Goal: Task Accomplishment & Management: Use online tool/utility

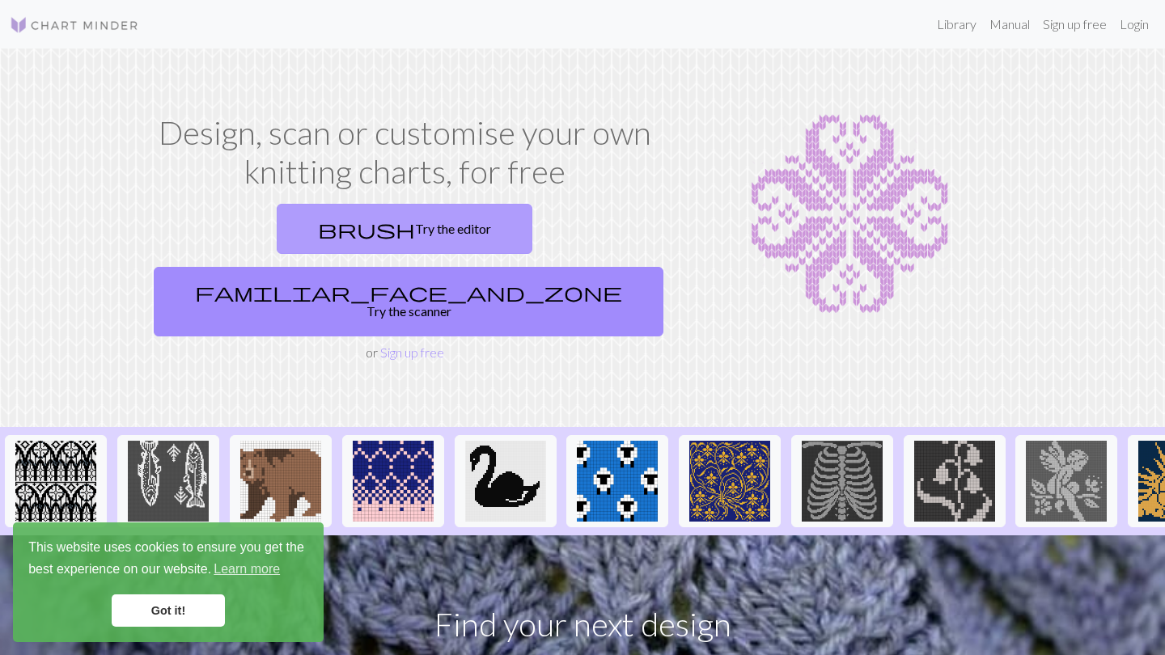
click at [300, 218] on link "brush Try the editor" at bounding box center [405, 229] width 256 height 50
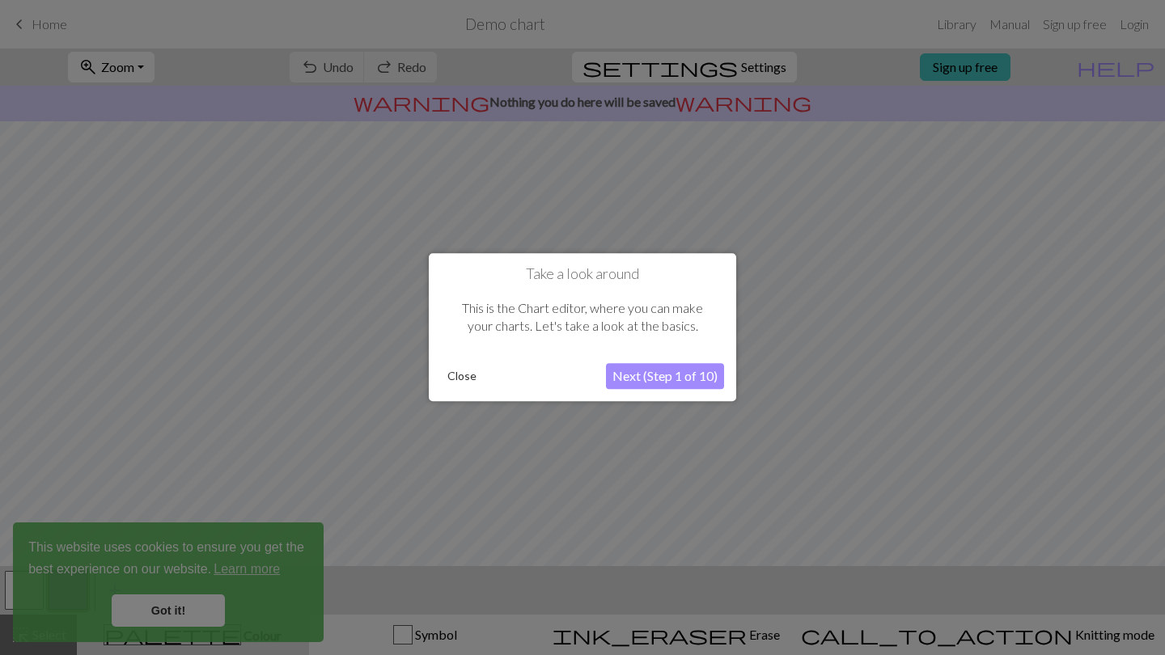
click at [440, 375] on div "Take a look around This is the Chart editor, where you can make your charts. Le…" at bounding box center [582, 327] width 307 height 148
click at [461, 375] on button "Close" at bounding box center [462, 377] width 42 height 24
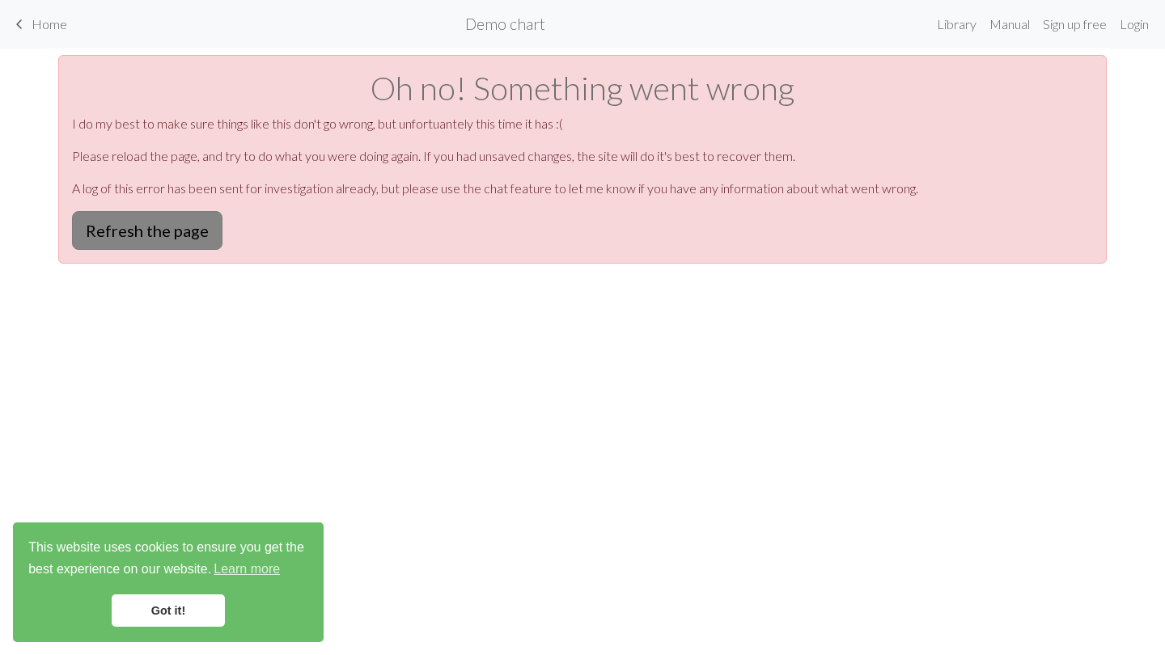
click at [193, 230] on button "Refresh the page" at bounding box center [147, 230] width 150 height 39
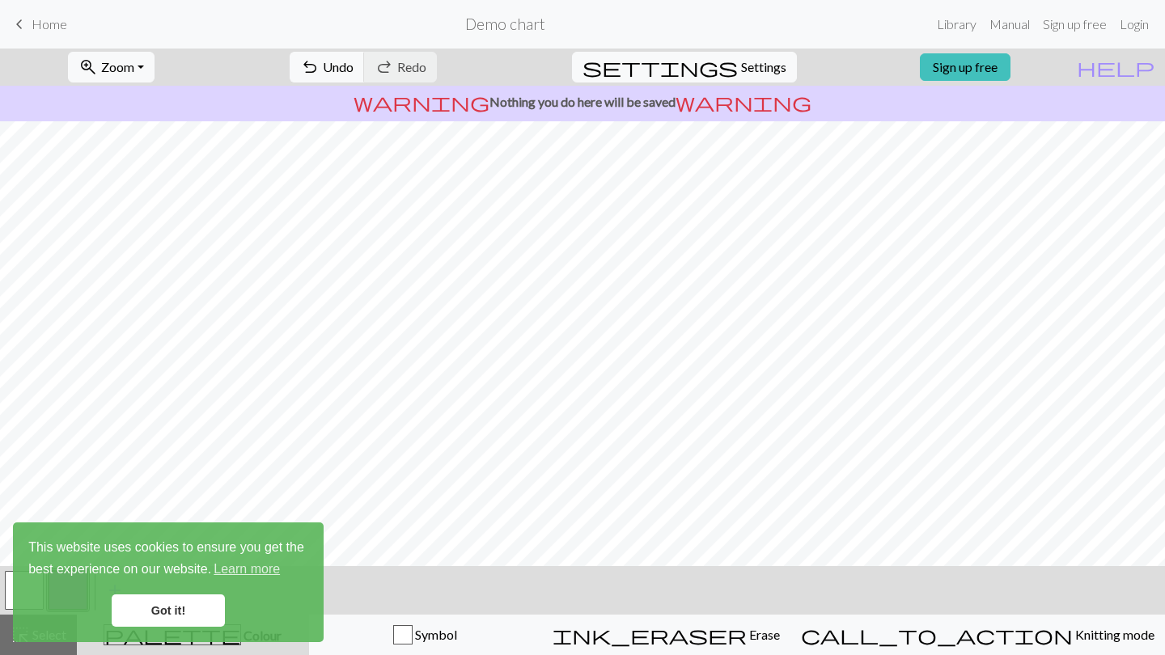
click at [161, 617] on link "Got it!" at bounding box center [168, 611] width 113 height 32
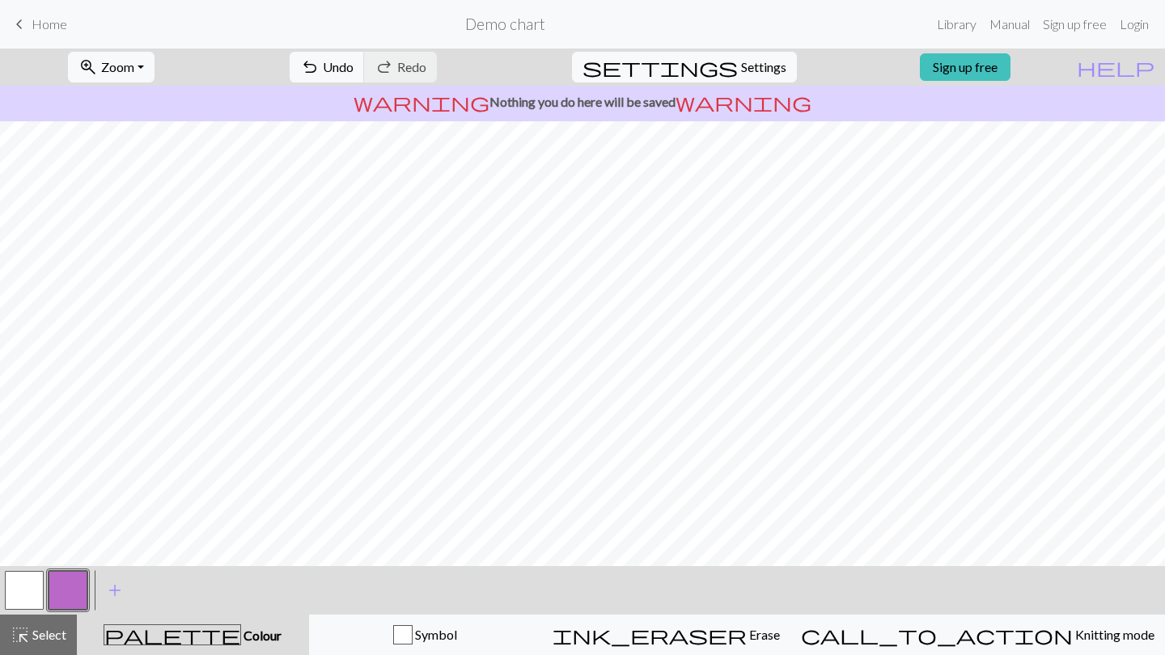
click at [240, 638] on div "This website uses cookies to ensure you get the best experience on our website.…" at bounding box center [168, 583] width 311 height 120
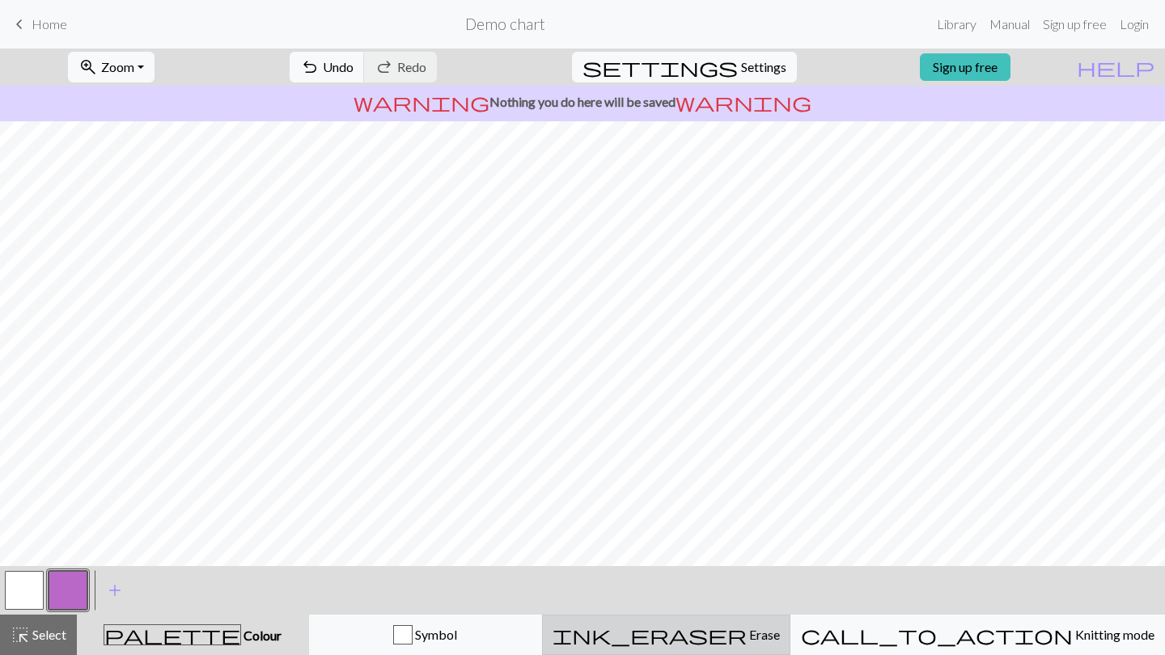
click at [740, 625] on span "ink_eraser" at bounding box center [650, 635] width 194 height 23
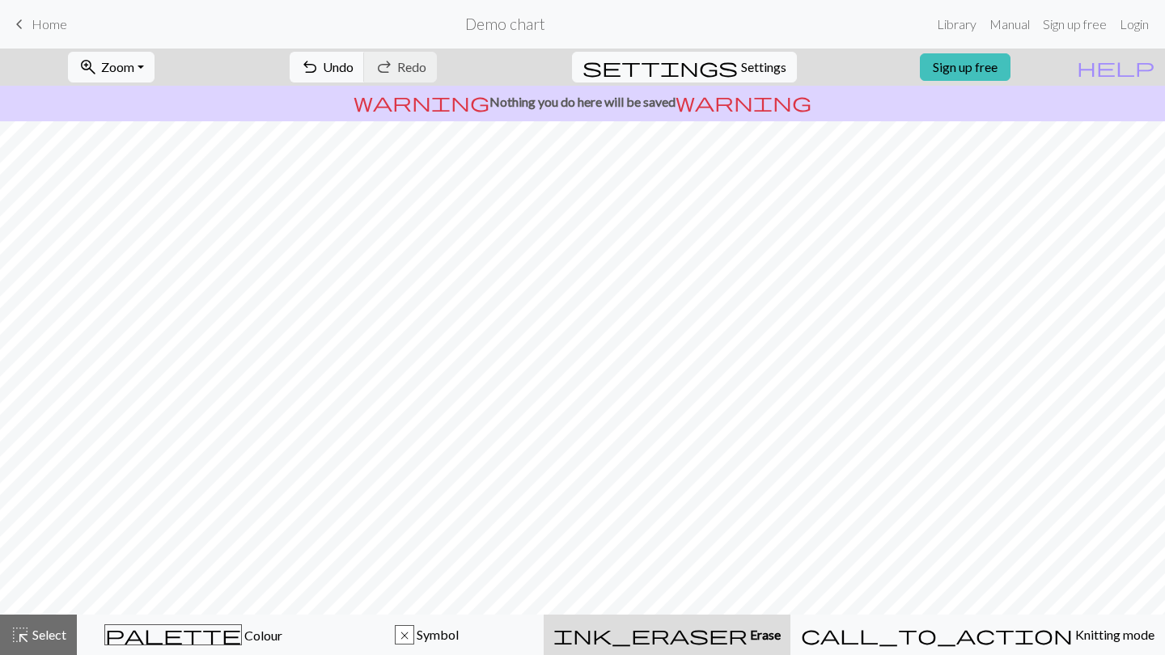
click at [392, 48] on nav "keyboard_arrow_left Home Demo chart Library Manual Sign up free Login" at bounding box center [582, 24] width 1165 height 49
click at [392, 49] on div "undo Undo Undo redo Redo Redo" at bounding box center [363, 67] width 172 height 37
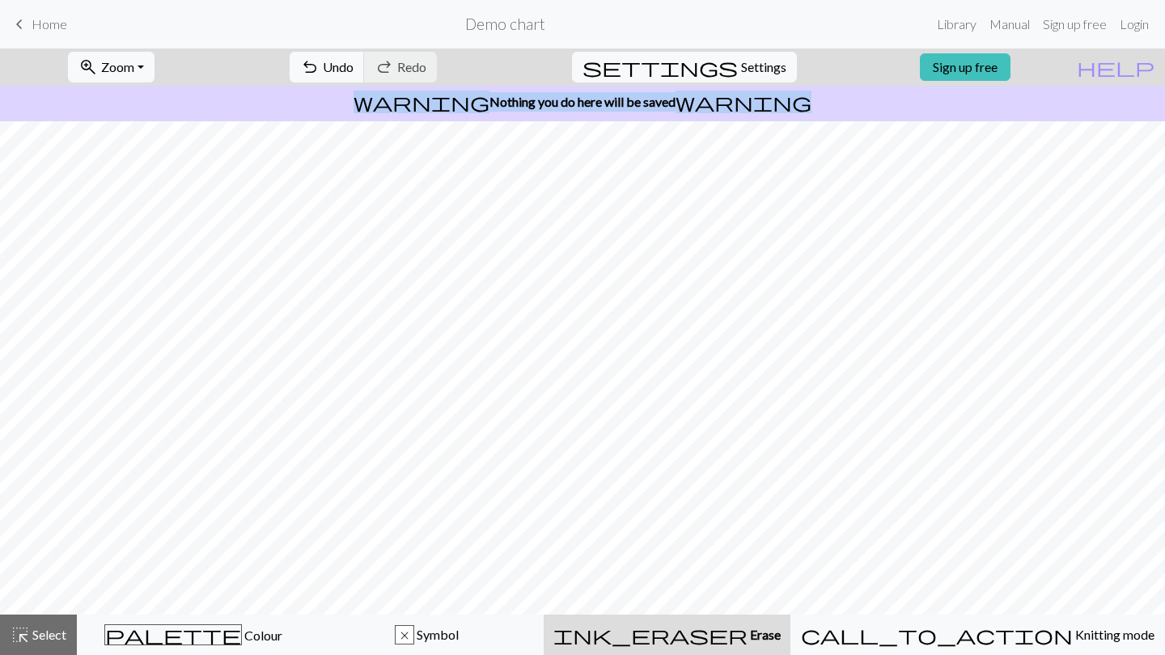
click at [392, 49] on div "undo Undo Undo redo Redo Redo" at bounding box center [363, 67] width 172 height 37
click at [354, 71] on span "Undo" at bounding box center [338, 66] width 31 height 15
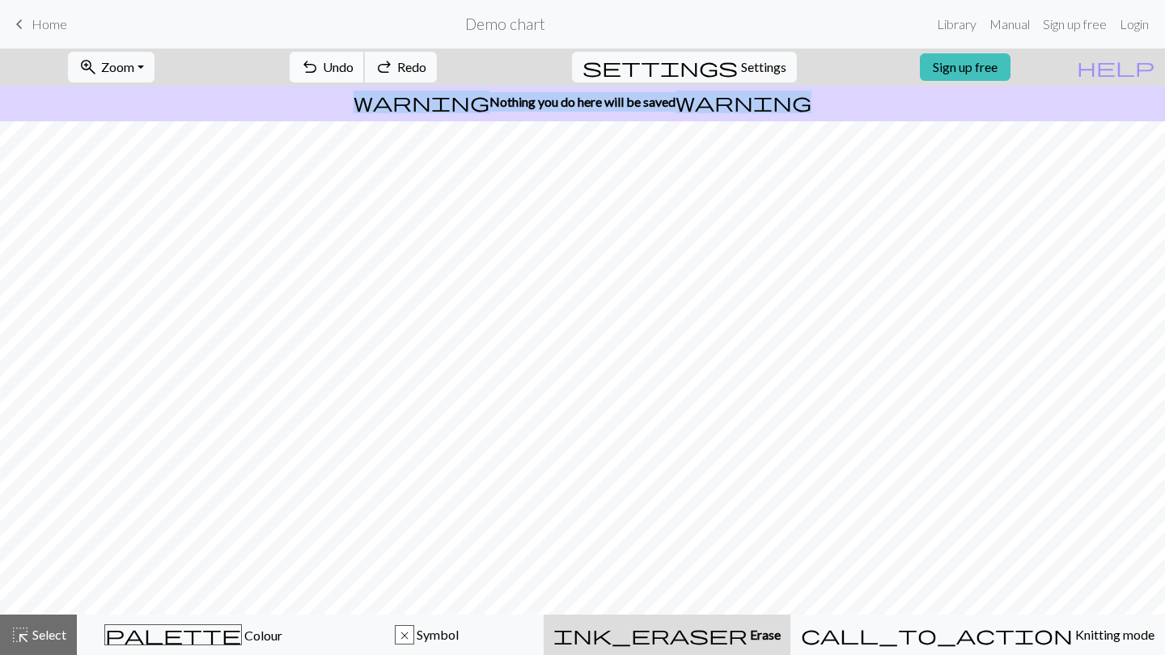
click at [354, 71] on span "Undo" at bounding box center [338, 66] width 31 height 15
click at [714, 66] on span "settings" at bounding box center [659, 67] width 155 height 23
select select "aran"
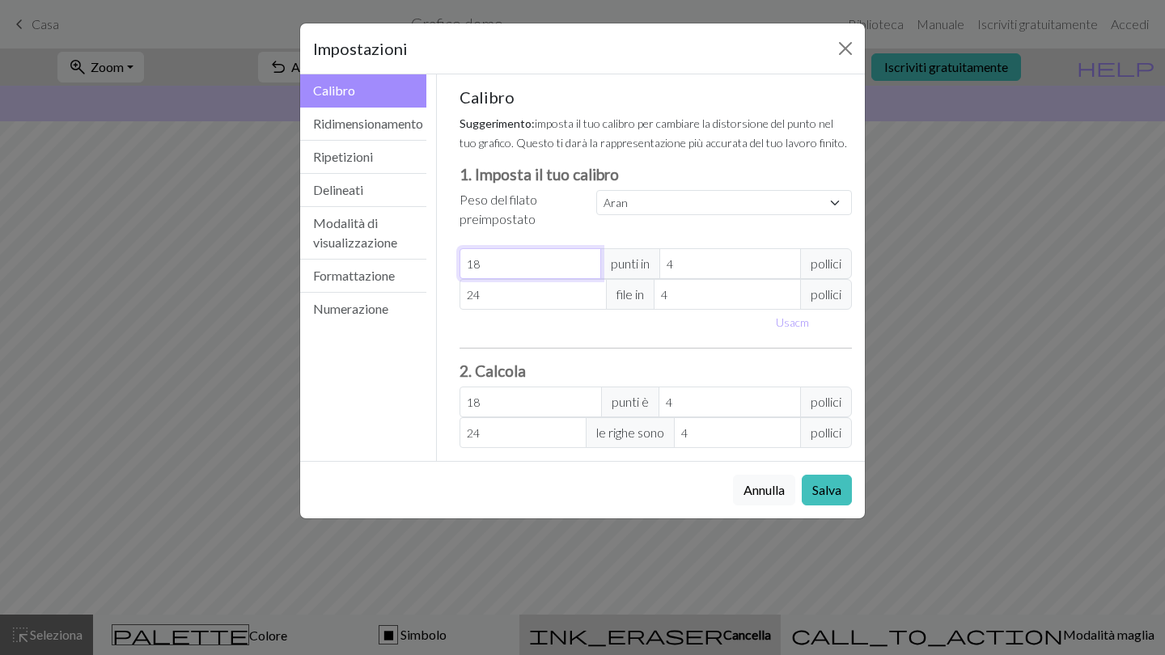
type input "17"
select select "custom"
type input "17"
click at [586, 268] on input "17" at bounding box center [531, 263] width 142 height 31
click at [401, 231] on button "Modalità di visualizzazione" at bounding box center [363, 233] width 126 height 53
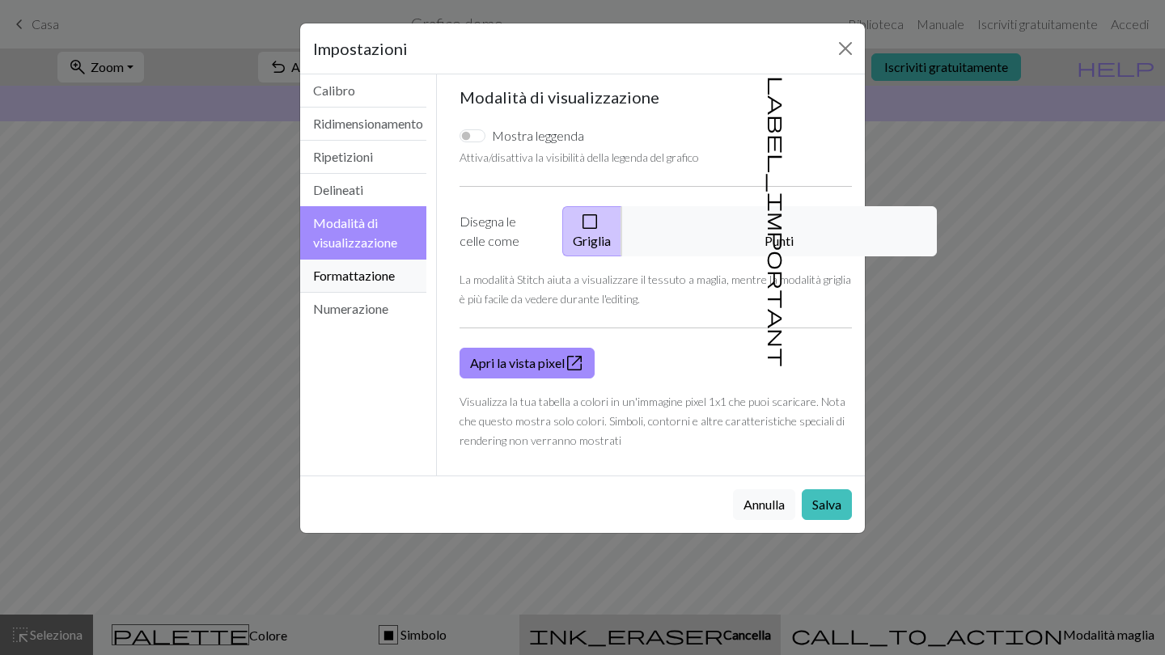
click at [399, 265] on button "Formattazione" at bounding box center [363, 276] width 126 height 33
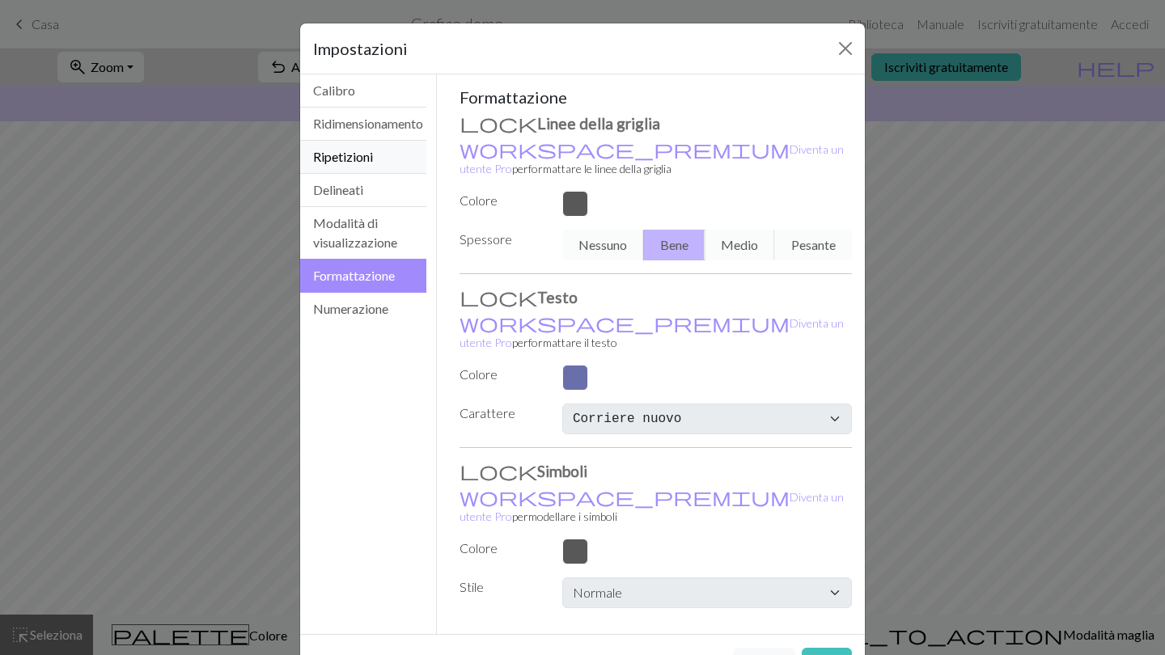
click at [388, 155] on button "Ripetizioni" at bounding box center [363, 157] width 126 height 33
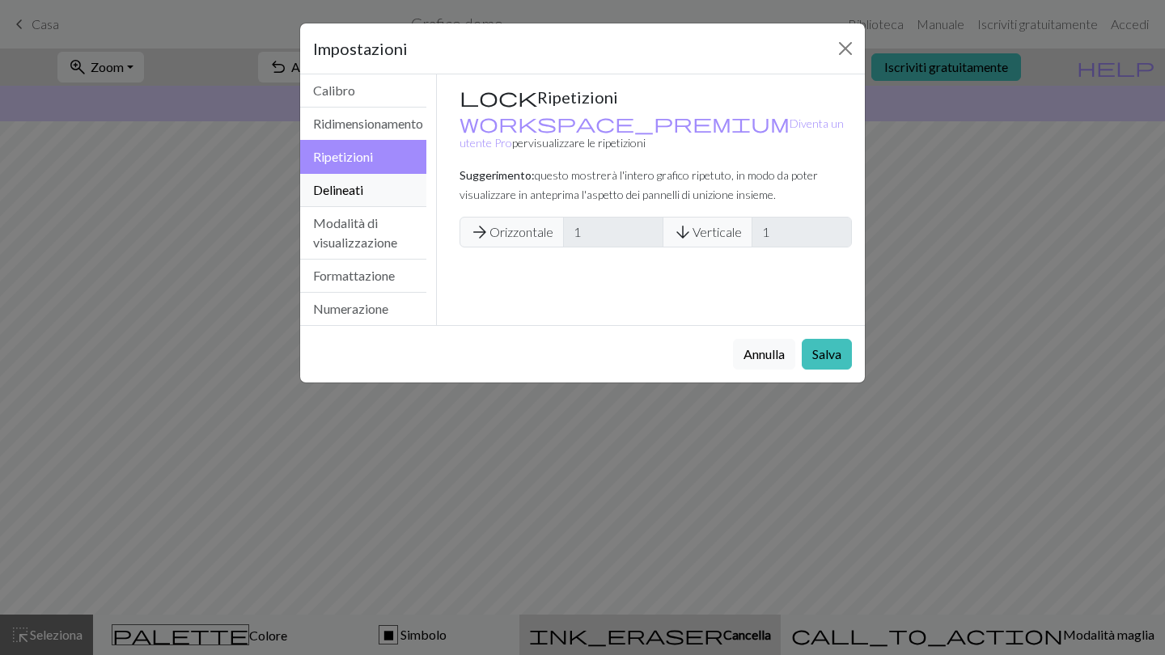
click at [389, 186] on button "Delineati" at bounding box center [363, 190] width 126 height 33
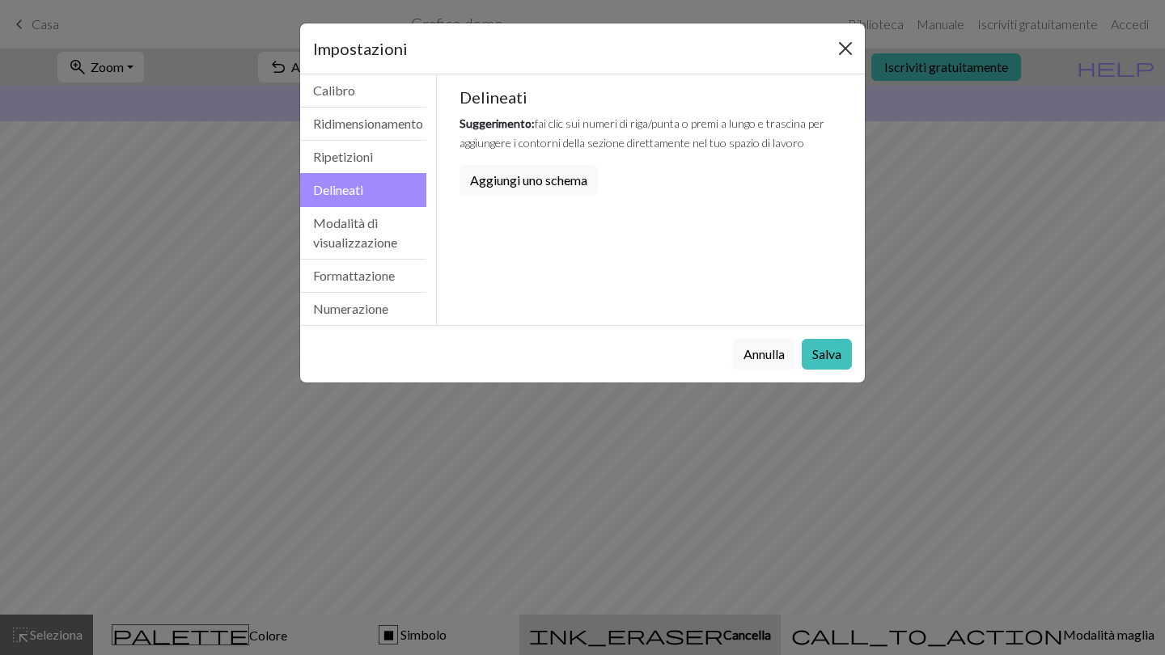
click at [850, 44] on button "chiudere" at bounding box center [845, 49] width 26 height 26
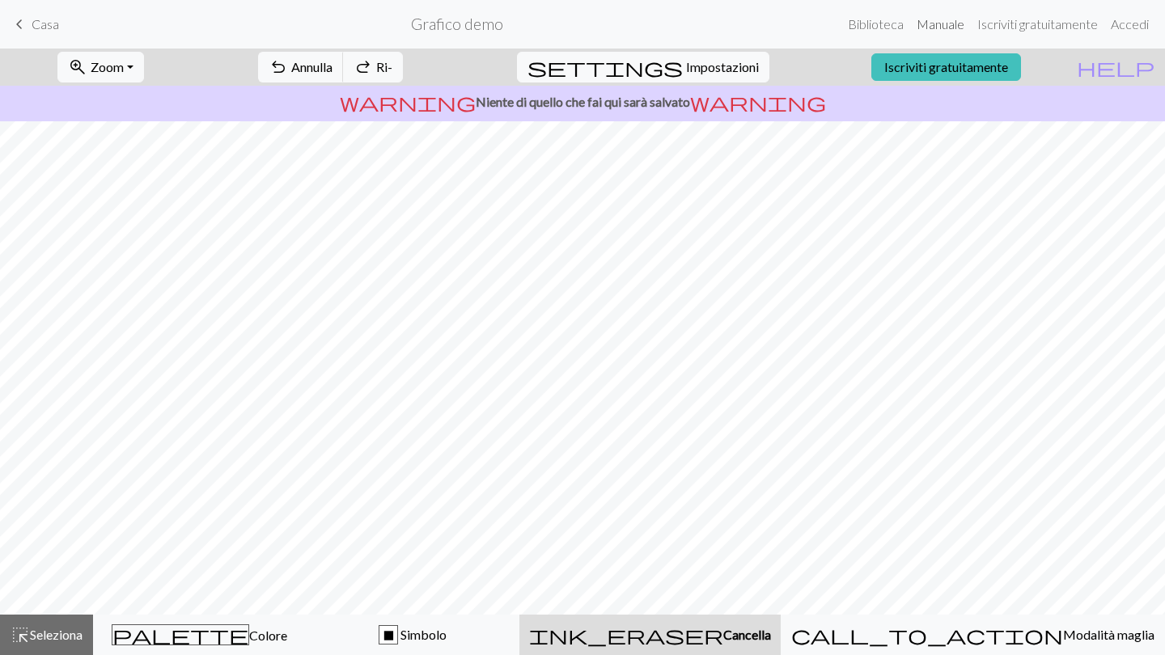
click at [961, 19] on link "Manuale" at bounding box center [940, 24] width 61 height 32
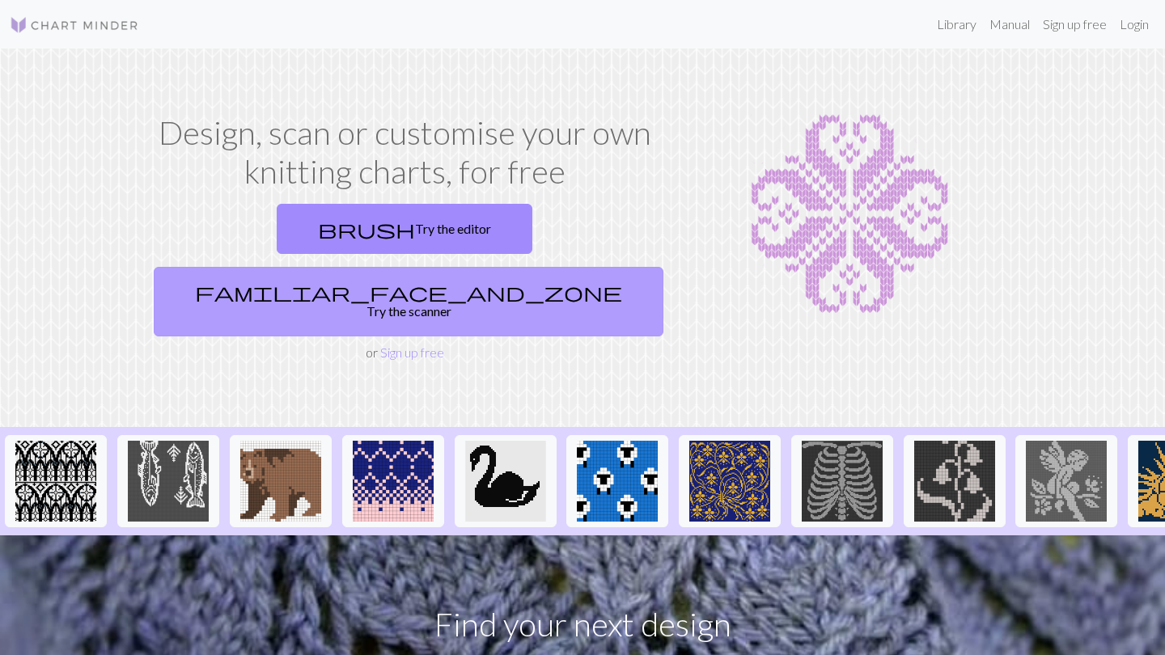
click at [522, 267] on link "familiar_face_and_zone Try the scanner" at bounding box center [409, 302] width 510 height 70
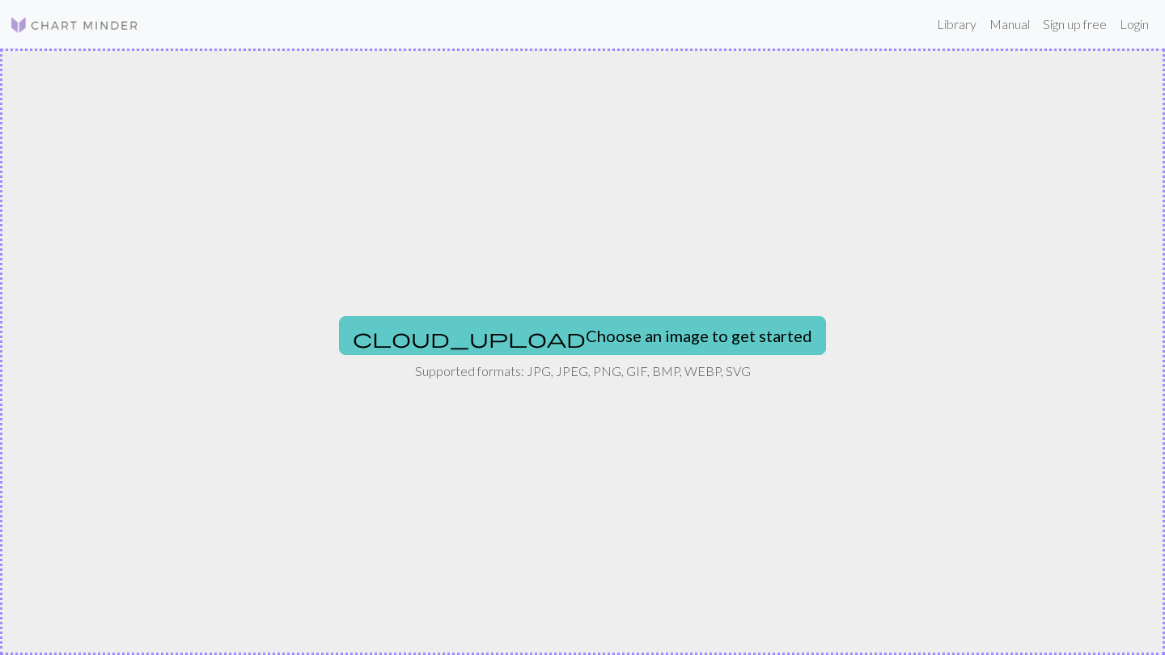
click at [574, 328] on button "cloud_upload Choose an image to get started" at bounding box center [582, 335] width 487 height 39
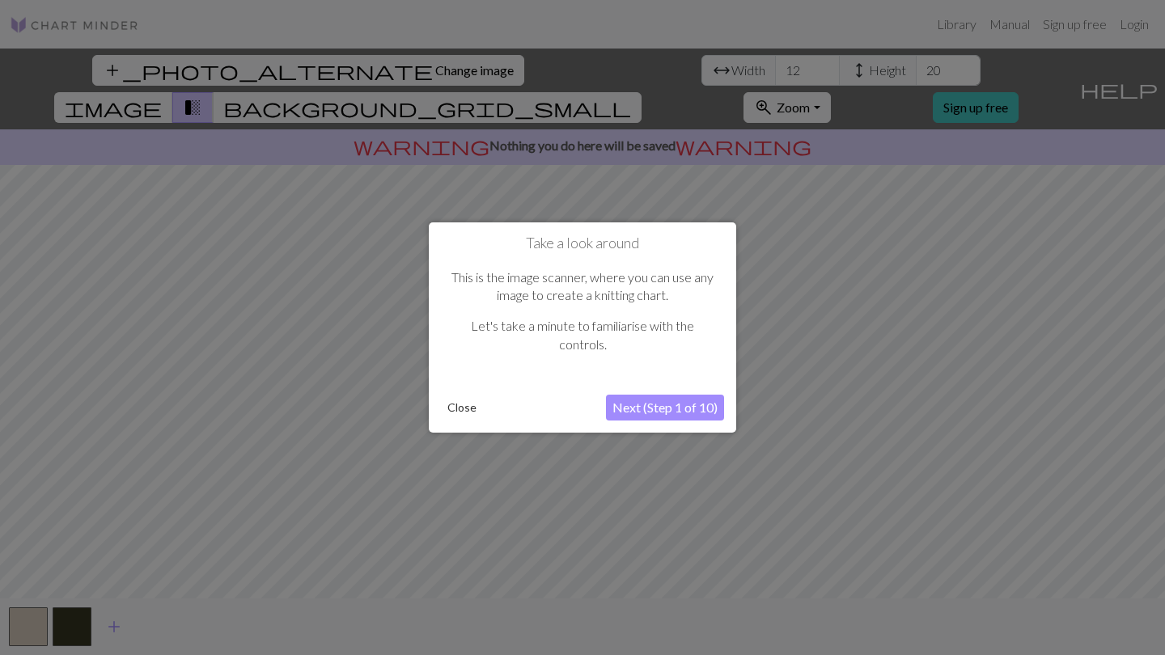
click at [465, 400] on button "Close" at bounding box center [462, 408] width 42 height 24
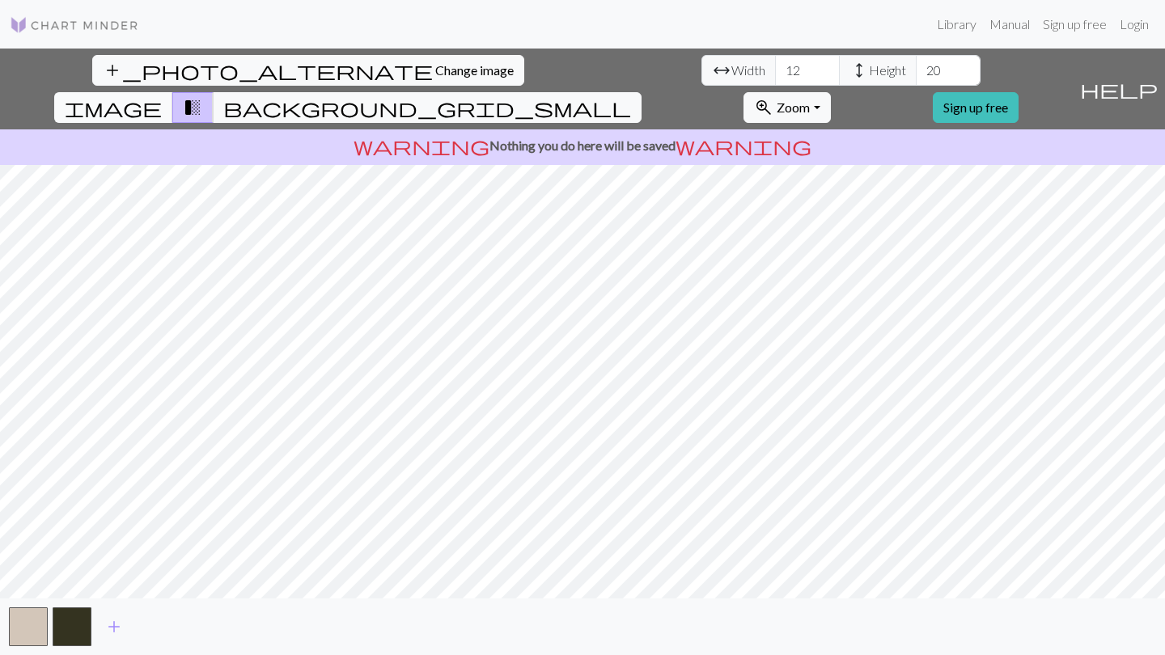
click at [162, 96] on span "image" at bounding box center [113, 107] width 97 height 23
click at [105, 638] on span "add" at bounding box center [113, 627] width 19 height 23
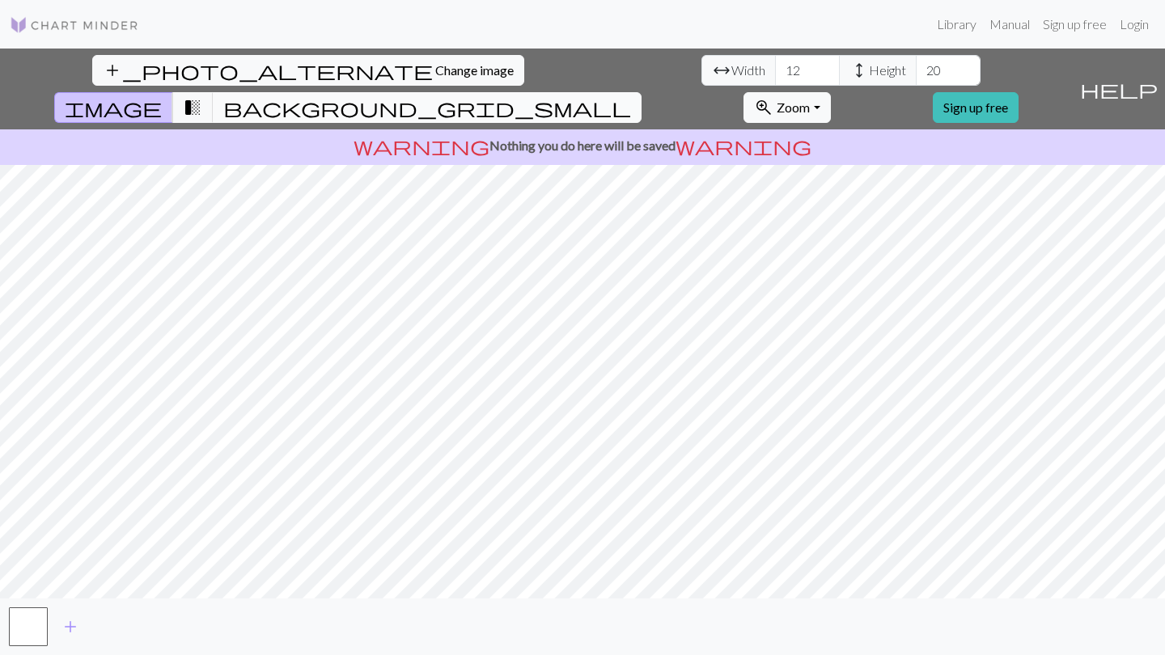
click at [631, 96] on span "background_grid_small" at bounding box center [427, 107] width 408 height 23
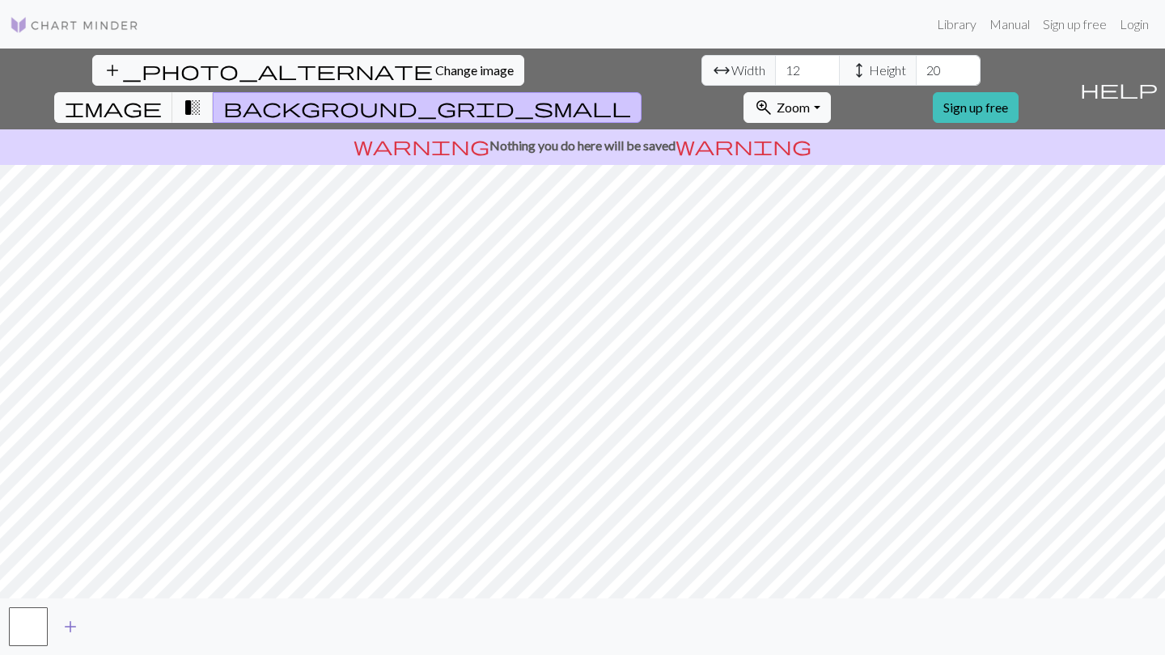
click at [60, 619] on button "add" at bounding box center [70, 627] width 40 height 31
click at [77, 627] on button "button" at bounding box center [72, 627] width 39 height 39
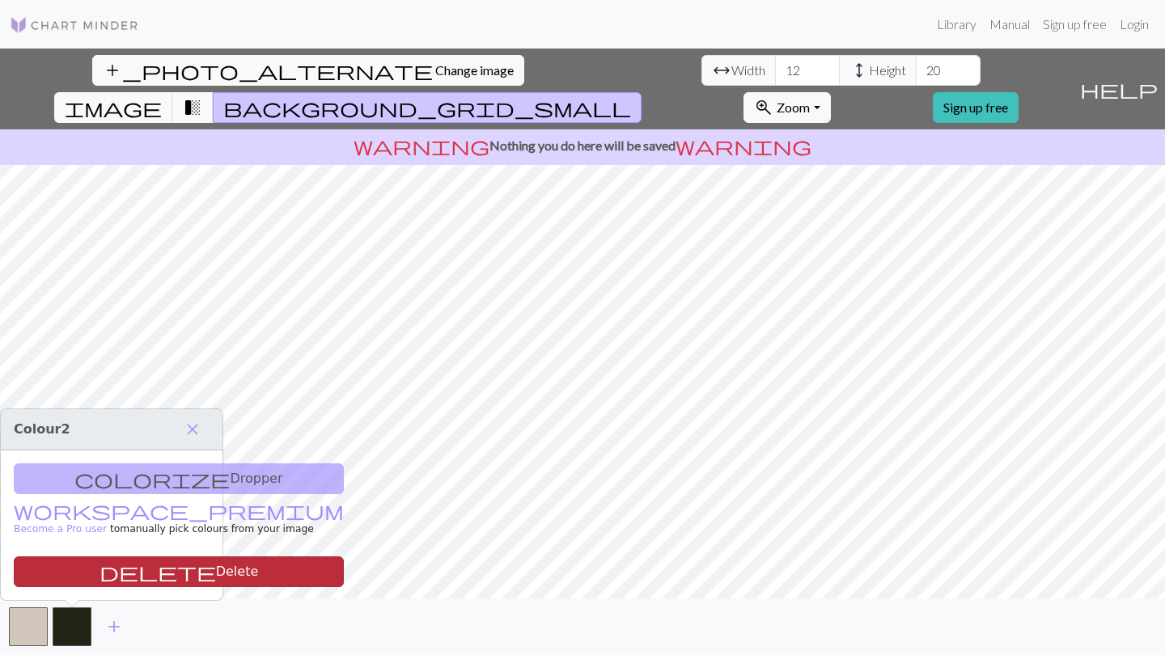
click at [129, 566] on button "delete Delete" at bounding box center [179, 572] width 330 height 31
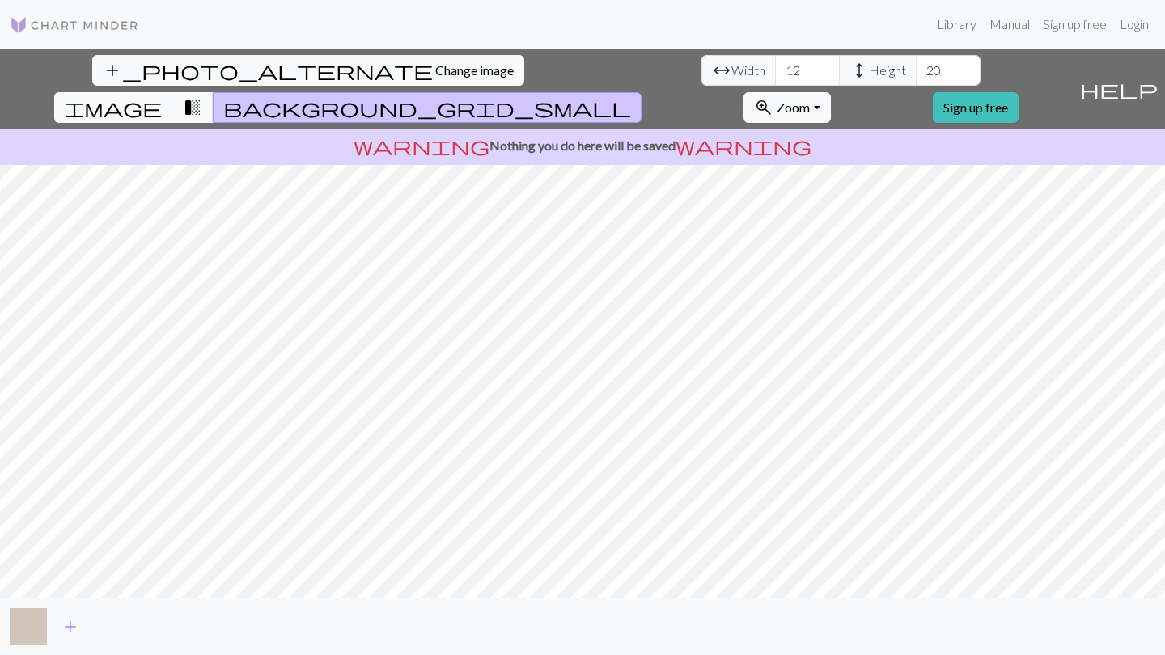
click at [9, 643] on div "add" at bounding box center [582, 627] width 1165 height 57
click at [23, 634] on button "button" at bounding box center [28, 627] width 39 height 39
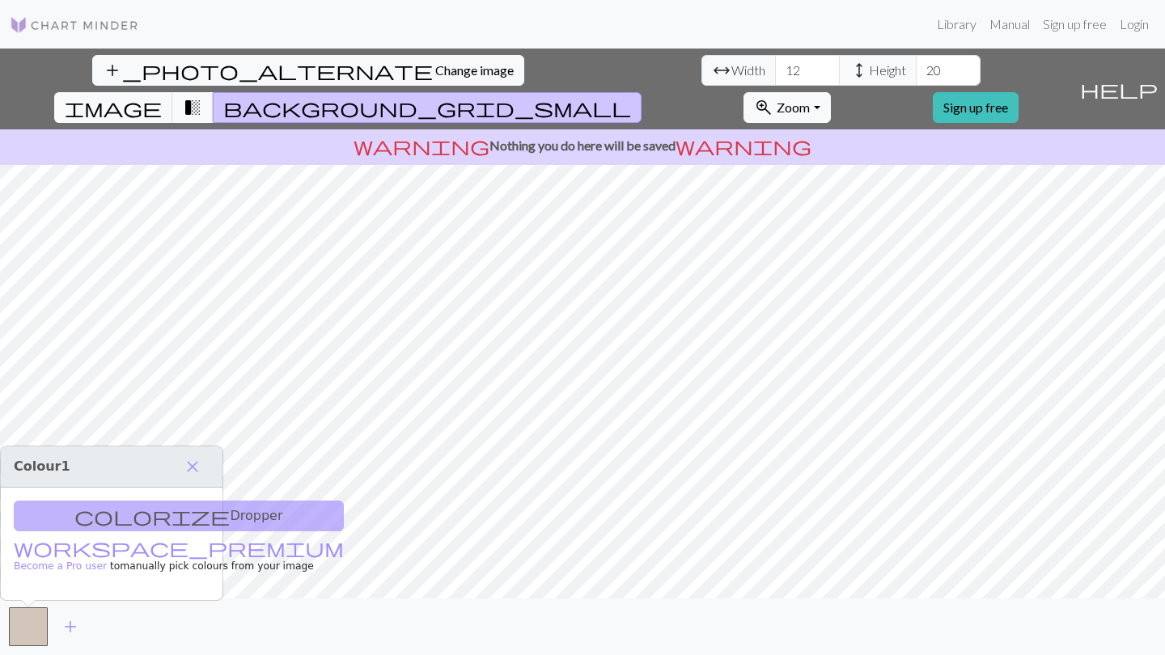
click at [104, 515] on div "colorize Dropper workspace_premium Become a Pro user to manually pick colours f…" at bounding box center [112, 544] width 222 height 112
click at [66, 632] on span "add" at bounding box center [70, 627] width 19 height 23
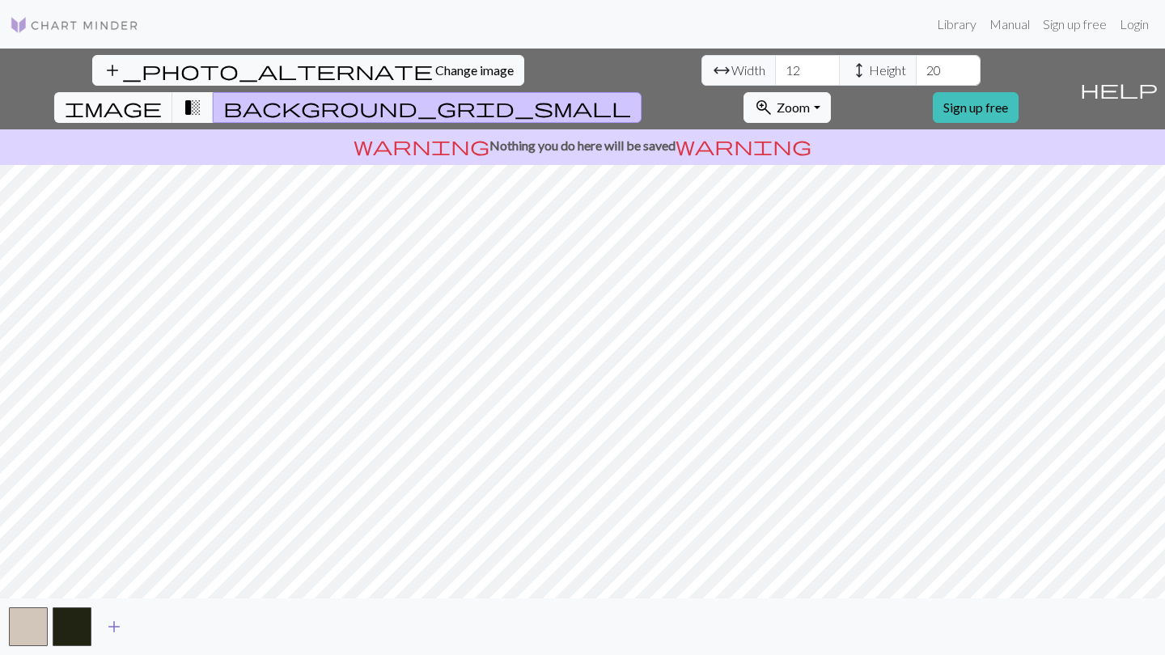
click at [101, 633] on button "add" at bounding box center [114, 627] width 40 height 31
click at [143, 628] on button "add" at bounding box center [158, 627] width 40 height 31
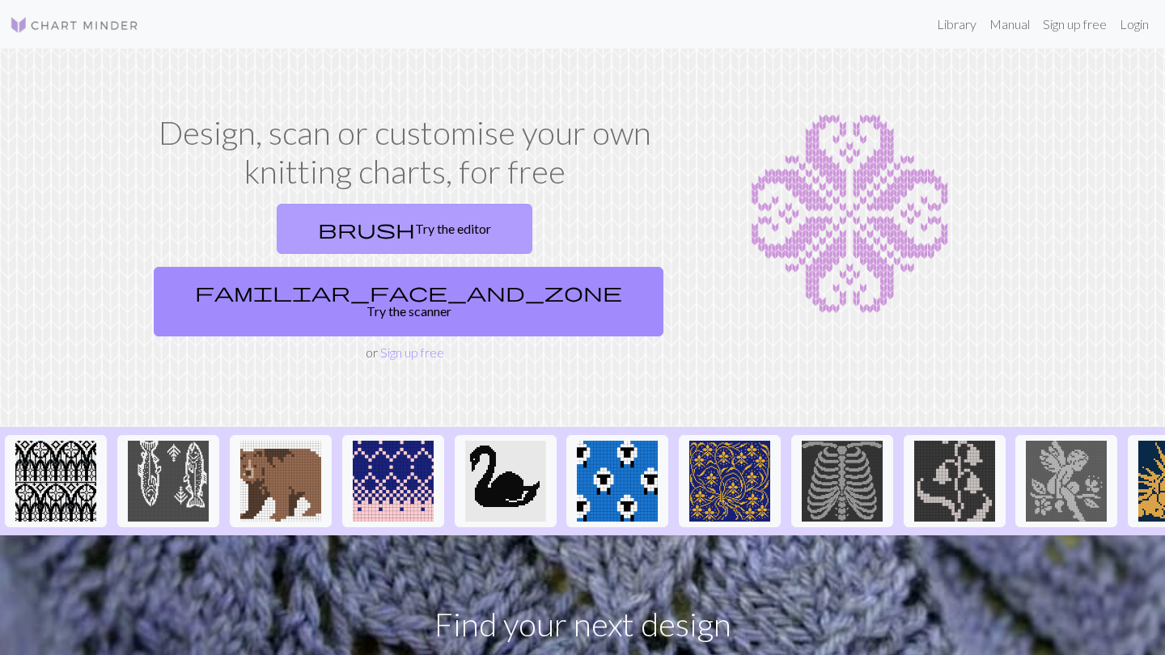
click at [277, 218] on link "brush Try the editor" at bounding box center [405, 229] width 256 height 50
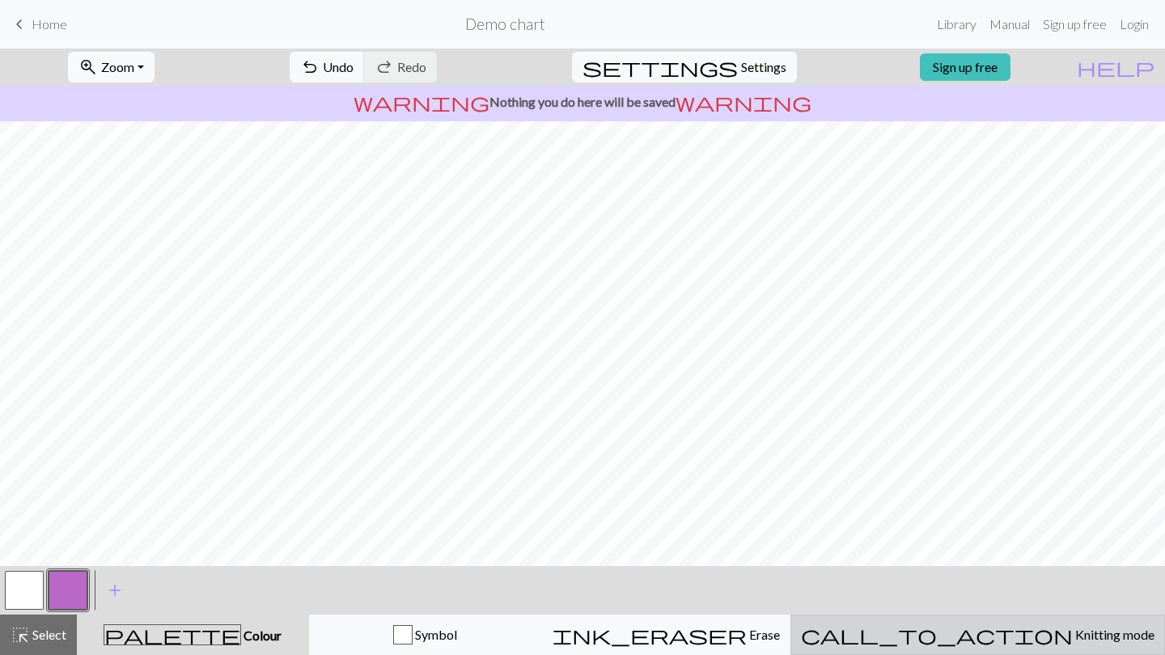
click at [995, 655] on button "call_to_action Knitting mode Knitting mode" at bounding box center [977, 635] width 375 height 40
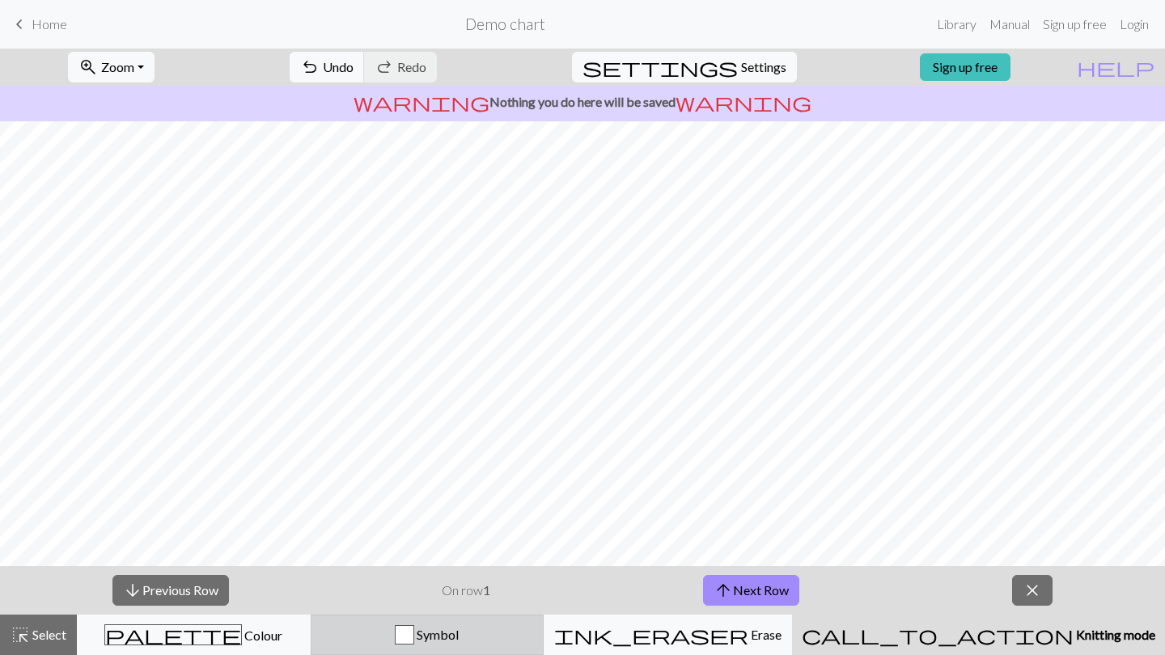
click at [533, 639] on div "Symbol" at bounding box center [427, 634] width 213 height 19
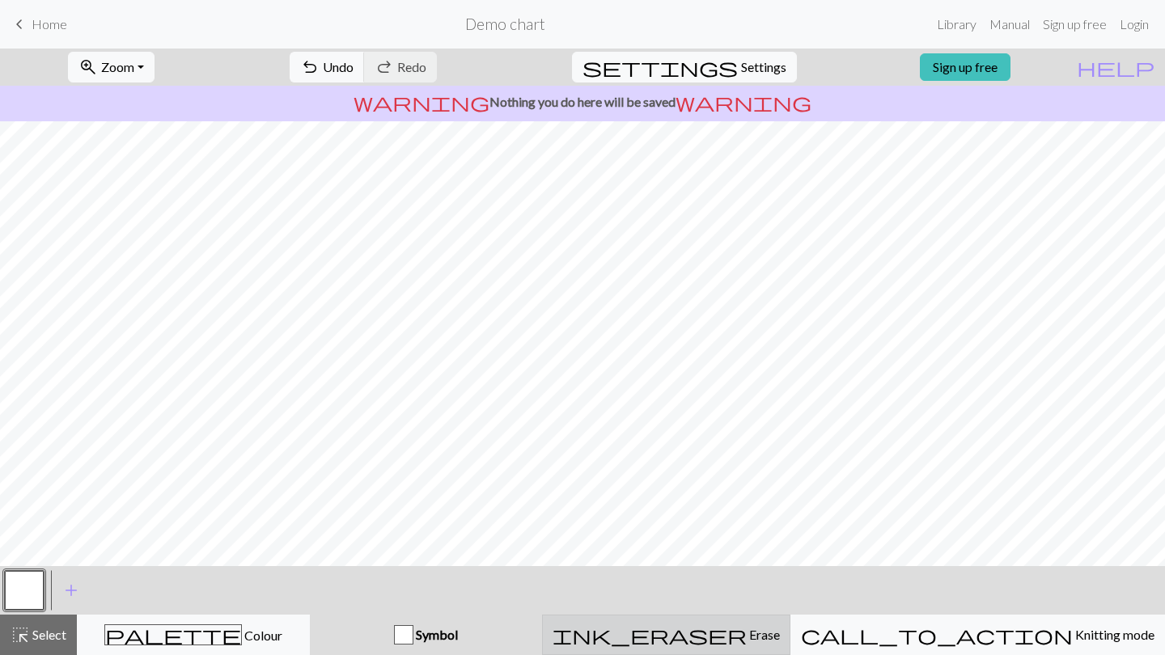
click at [681, 635] on div "ink_eraser Erase Erase" at bounding box center [666, 634] width 227 height 19
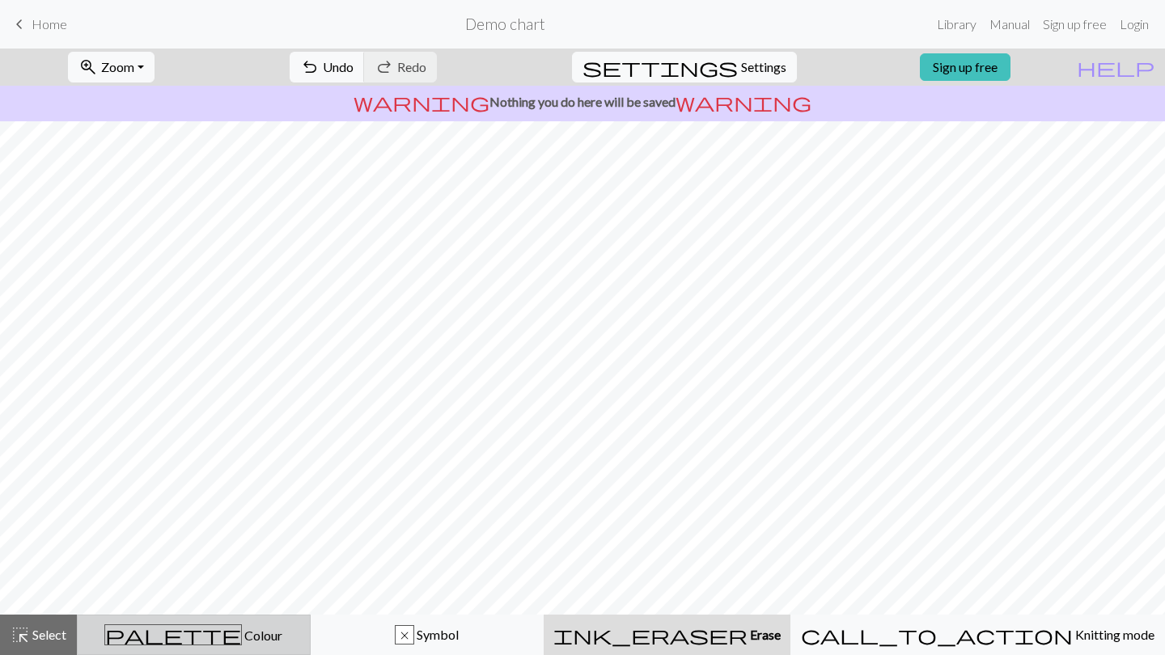
click at [290, 650] on button "palette Colour Colour" at bounding box center [194, 635] width 234 height 40
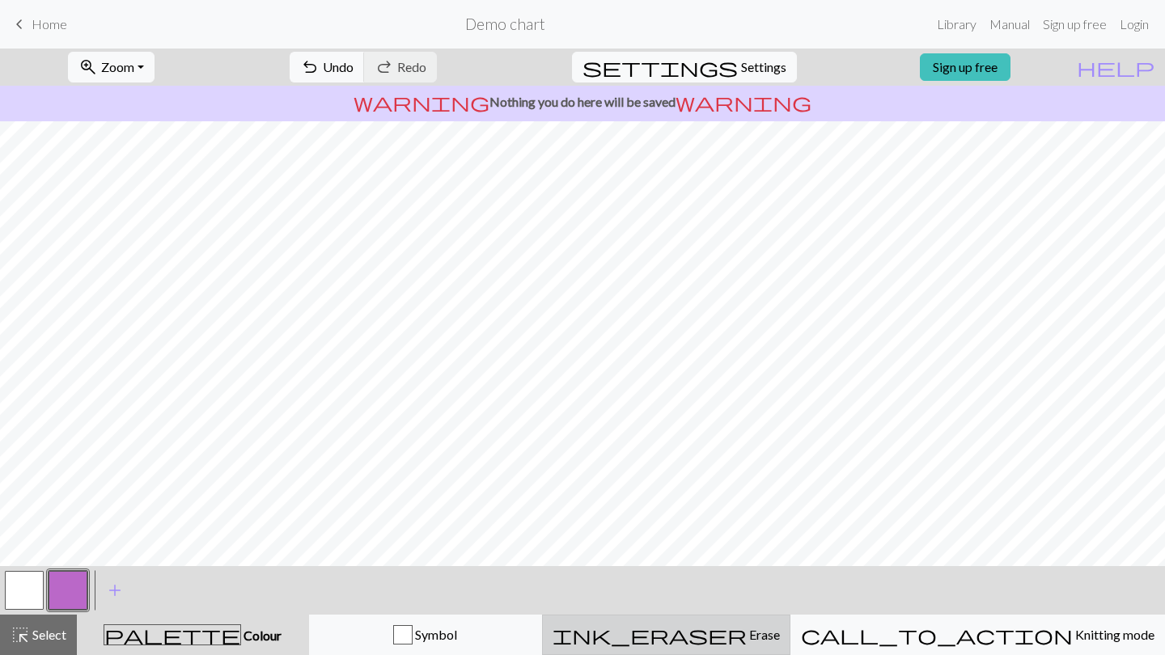
click at [753, 655] on button "ink_eraser Erase Erase" at bounding box center [666, 635] width 248 height 40
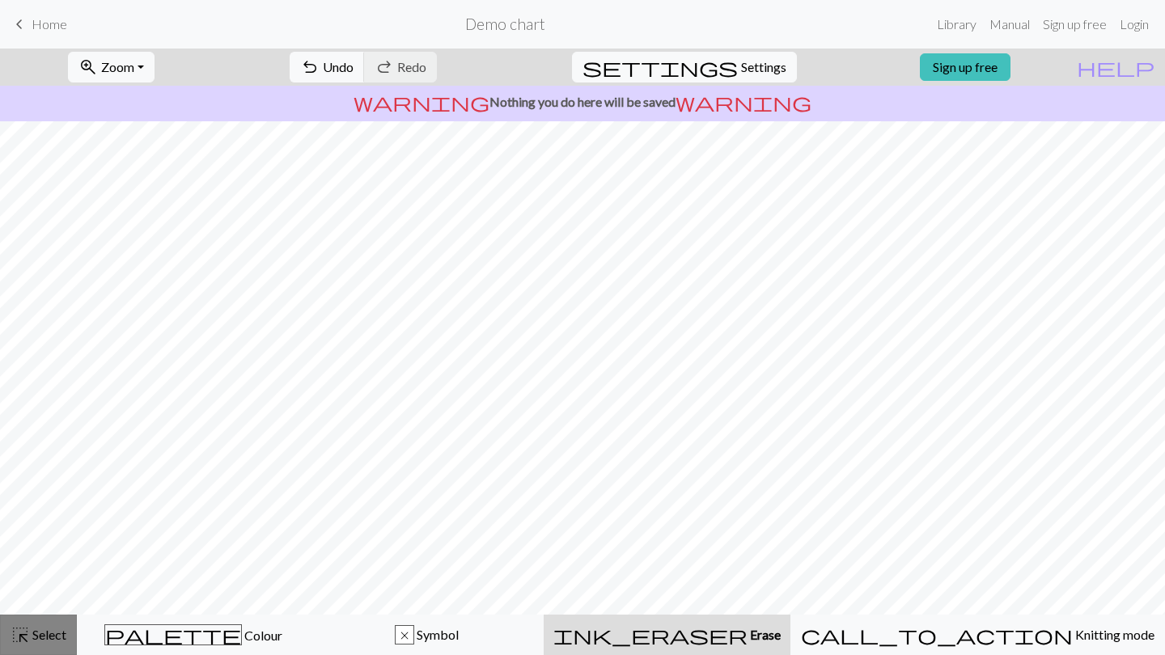
click at [25, 636] on span "highlight_alt" at bounding box center [20, 635] width 19 height 23
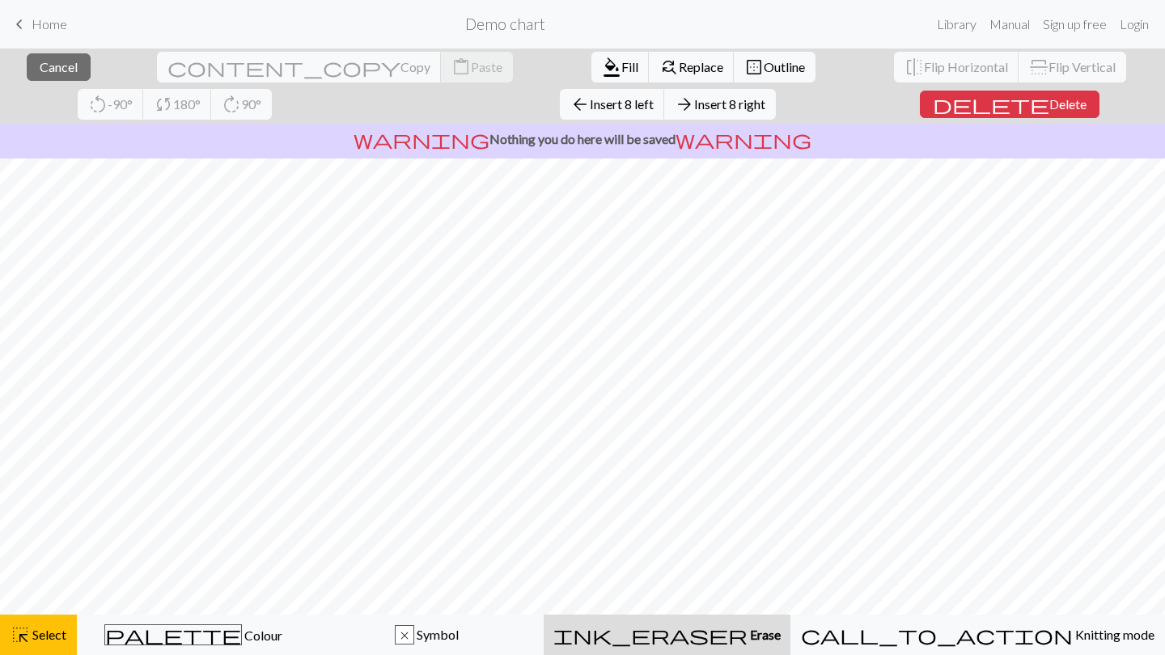
click at [781, 641] on span "Erase" at bounding box center [764, 634] width 33 height 15
click at [760, 644] on div "ink_eraser Erase Erase" at bounding box center [666, 634] width 227 height 19
click at [760, 638] on span "Erase" at bounding box center [764, 634] width 33 height 15
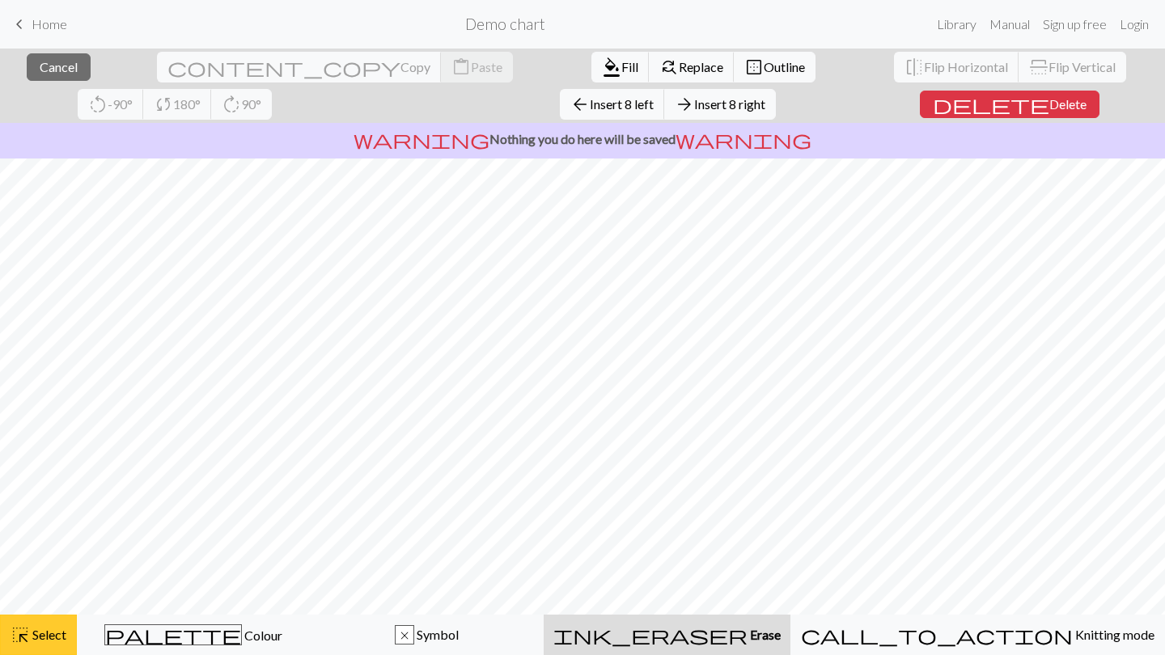
click at [22, 643] on span "highlight_alt" at bounding box center [20, 635] width 19 height 23
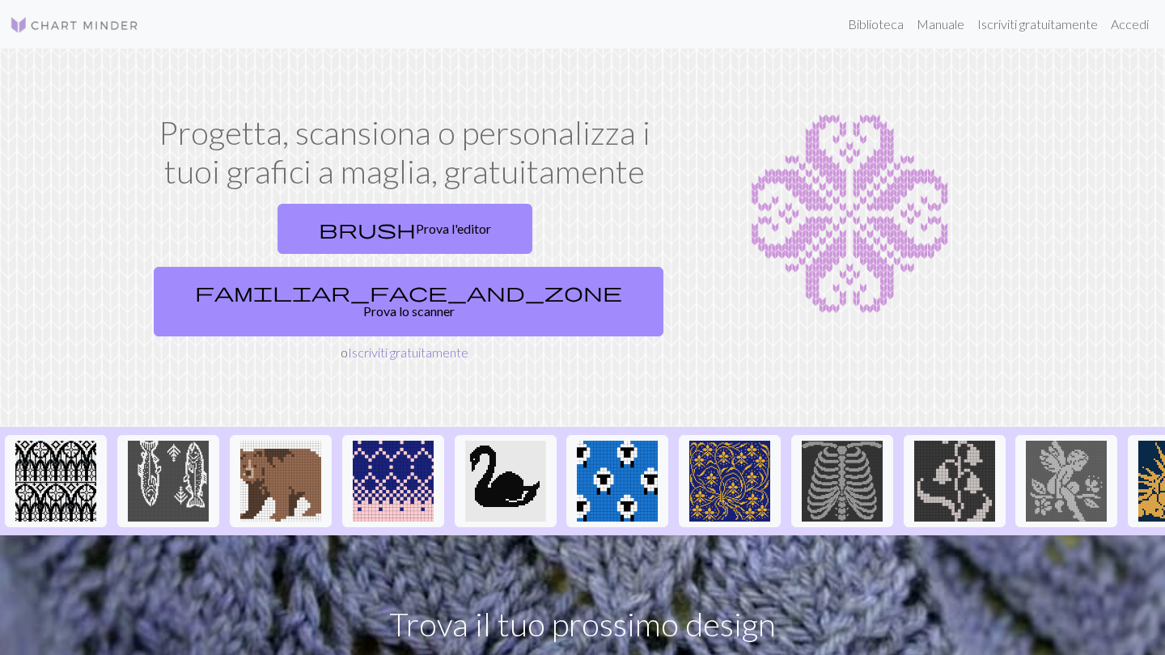
click at [402, 345] on link "Iscriviti gratuitamente" at bounding box center [408, 352] width 121 height 15
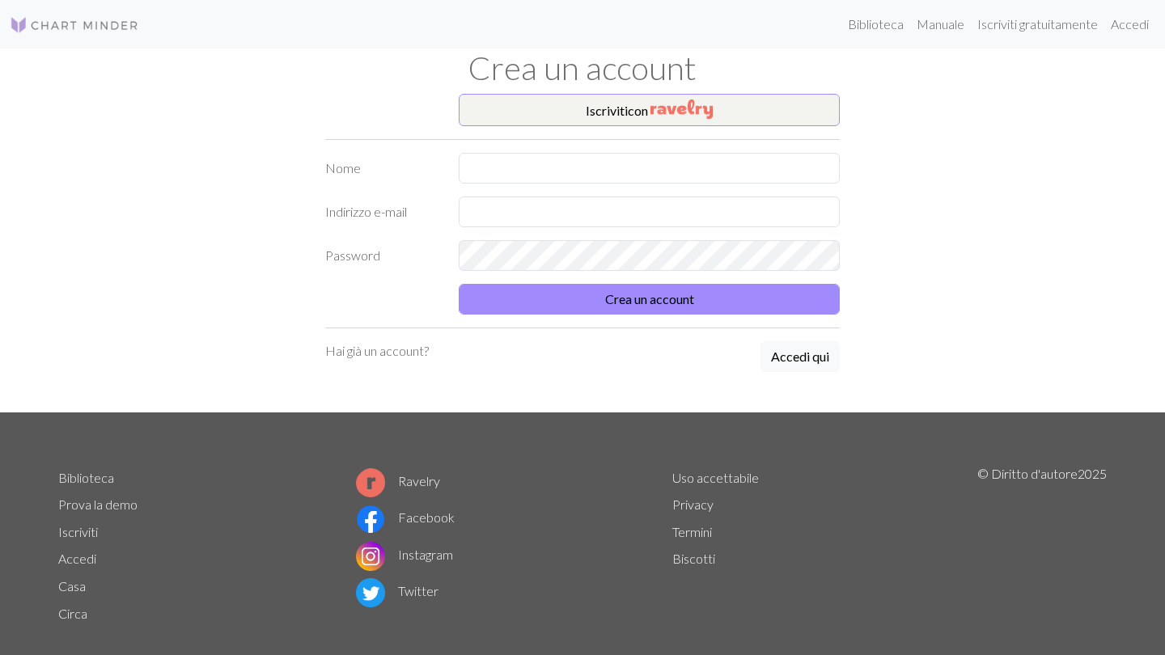
click at [671, 141] on div "Iscriviti con Nome Indirizzo e-mail Password Crea un account Hai già un account…" at bounding box center [583, 253] width 534 height 319
type input "[PERSON_NAME]"
type input "[PERSON_NAME][EMAIL_ADDRESS][DOMAIN_NAME]"
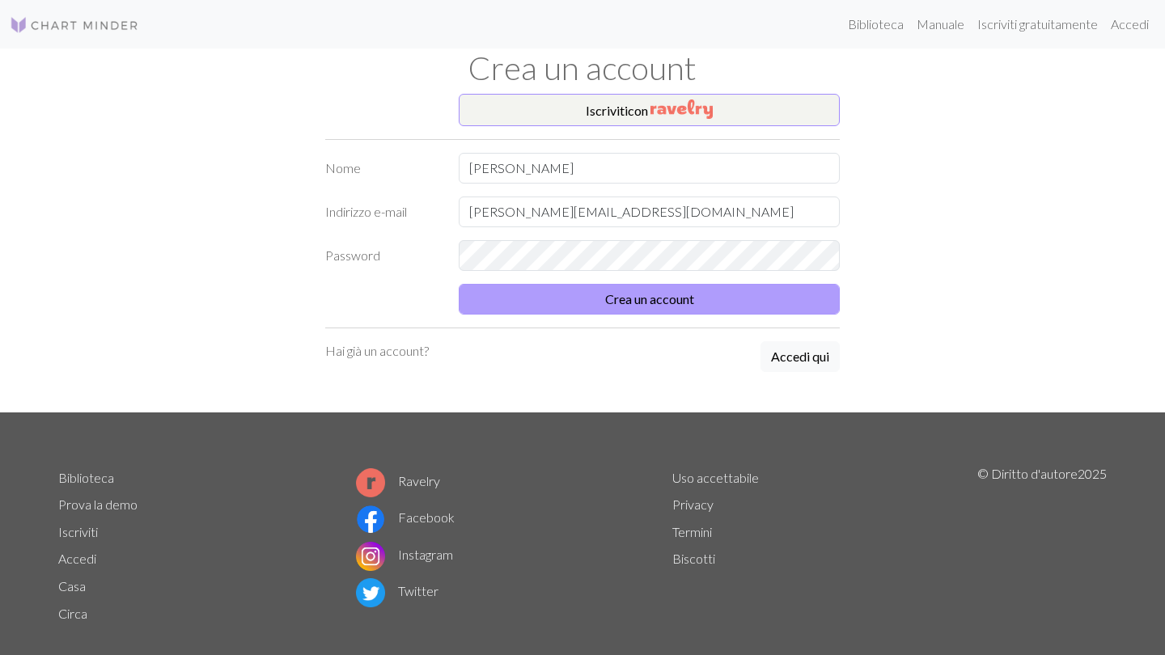
click at [582, 299] on button "Crea un account" at bounding box center [649, 299] width 381 height 31
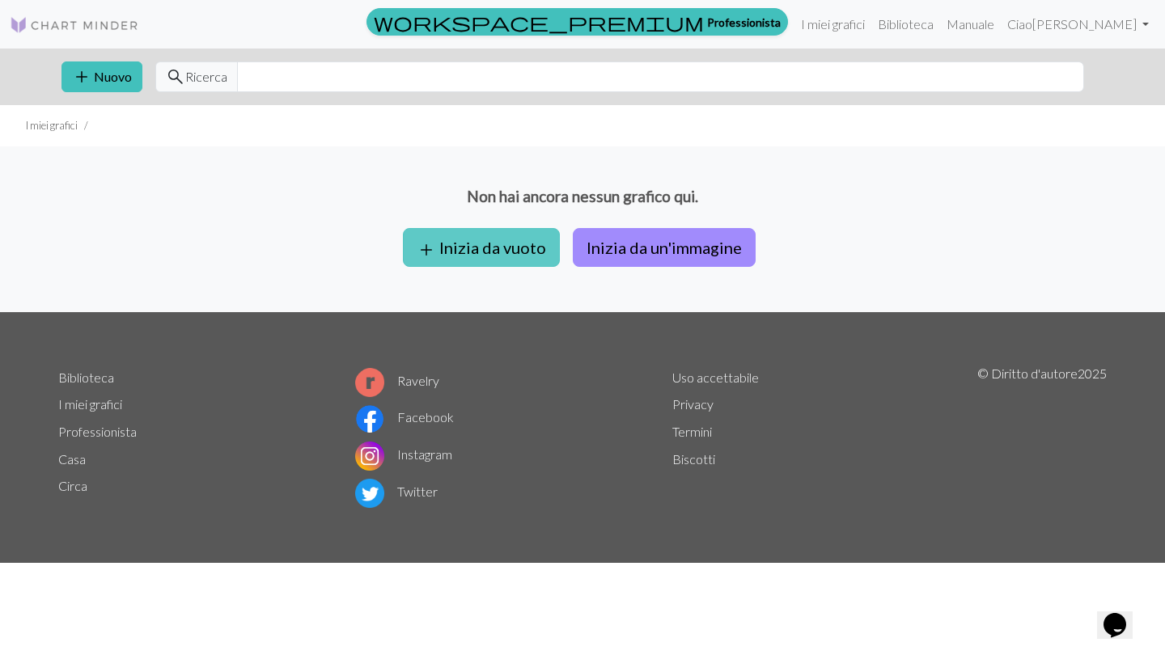
click at [505, 252] on button "add Inizia da vuoto" at bounding box center [481, 247] width 157 height 39
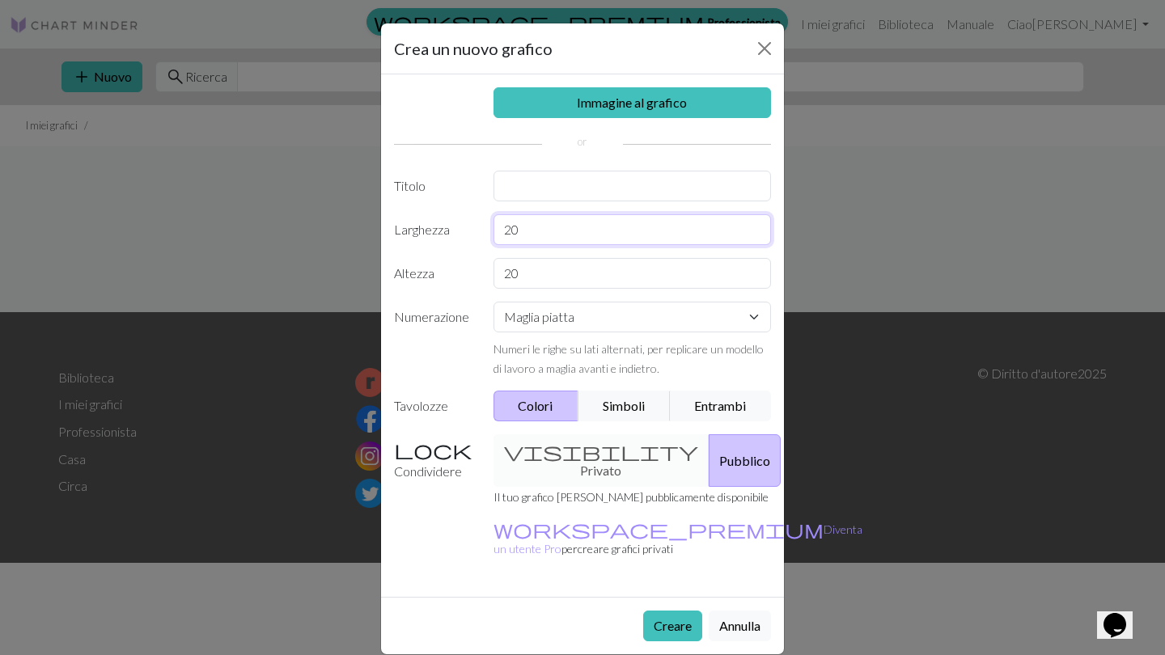
click at [585, 236] on input "20" at bounding box center [633, 229] width 278 height 31
type input "15"
click at [595, 279] on input "20" at bounding box center [633, 273] width 278 height 31
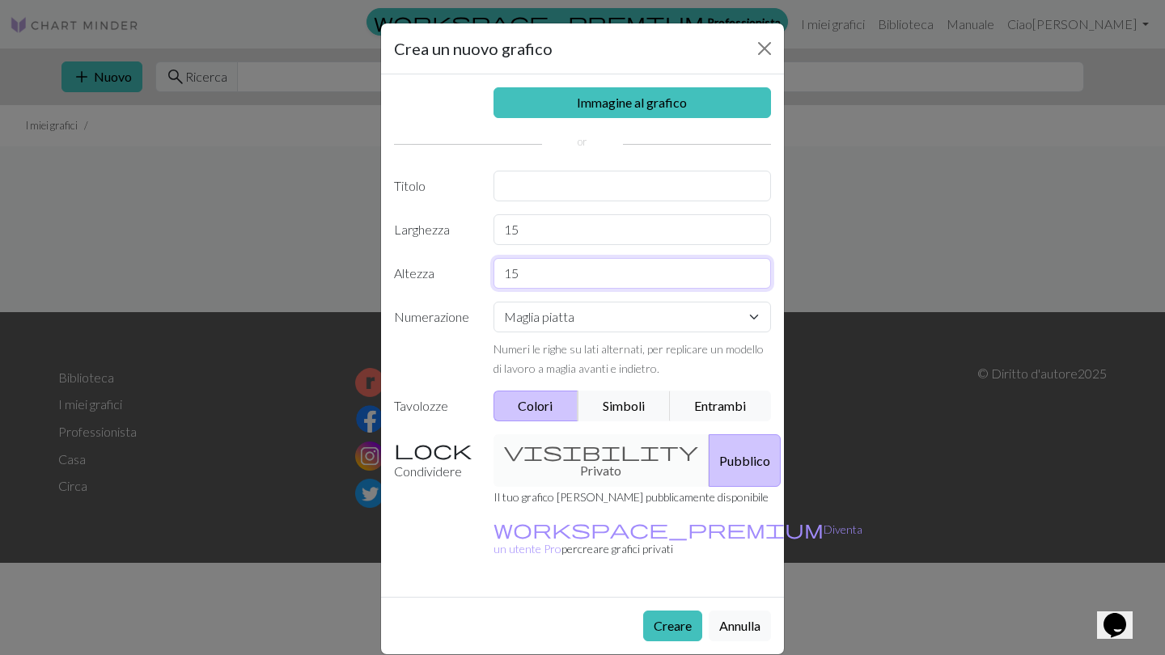
type input "15"
click at [656, 358] on div "Numeri le righe su lati alternati, per replicare un modello di lavoro a maglia …" at bounding box center [633, 358] width 278 height 39
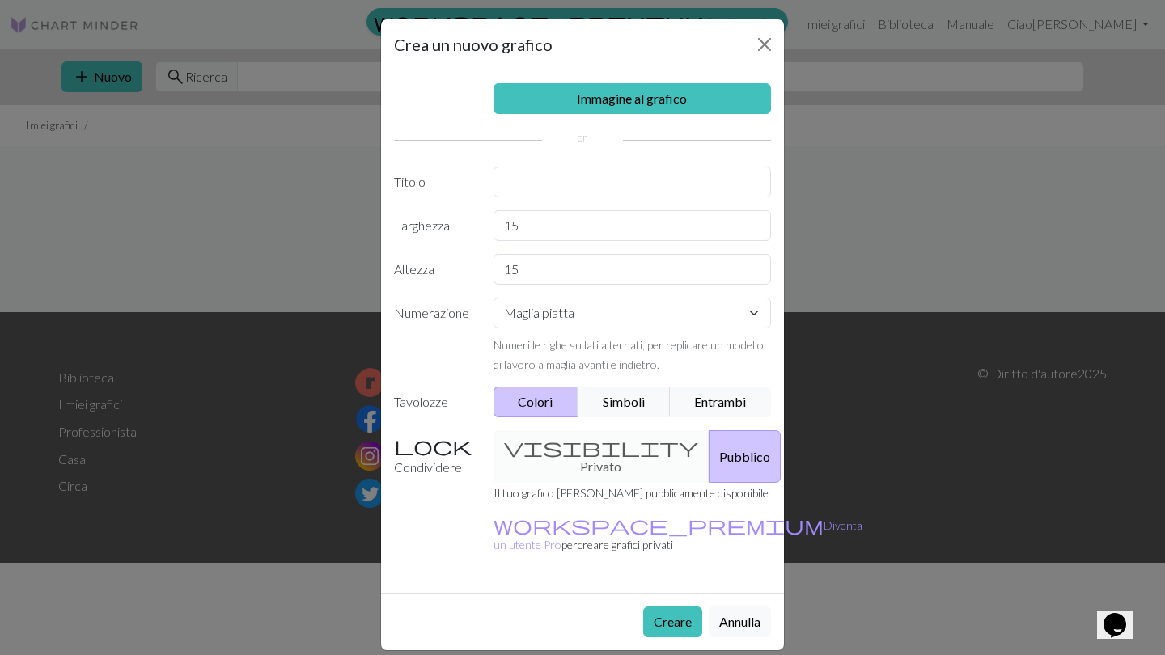
scroll to position [3, 0]
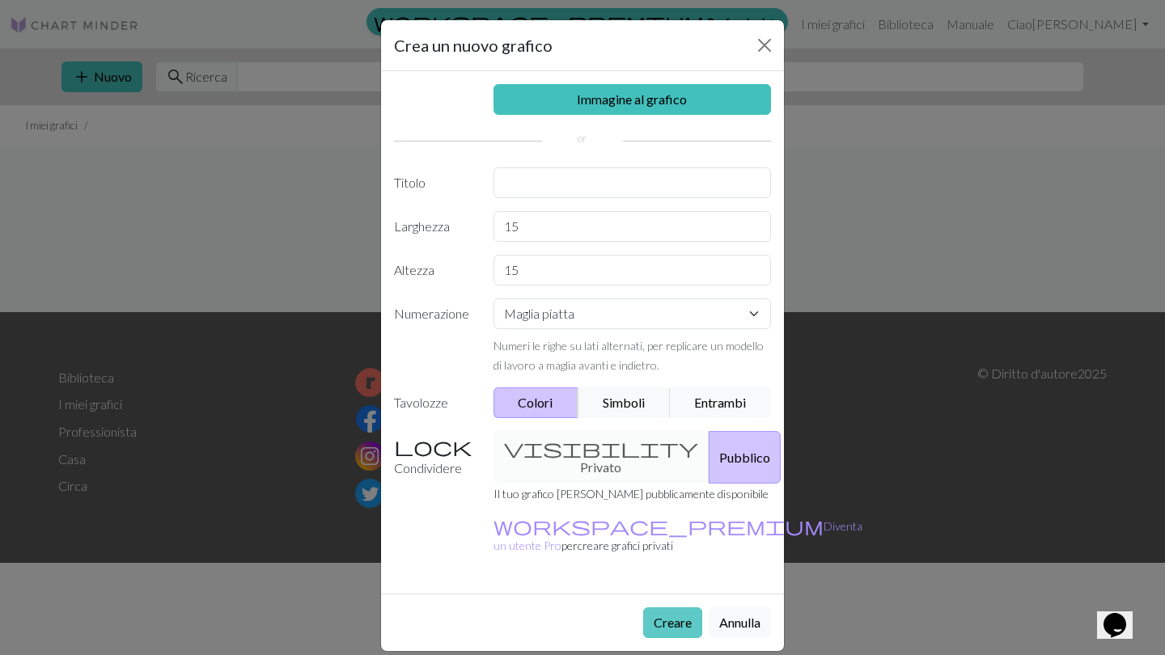
click at [672, 608] on button "Creare" at bounding box center [672, 623] width 59 height 31
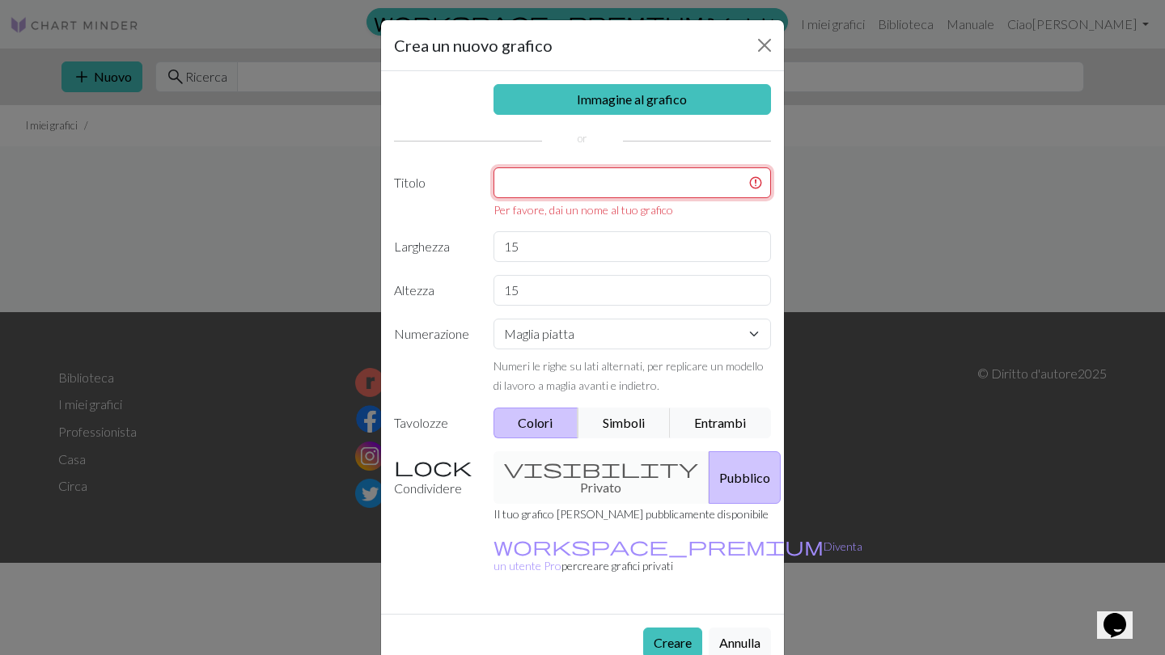
click at [578, 187] on input "text" at bounding box center [633, 182] width 278 height 31
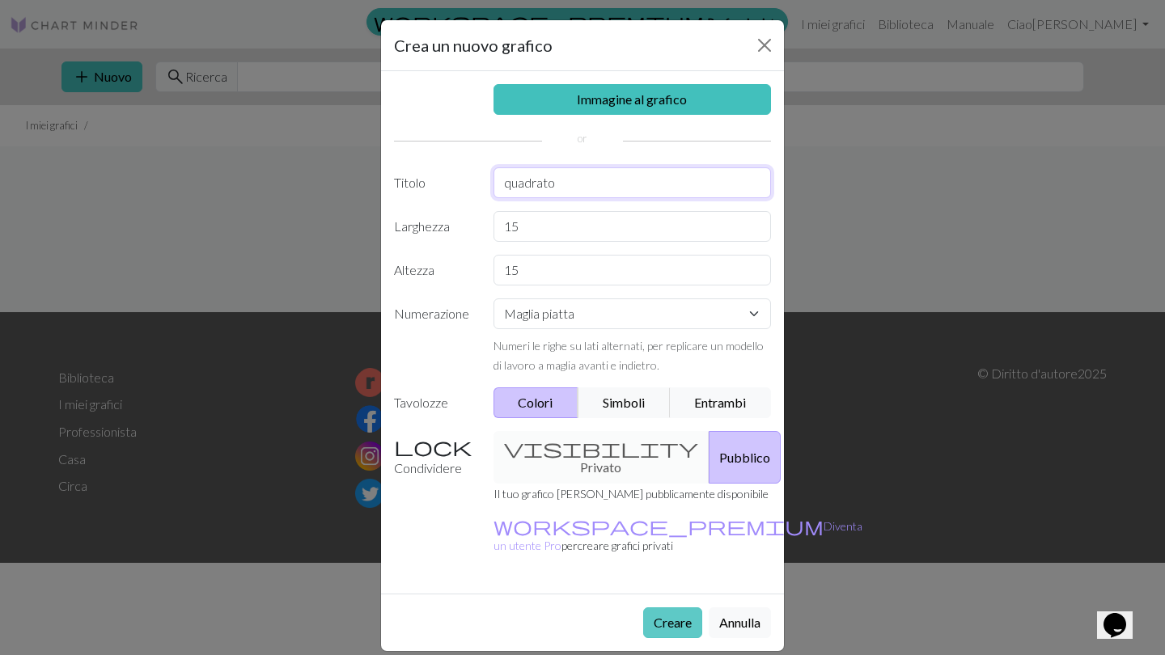
type input "quadrato"
click at [681, 608] on button "Creare" at bounding box center [672, 623] width 59 height 31
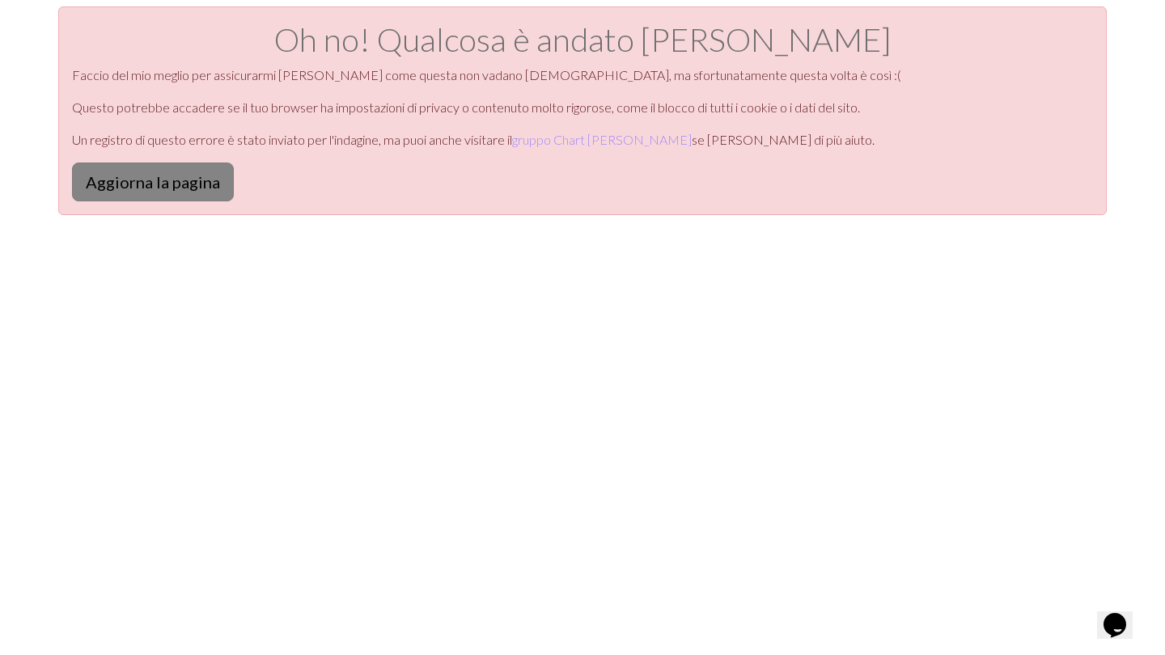
click at [175, 174] on button "Aggiorna la pagina" at bounding box center [153, 182] width 162 height 39
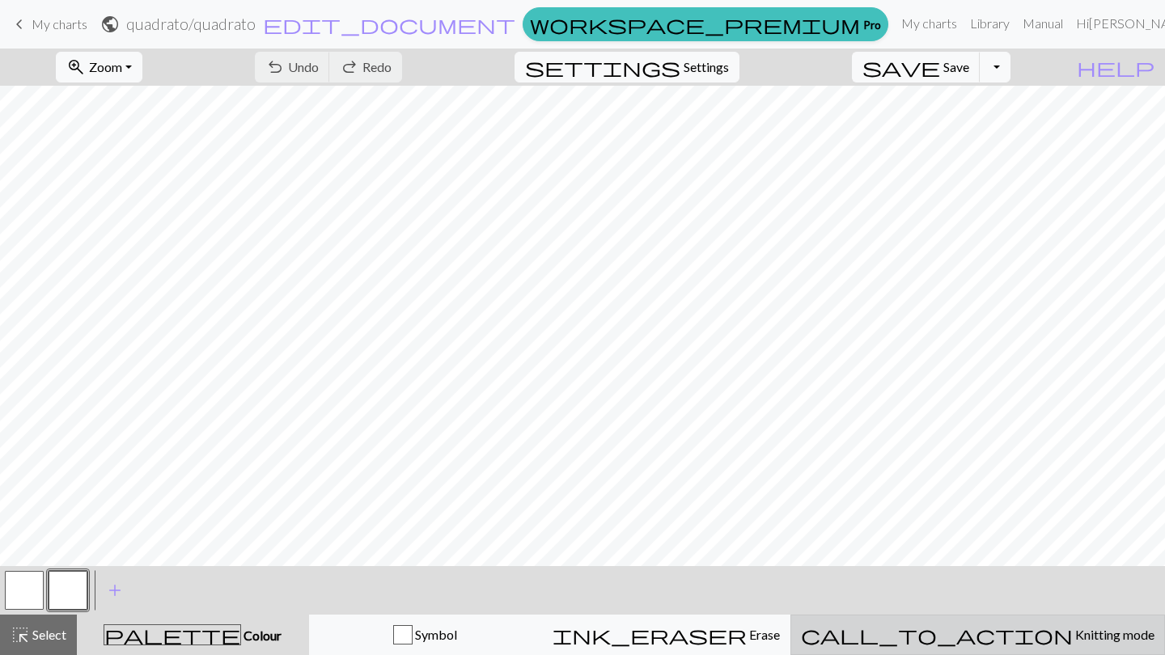
click at [998, 653] on button "call_to_action Knitting mode Knitting mode" at bounding box center [977, 635] width 375 height 40
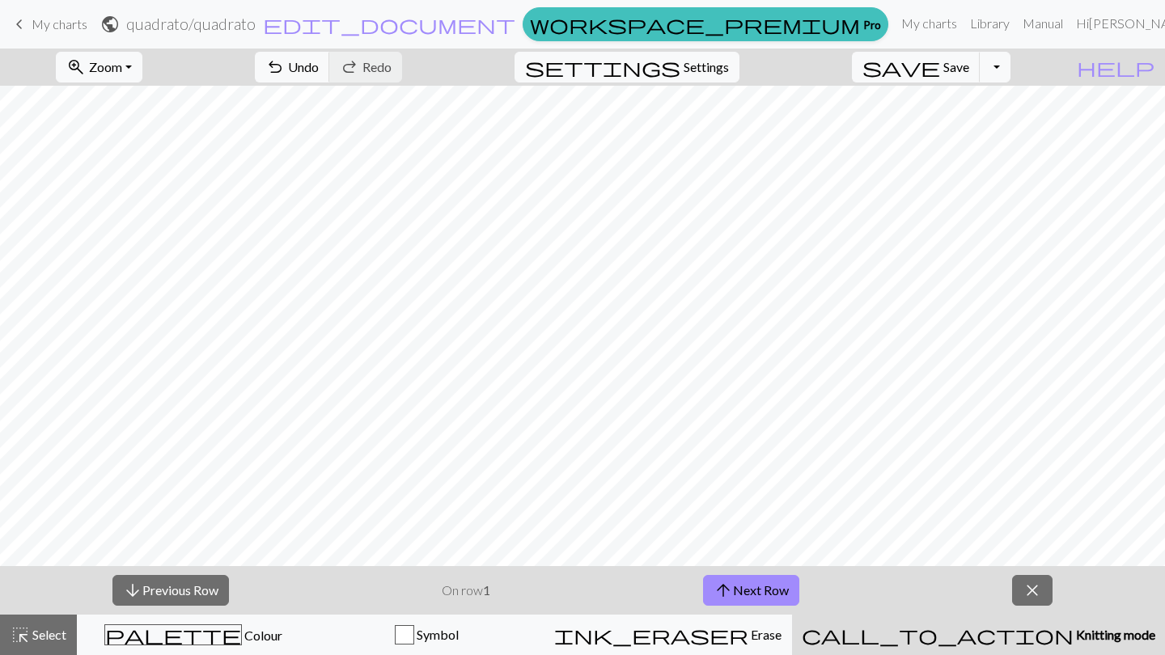
click at [998, 652] on button "call_to_action Knitting mode Knitting mode" at bounding box center [978, 635] width 373 height 40
click at [1034, 590] on span "close" at bounding box center [1032, 590] width 19 height 23
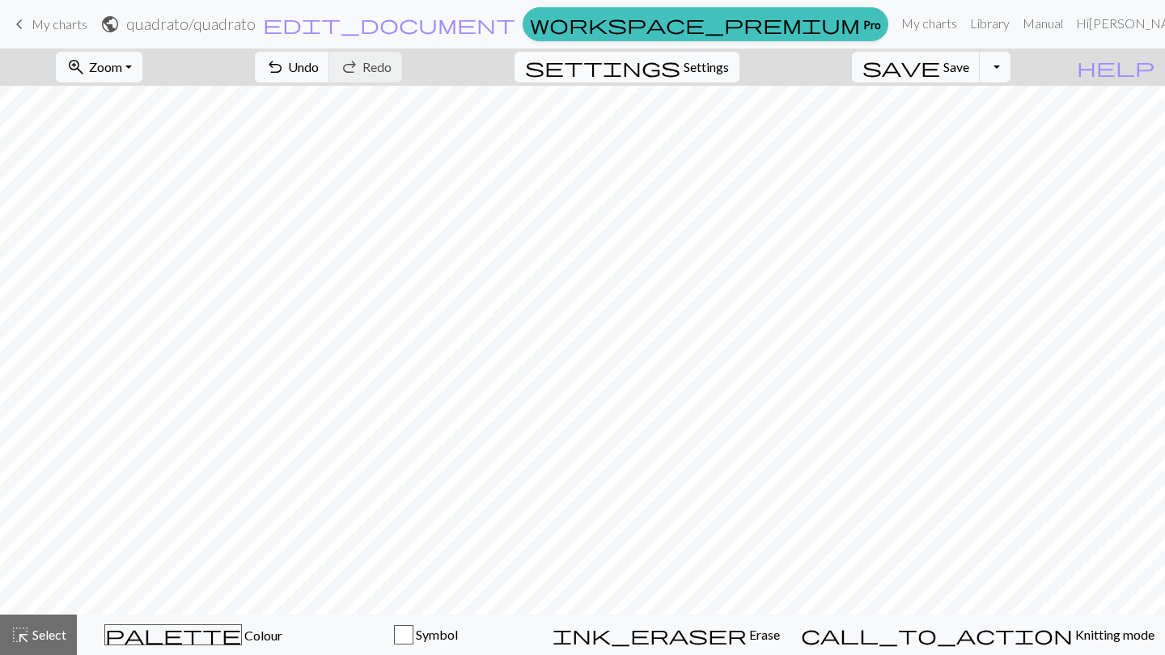
click at [729, 71] on span "Settings" at bounding box center [706, 66] width 45 height 19
select select "aran"
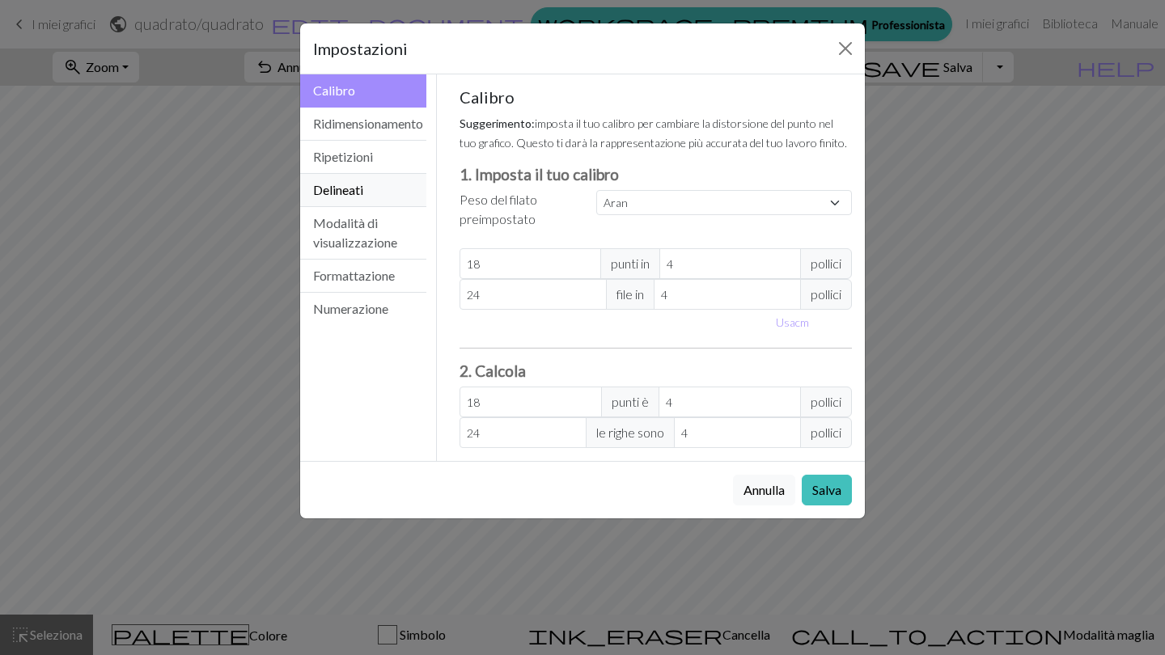
click at [380, 187] on button "Delineati" at bounding box center [363, 190] width 126 height 33
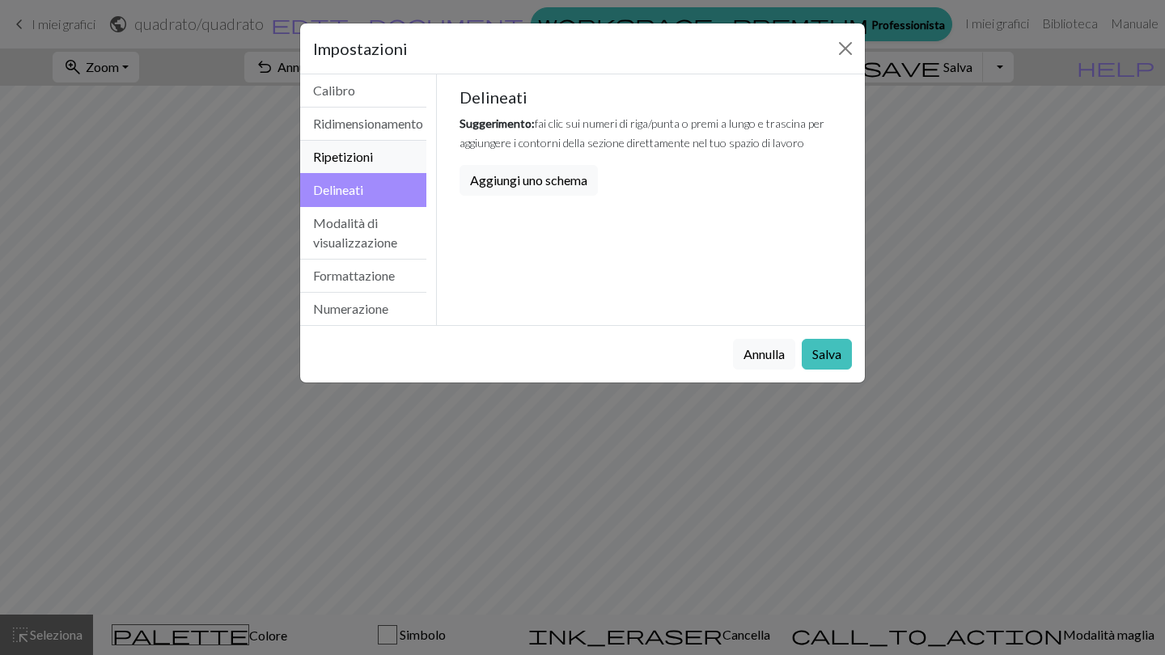
click at [381, 142] on button "Ripetizioni" at bounding box center [363, 157] width 126 height 33
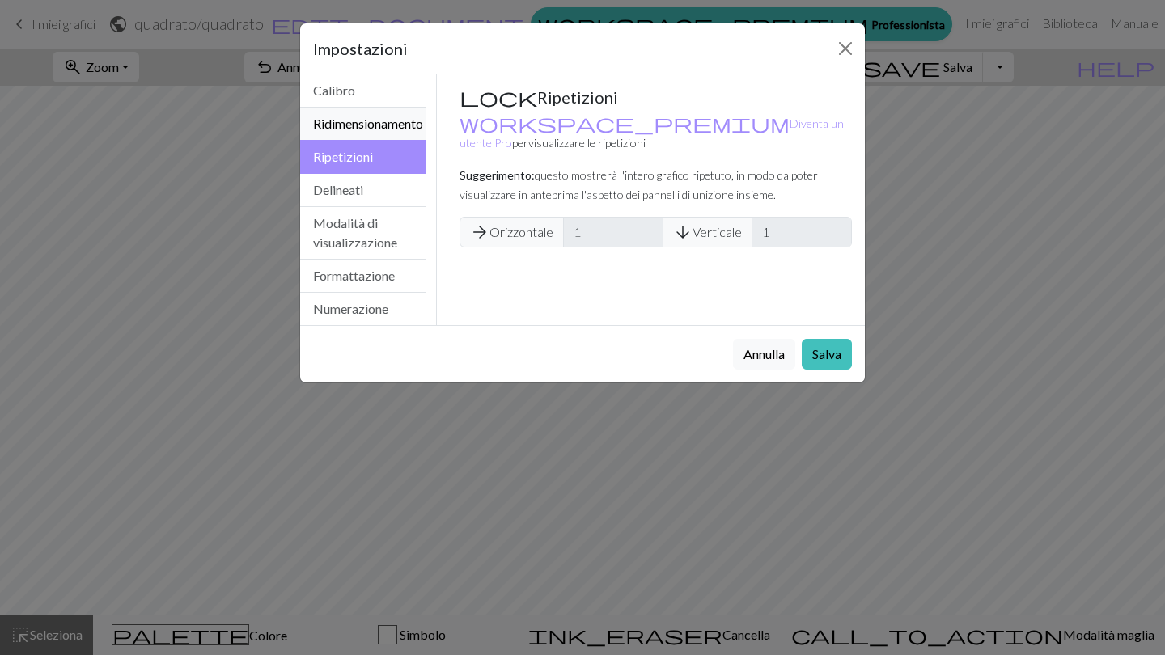
click at [384, 112] on button "Ridimensionamento" at bounding box center [363, 124] width 126 height 33
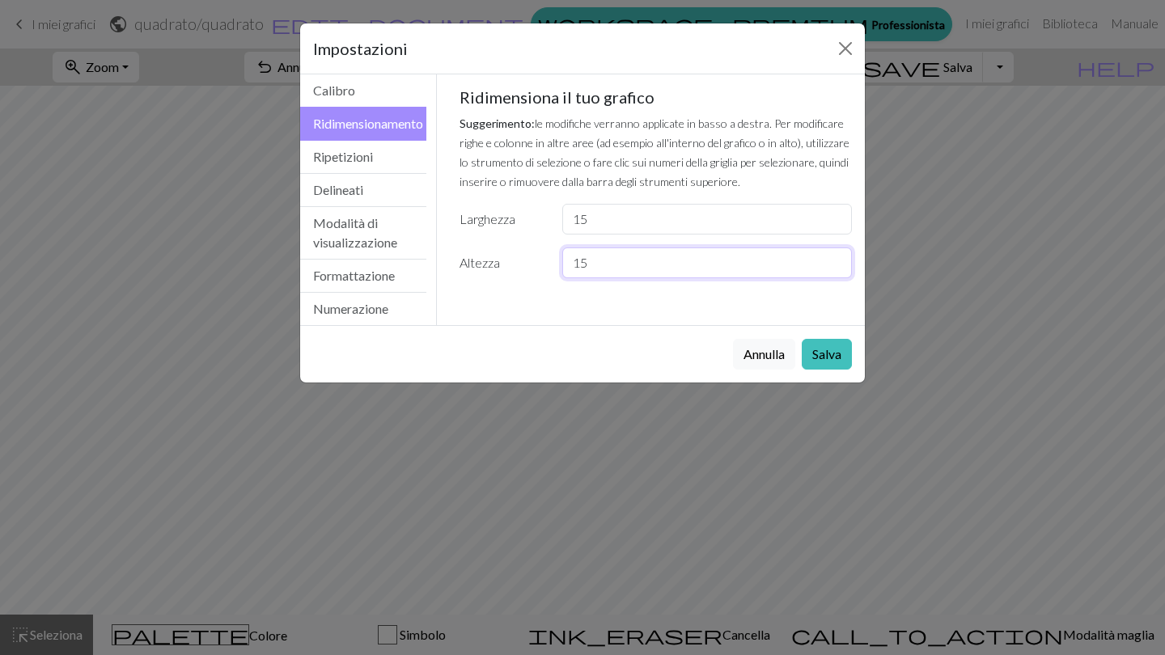
click at [628, 259] on input "15" at bounding box center [707, 263] width 290 height 31
click at [825, 347] on button "Salva" at bounding box center [827, 354] width 50 height 31
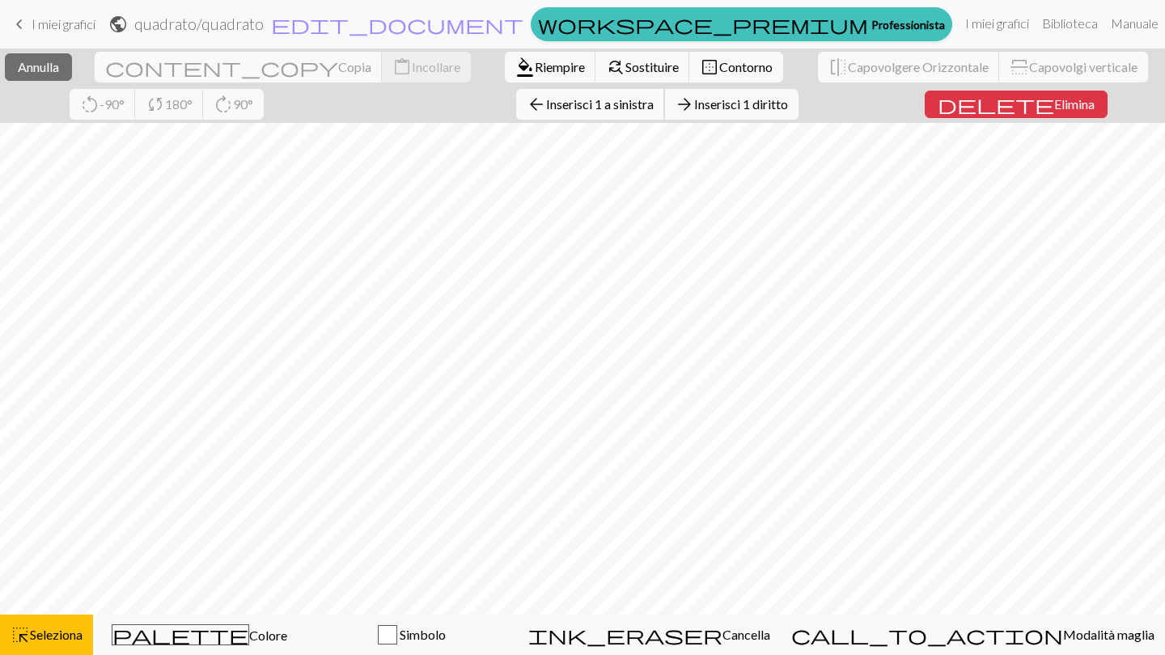
click at [546, 107] on span "Inserisci 1 a sinistra" at bounding box center [600, 103] width 108 height 15
click at [1054, 109] on span "Elimina" at bounding box center [1074, 103] width 40 height 15
click at [549, 108] on span "Inserisci 1 sopra" at bounding box center [594, 103] width 90 height 15
click at [1054, 106] on span "Elimina" at bounding box center [1074, 103] width 40 height 15
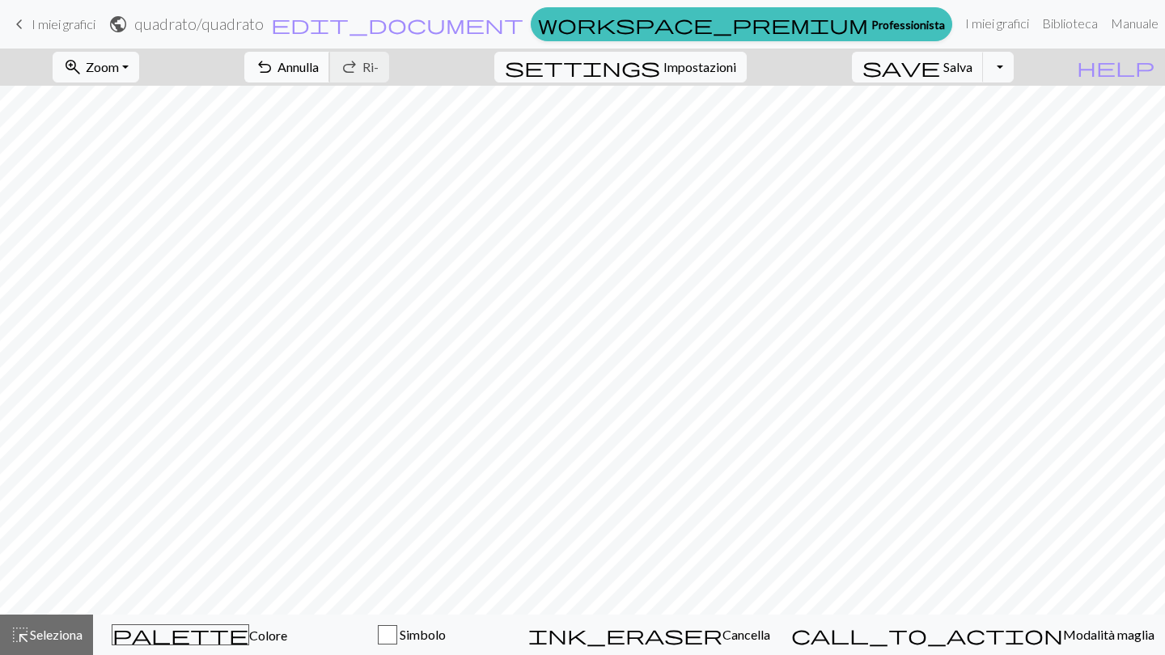
click at [319, 71] on span "Annulla" at bounding box center [297, 66] width 41 height 15
click at [729, 67] on span "Impostazioni" at bounding box center [699, 66] width 73 height 19
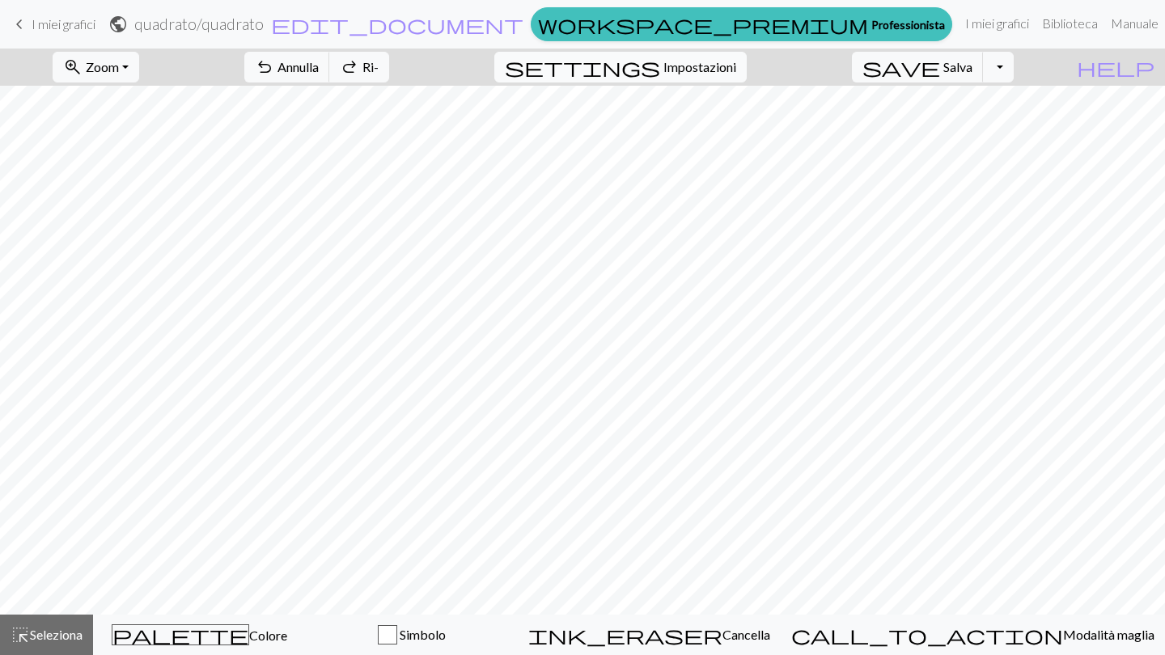
select select "aran"
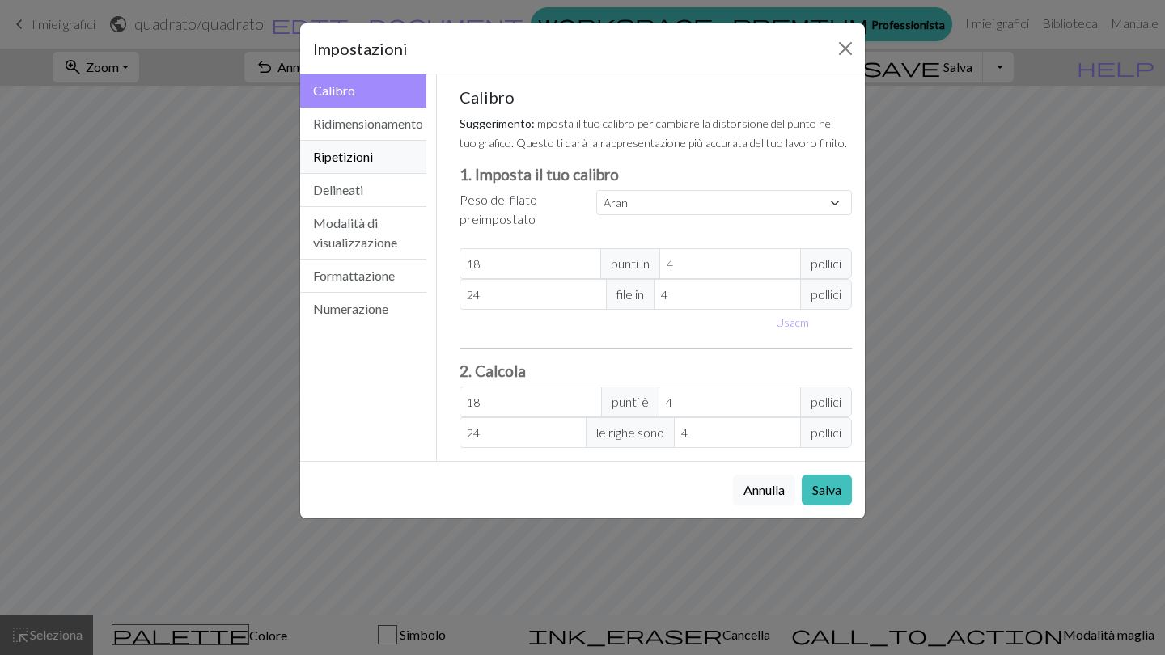
click at [379, 166] on button "Ripetizioni" at bounding box center [363, 157] width 126 height 33
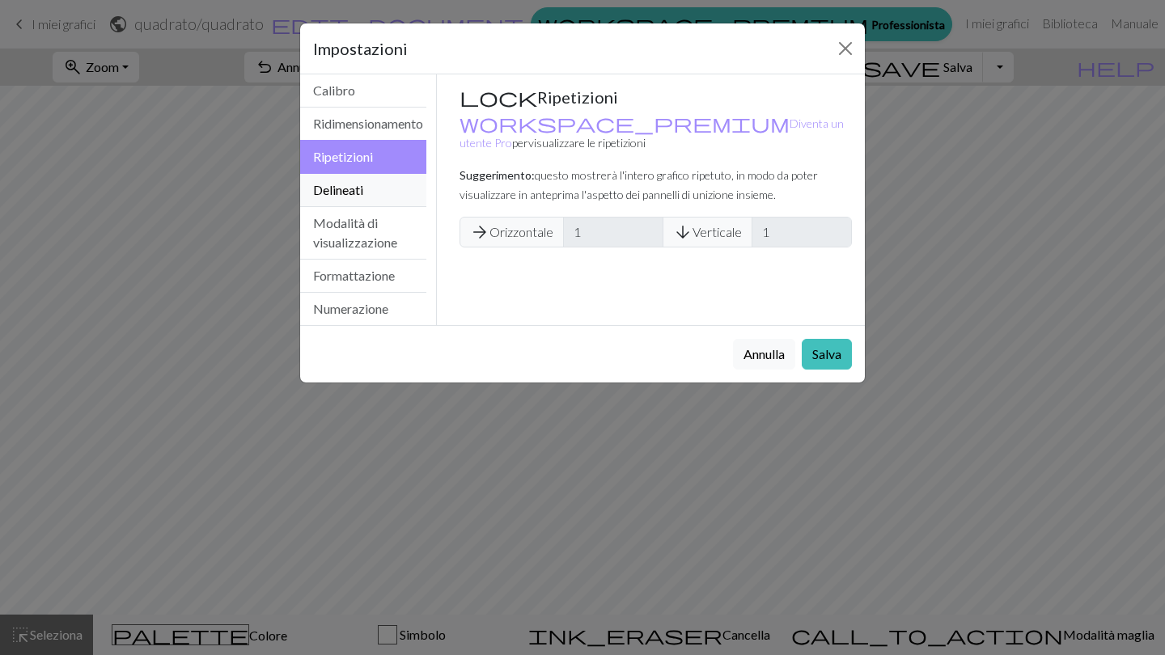
click at [379, 187] on button "Delineati" at bounding box center [363, 190] width 126 height 33
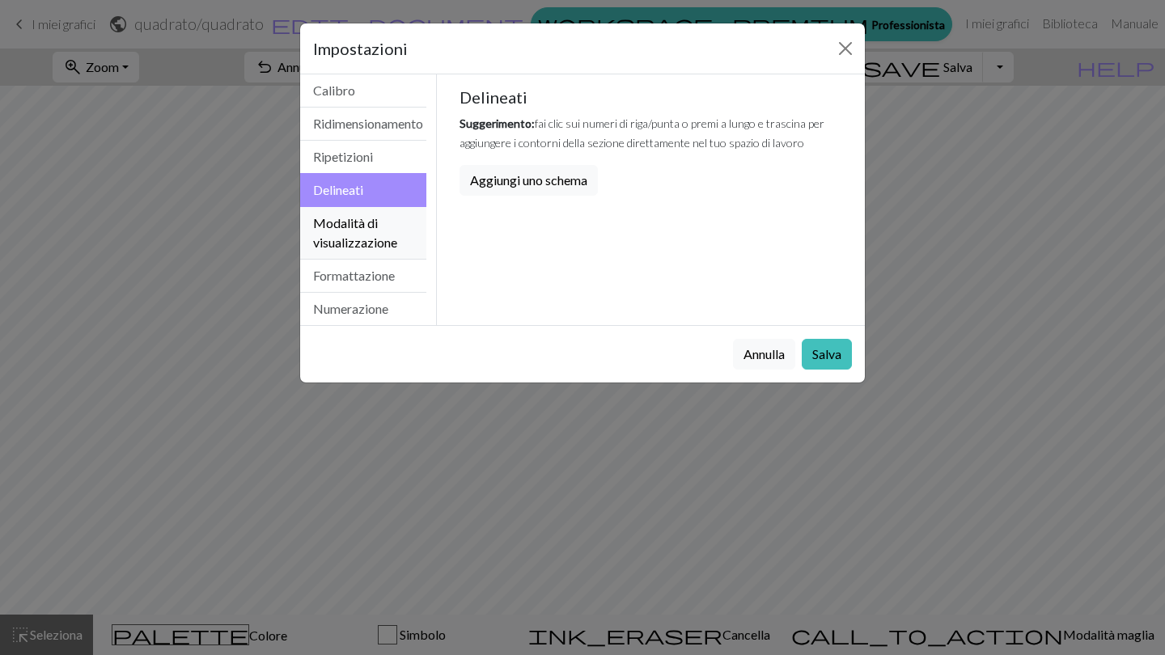
click at [380, 216] on button "Modalità di visualizzazione" at bounding box center [363, 233] width 126 height 53
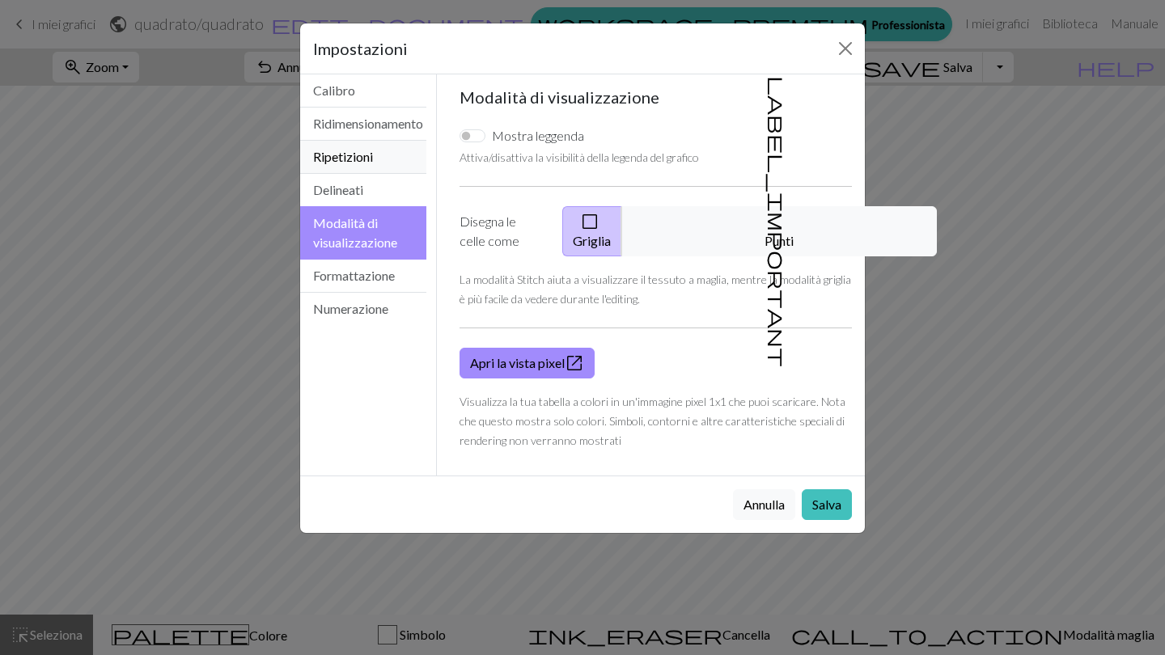
click at [377, 149] on button "Ripetizioni" at bounding box center [363, 157] width 126 height 33
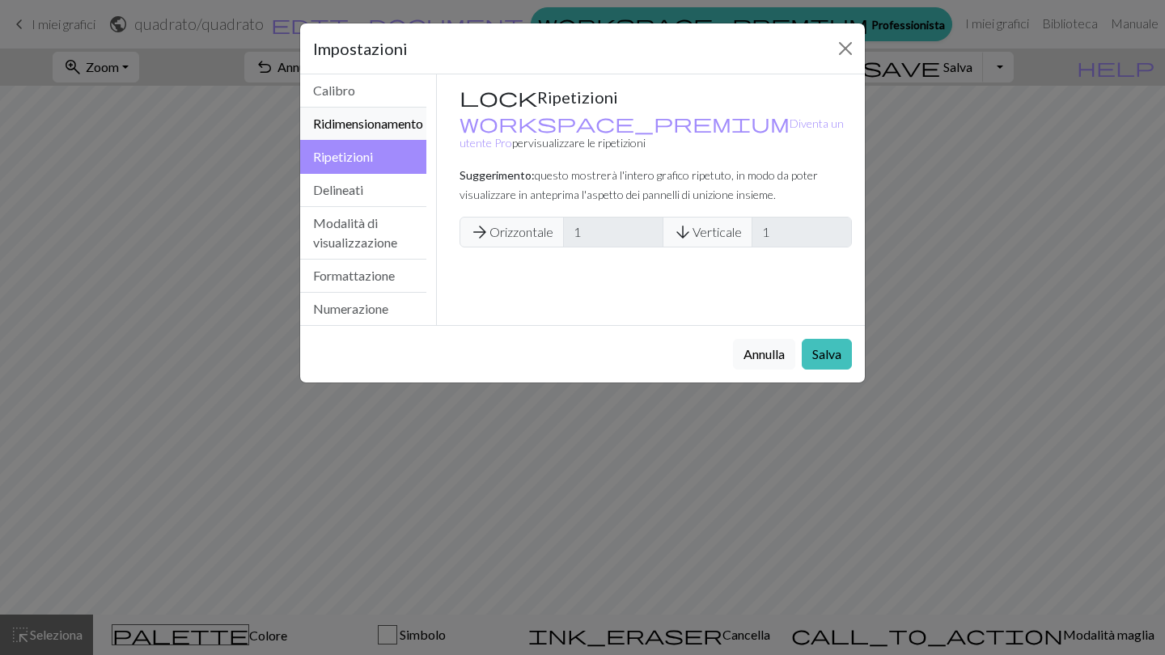
click at [379, 116] on button "Ridimensionamento" at bounding box center [363, 124] width 126 height 33
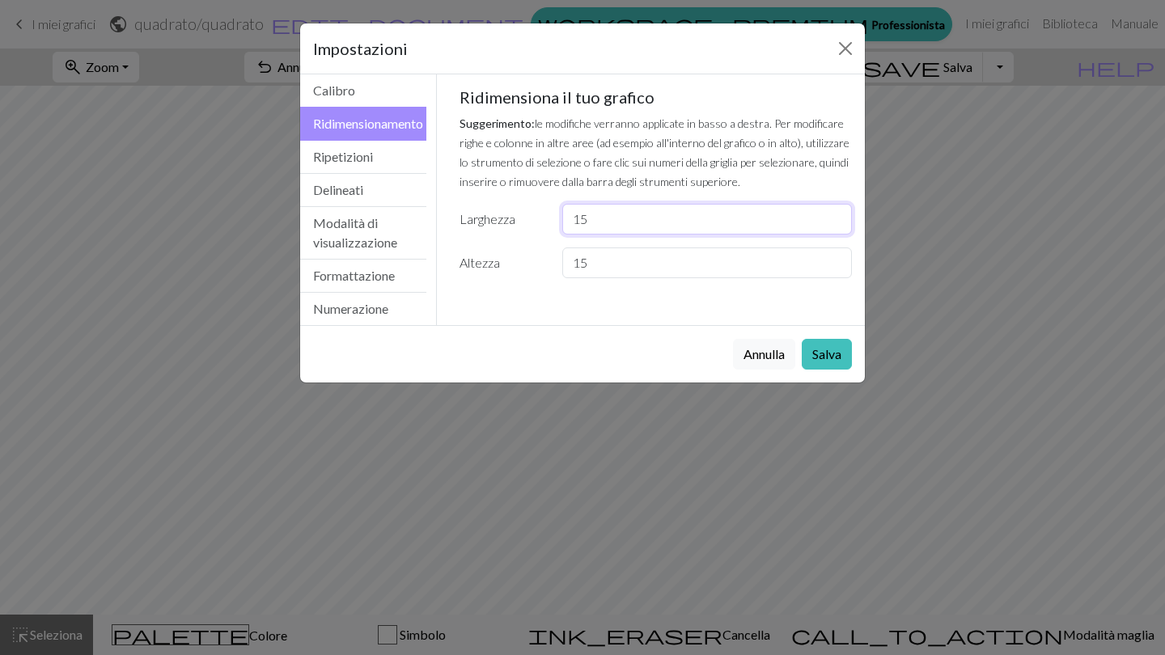
click at [642, 210] on input "15" at bounding box center [707, 219] width 290 height 31
click at [642, 214] on input "15" at bounding box center [707, 219] width 290 height 31
click at [600, 237] on div "Ridimensiona il tuo grafico Suggerimento: le modifiche verranno applicate in ba…" at bounding box center [656, 182] width 393 height 191
click at [587, 224] on input "15" at bounding box center [707, 219] width 290 height 31
click at [584, 222] on input "15" at bounding box center [707, 219] width 290 height 31
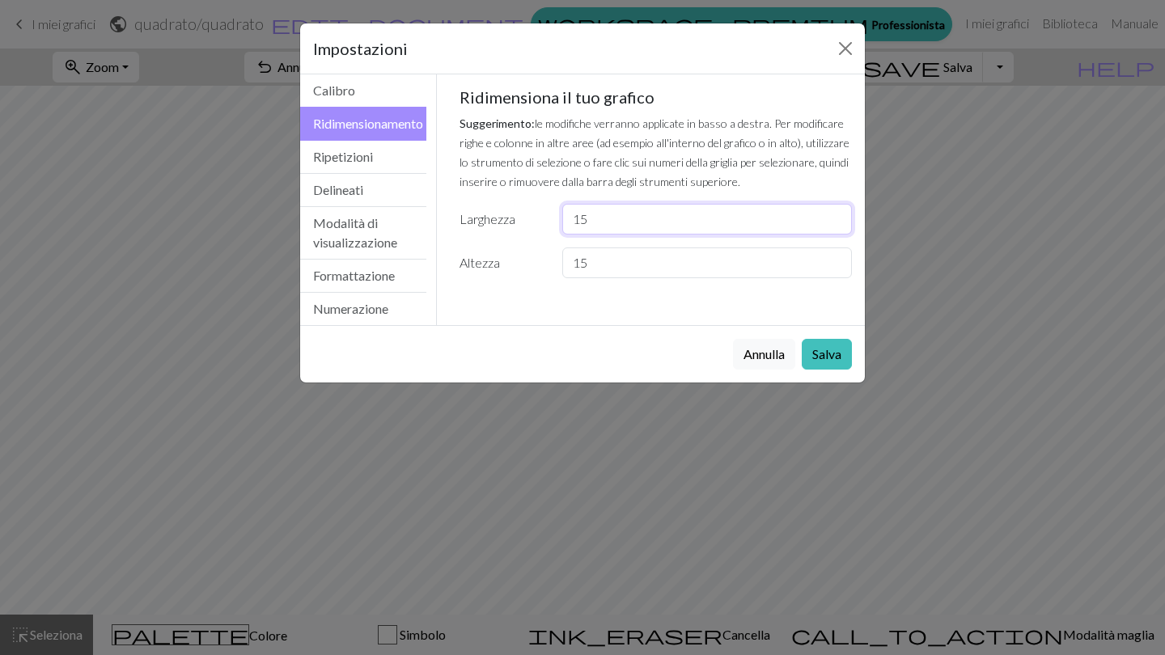
click at [584, 222] on input "15" at bounding box center [707, 219] width 290 height 31
type input "12"
click at [582, 265] on input "15" at bounding box center [707, 263] width 290 height 31
click at [590, 265] on input "15" at bounding box center [707, 263] width 290 height 31
type input "12"
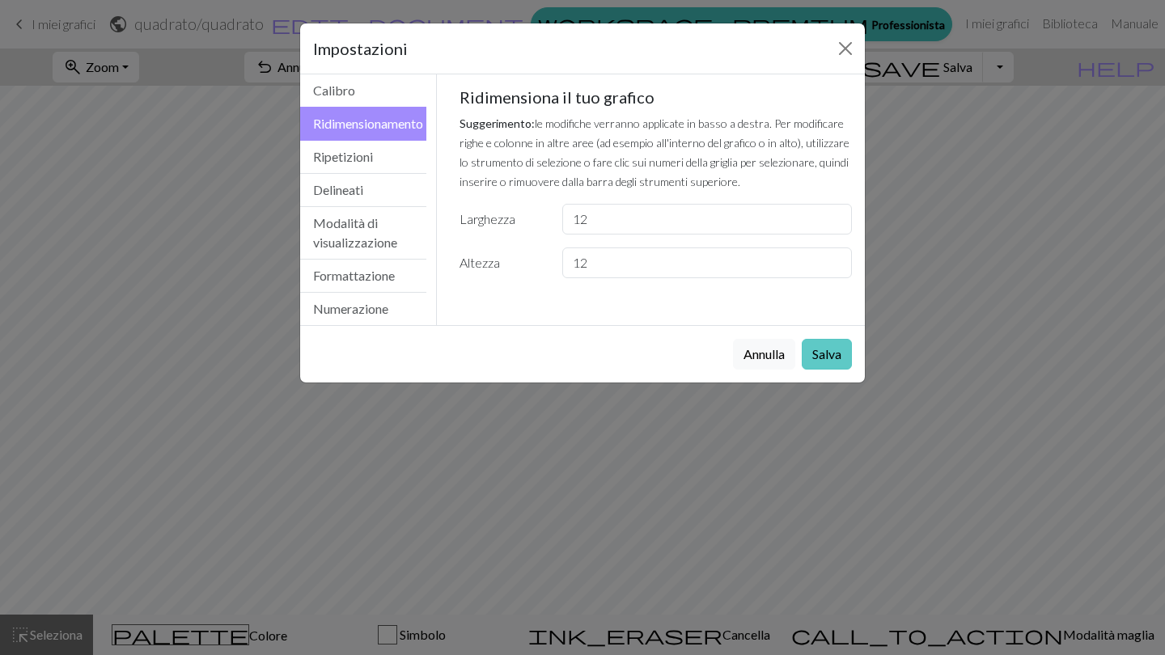
click at [828, 347] on button "Salva" at bounding box center [827, 354] width 50 height 31
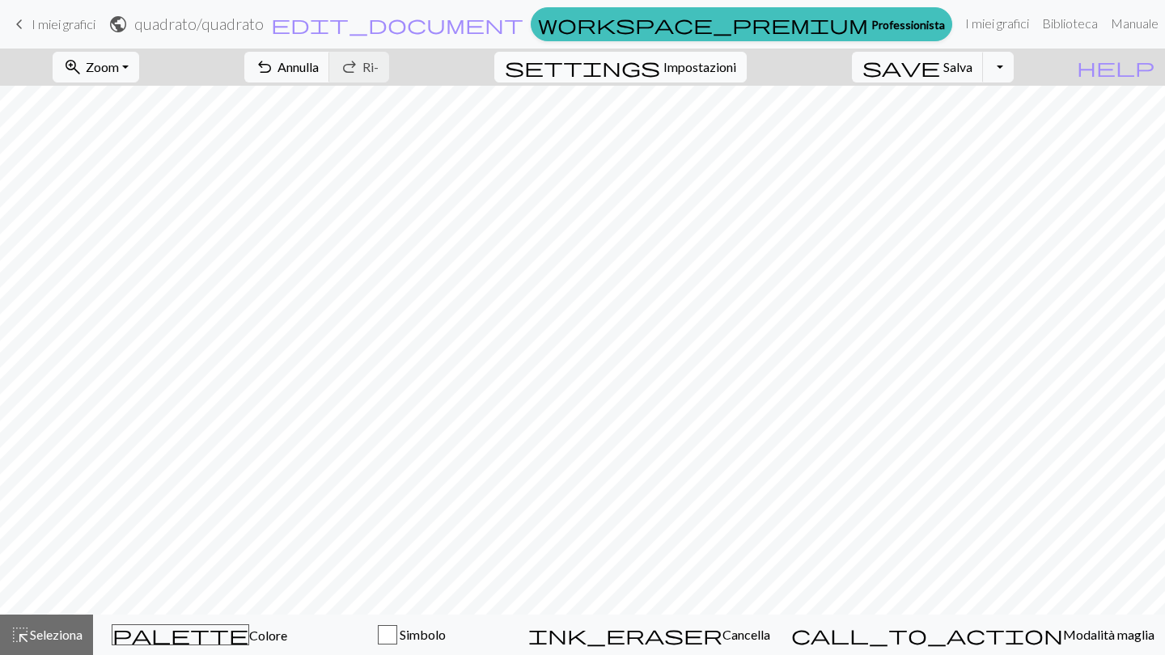
click at [747, 68] on button "settings Impostazioni" at bounding box center [620, 67] width 252 height 31
select select "aran"
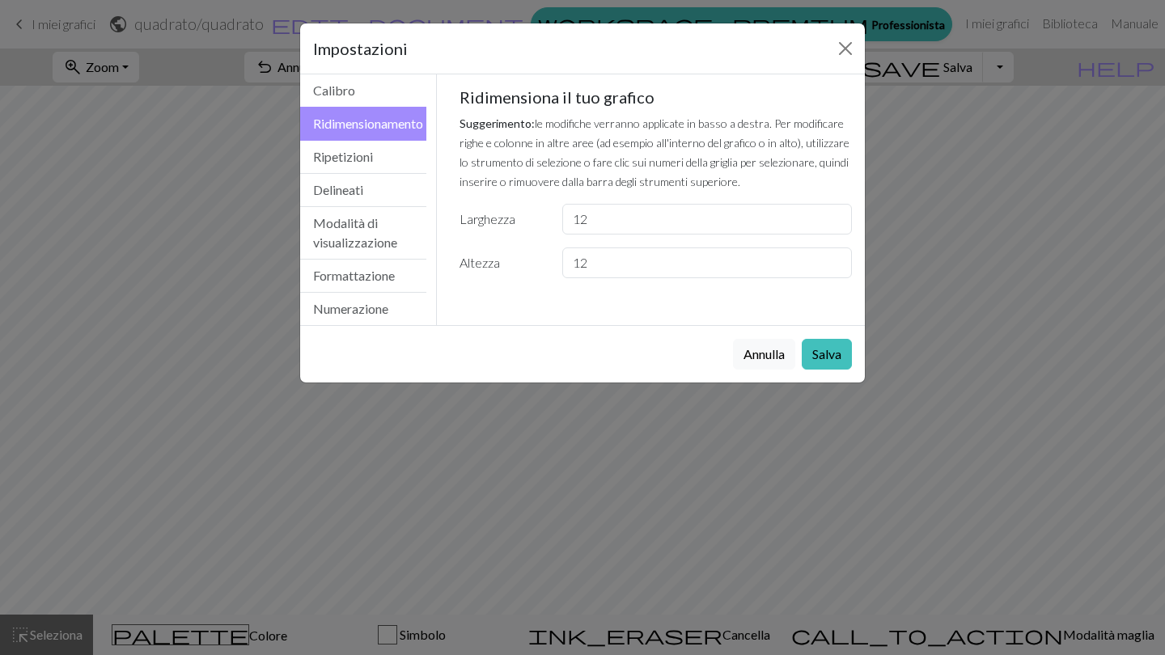
click at [731, 74] on div "Gauge Tip: Set your gauge to change the stitch distortion in your chart. This w…" at bounding box center [656, 189] width 419 height 230
click at [369, 92] on button "Calibro" at bounding box center [363, 90] width 126 height 33
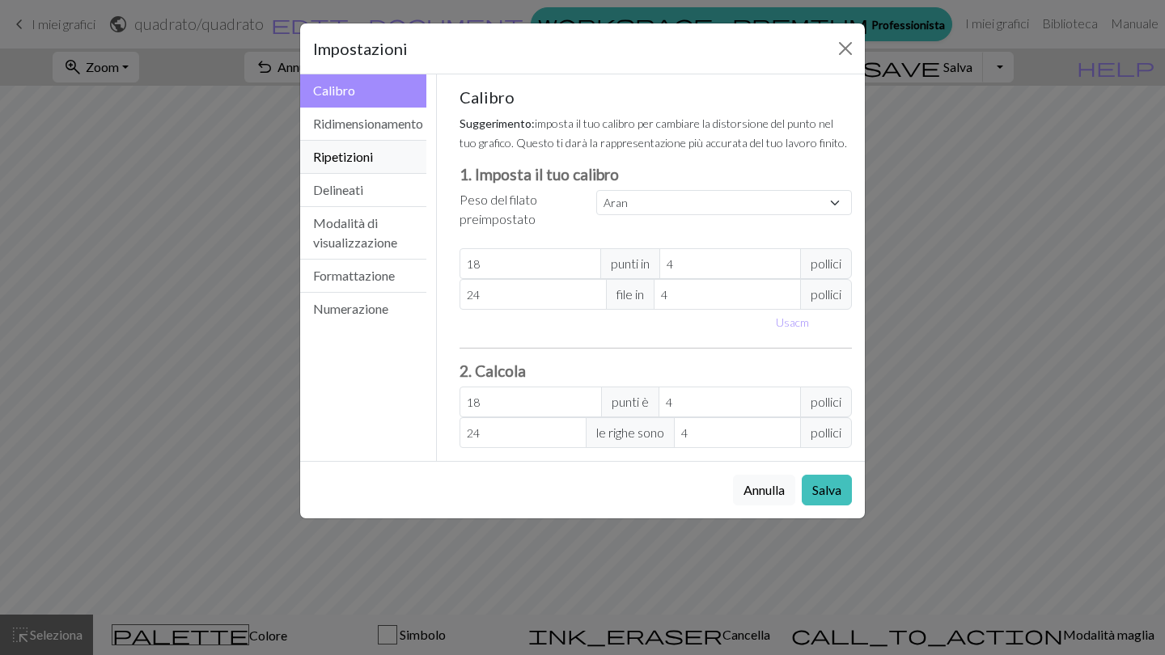
click at [379, 163] on button "Ripetizioni" at bounding box center [363, 157] width 126 height 33
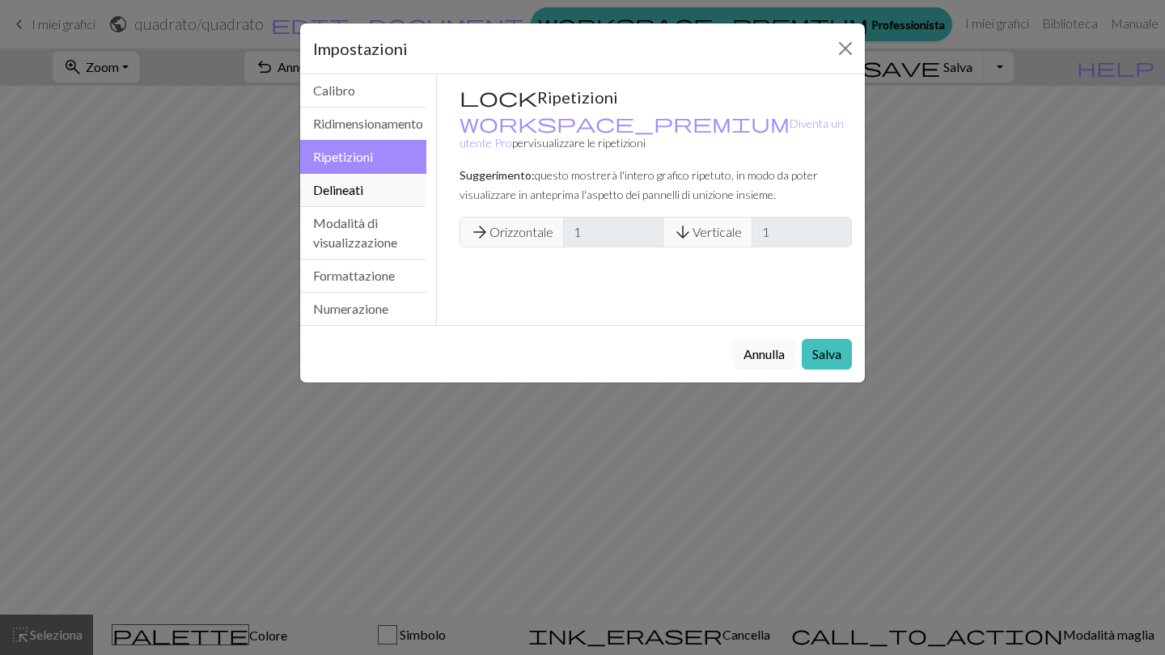
click at [381, 199] on button "Delineati" at bounding box center [363, 190] width 126 height 33
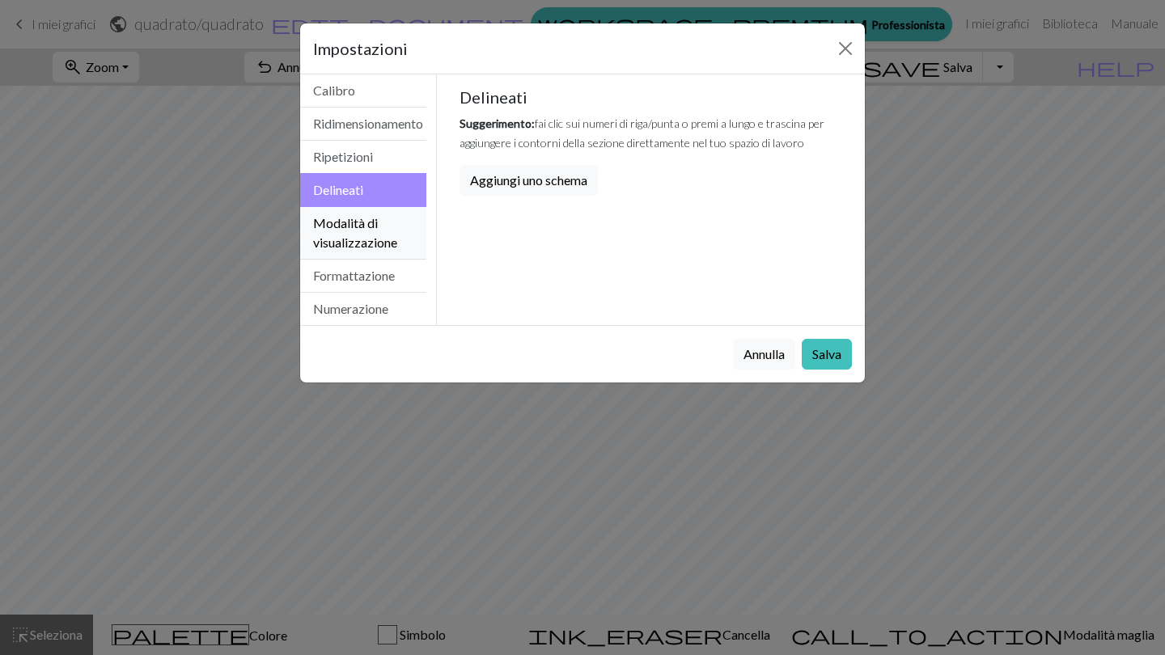
click at [392, 236] on button "Modalità di visualizzazione" at bounding box center [363, 233] width 126 height 53
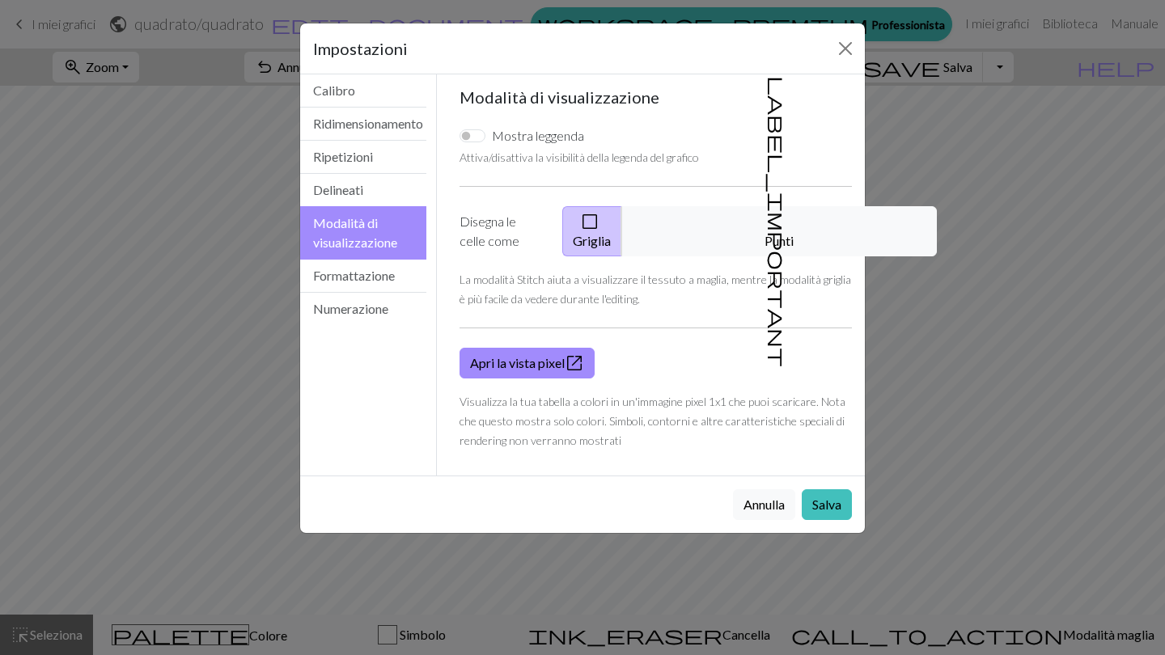
click at [604, 225] on button "check_box_outline_blank Griglia" at bounding box center [592, 231] width 60 height 50
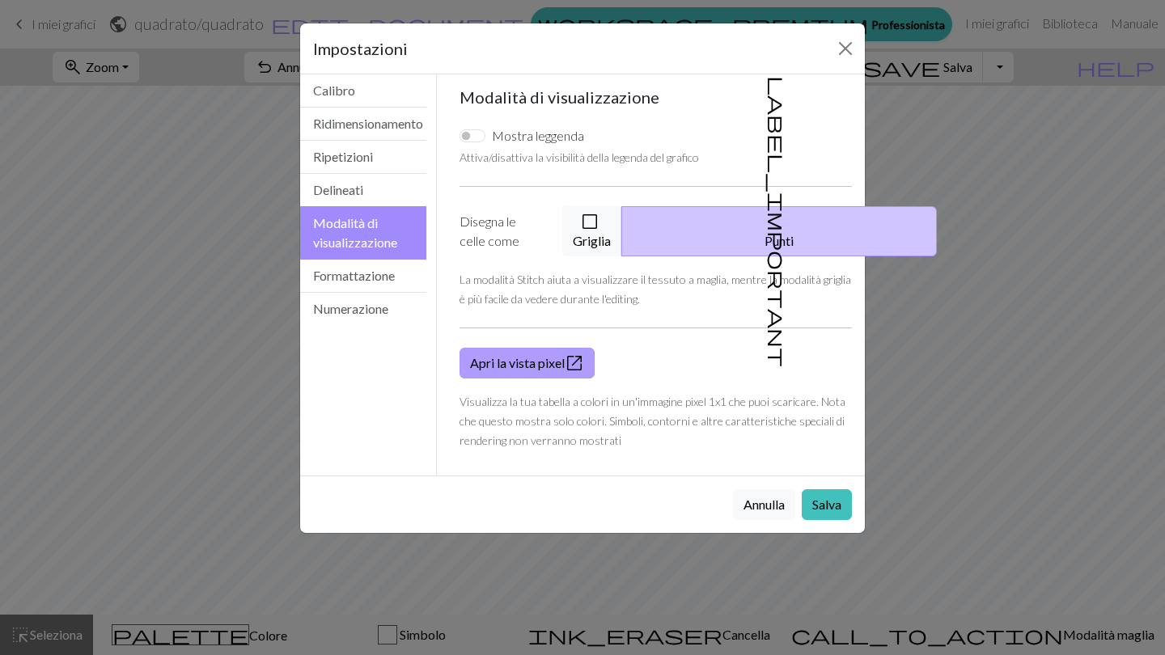
click at [538, 367] on link "Apri la vista pixel open_in_new" at bounding box center [527, 363] width 135 height 31
click at [824, 502] on button "Salva" at bounding box center [827, 504] width 50 height 31
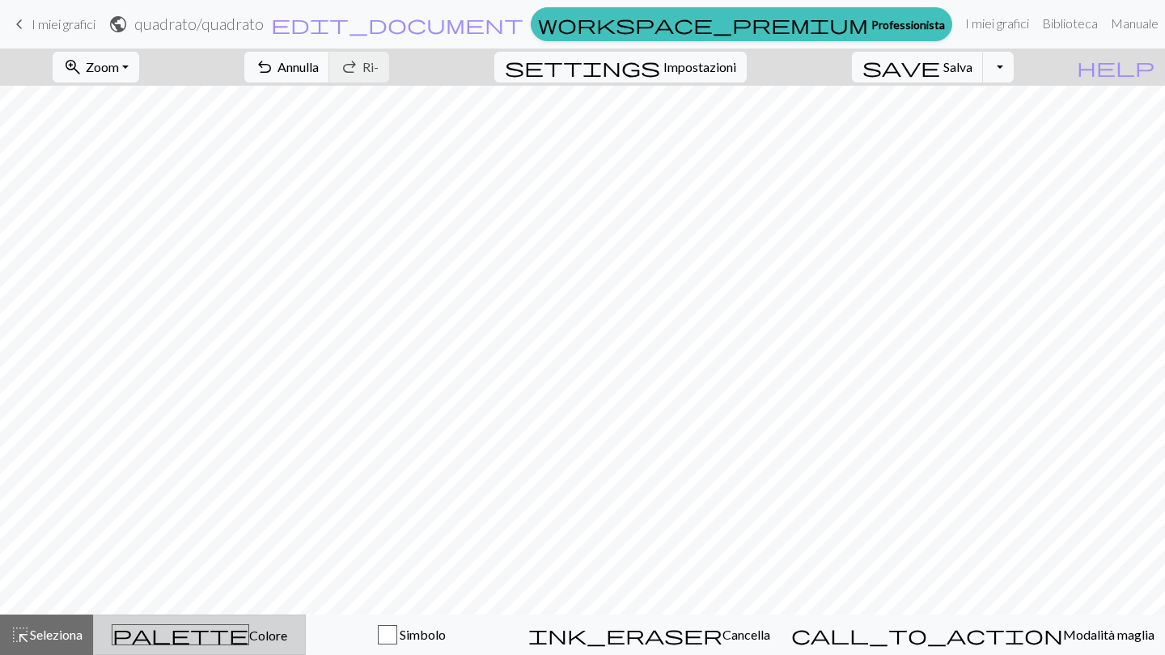
click at [295, 638] on div "palette Colore Colore" at bounding box center [200, 635] width 192 height 21
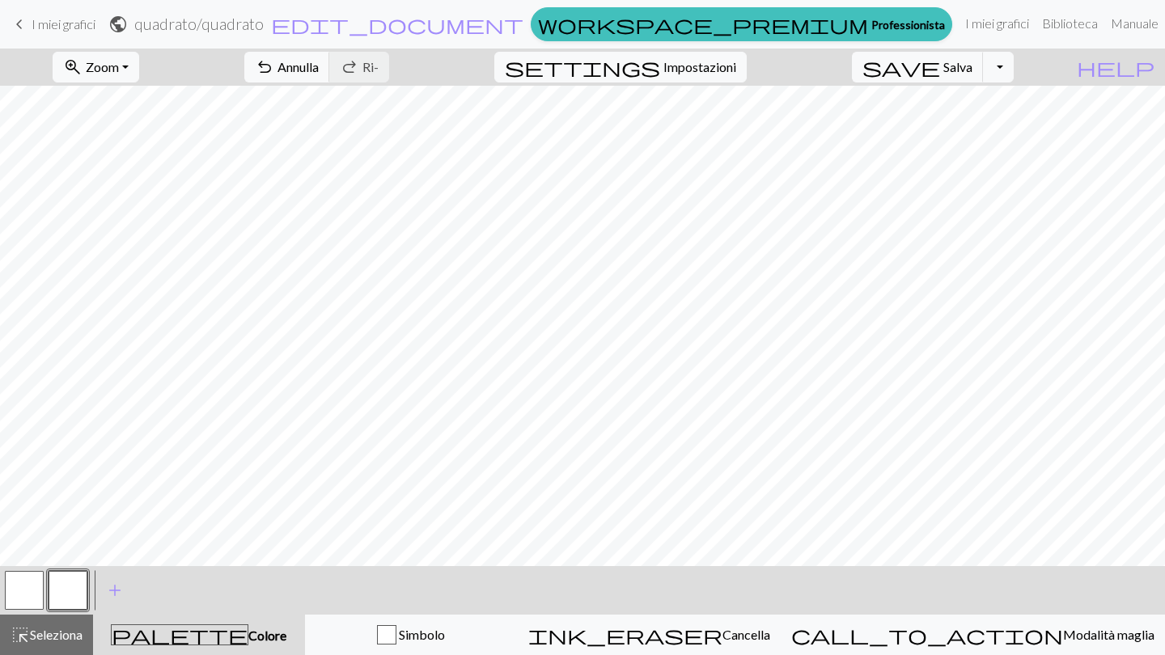
click at [82, 582] on button "button" at bounding box center [68, 590] width 39 height 39
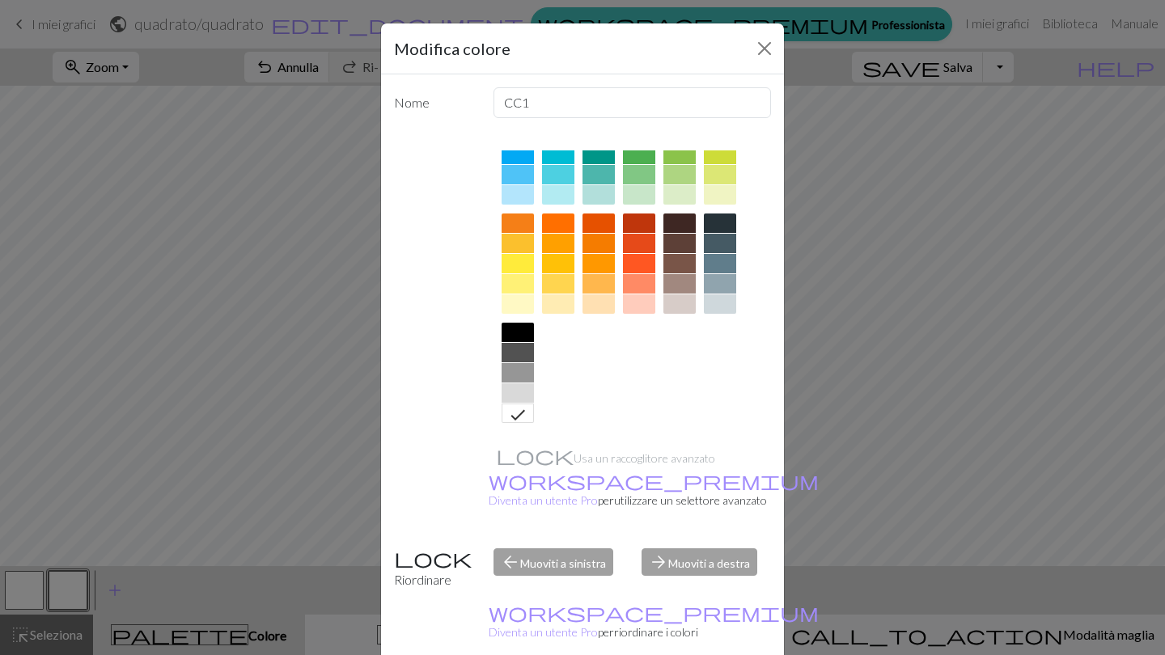
scroll to position [168, 0]
click at [517, 301] on div at bounding box center [518, 303] width 32 height 19
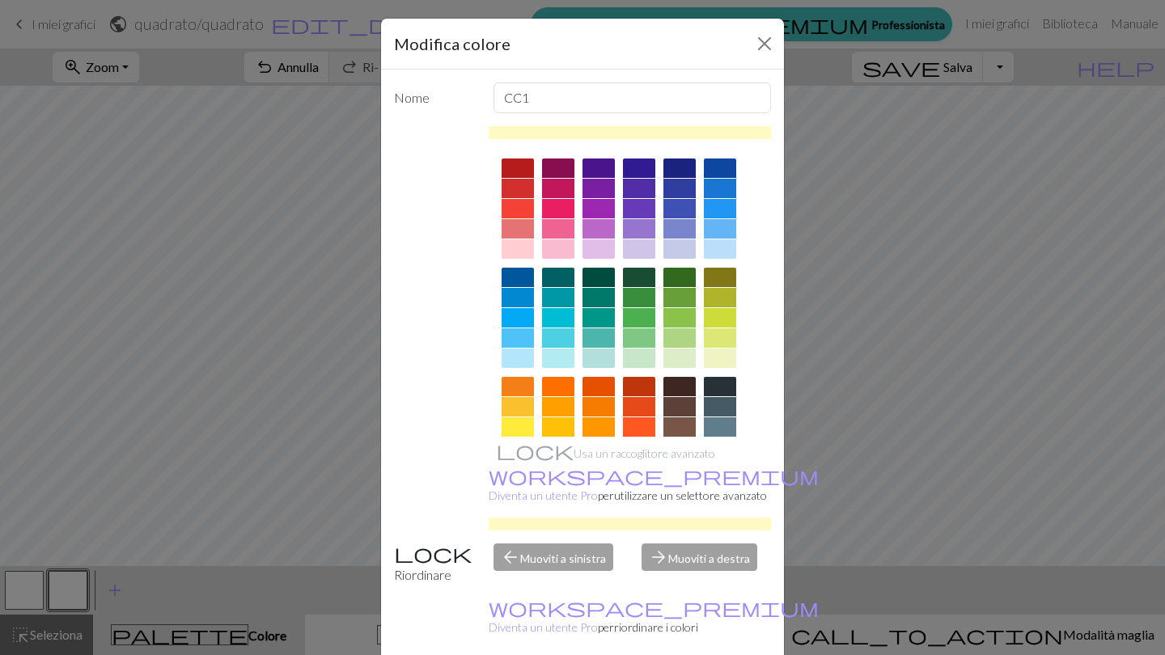
scroll to position [6, 0]
click at [570, 101] on input "CC1" at bounding box center [633, 97] width 278 height 31
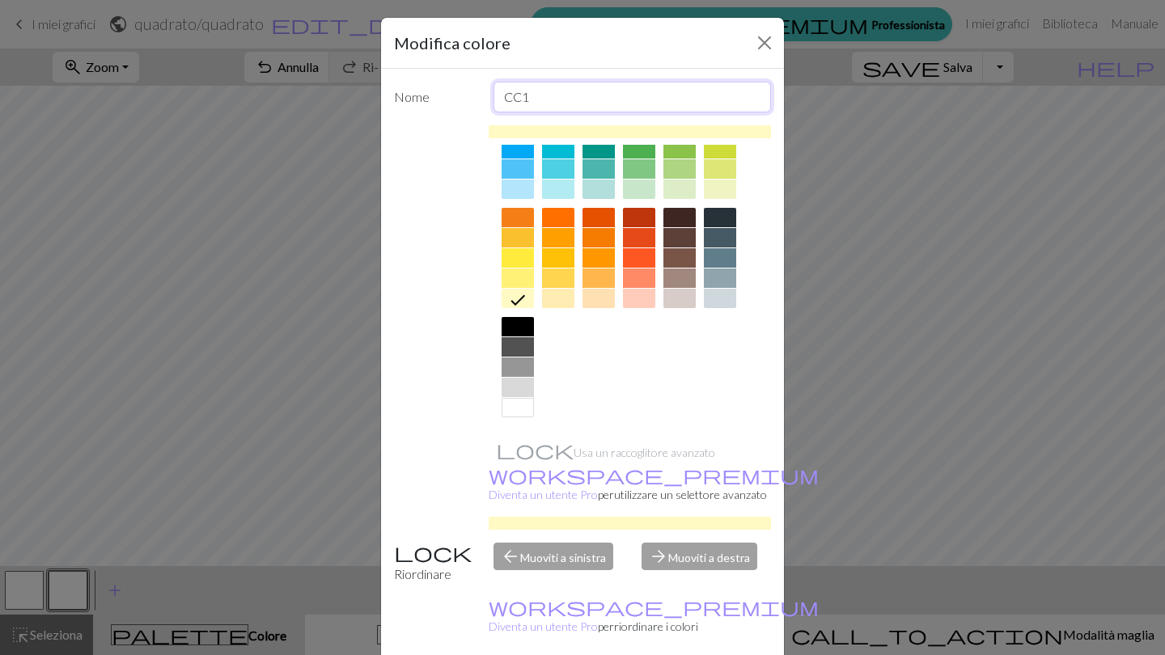
scroll to position [168, 0]
click at [559, 303] on div at bounding box center [558, 298] width 32 height 19
click at [523, 301] on div at bounding box center [518, 298] width 32 height 19
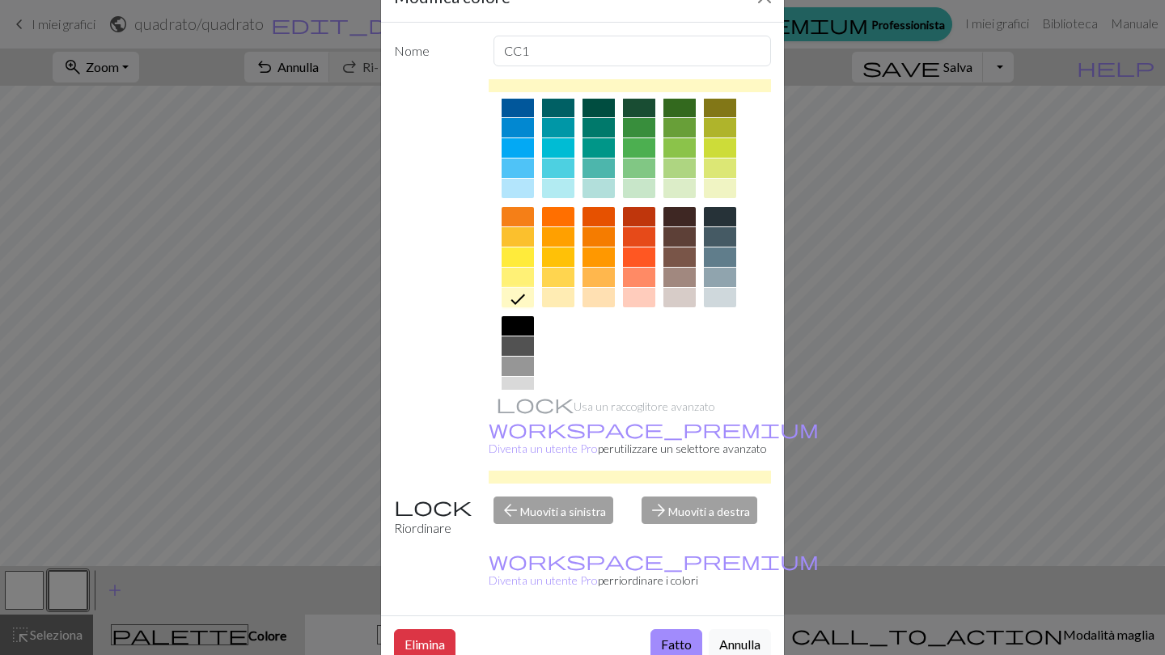
scroll to position [125, 0]
click at [638, 299] on div at bounding box center [639, 295] width 32 height 19
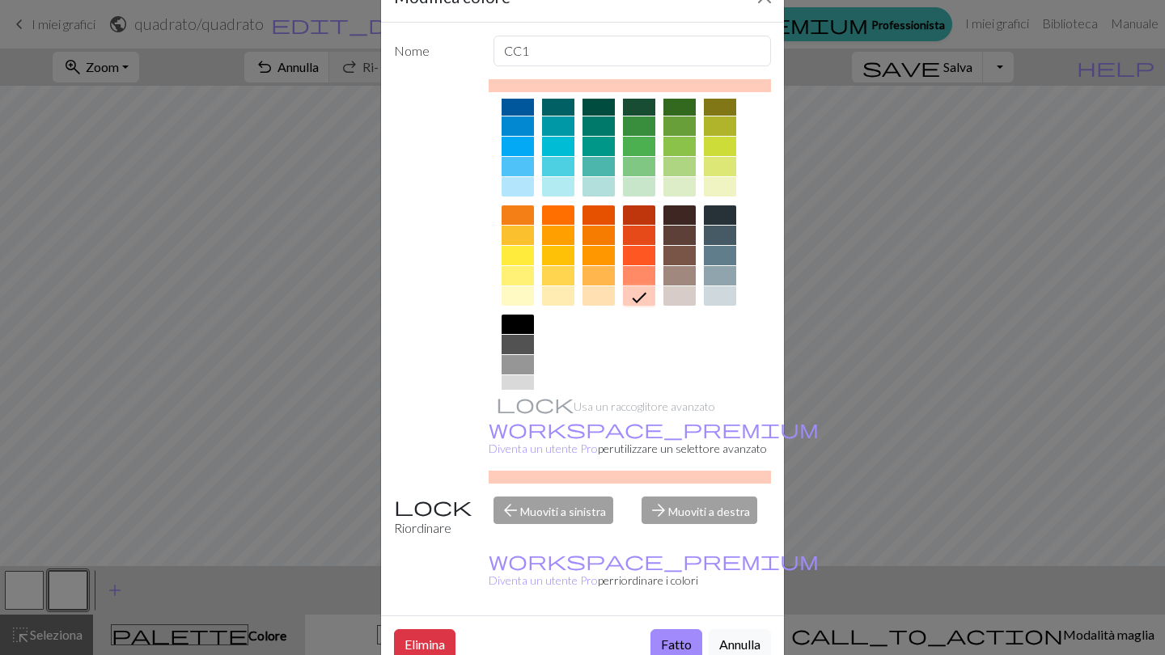
click at [523, 298] on div at bounding box center [518, 295] width 32 height 19
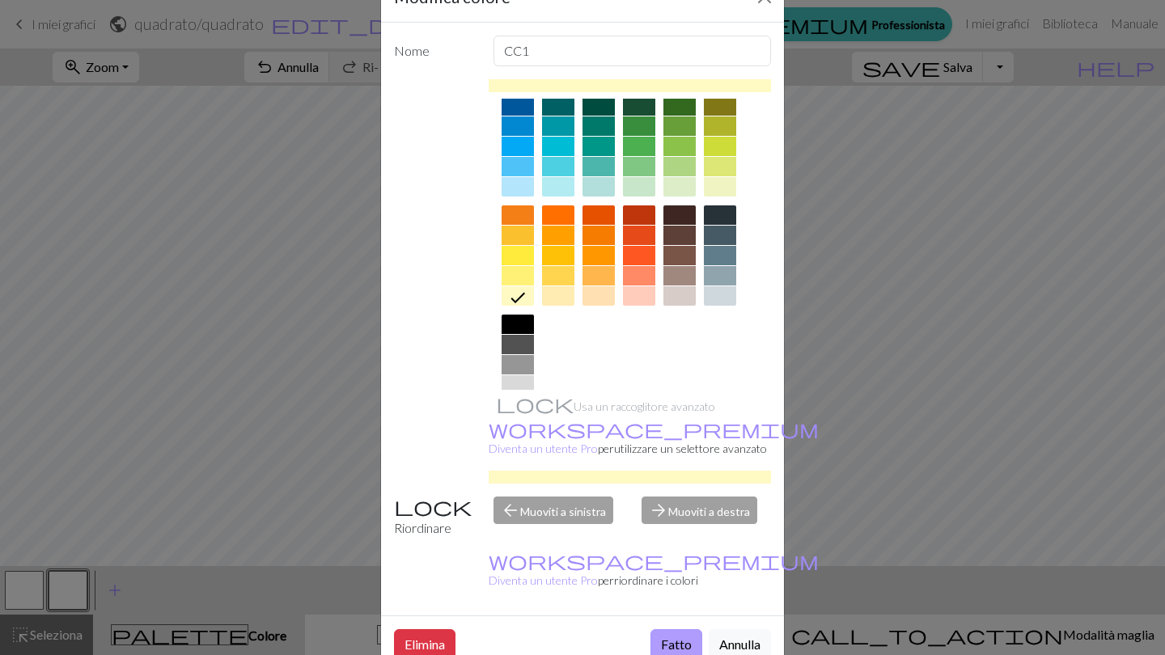
click at [673, 629] on button "Fatto" at bounding box center [676, 644] width 52 height 31
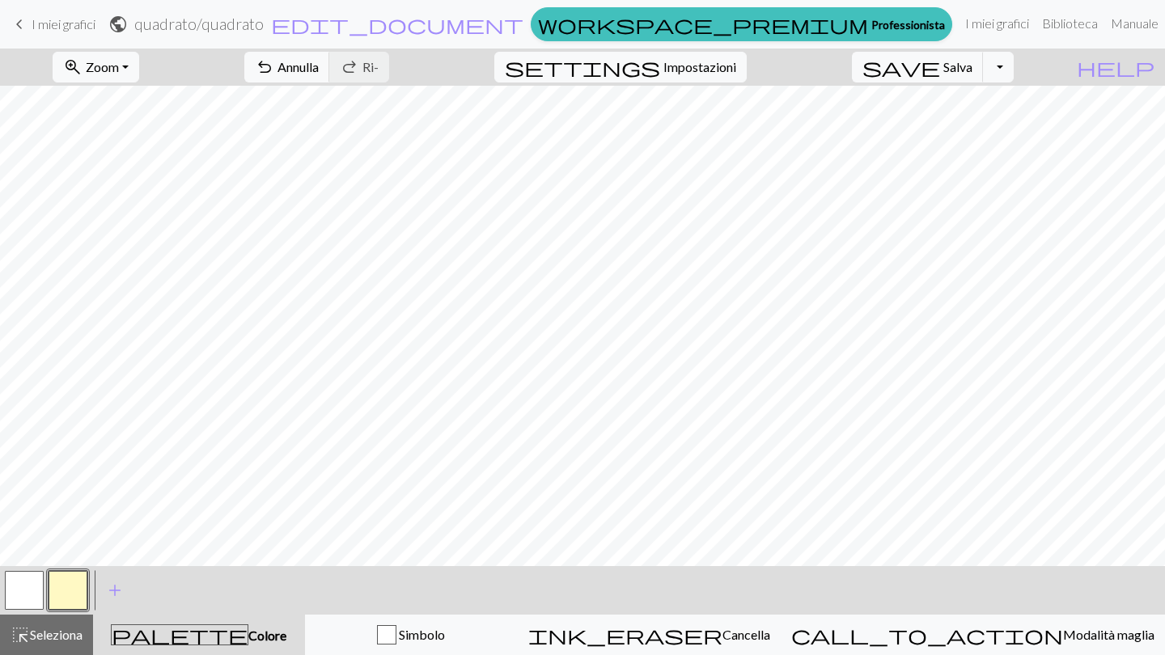
click at [28, 589] on button "button" at bounding box center [24, 590] width 39 height 39
click at [65, 583] on button "button" at bounding box center [68, 590] width 39 height 39
click at [19, 591] on button "button" at bounding box center [24, 590] width 39 height 39
click at [112, 594] on span "add" at bounding box center [114, 590] width 19 height 23
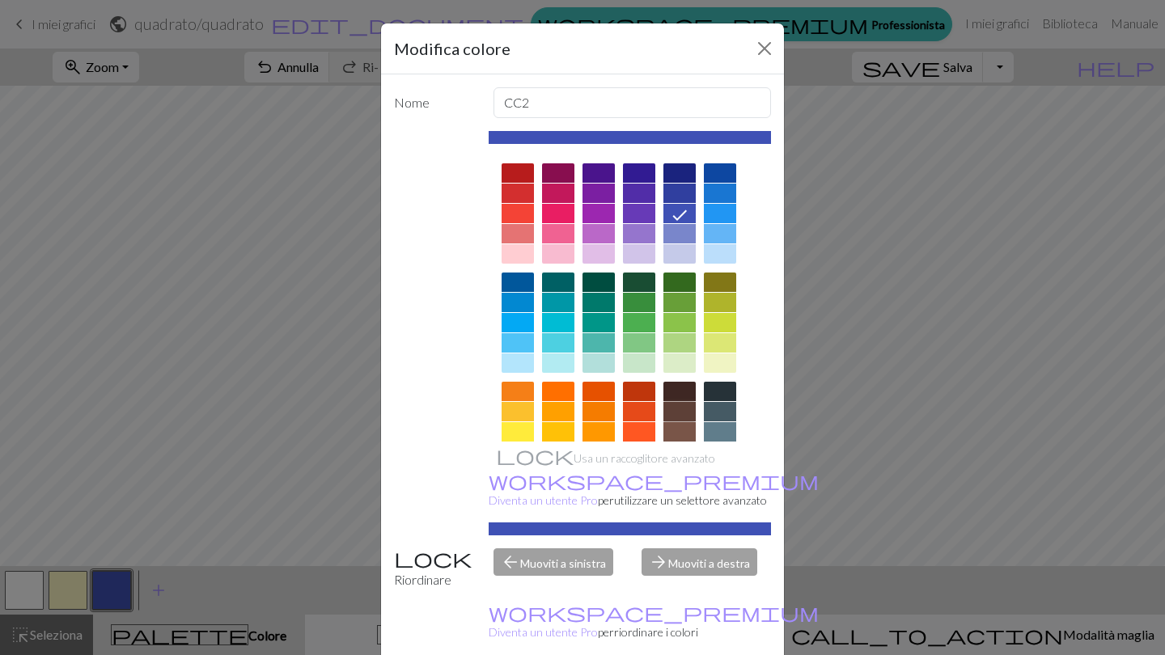
click at [680, 409] on div at bounding box center [679, 411] width 32 height 19
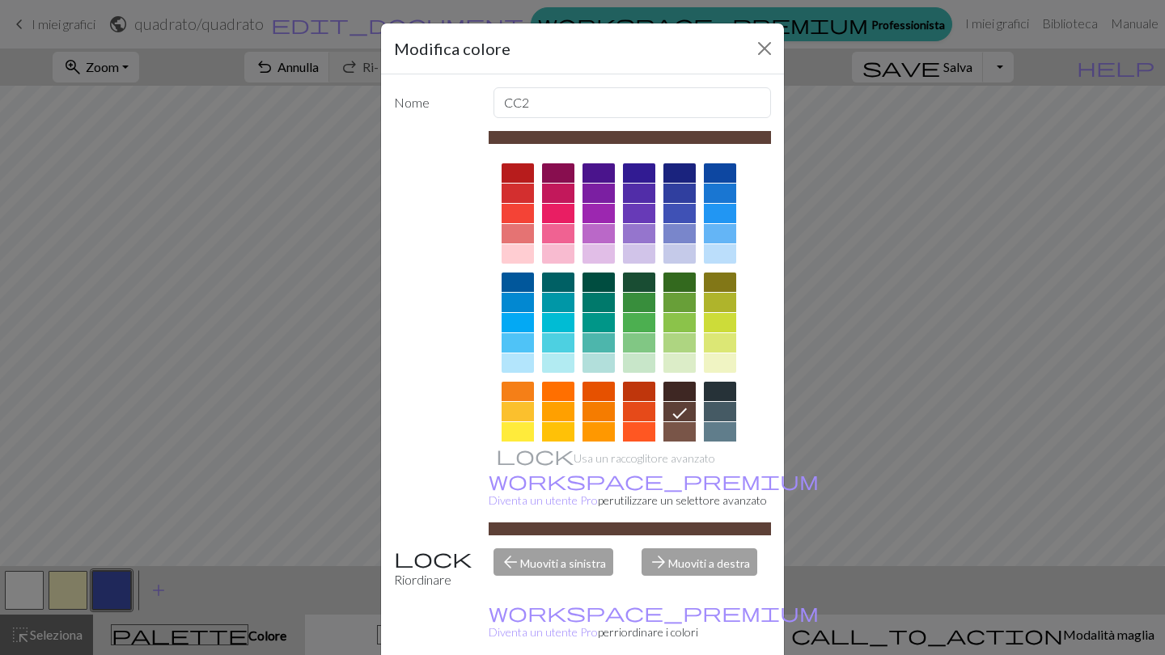
click at [822, 469] on div "Modifica colore Nome CC2 Usa un raccoglitore avanzato workspace_premium Diventa…" at bounding box center [582, 327] width 1165 height 655
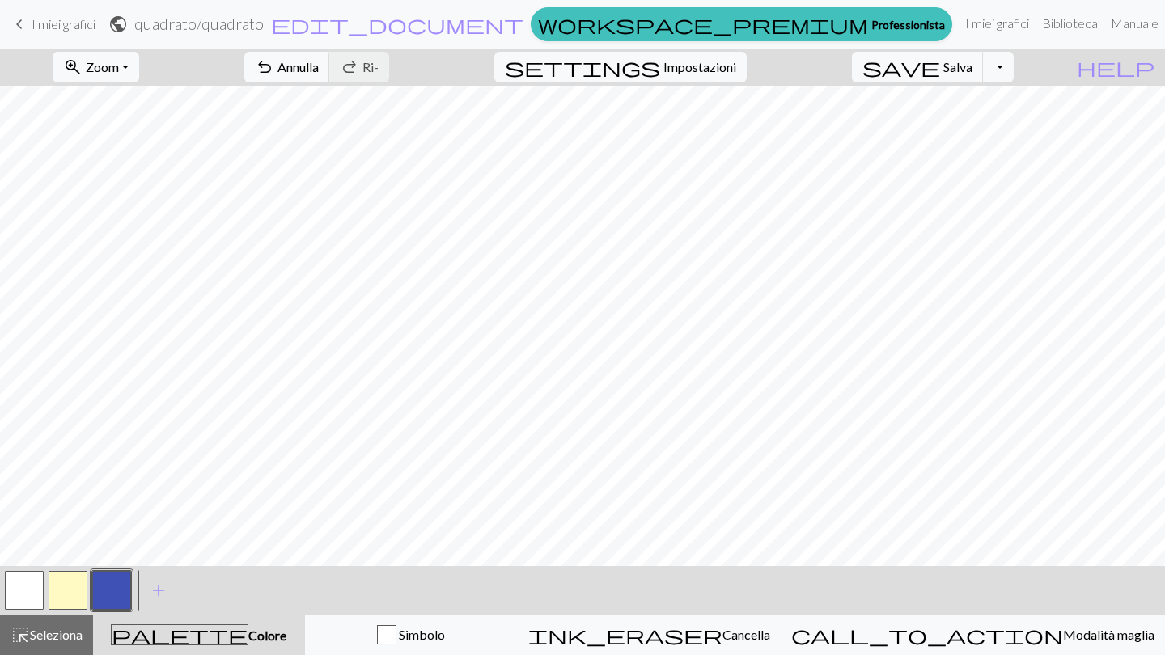
click at [107, 596] on button "button" at bounding box center [111, 590] width 39 height 39
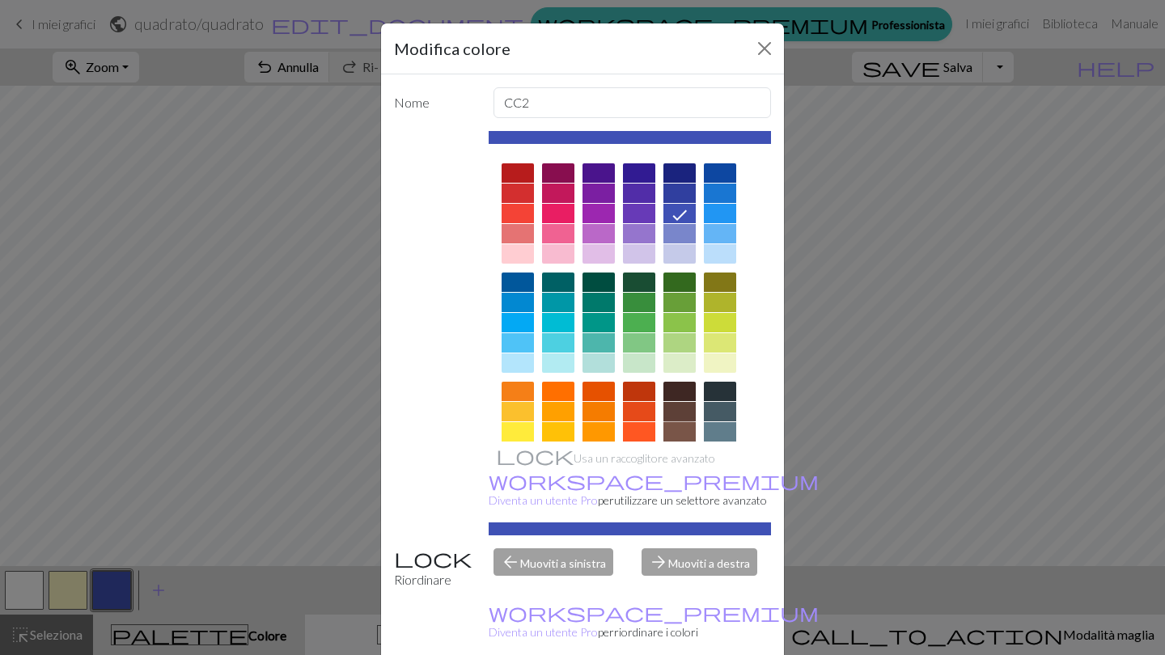
click at [680, 431] on div at bounding box center [679, 431] width 32 height 19
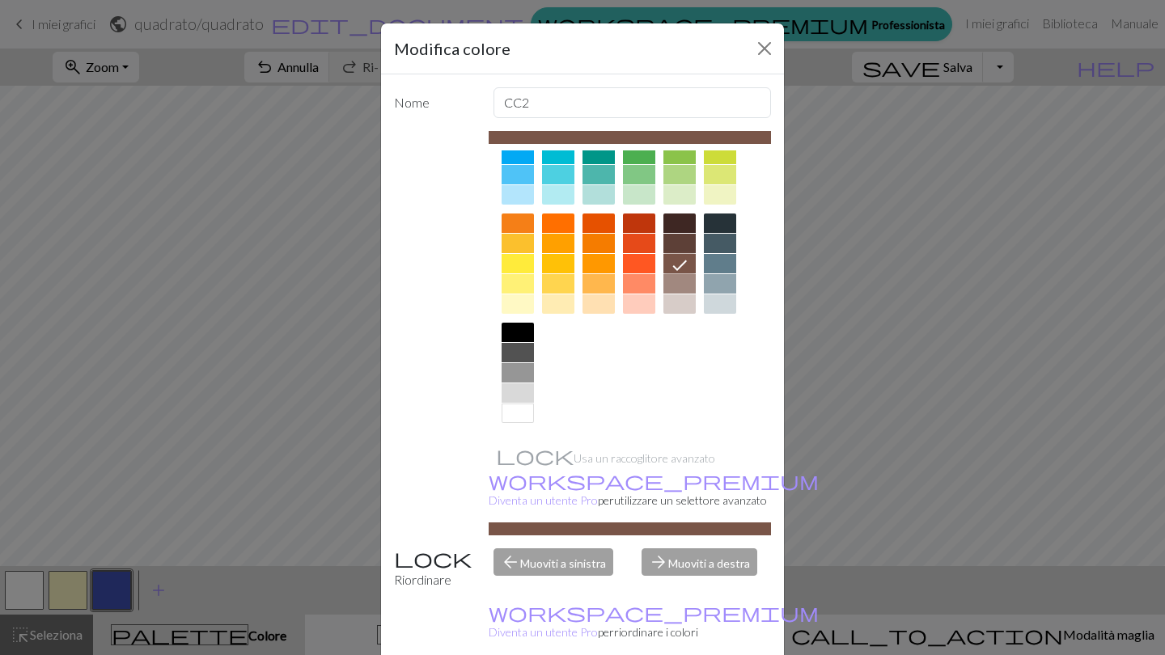
scroll to position [168, 0]
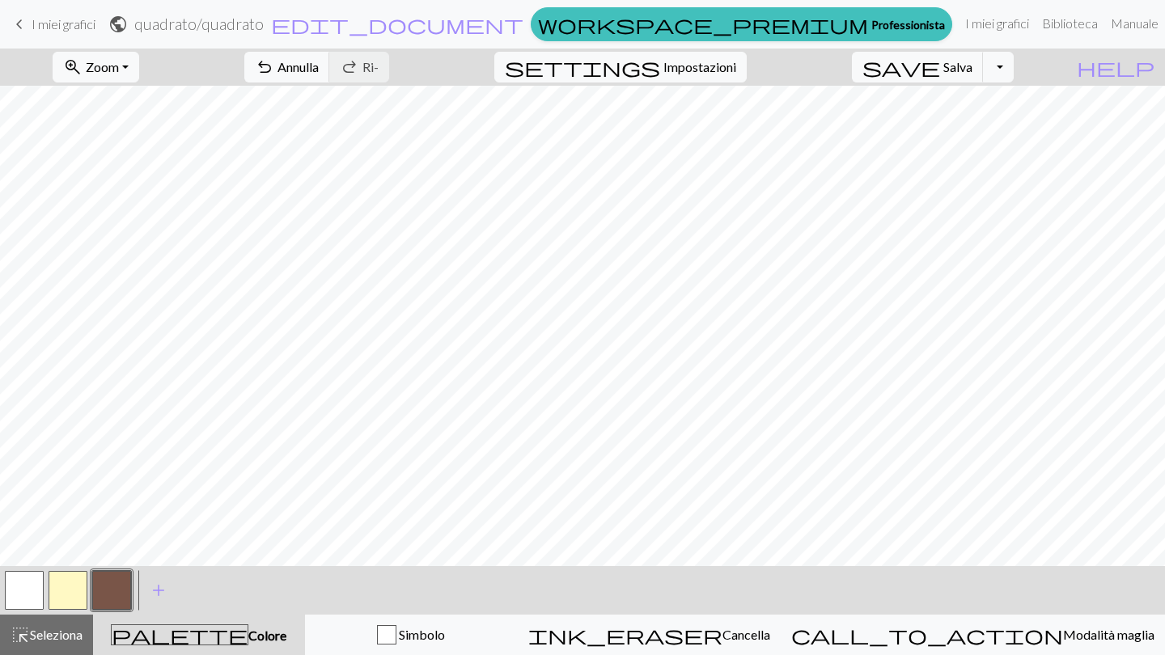
click at [29, 595] on button "button" at bounding box center [24, 590] width 39 height 39
click at [112, 583] on button "button" at bounding box center [111, 590] width 39 height 39
click at [319, 67] on span "Annulla" at bounding box center [297, 66] width 41 height 15
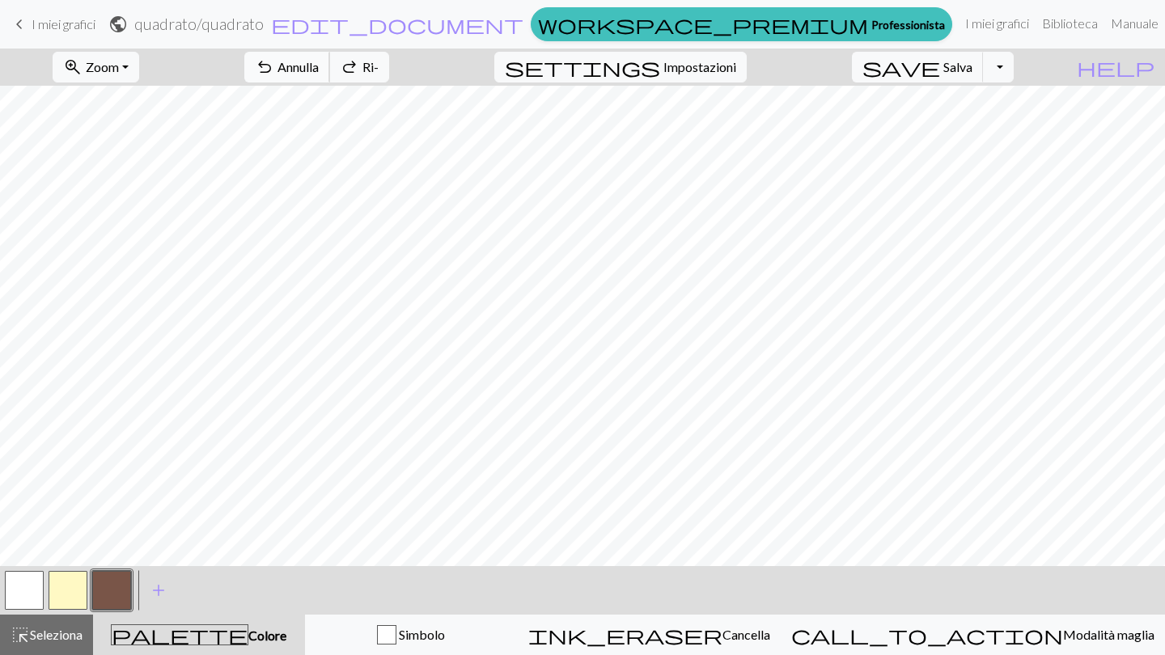
click at [319, 67] on span "Annulla" at bounding box center [297, 66] width 41 height 15
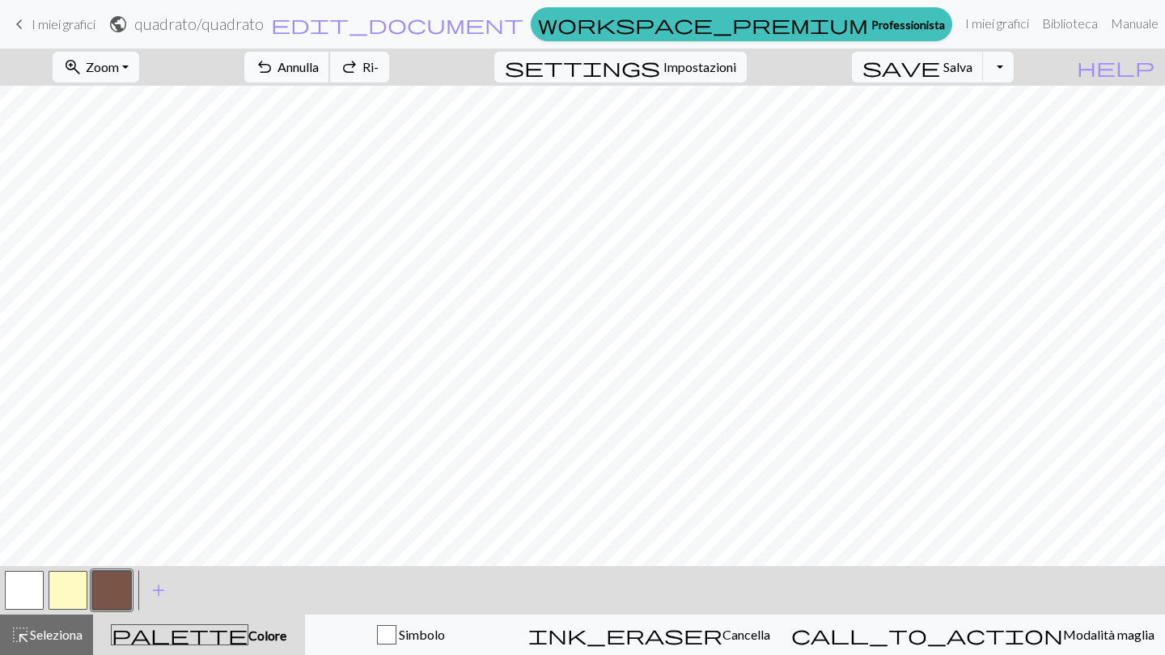
click at [319, 67] on span "Annulla" at bounding box center [297, 66] width 41 height 15
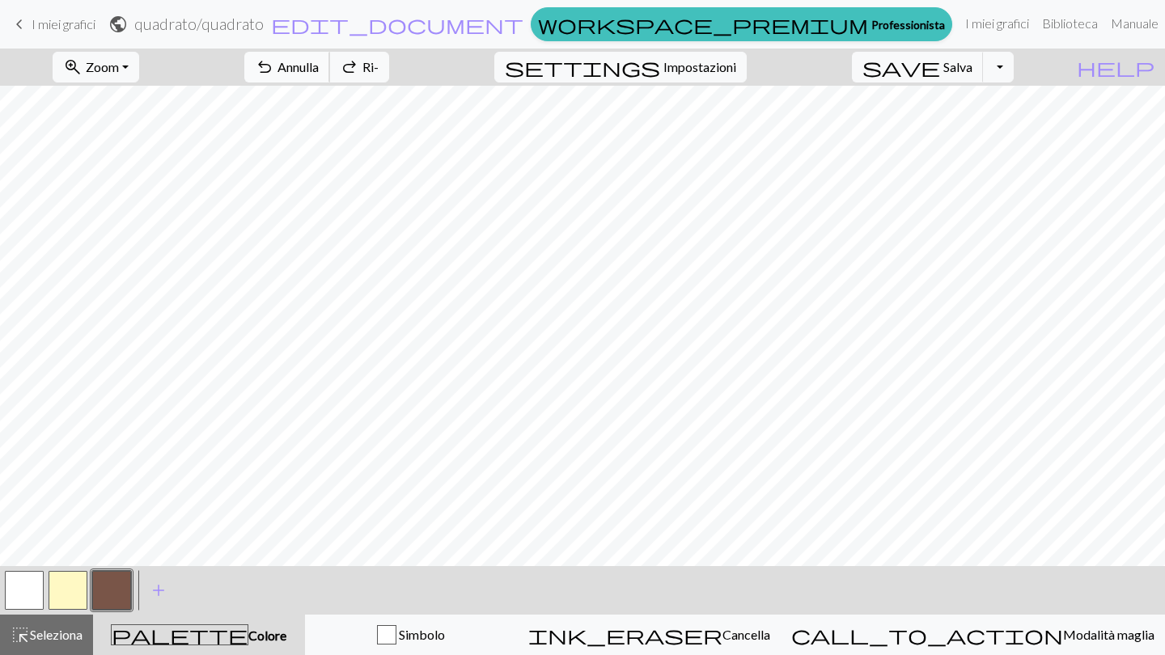
click at [319, 67] on span "Annulla" at bounding box center [297, 66] width 41 height 15
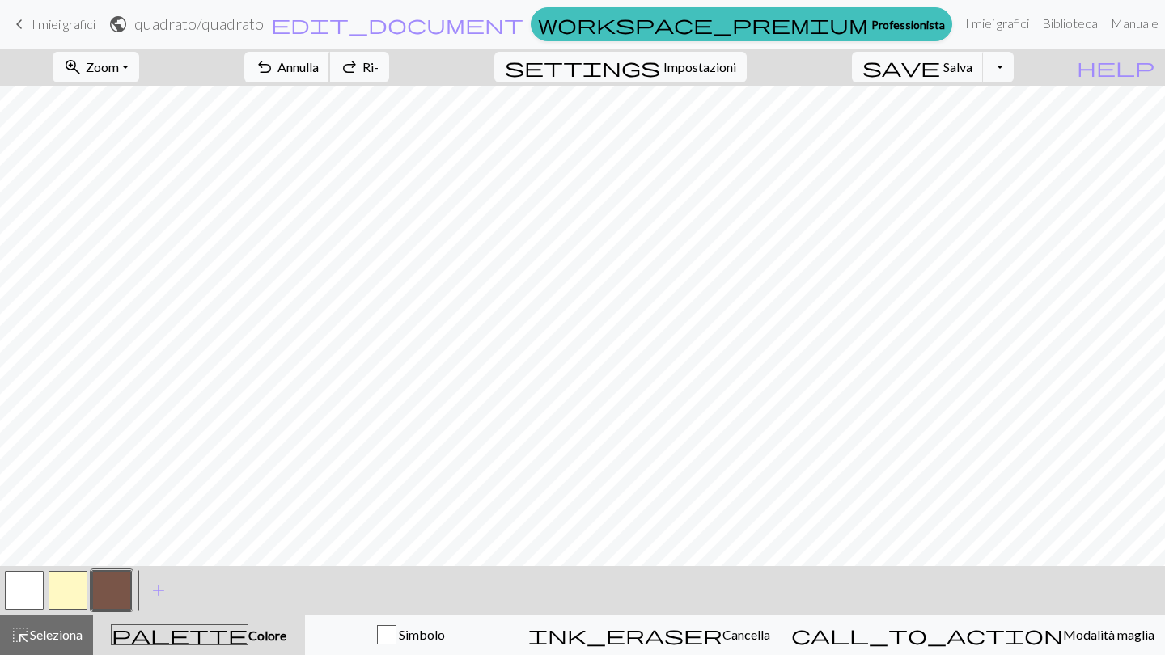
click at [319, 67] on span "Annulla" at bounding box center [297, 66] width 41 height 15
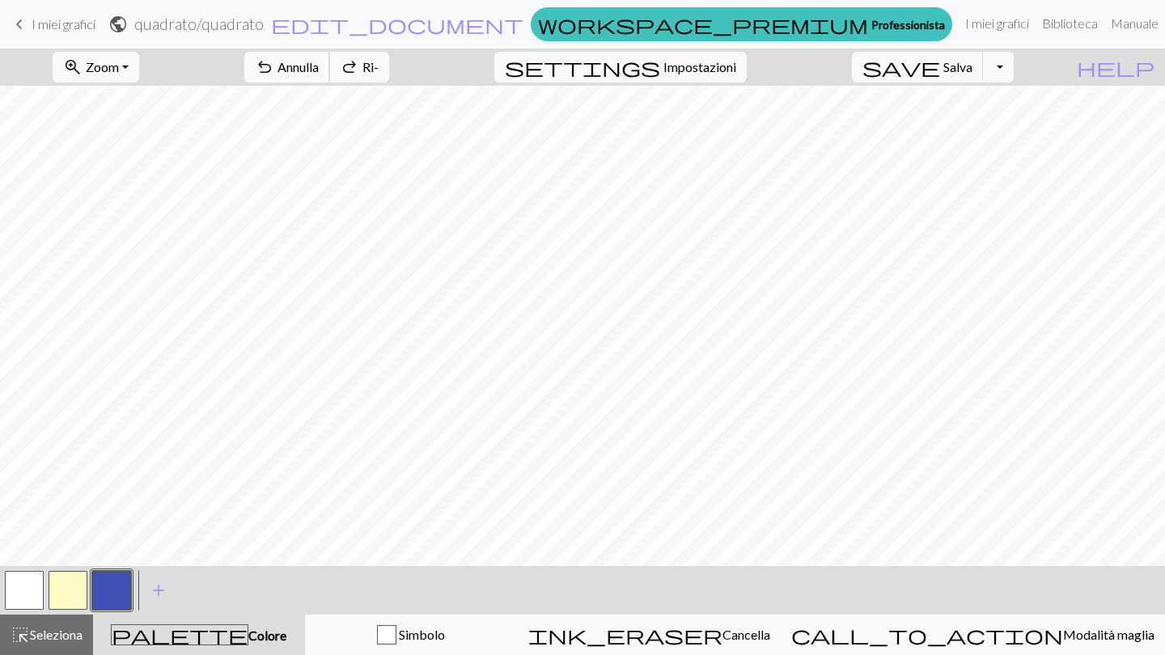
click at [319, 67] on span "Annulla" at bounding box center [297, 66] width 41 height 15
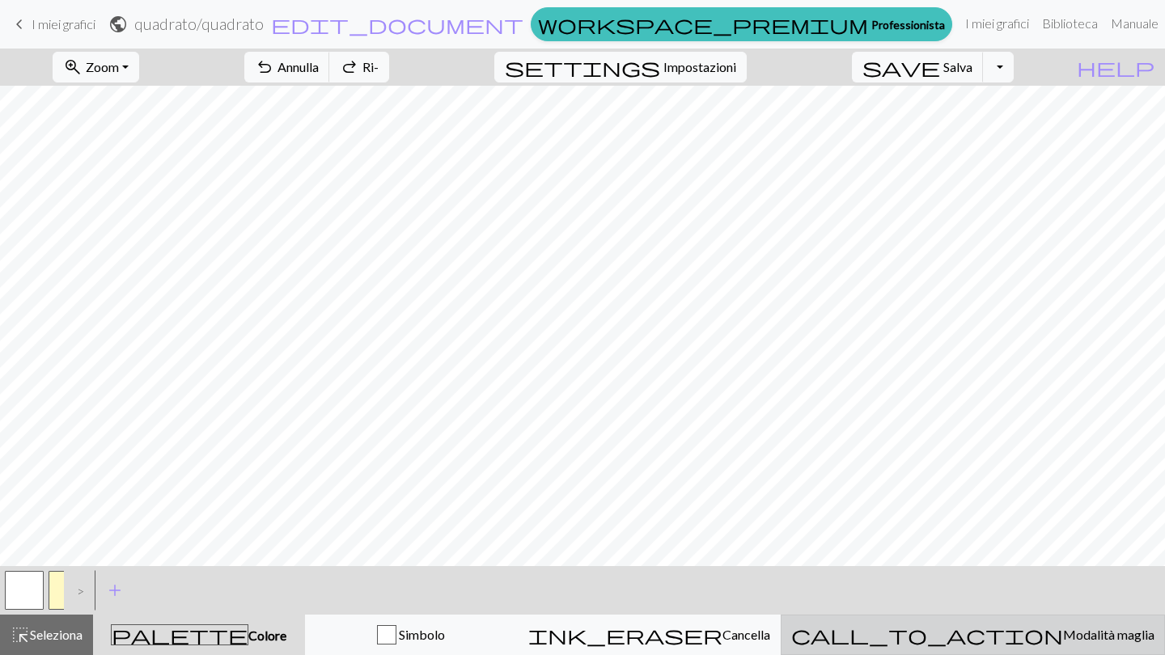
click at [992, 655] on button "call_to_action Modalità maglia Modalità maglia" at bounding box center [973, 635] width 384 height 40
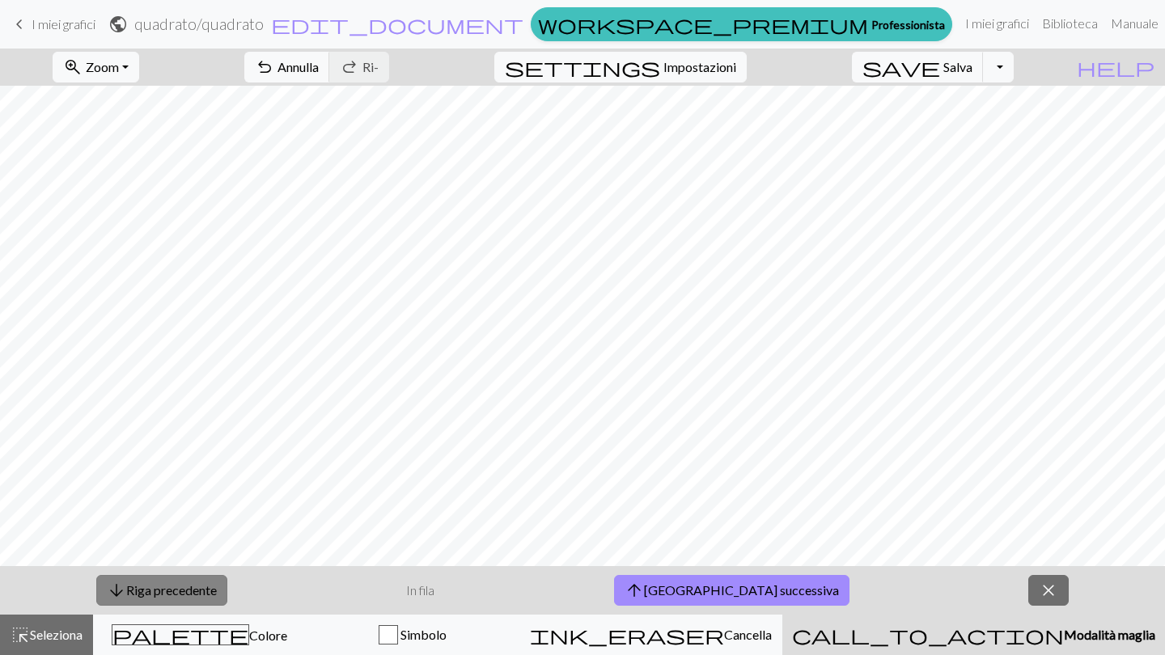
click at [179, 590] on button "arrow_downward Riga precedente" at bounding box center [161, 590] width 131 height 31
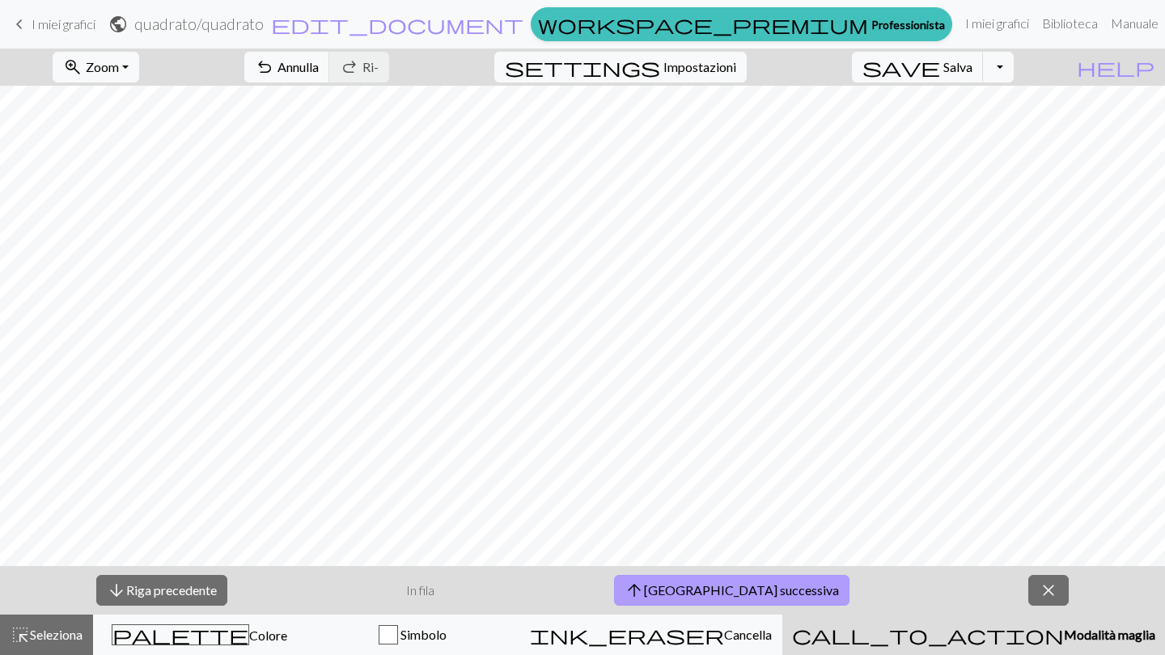
click at [738, 592] on button "arrow_upward Riga successiva" at bounding box center [731, 590] width 235 height 31
click at [738, 592] on button "arrow_upward Riga successiva" at bounding box center [733, 590] width 235 height 31
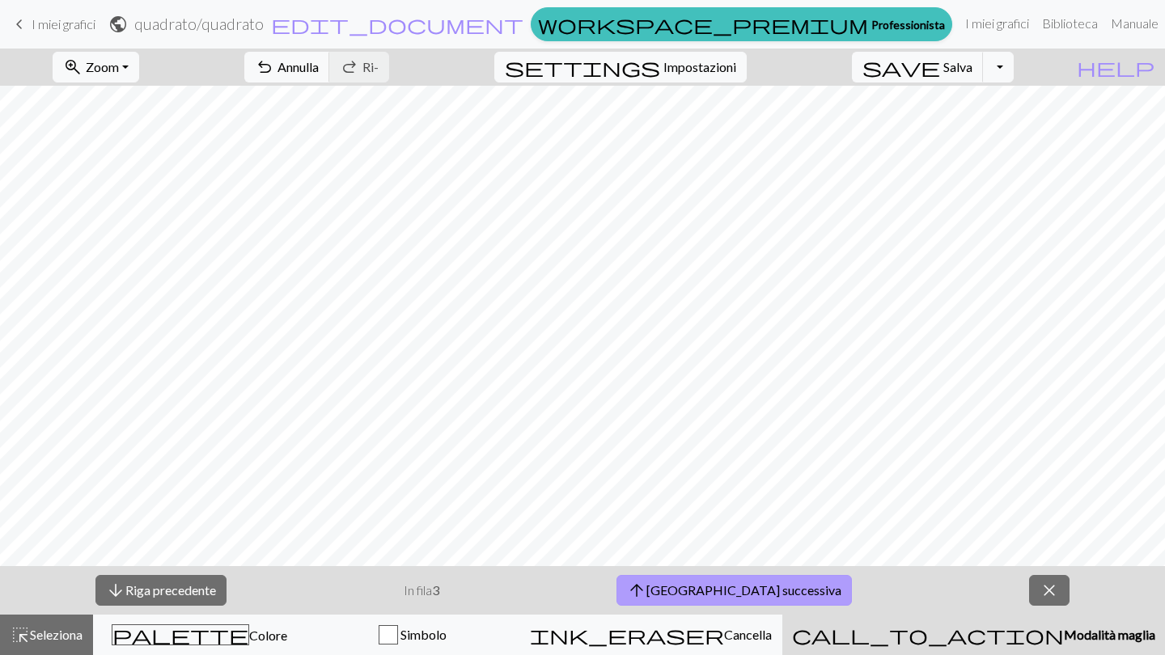
click at [738, 592] on button "arrow_upward Riga successiva" at bounding box center [733, 590] width 235 height 31
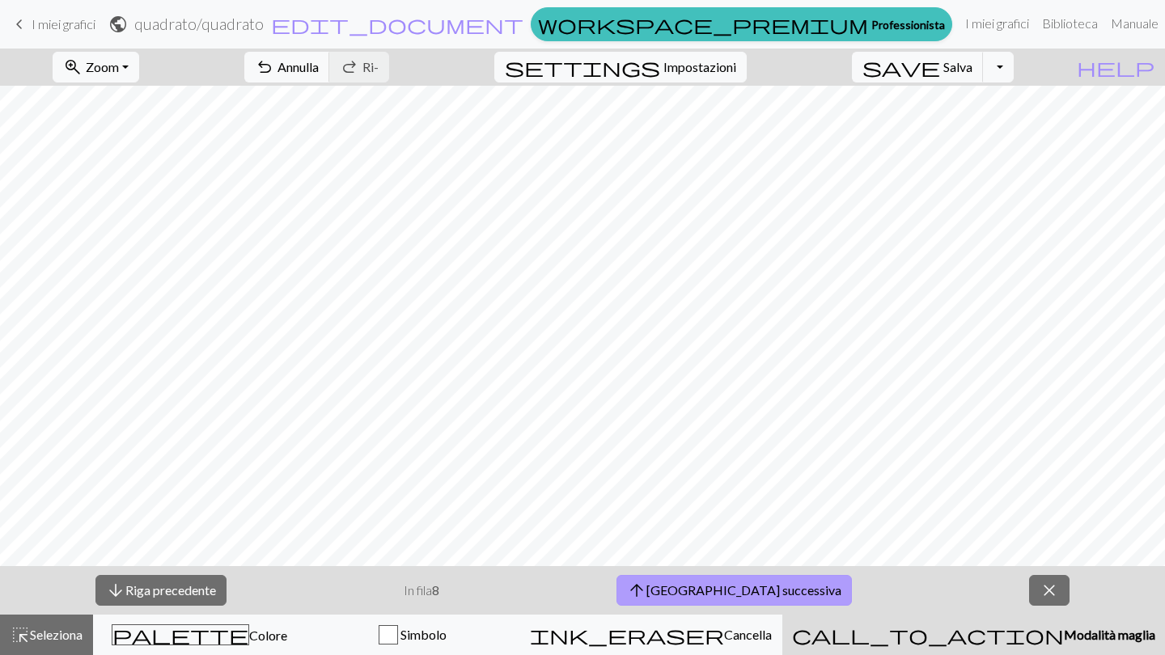
click at [738, 592] on button "arrow_upward Riga successiva" at bounding box center [733, 590] width 235 height 31
click at [738, 592] on button "arrow_upward Riga successiva" at bounding box center [737, 590] width 235 height 31
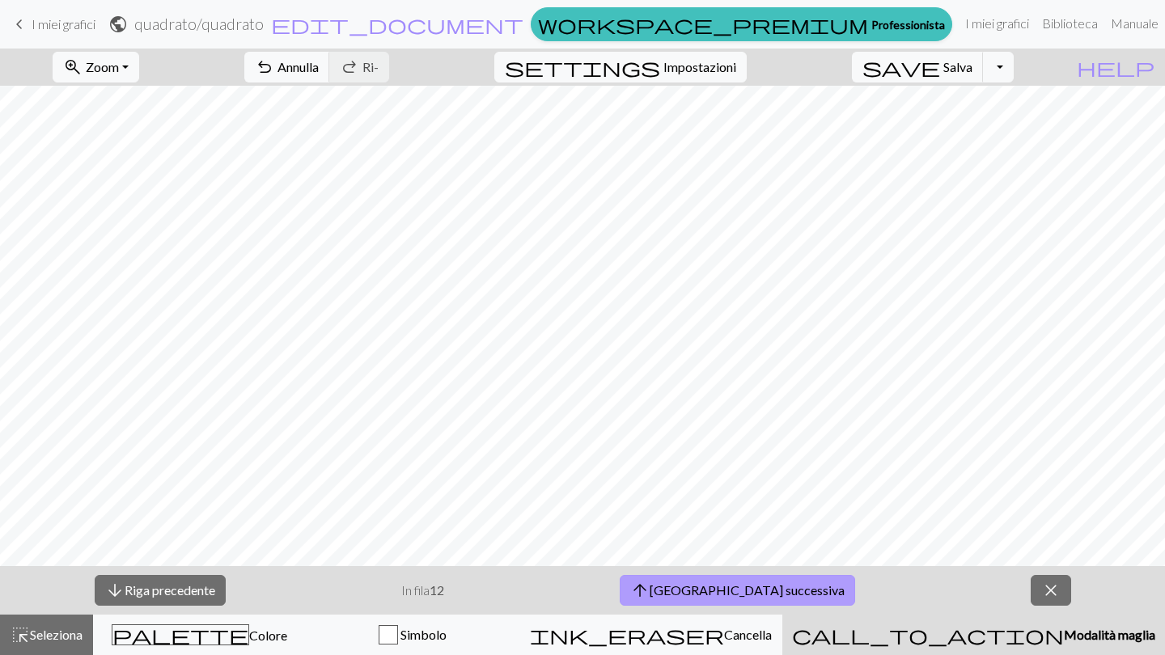
click at [738, 592] on button "arrow_upward Riga successiva" at bounding box center [737, 590] width 235 height 31
click at [1041, 591] on span "close" at bounding box center [1050, 590] width 19 height 23
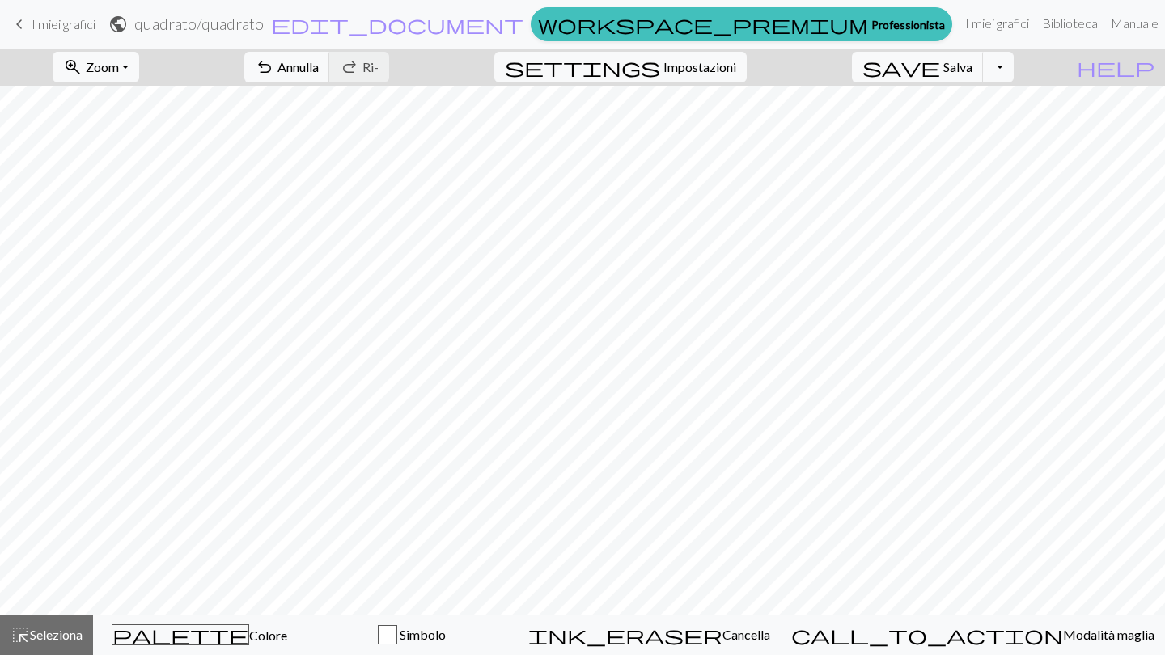
click at [409, 34] on form "public quadrato / quadrato edit_document Modifica impostazioni" at bounding box center [316, 24] width 416 height 32
click at [49, 27] on span "I miei grafici" at bounding box center [64, 23] width 64 height 15
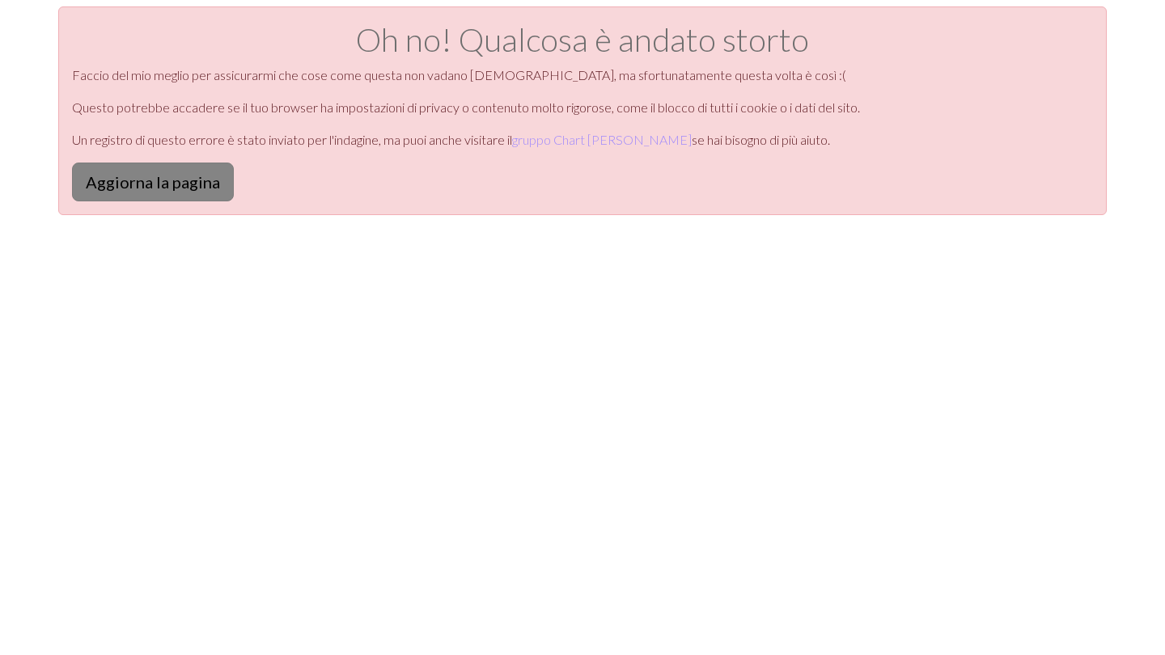
click at [185, 183] on button "Aggiorna la pagina" at bounding box center [153, 182] width 162 height 39
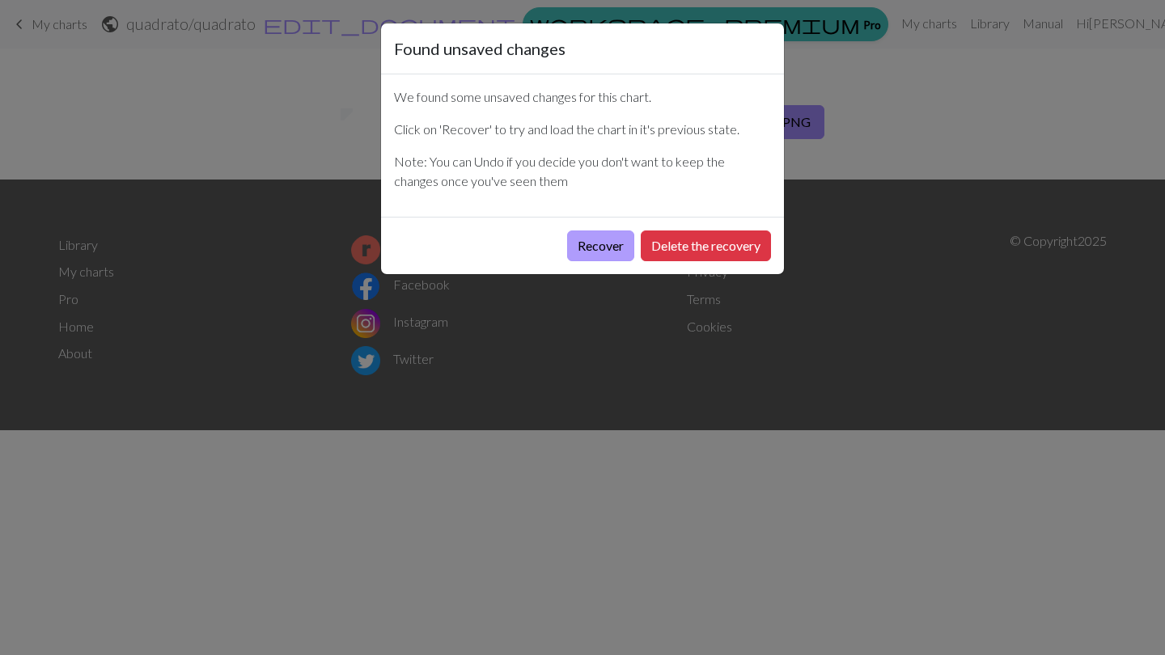
click at [603, 245] on button "Recover" at bounding box center [600, 246] width 67 height 31
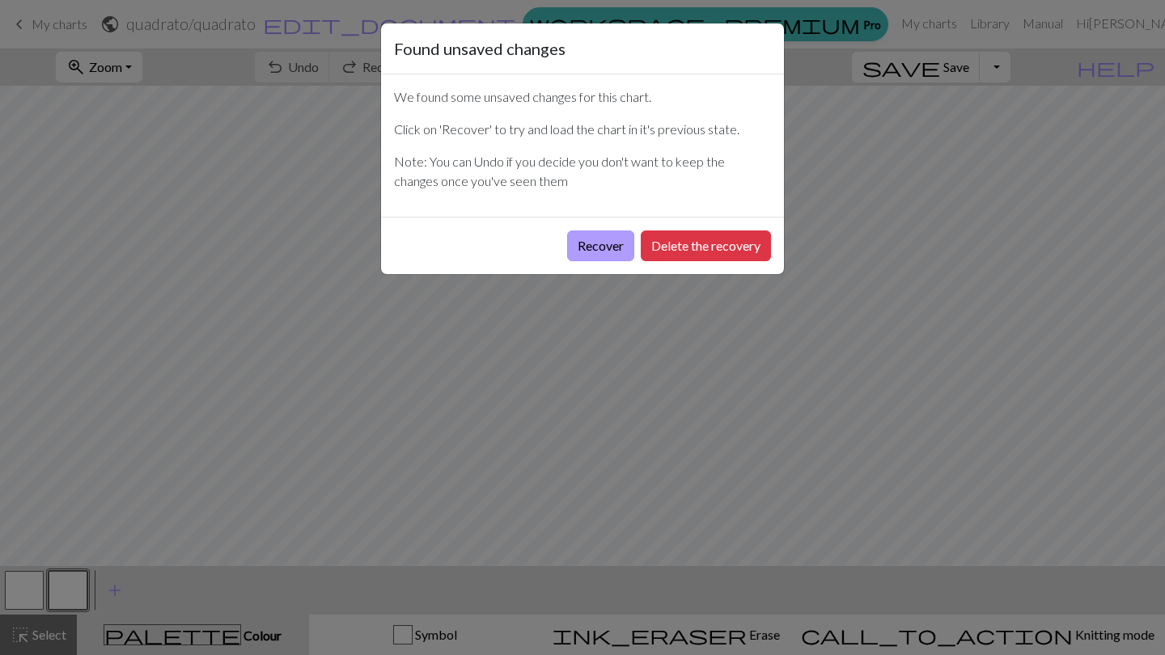
click at [607, 249] on button "Recover" at bounding box center [600, 246] width 67 height 31
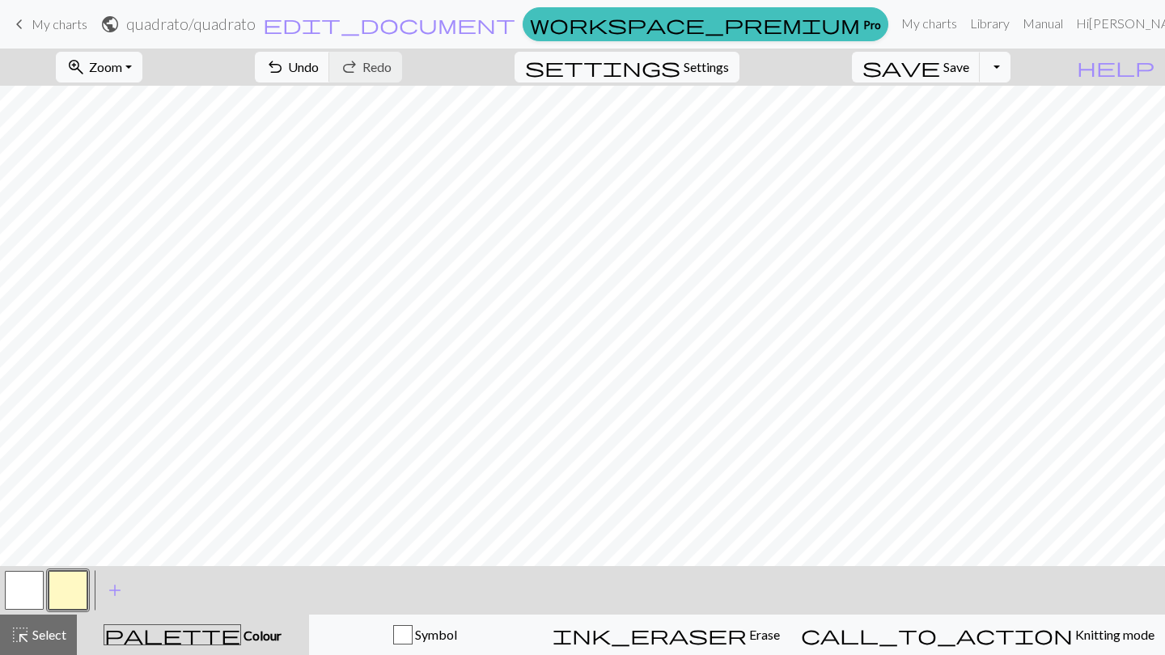
click at [36, 18] on span "My charts" at bounding box center [60, 23] width 56 height 15
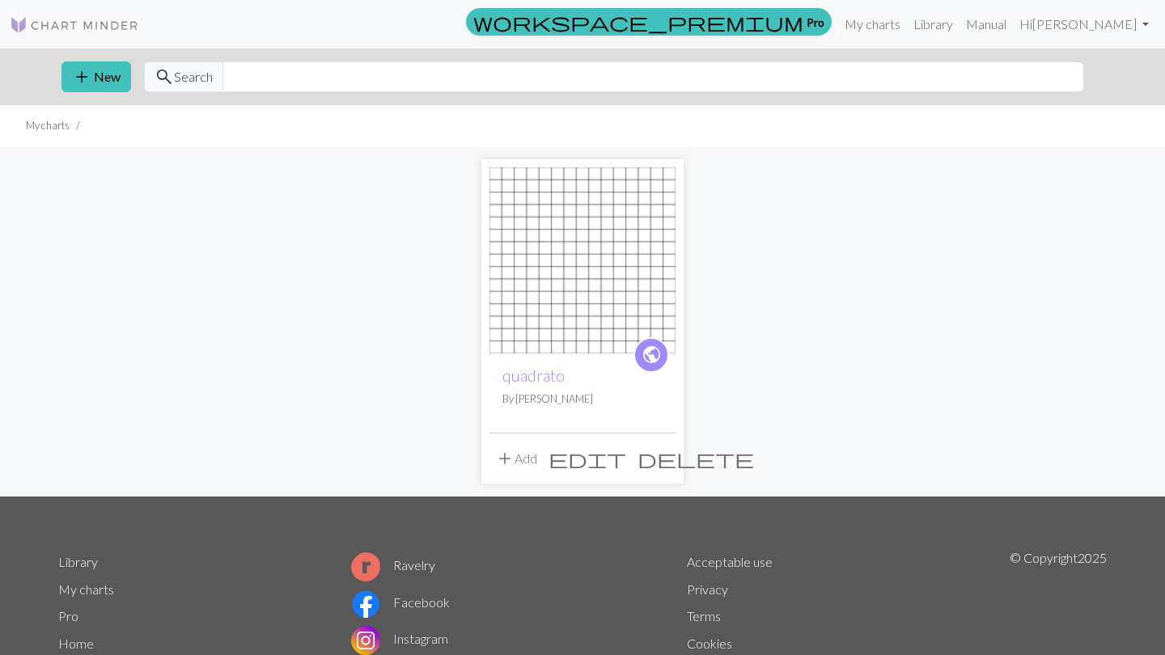
click at [667, 456] on span "delete" at bounding box center [696, 458] width 116 height 23
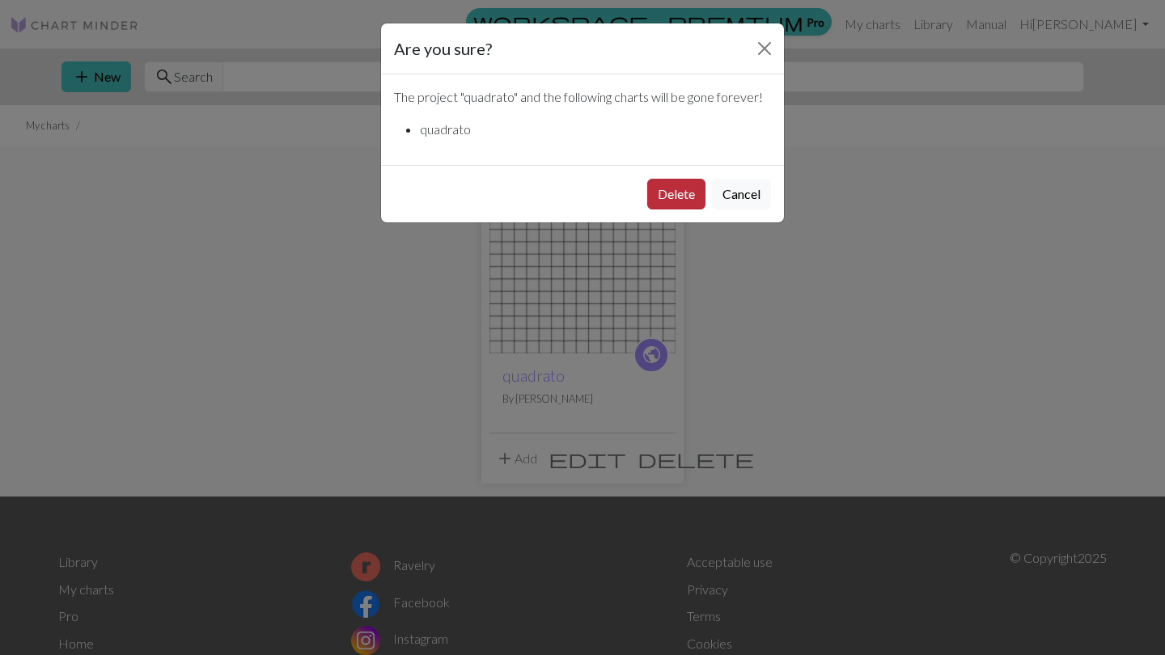
click at [667, 188] on button "Delete" at bounding box center [676, 194] width 58 height 31
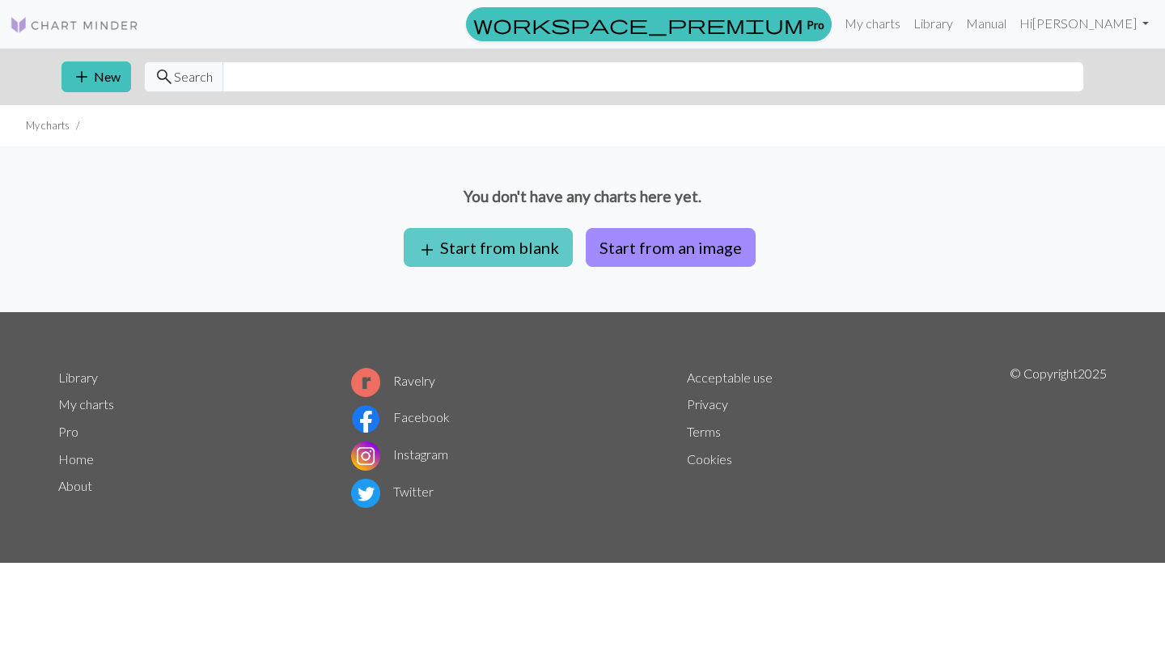
click at [549, 249] on button "add Start from blank" at bounding box center [488, 247] width 169 height 39
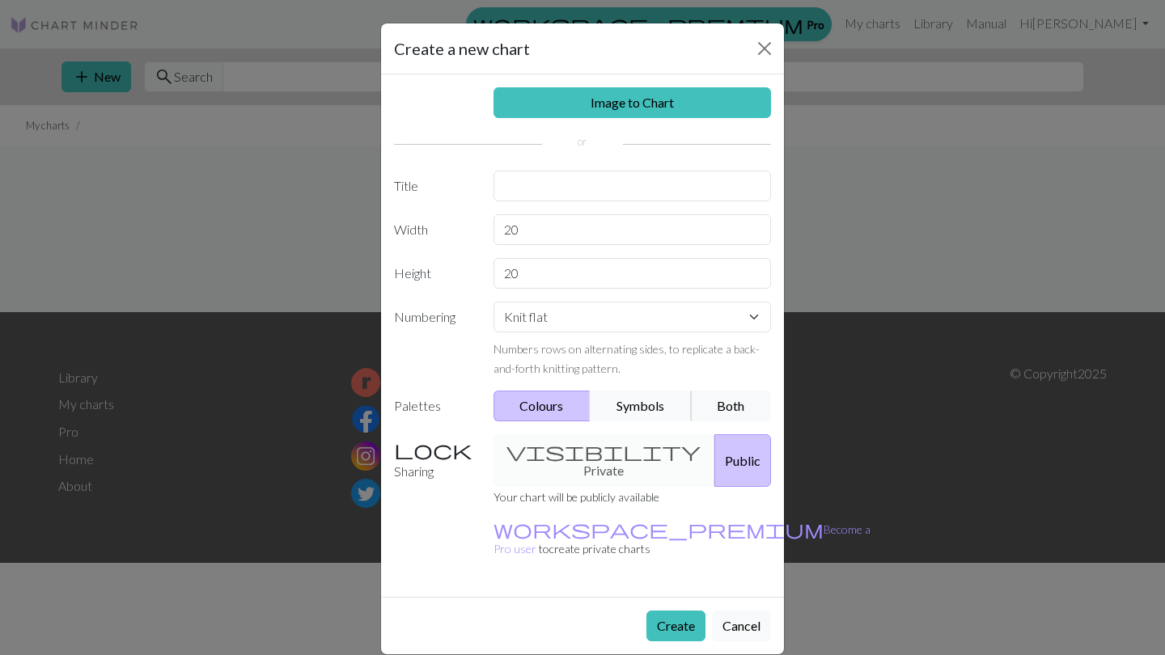
click at [664, 405] on button "Symbols" at bounding box center [641, 406] width 102 height 31
click at [714, 401] on button "Both" at bounding box center [731, 406] width 81 height 31
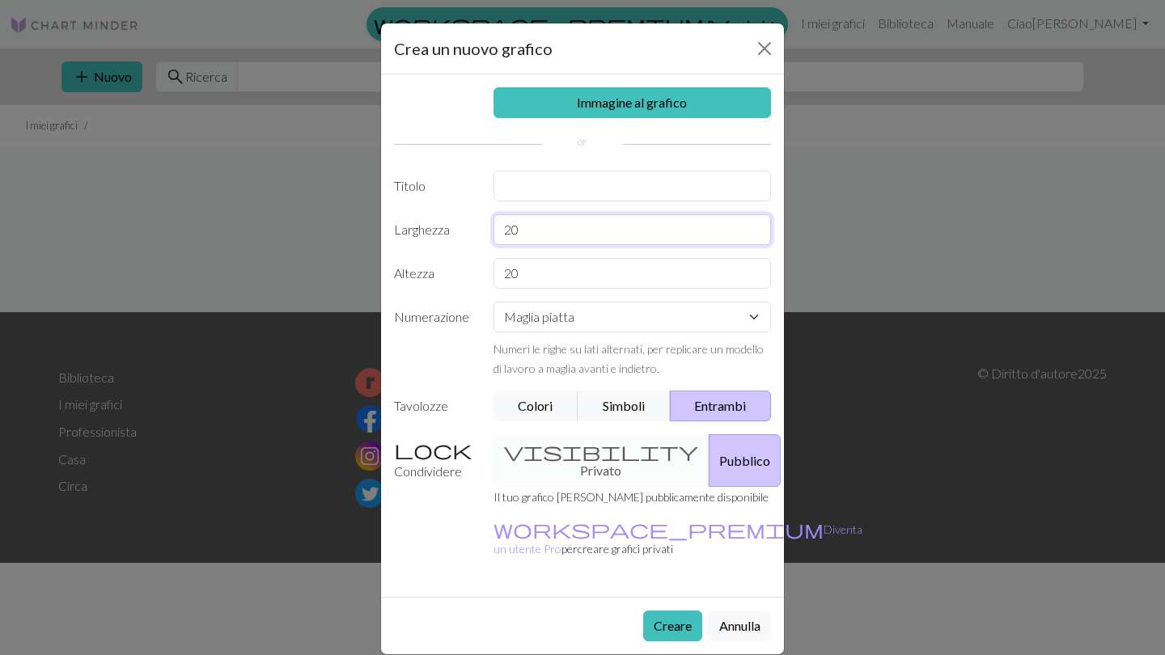
click at [611, 233] on input "20" at bounding box center [633, 229] width 278 height 31
type input "10"
click at [604, 281] on input "20" at bounding box center [633, 273] width 278 height 31
type input "2"
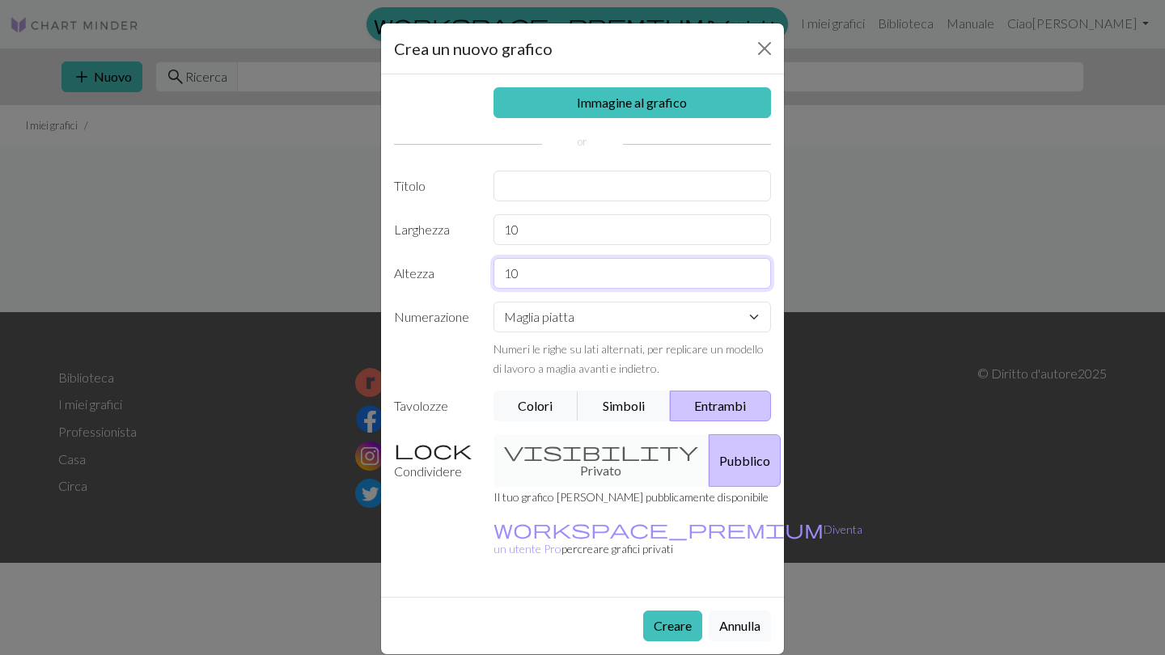
type input "10"
click at [554, 226] on input "10" at bounding box center [633, 229] width 278 height 31
type input "20"
click at [557, 265] on input "10" at bounding box center [633, 273] width 278 height 31
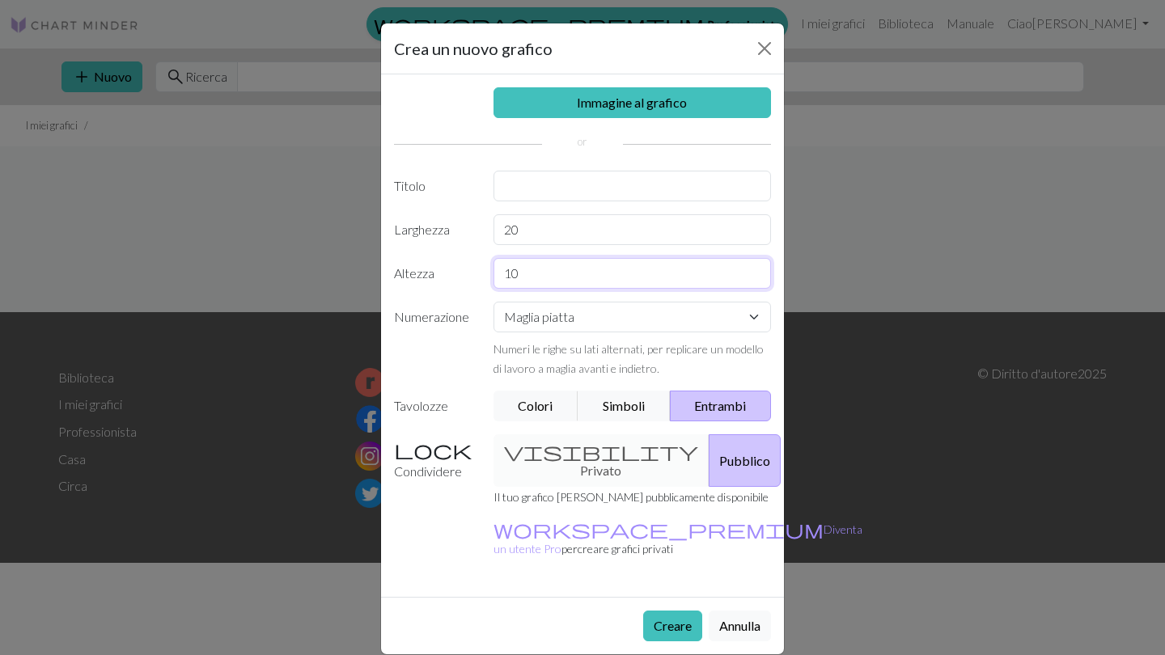
click at [557, 265] on input "10" at bounding box center [633, 273] width 278 height 31
type input "20"
click at [675, 617] on button "Creare" at bounding box center [672, 626] width 59 height 31
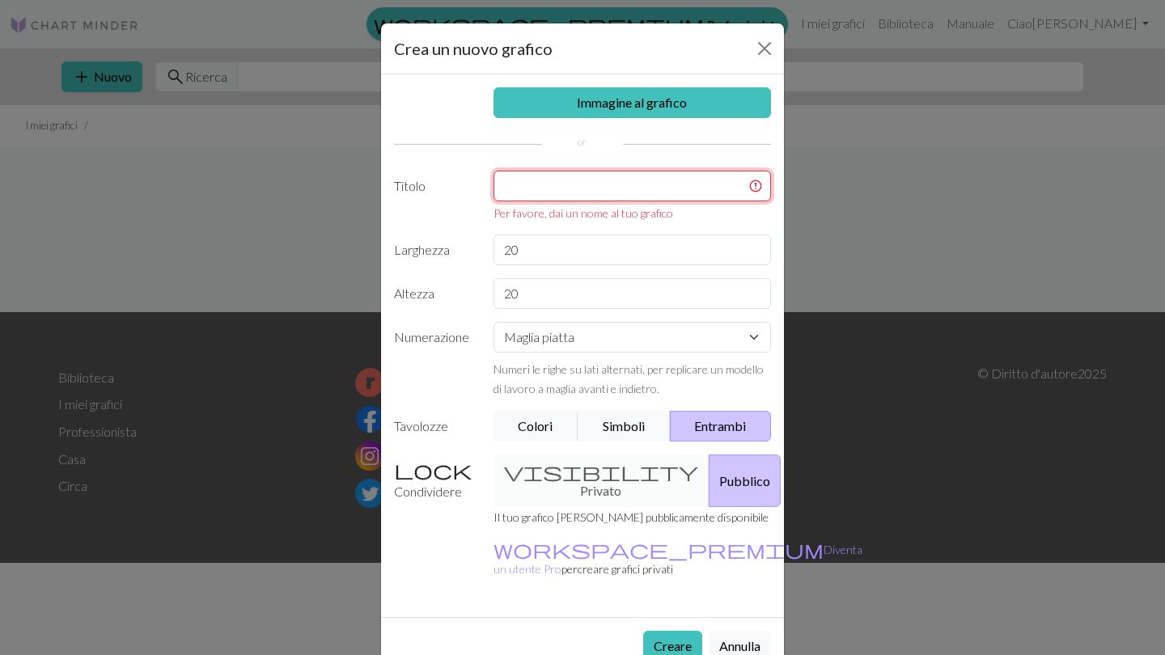
click at [591, 189] on input "text" at bounding box center [633, 186] width 278 height 31
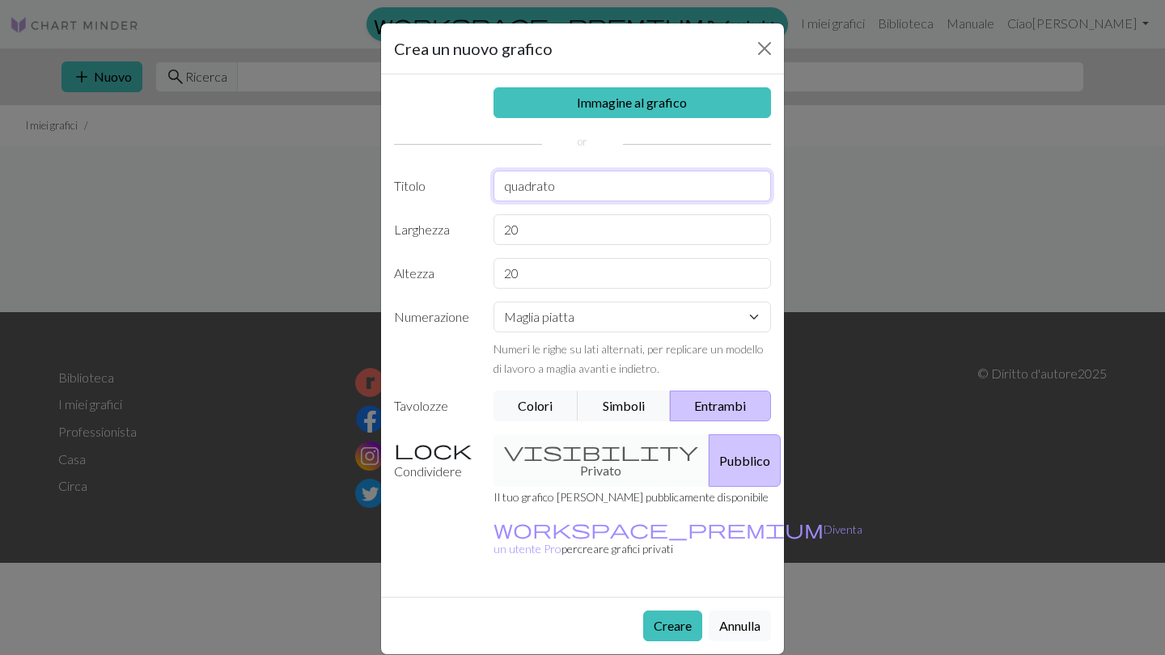
type input "quadrato"
click at [676, 615] on button "Creare" at bounding box center [672, 626] width 59 height 31
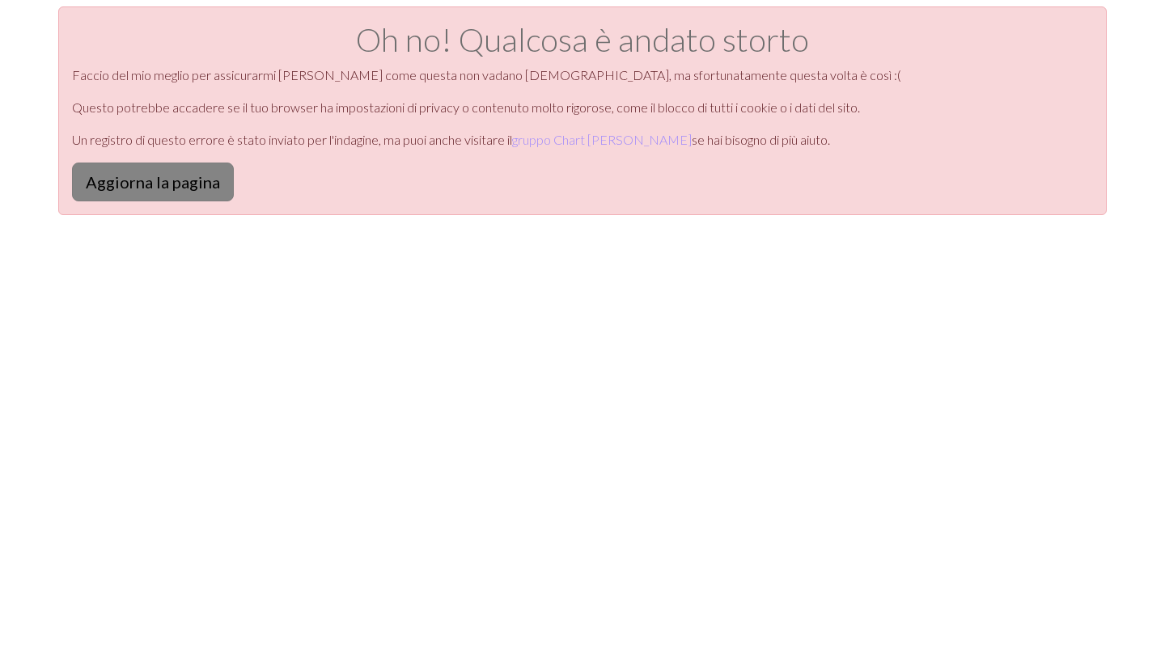
click at [140, 177] on button "Aggiorna la pagina" at bounding box center [153, 182] width 162 height 39
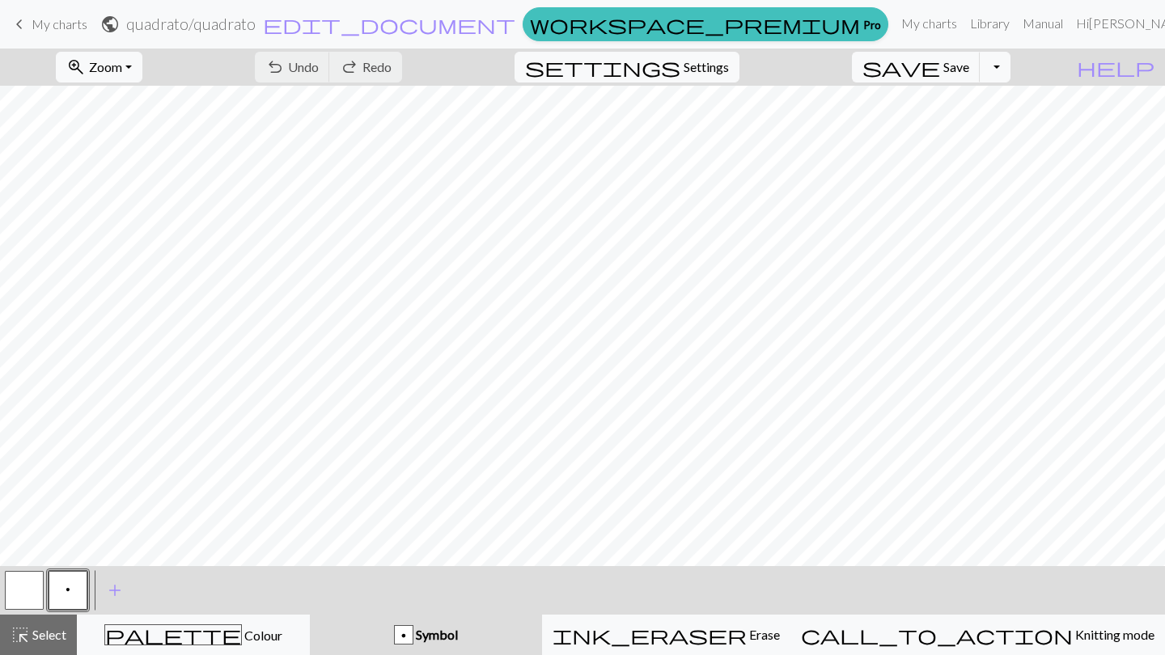
click at [36, 586] on button "button" at bounding box center [24, 590] width 39 height 39
click at [70, 589] on button "p" at bounding box center [68, 590] width 39 height 39
click at [113, 592] on span "add" at bounding box center [114, 590] width 19 height 23
click at [127, 597] on button "button" at bounding box center [111, 590] width 39 height 39
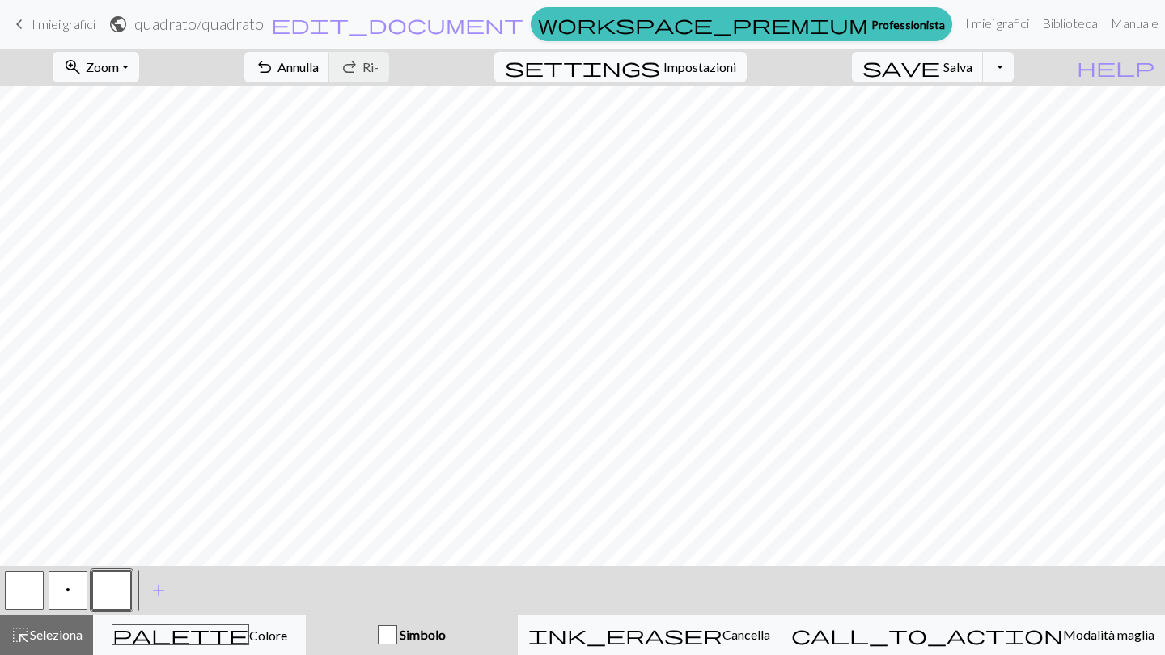
click at [736, 70] on span "Impostazioni" at bounding box center [699, 66] width 73 height 19
select select "aran"
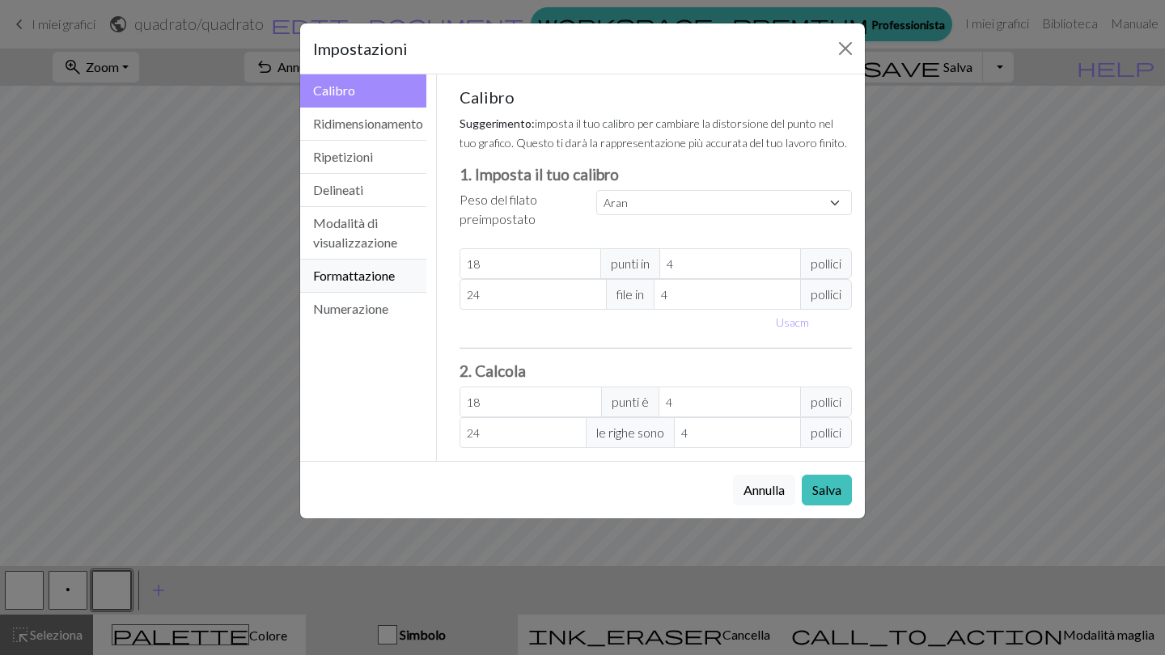
click at [364, 277] on button "Formattazione" at bounding box center [363, 276] width 126 height 33
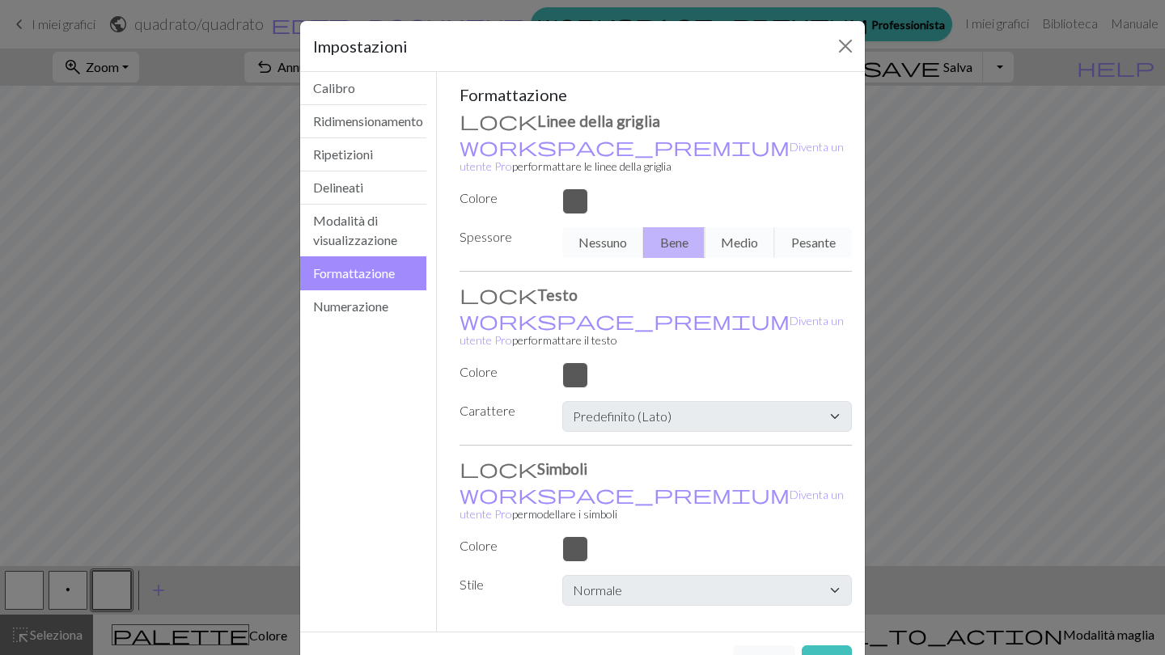
scroll to position [2, 0]
click at [343, 313] on button "Numerazione" at bounding box center [363, 307] width 126 height 32
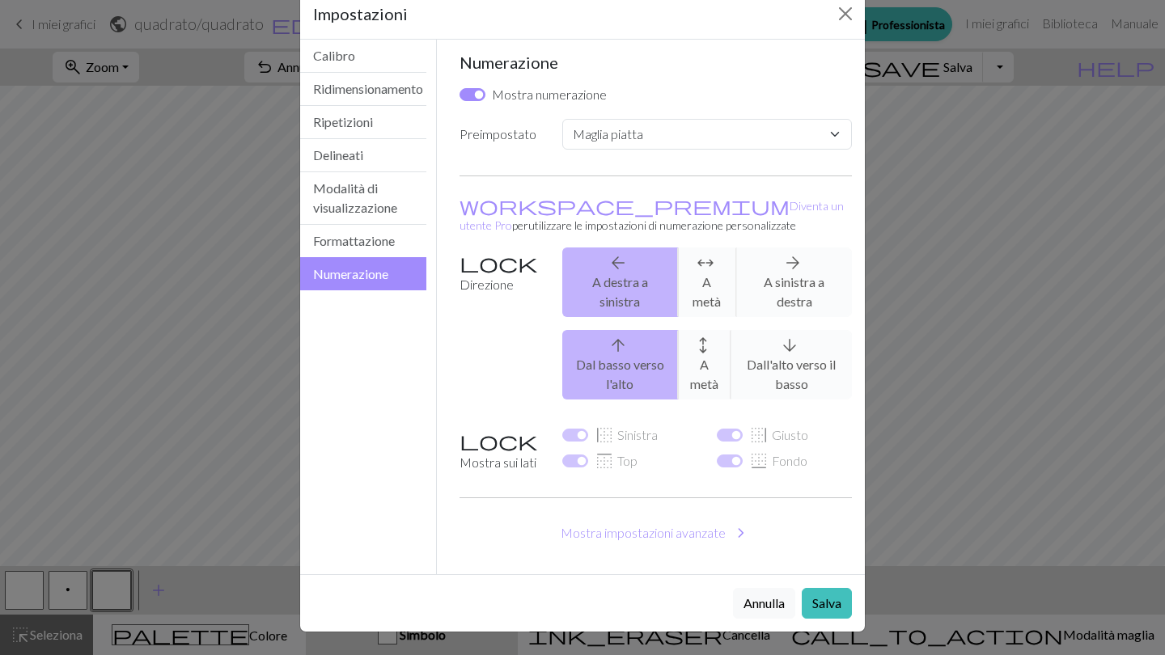
scroll to position [35, 0]
click at [362, 161] on button "Delineati" at bounding box center [363, 155] width 126 height 33
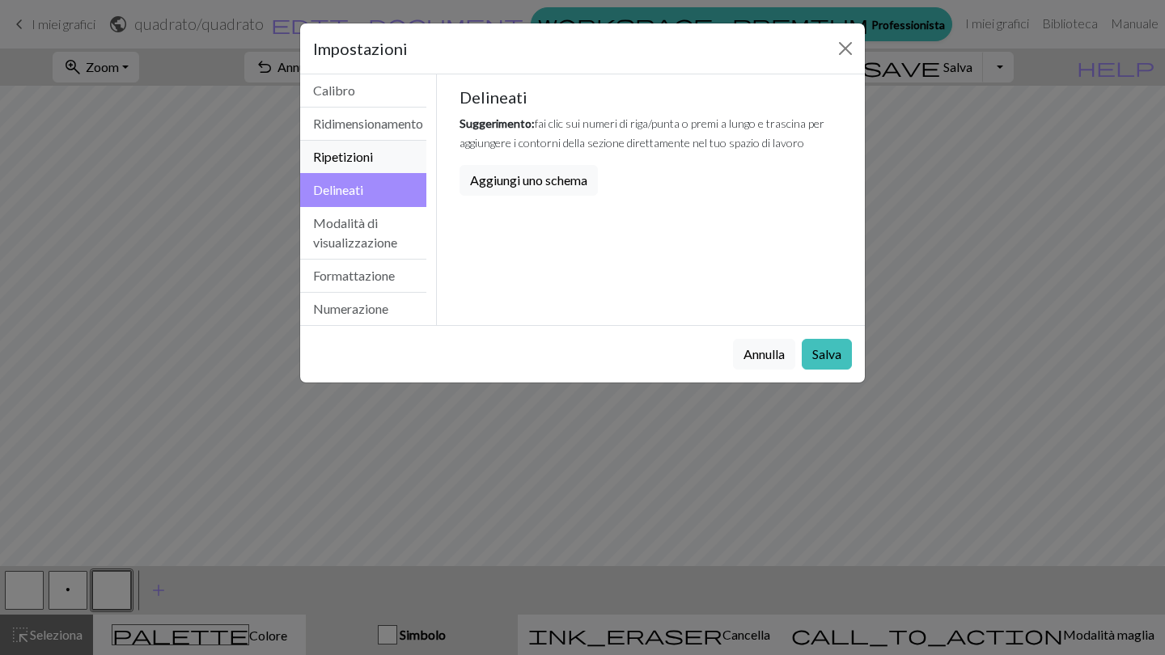
click at [362, 157] on button "Ripetizioni" at bounding box center [363, 157] width 126 height 33
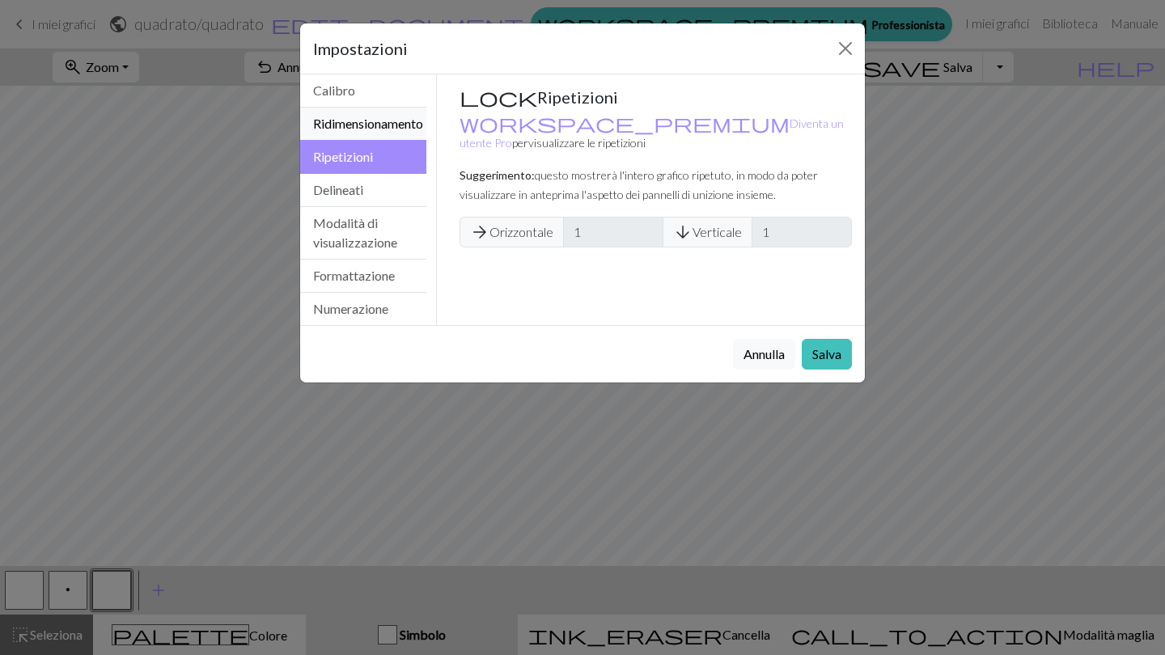
click at [368, 138] on button "Ridimensionamento" at bounding box center [363, 124] width 126 height 33
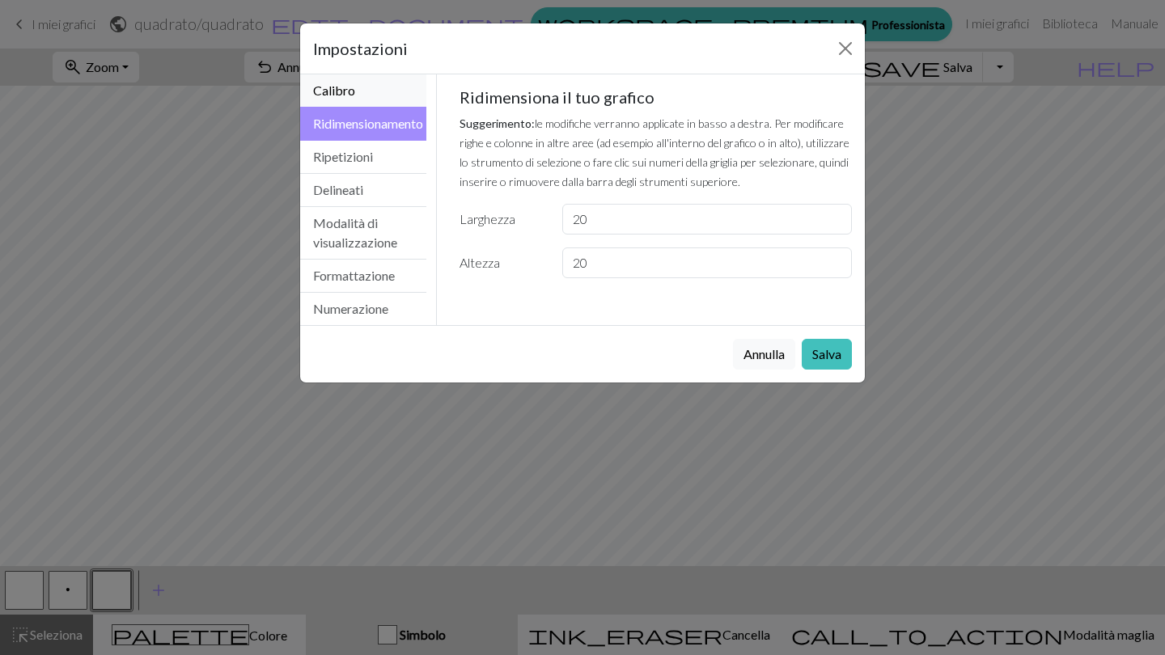
click at [351, 103] on button "Calibro" at bounding box center [363, 90] width 126 height 33
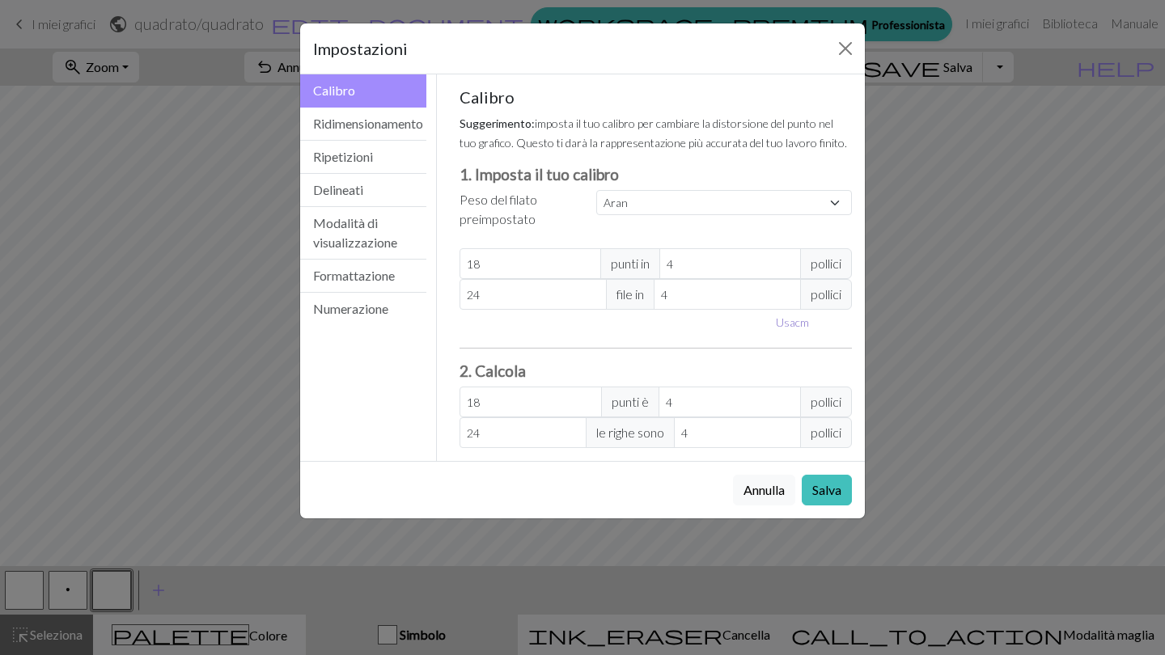
click at [803, 322] on button "Usa cm" at bounding box center [793, 322] width 48 height 25
type input "10.16"
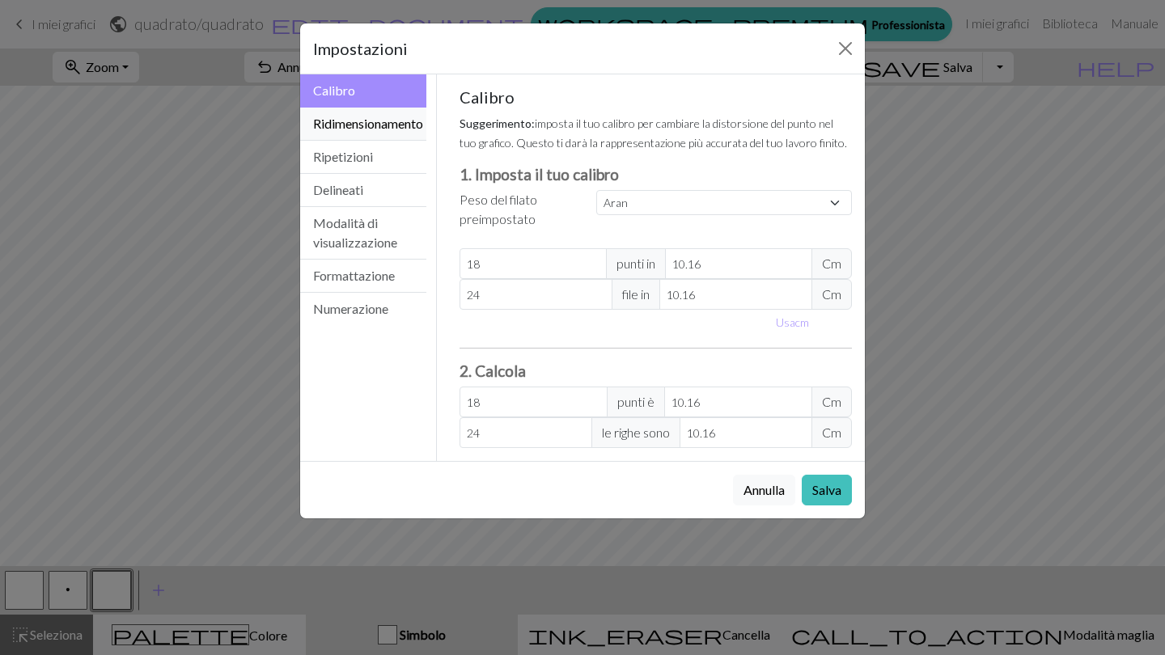
click at [333, 132] on button "Ridimensionamento" at bounding box center [363, 124] width 126 height 33
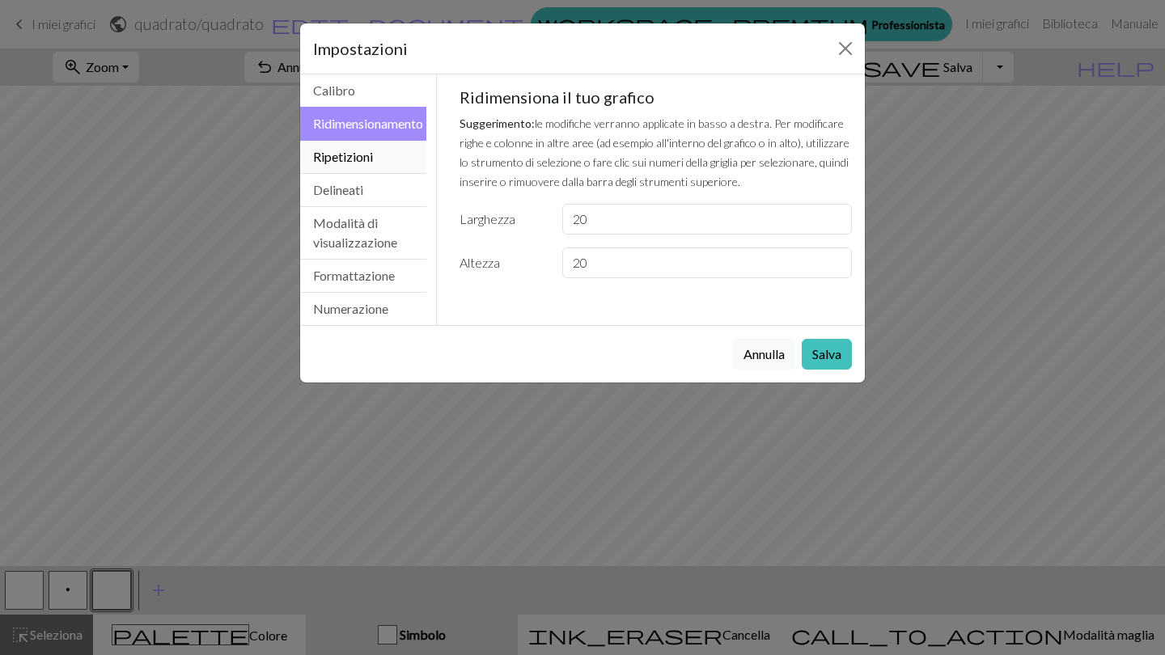
click at [355, 166] on button "Ripetizioni" at bounding box center [363, 157] width 126 height 33
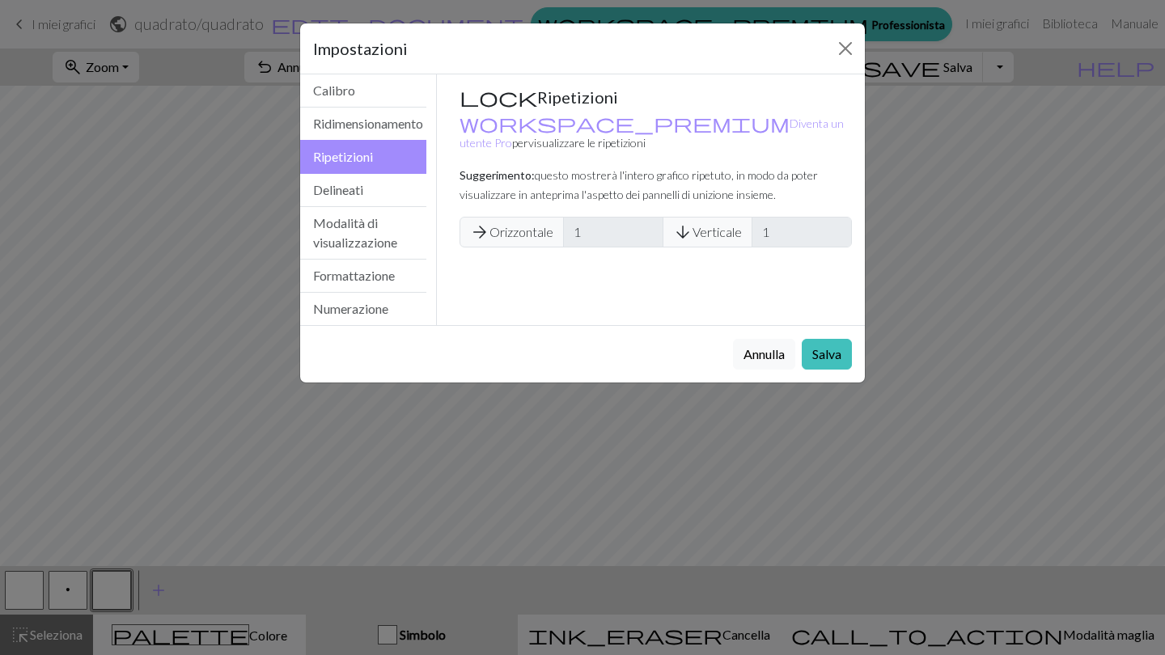
click at [489, 217] on span "arrow_forward Orizzontale" at bounding box center [512, 232] width 104 height 31
click at [320, 197] on button "Delineati" at bounding box center [363, 190] width 126 height 33
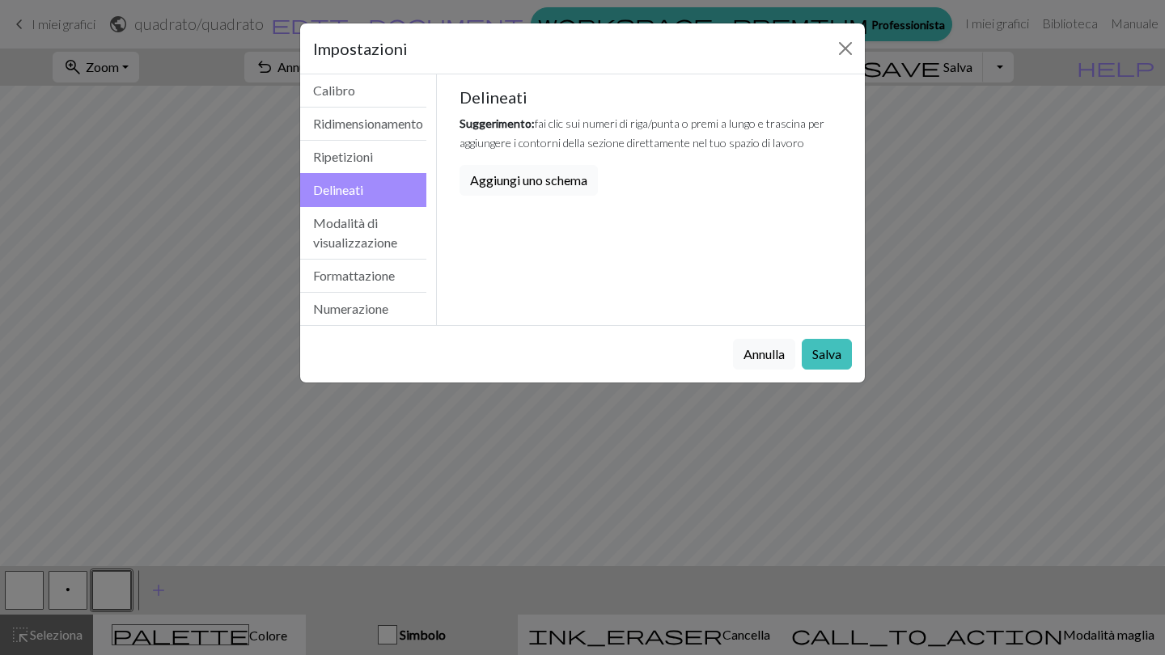
click at [526, 181] on button "Aggiungi uno schema" at bounding box center [529, 180] width 138 height 31
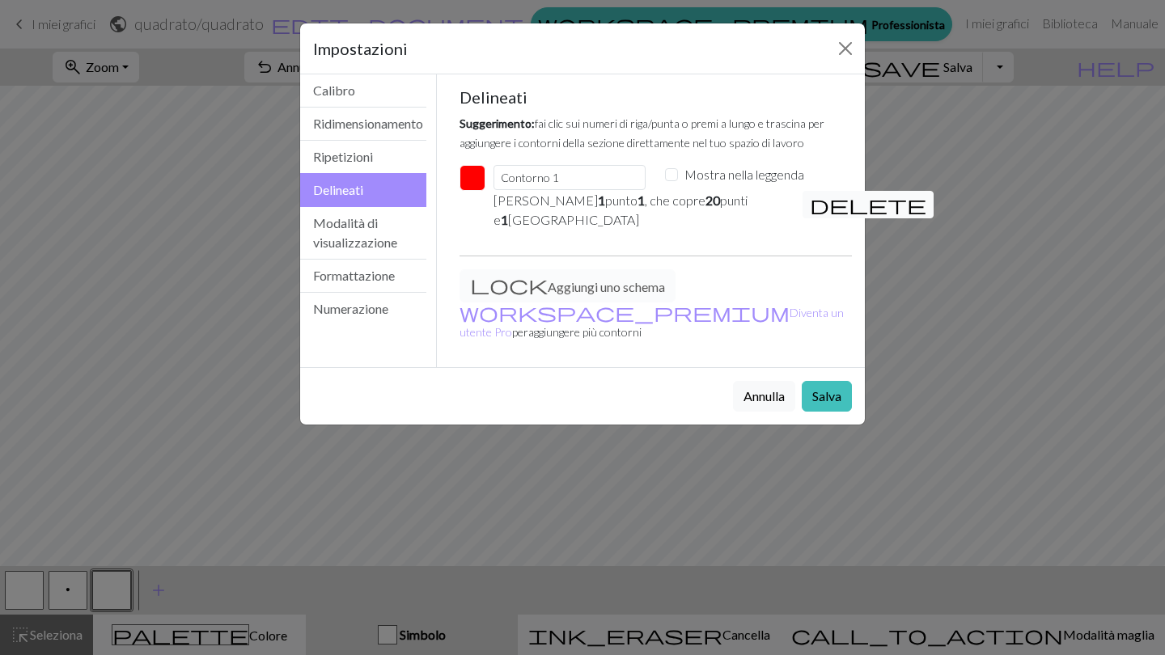
click at [822, 206] on span "delete" at bounding box center [868, 204] width 116 height 23
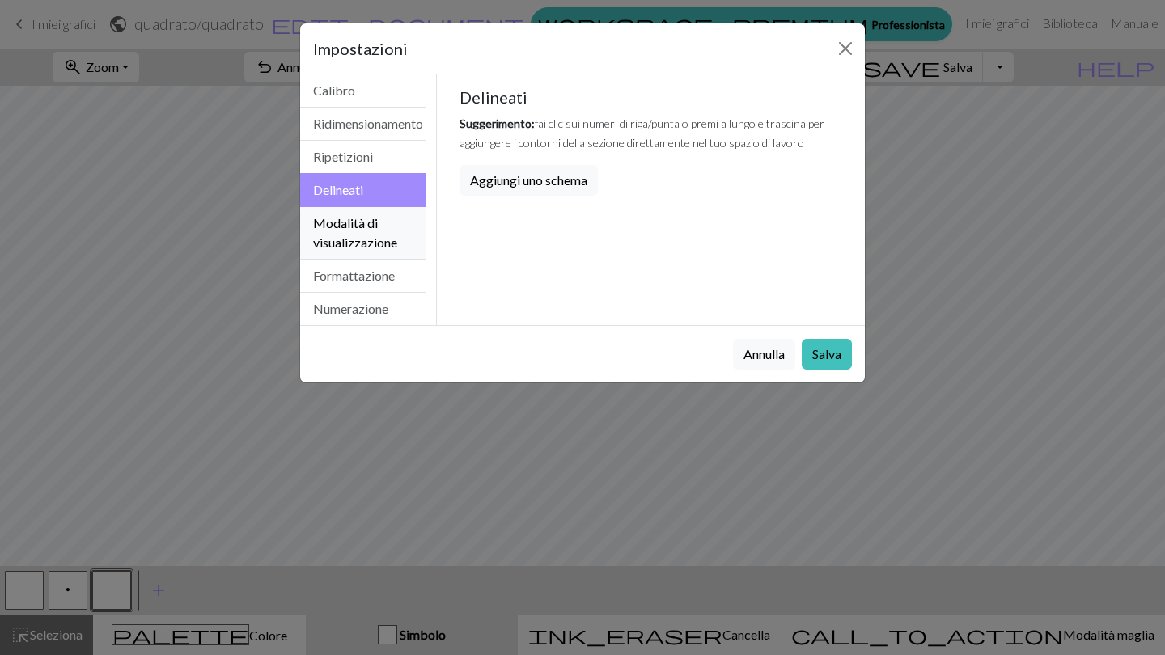
click at [335, 242] on button "Modalità di visualizzazione" at bounding box center [363, 233] width 126 height 53
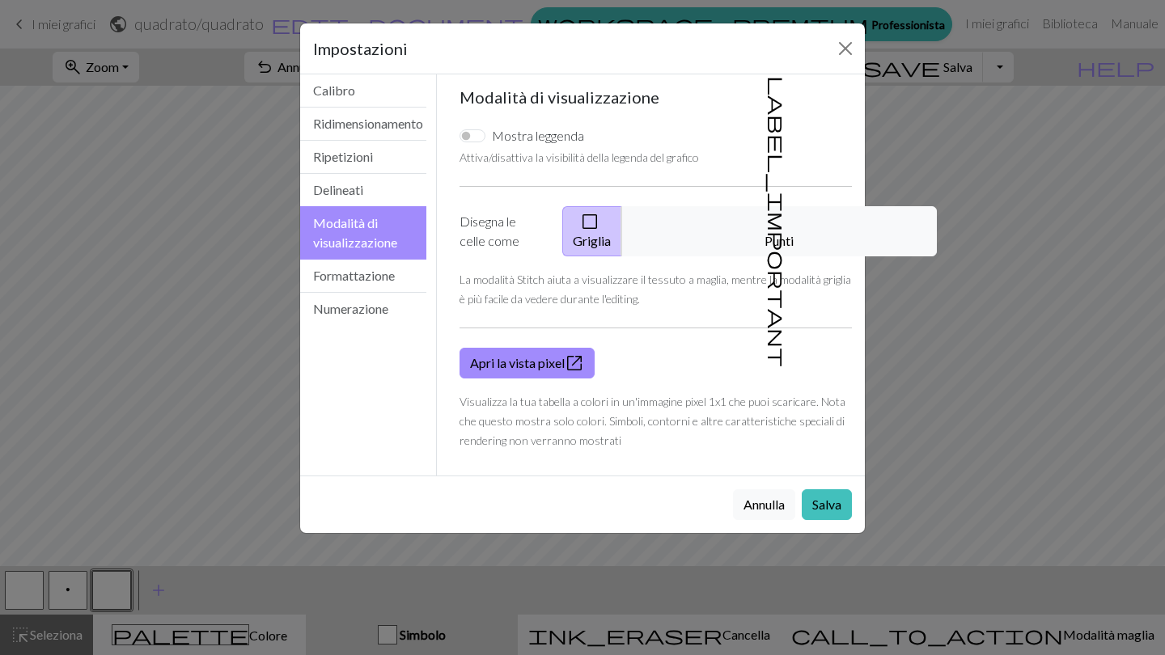
click at [470, 134] on input "Mostra leggenda" at bounding box center [473, 135] width 26 height 13
checkbox input "true"
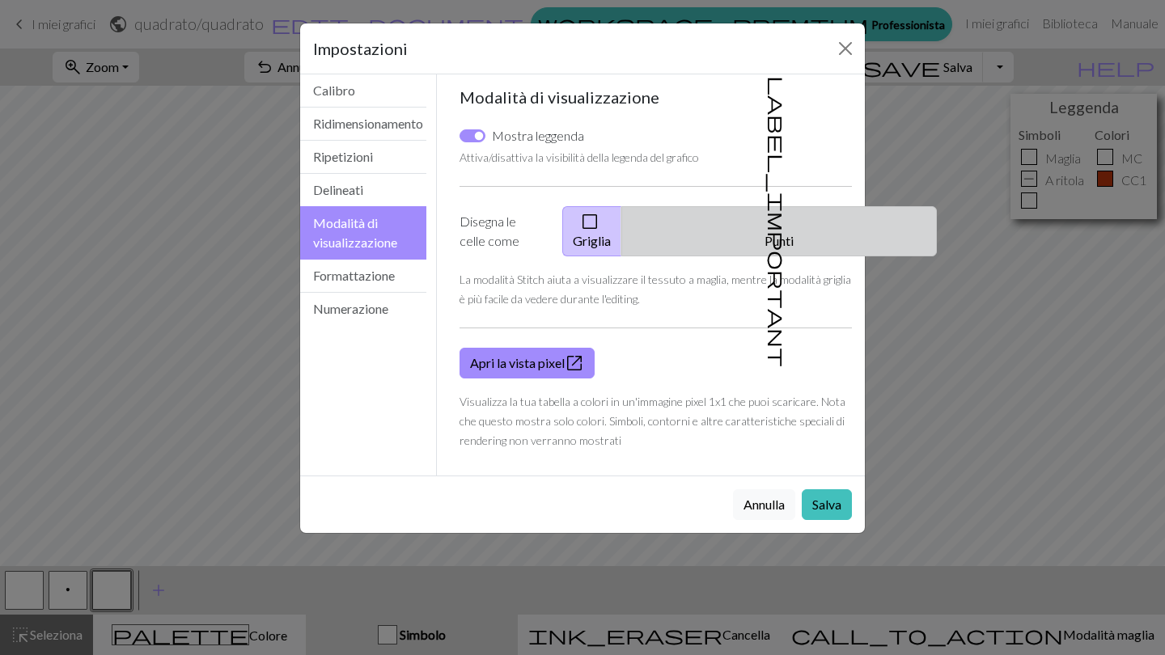
click at [784, 215] on button "label_important Punti" at bounding box center [779, 231] width 316 height 50
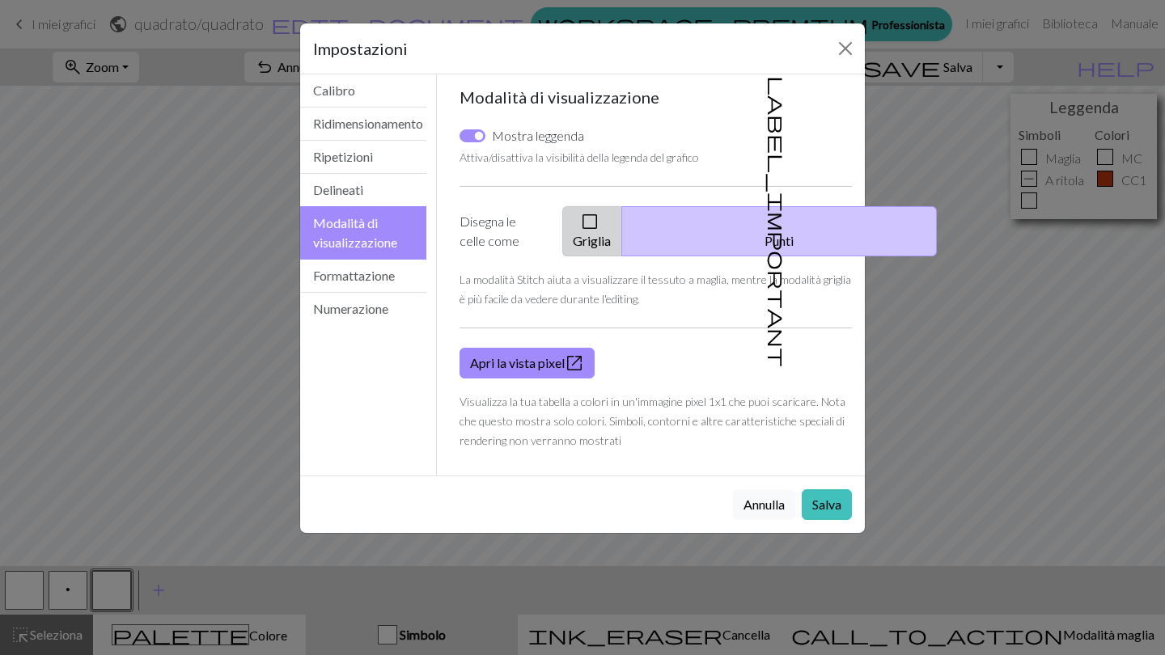
click at [622, 239] on button "check_box_outline_blank Griglia" at bounding box center [592, 231] width 60 height 50
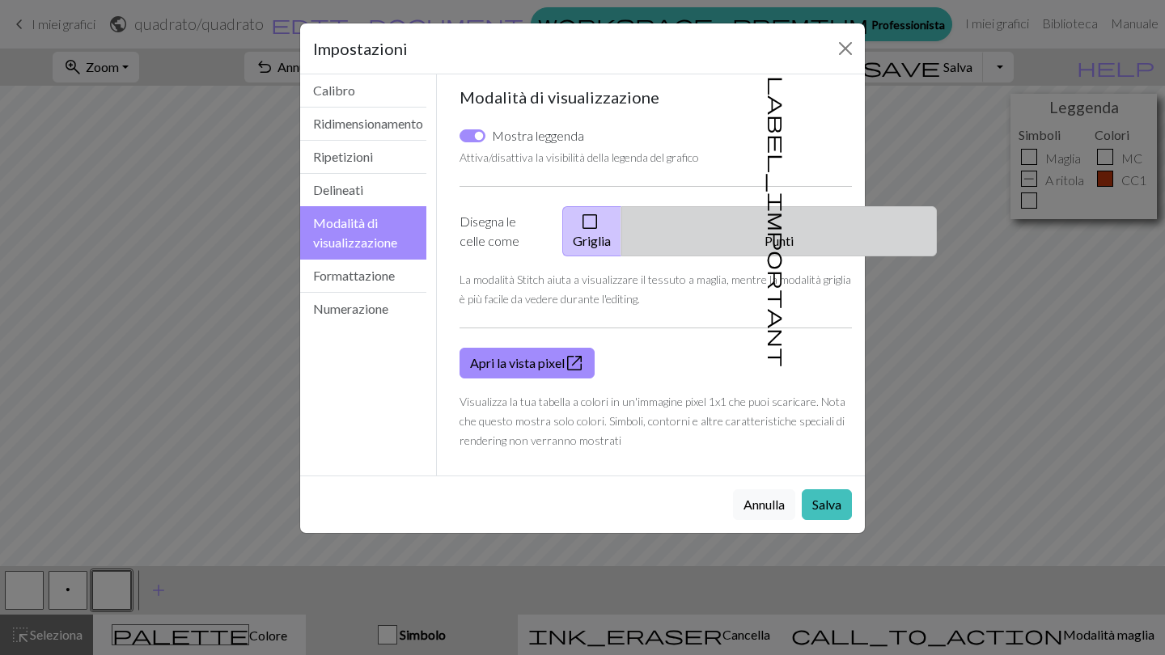
click at [746, 237] on button "label_important Punti" at bounding box center [779, 231] width 316 height 50
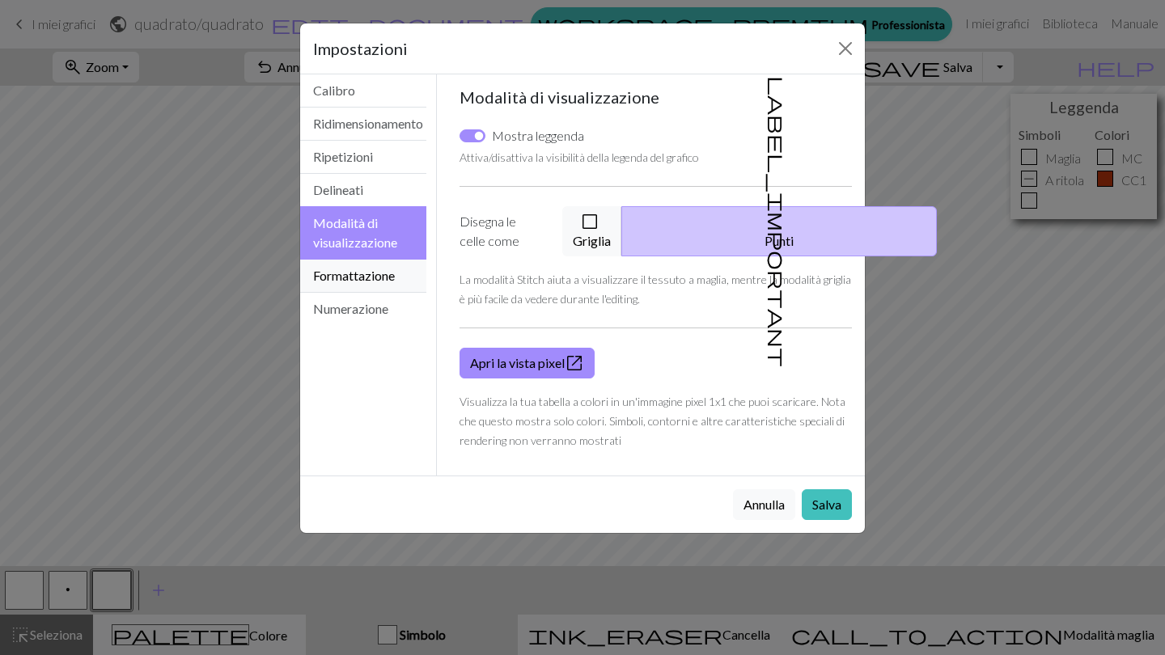
click at [345, 272] on button "Formattazione" at bounding box center [363, 276] width 126 height 33
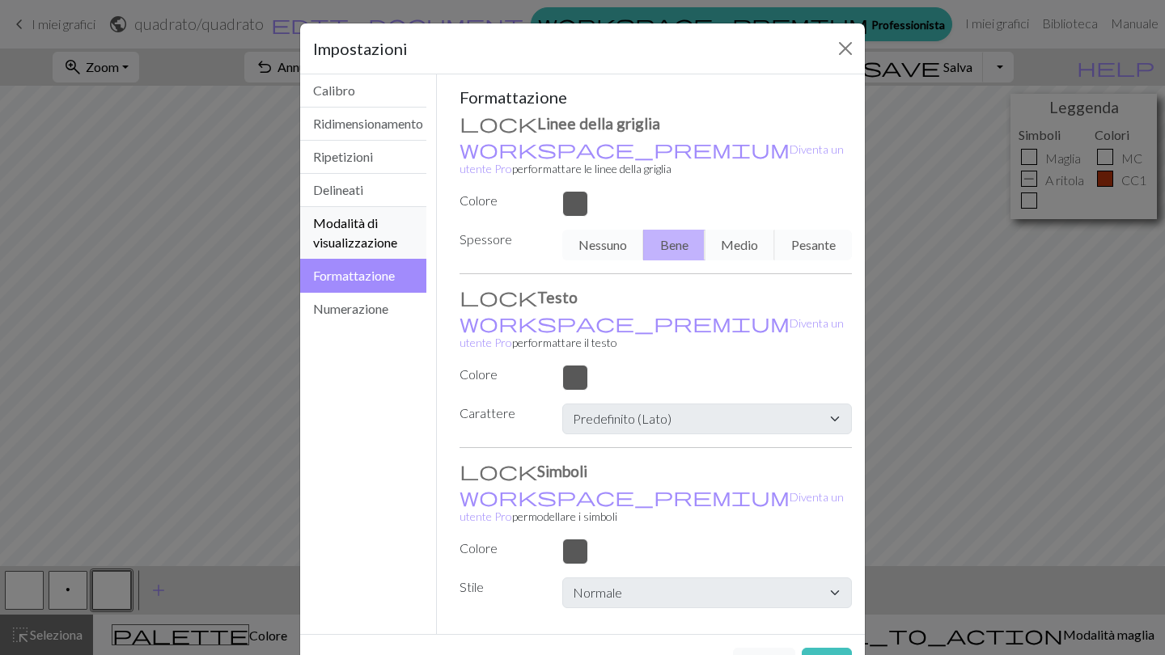
click at [347, 240] on button "Modalità di visualizzazione" at bounding box center [363, 233] width 126 height 53
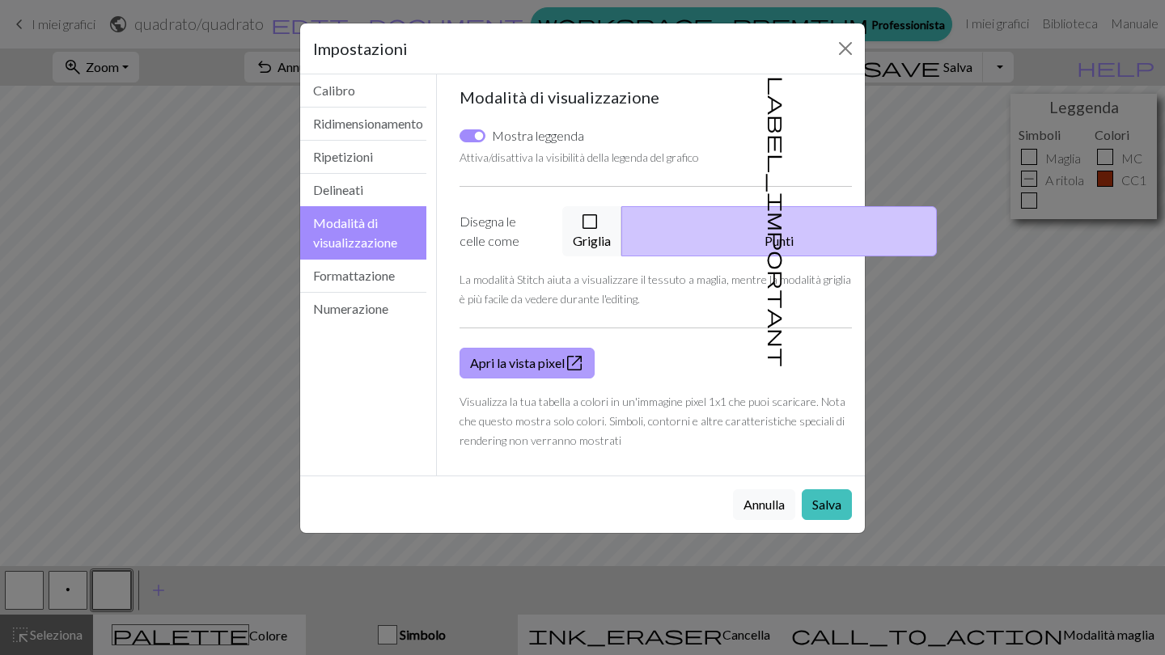
click at [556, 360] on link "Apri la vista pixel open_in_new" at bounding box center [527, 363] width 135 height 31
click at [622, 225] on button "check_box_outline_blank Griglia" at bounding box center [592, 231] width 60 height 50
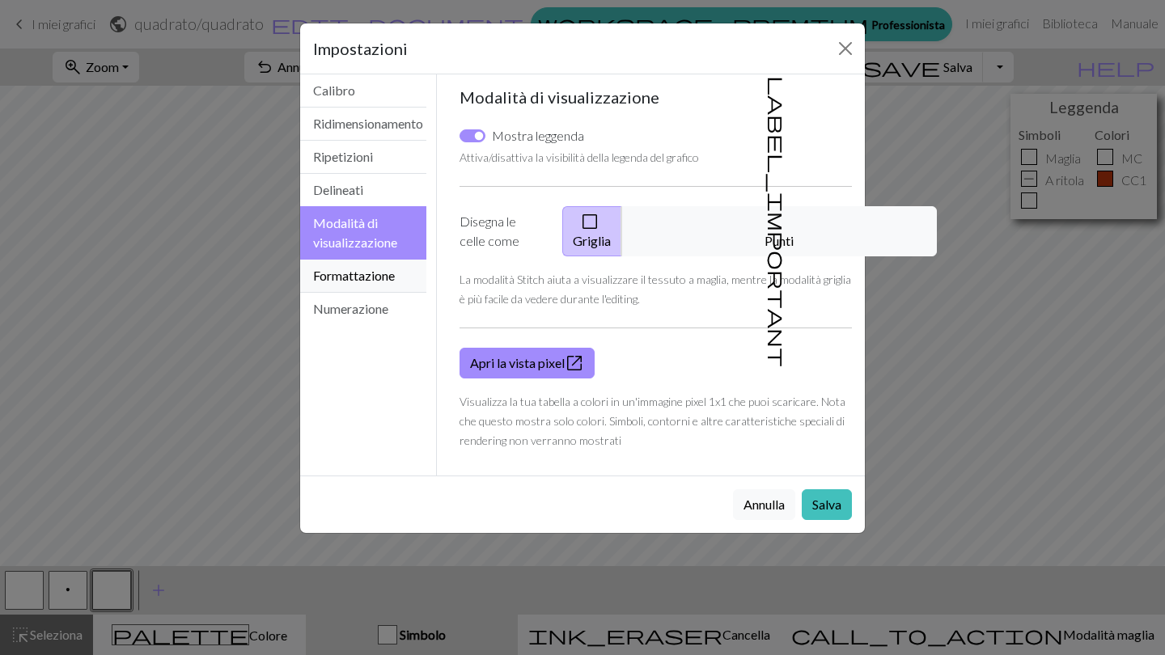
click at [370, 285] on button "Formattazione" at bounding box center [363, 276] width 126 height 33
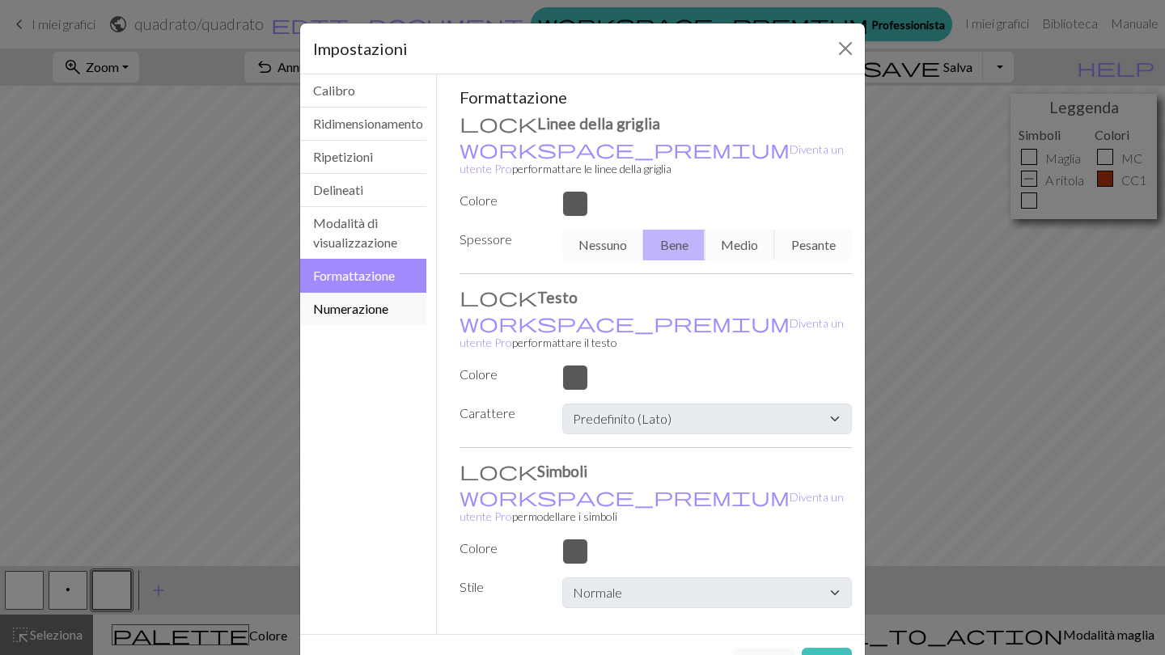
click at [378, 301] on button "Numerazione" at bounding box center [363, 309] width 126 height 32
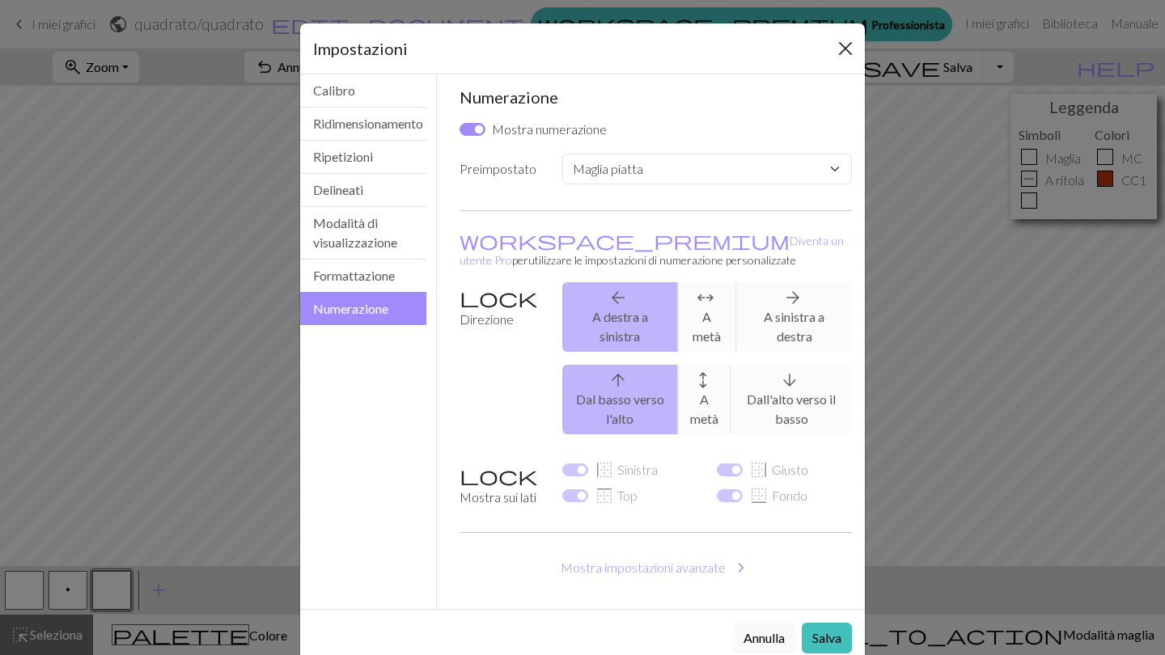
click at [846, 46] on button "chiudere" at bounding box center [845, 49] width 26 height 26
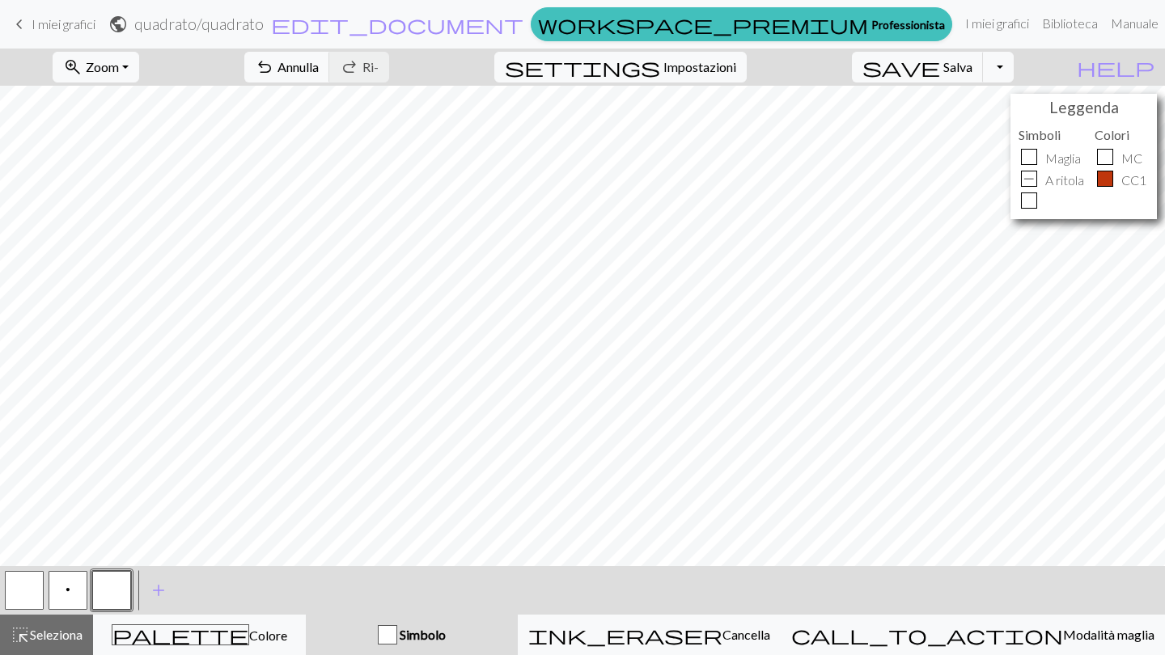
click at [107, 588] on button "button" at bounding box center [111, 590] width 39 height 39
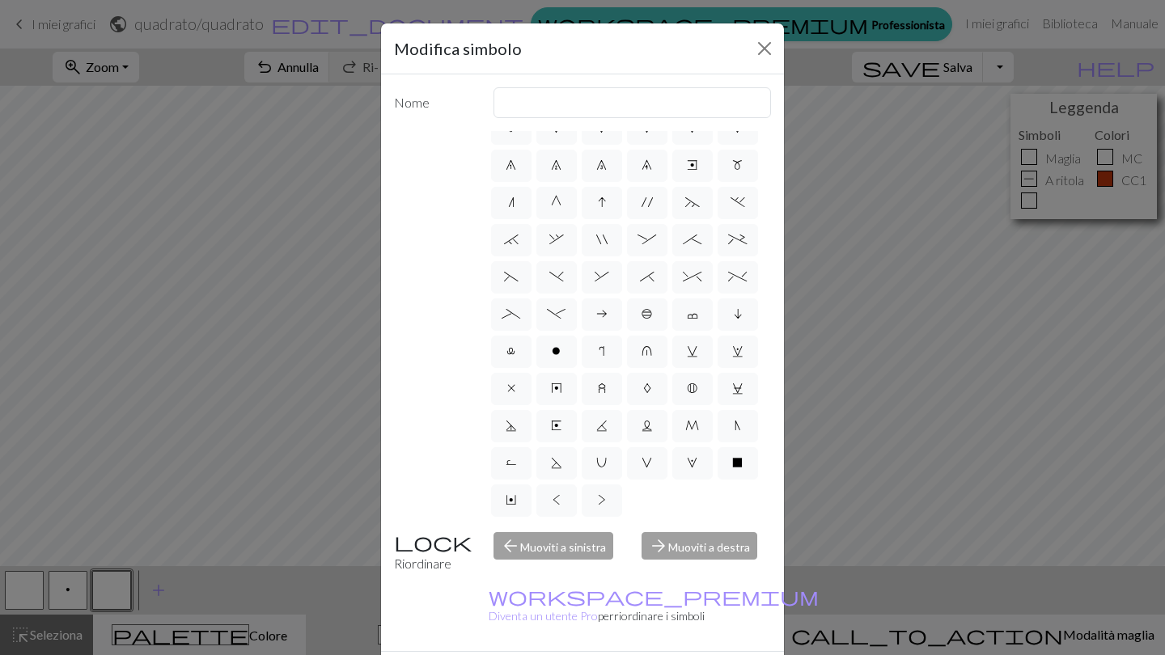
scroll to position [133, 0]
click at [291, 647] on div "Modifica simbolo Nome d f g h j k p s t F H J O P T / | 0 1 2 3 4 5 6 7 8 9 e m…" at bounding box center [582, 327] width 1165 height 655
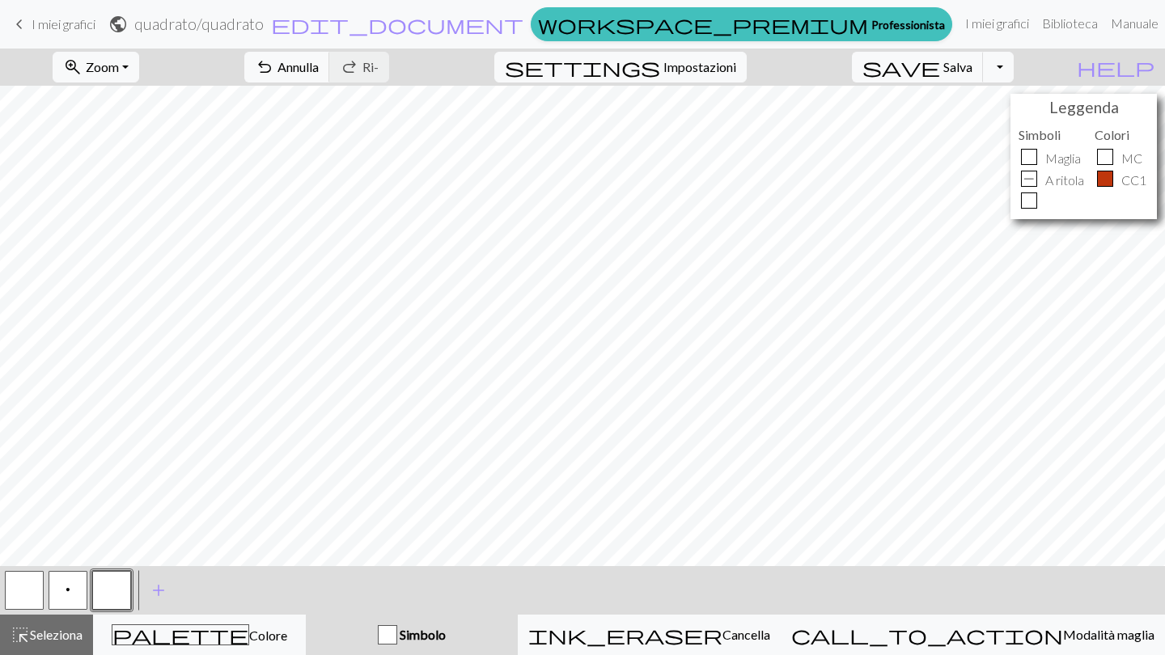
click at [291, 647] on button "palette Colore Colore" at bounding box center [199, 635] width 213 height 40
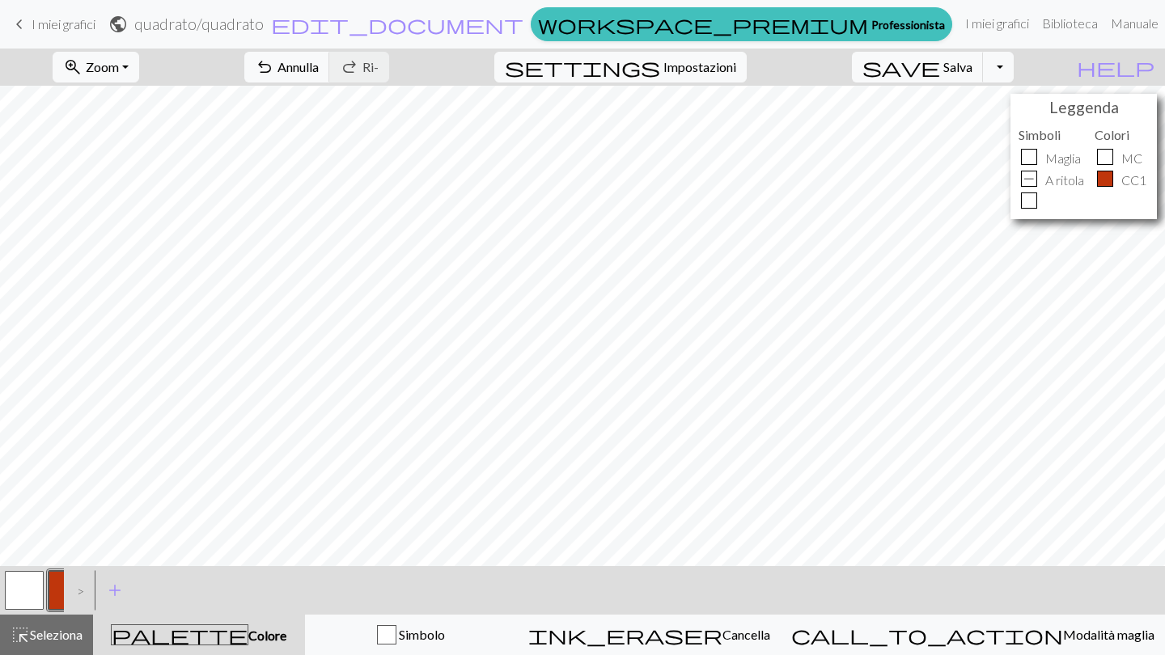
click at [83, 589] on div ">" at bounding box center [77, 591] width 26 height 44
click at [126, 590] on button "add Aggiungi un simbolo" at bounding box center [115, 590] width 40 height 40
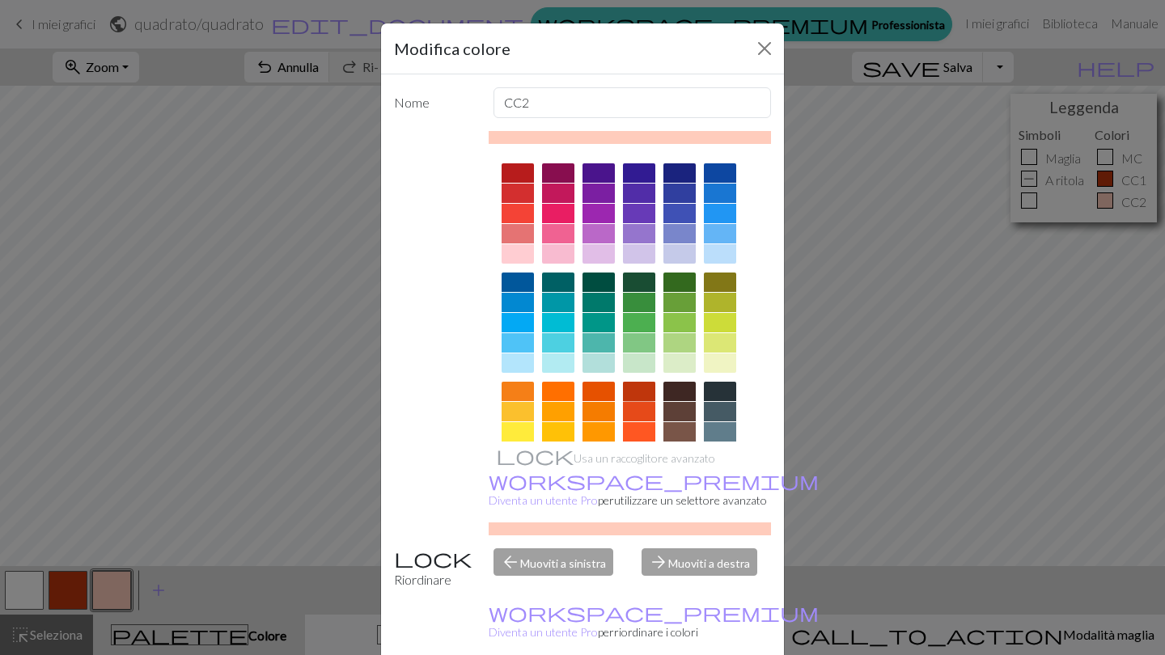
click at [647, 393] on div at bounding box center [639, 391] width 32 height 19
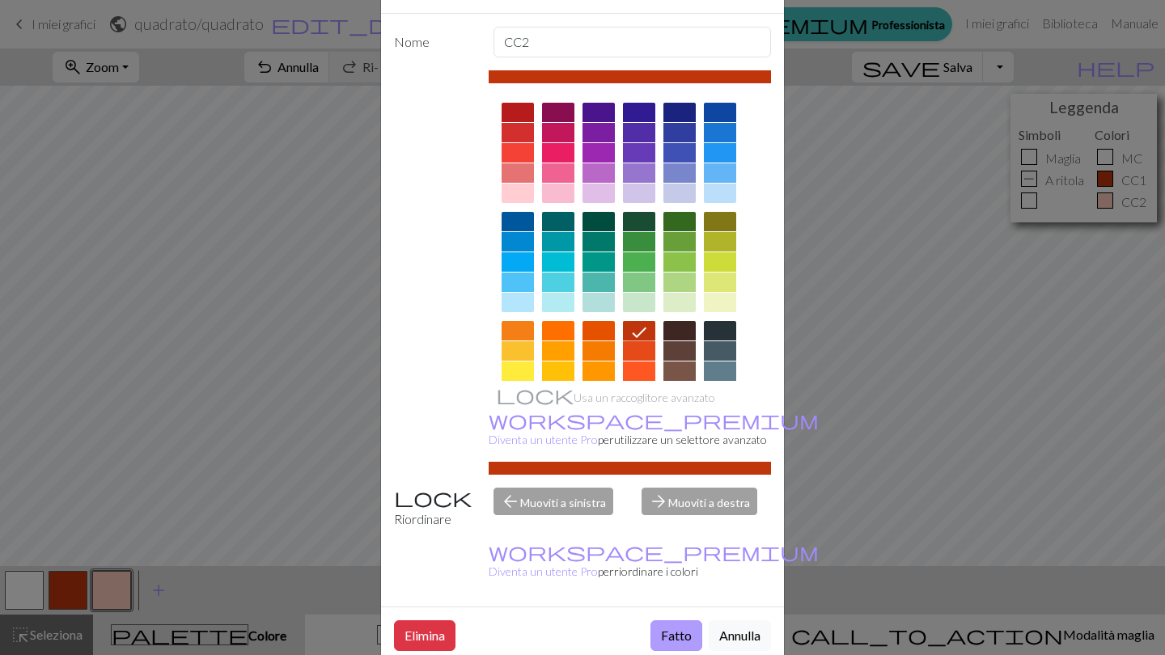
scroll to position [60, 0]
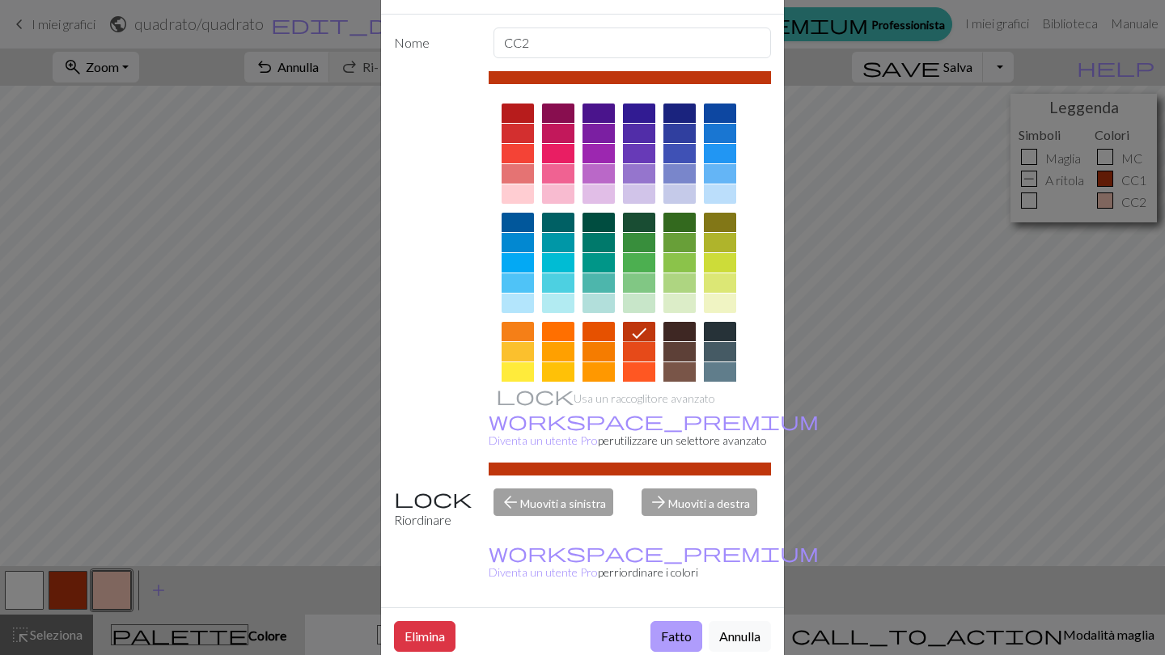
click at [676, 621] on button "Fatto" at bounding box center [676, 636] width 52 height 31
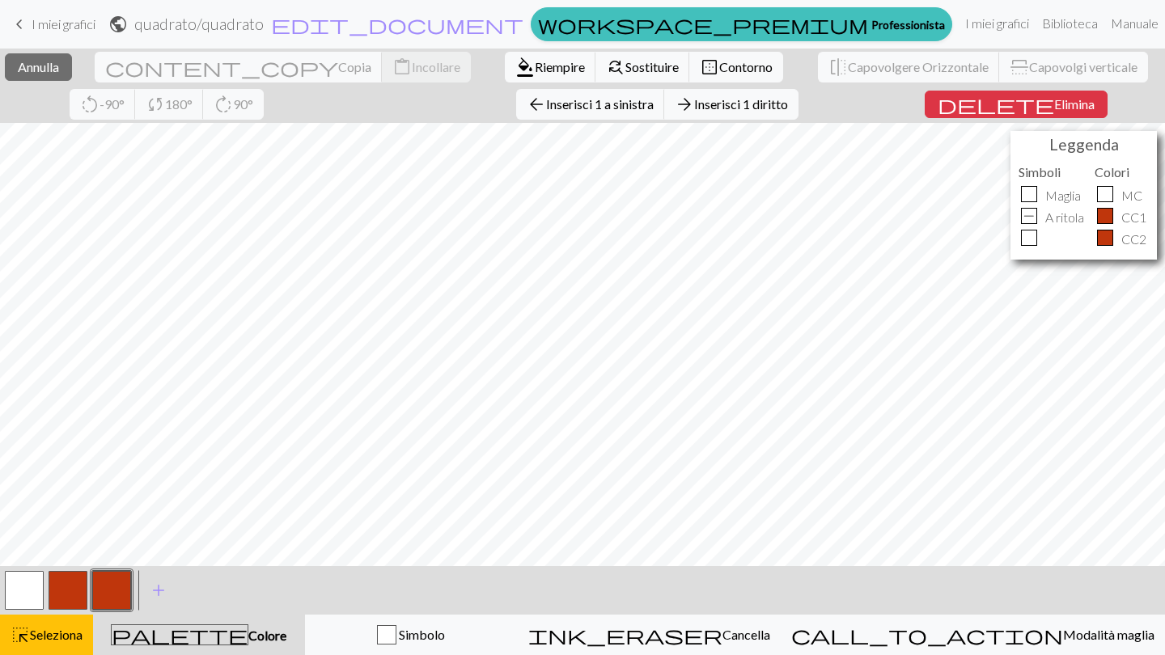
click at [111, 591] on button "button" at bounding box center [111, 590] width 39 height 39
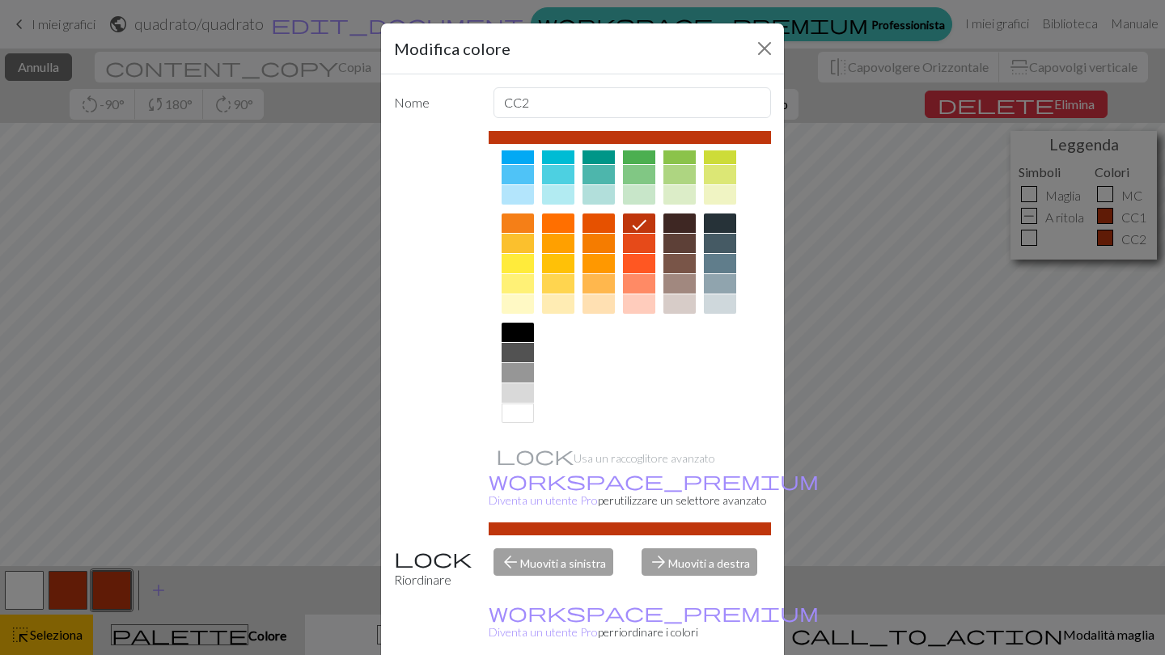
scroll to position [168, 0]
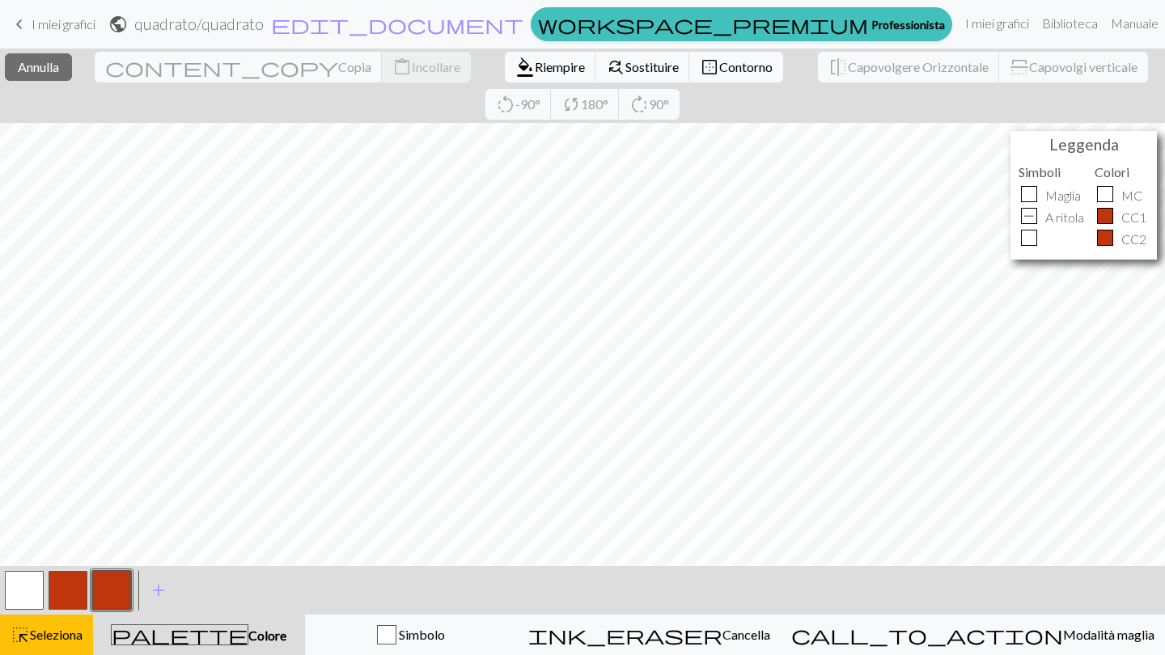
click at [112, 585] on button "button" at bounding box center [111, 590] width 39 height 39
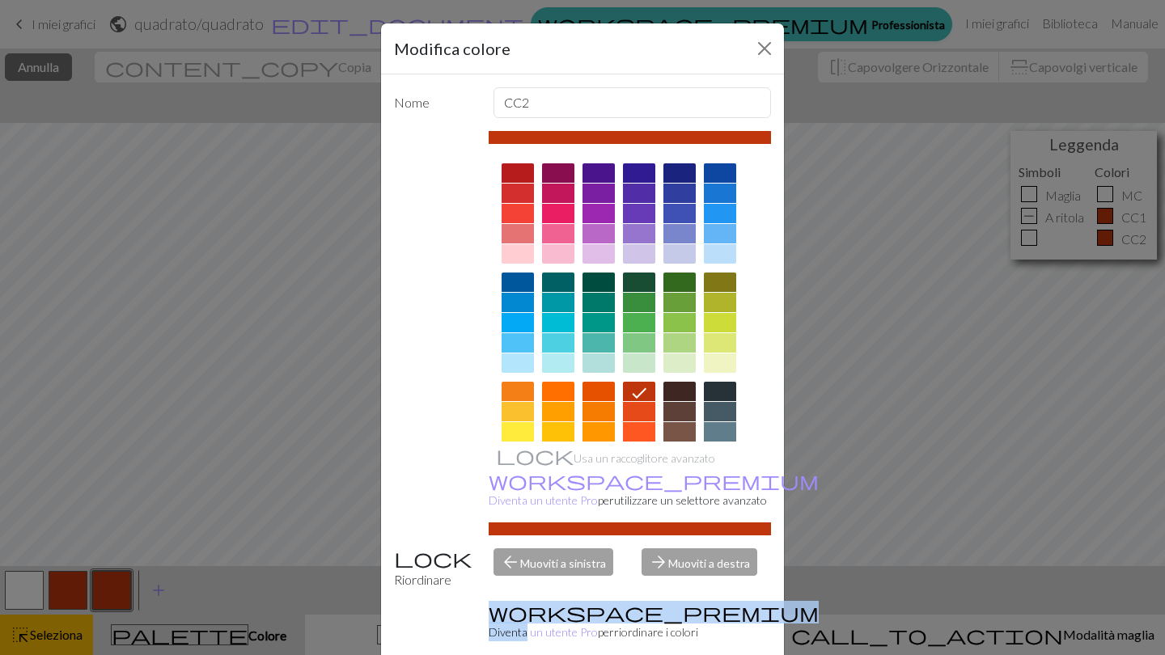
click at [112, 585] on div "Modifica colore Nome CC2 Usa un raccoglitore avanzato workspace_premium Diventa…" at bounding box center [582, 327] width 1165 height 655
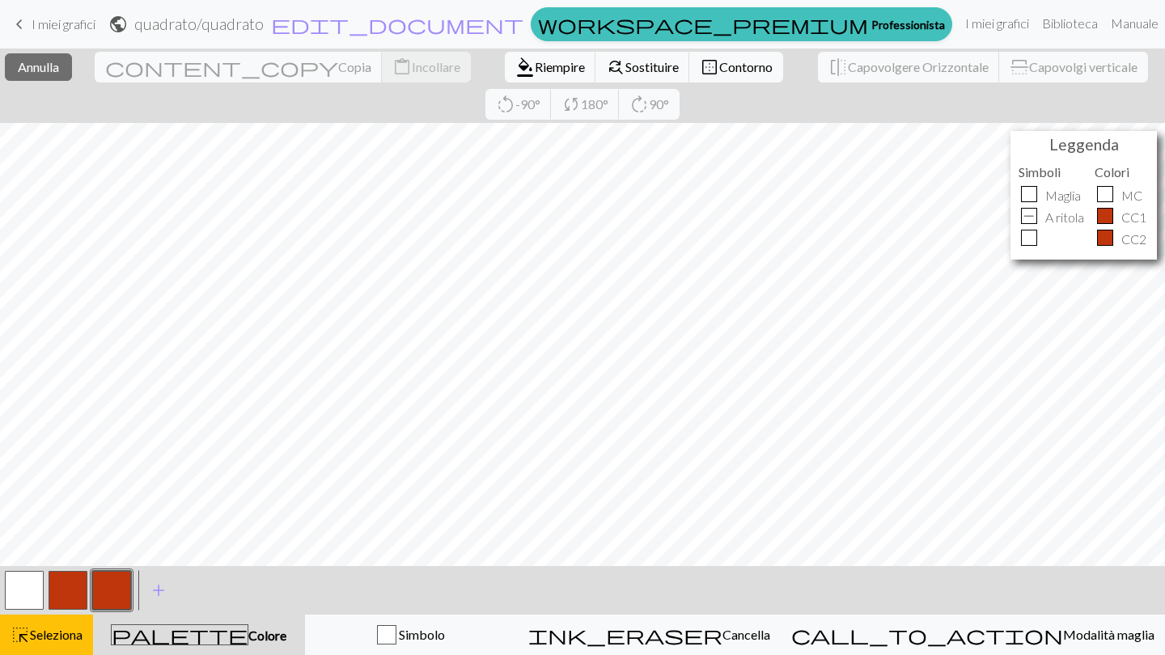
click at [112, 585] on button "button" at bounding box center [111, 590] width 39 height 39
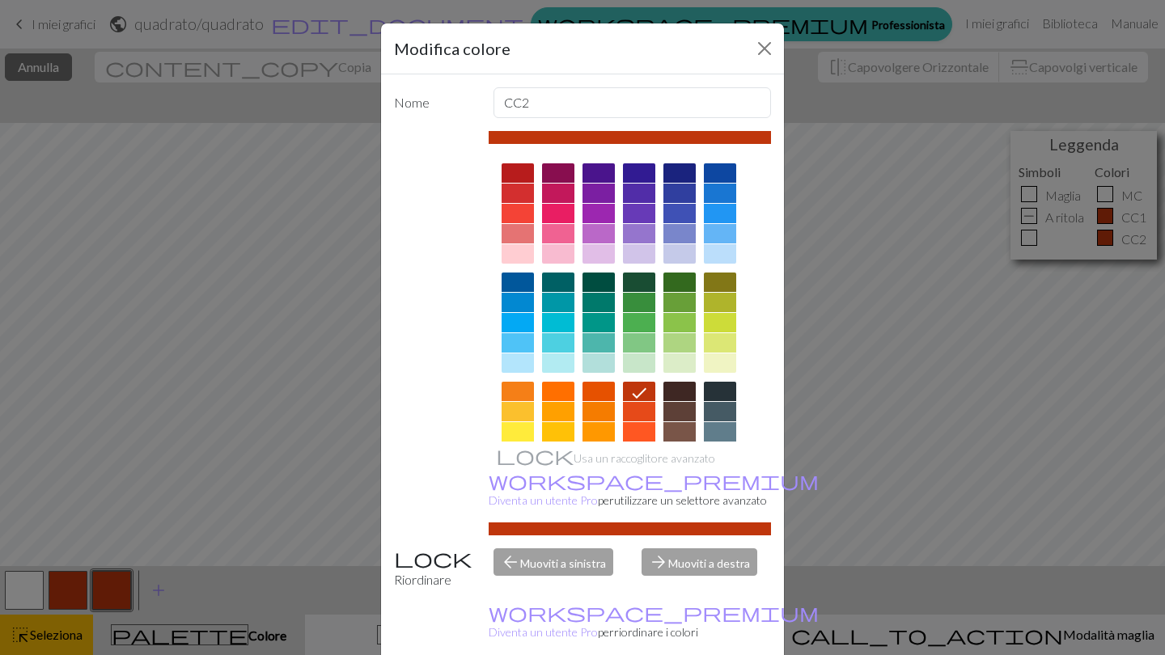
click at [109, 585] on div "Modifica colore Nome CC2 Usa un raccoglitore avanzato workspace_premium Diventa…" at bounding box center [582, 327] width 1165 height 655
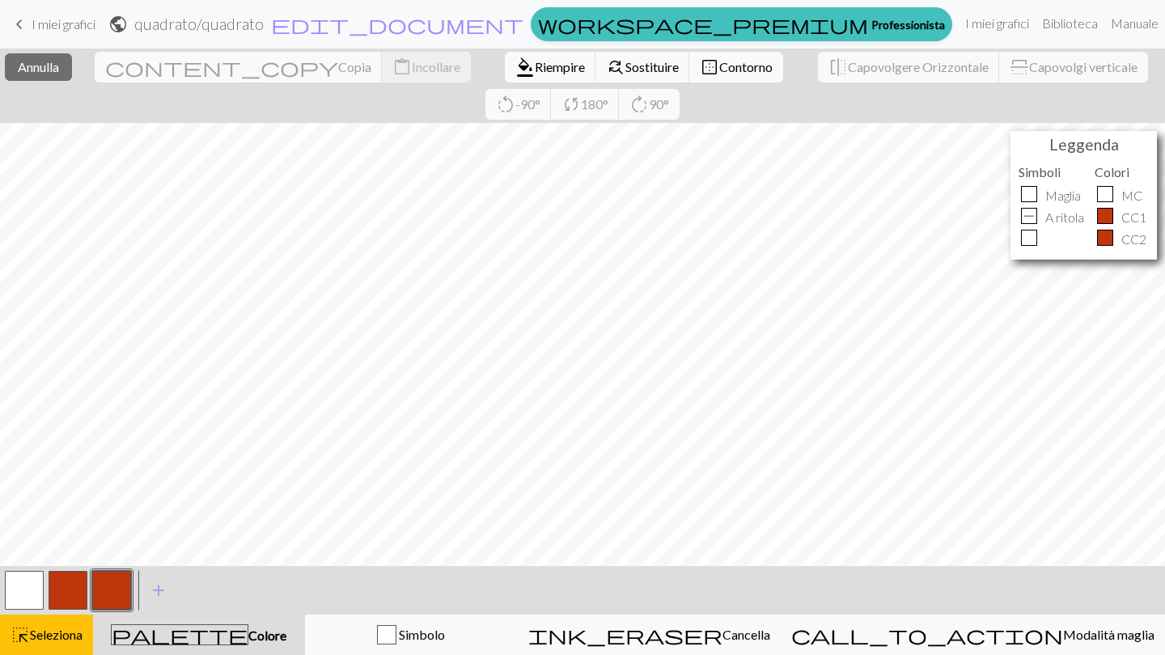
click at [70, 596] on button "button" at bounding box center [68, 590] width 39 height 39
click at [100, 588] on button "button" at bounding box center [111, 590] width 39 height 39
click at [299, 621] on button "palette Colore Colore" at bounding box center [199, 635] width 212 height 40
click at [295, 638] on div "palette Colore Colore" at bounding box center [199, 635] width 193 height 21
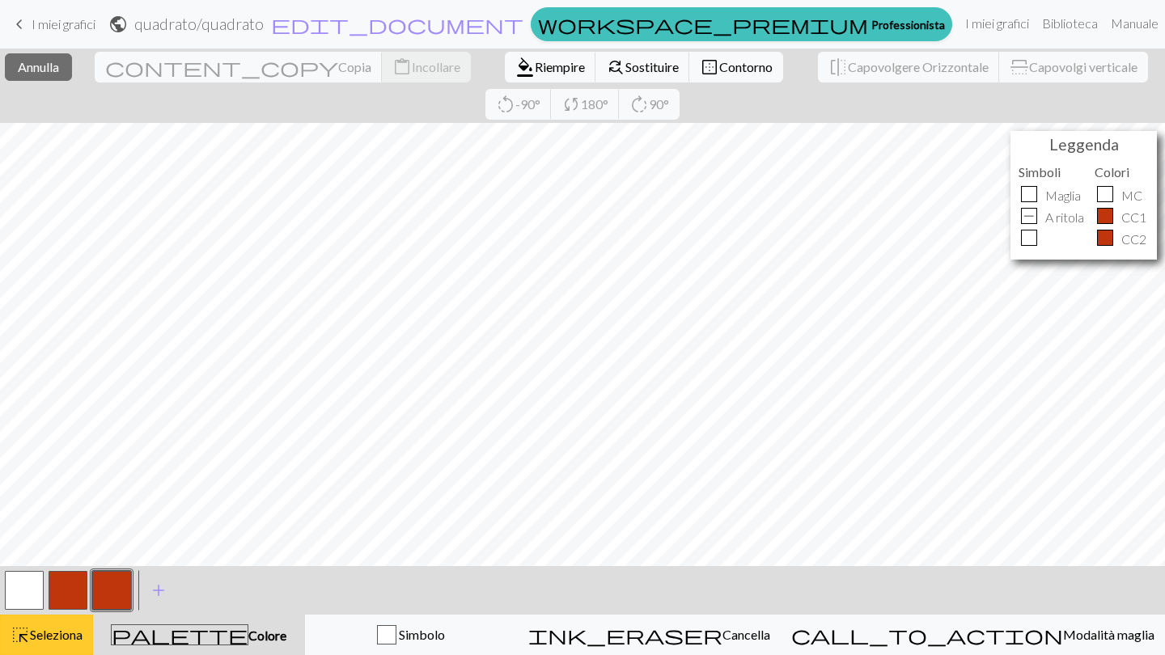
click at [54, 646] on button "highlight_alt Seleziona Seleziona" at bounding box center [46, 635] width 93 height 40
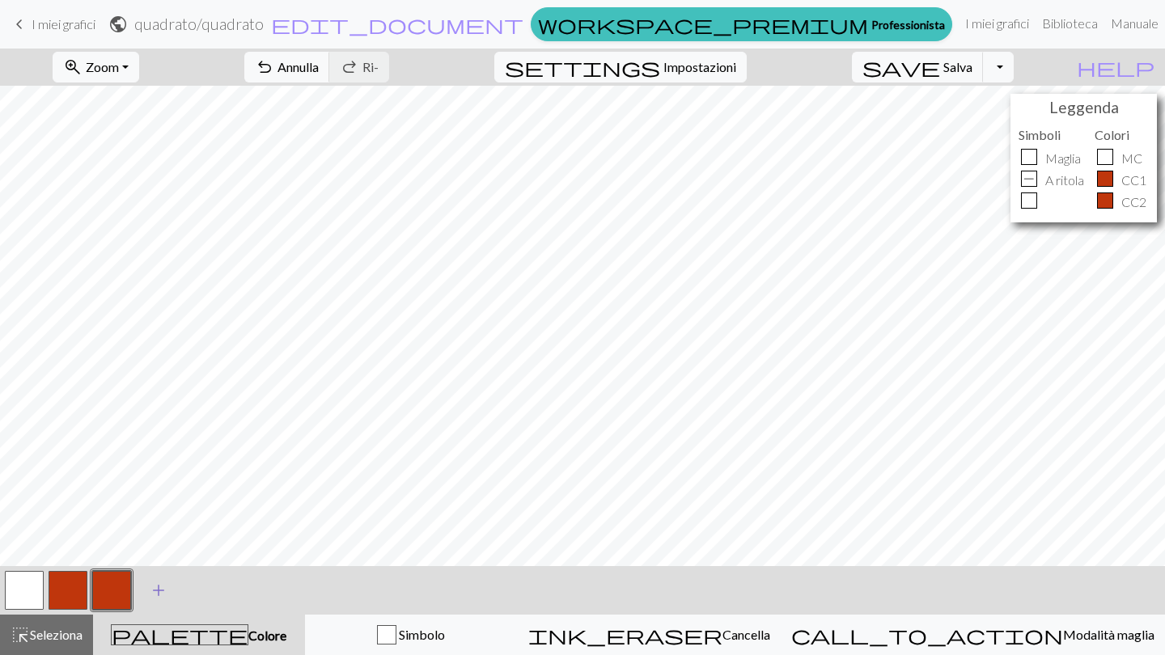
click at [163, 584] on span "add" at bounding box center [158, 590] width 19 height 23
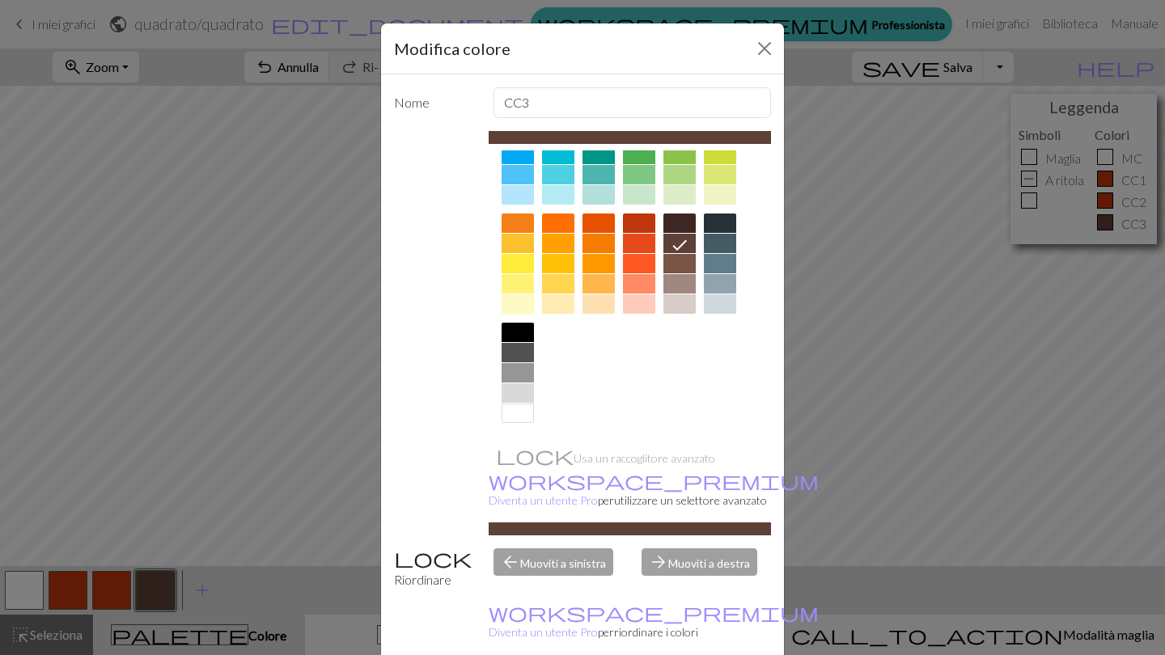
click at [527, 296] on div at bounding box center [518, 303] width 32 height 19
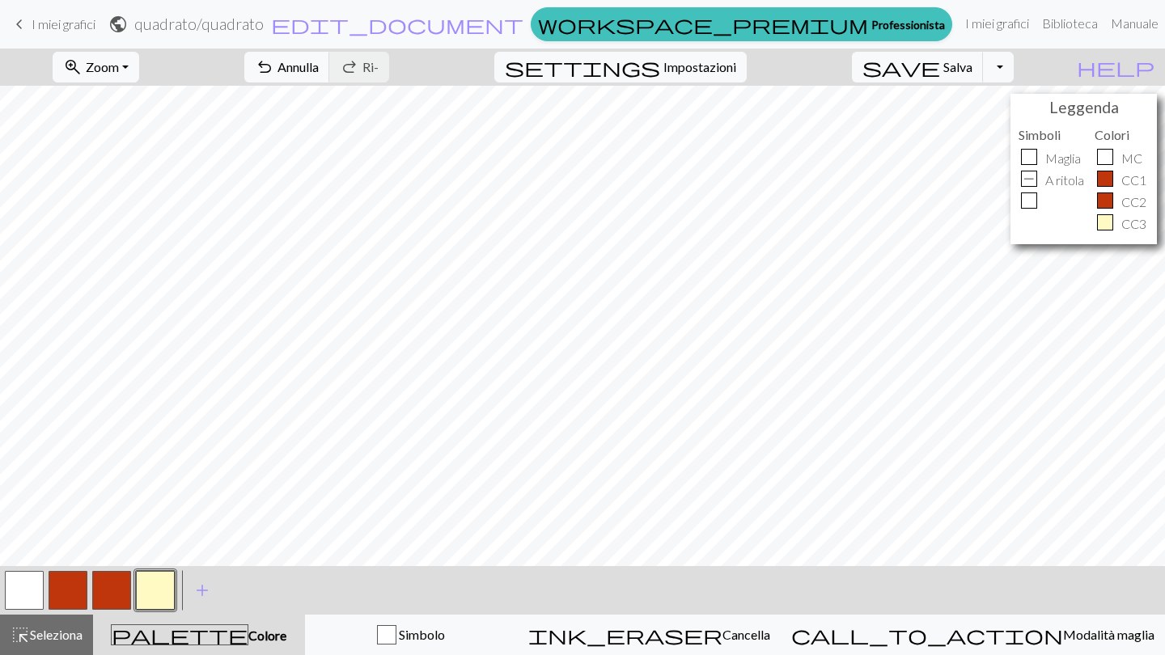
click at [40, 577] on button "button" at bounding box center [24, 590] width 39 height 39
click at [156, 591] on button "button" at bounding box center [155, 590] width 39 height 39
click at [64, 591] on button "button" at bounding box center [68, 590] width 39 height 39
click at [24, 590] on button "button" at bounding box center [24, 590] width 39 height 39
click at [150, 628] on div "palette Colore Colore" at bounding box center [199, 635] width 193 height 21
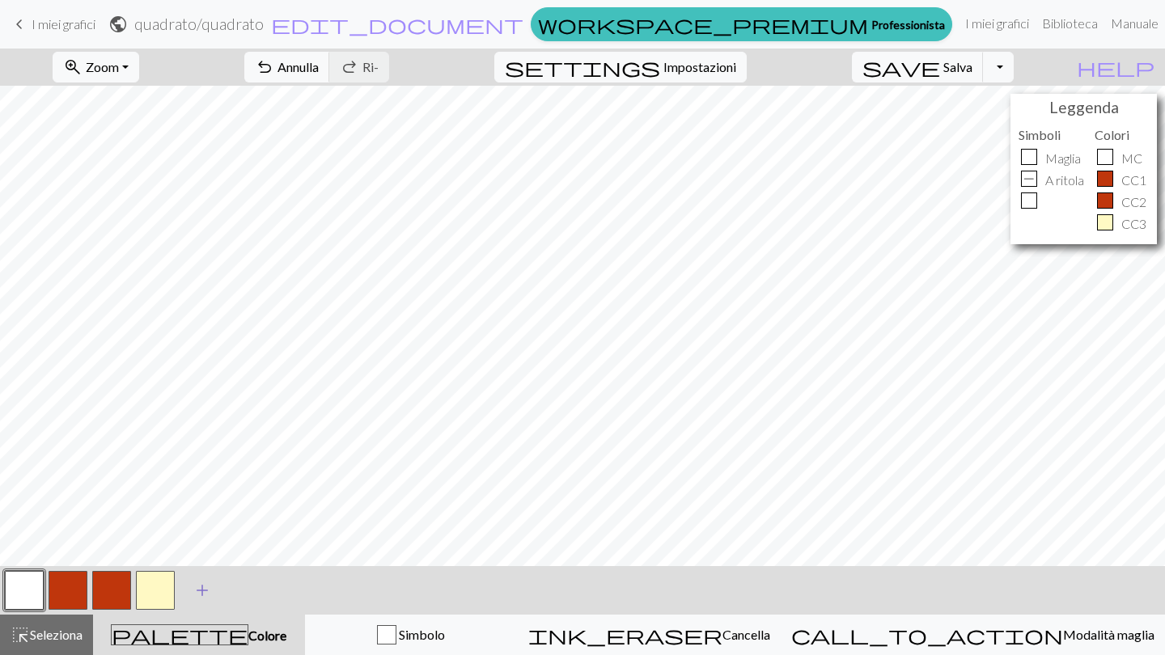
click at [203, 593] on span "add" at bounding box center [202, 590] width 19 height 23
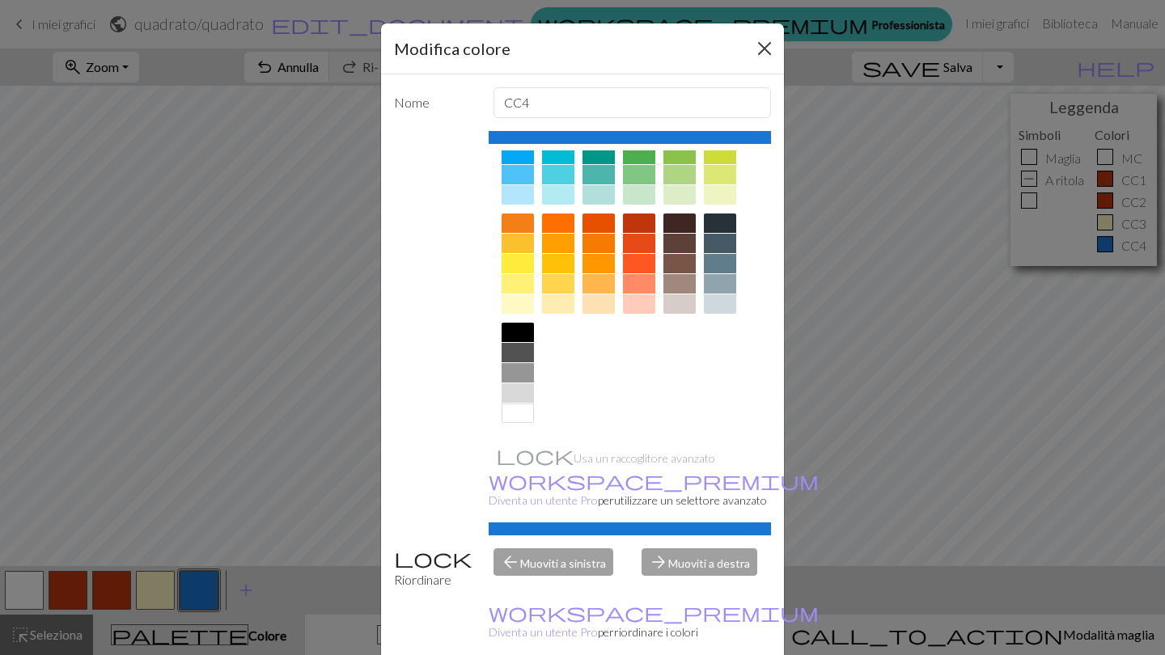
click at [767, 56] on button "chiudere" at bounding box center [765, 49] width 26 height 26
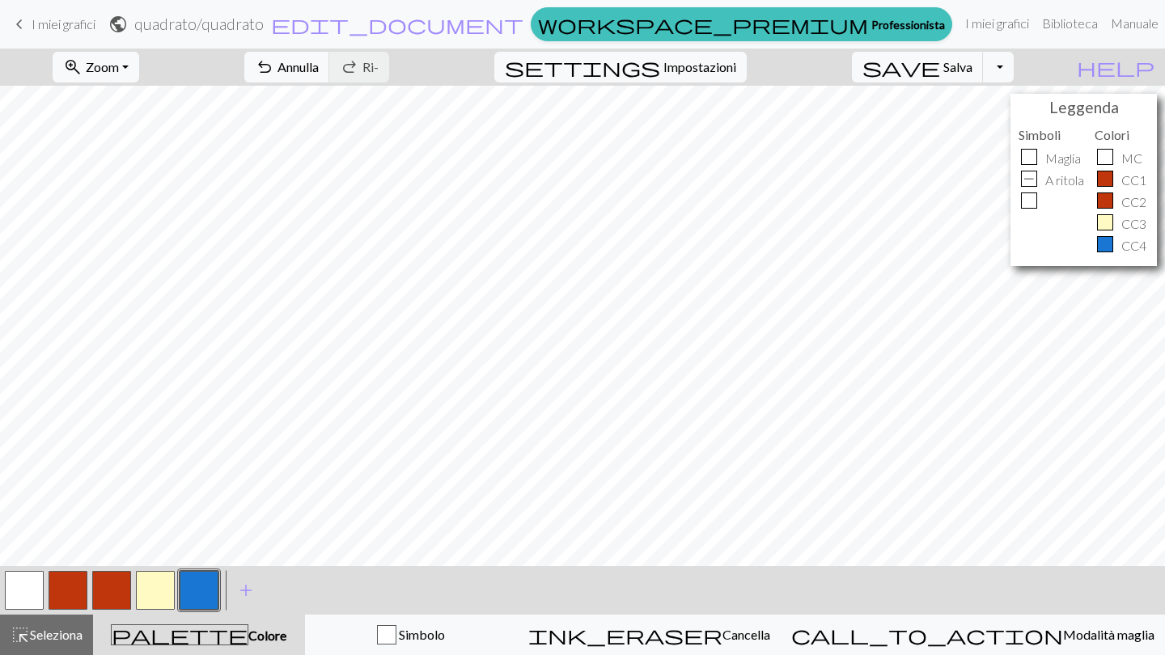
click at [70, 596] on button "button" at bounding box center [68, 590] width 39 height 39
click at [74, 590] on button "button" at bounding box center [68, 590] width 39 height 39
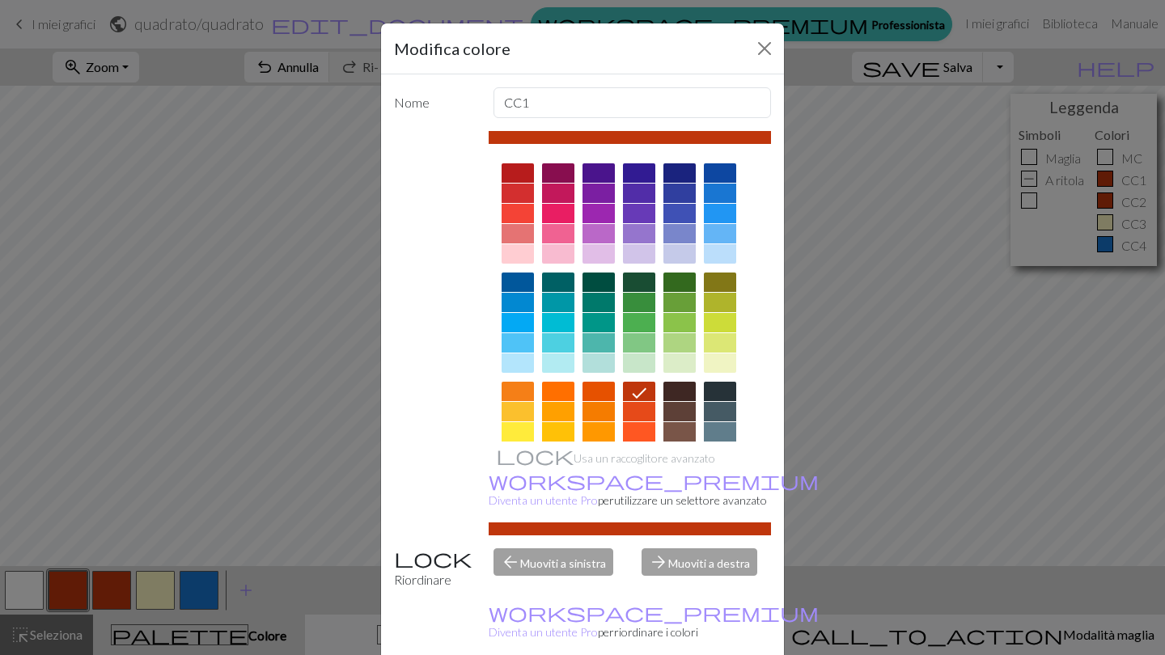
click at [283, 422] on div "Modifica colore Nome CC1 Usa un raccoglitore avanzato workspace_premium Diventa…" at bounding box center [582, 327] width 1165 height 655
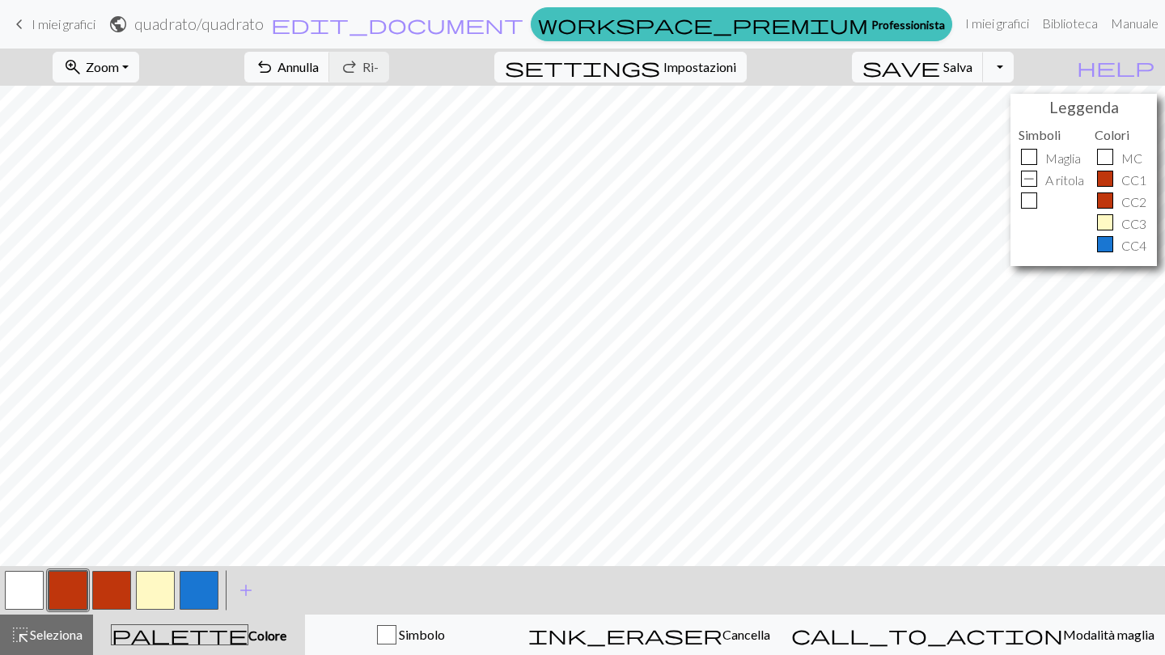
click at [22, 585] on button "button" at bounding box center [24, 590] width 39 height 39
click at [107, 598] on button "button" at bounding box center [111, 590] width 39 height 39
click at [319, 70] on span "Annulla" at bounding box center [297, 66] width 41 height 15
click at [330, 75] on button "undo Annulla Undo" at bounding box center [287, 67] width 86 height 31
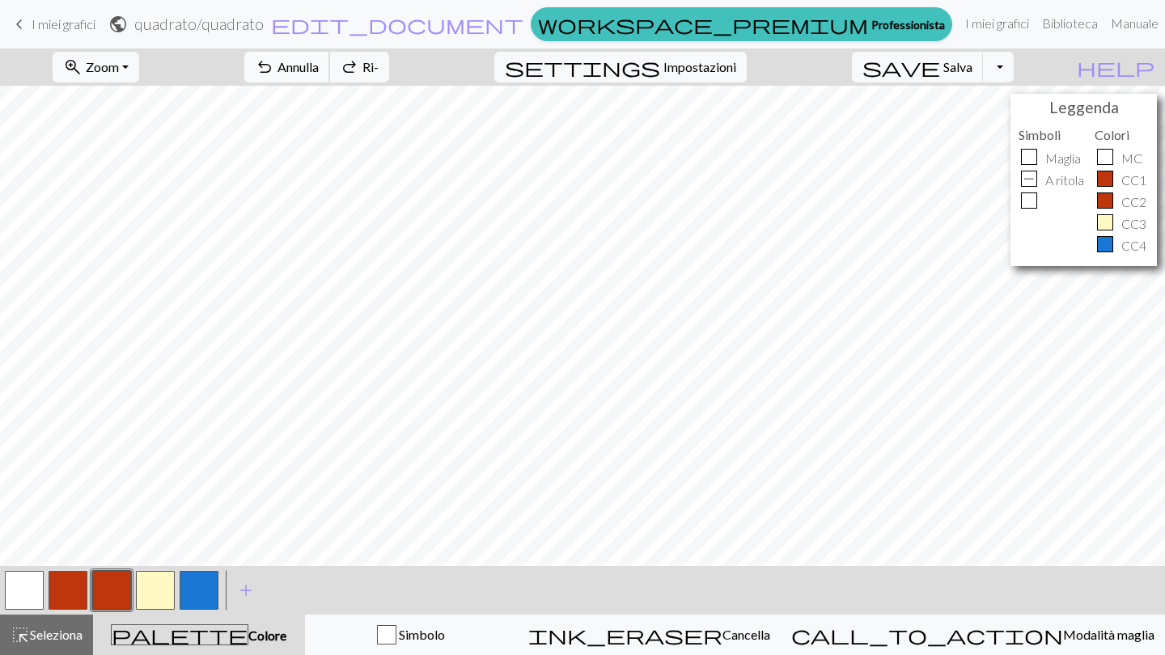
click at [330, 75] on button "undo Annulla Undo" at bounding box center [287, 67] width 86 height 31
click at [734, 74] on span "Impostazioni" at bounding box center [699, 66] width 73 height 19
select select "aran"
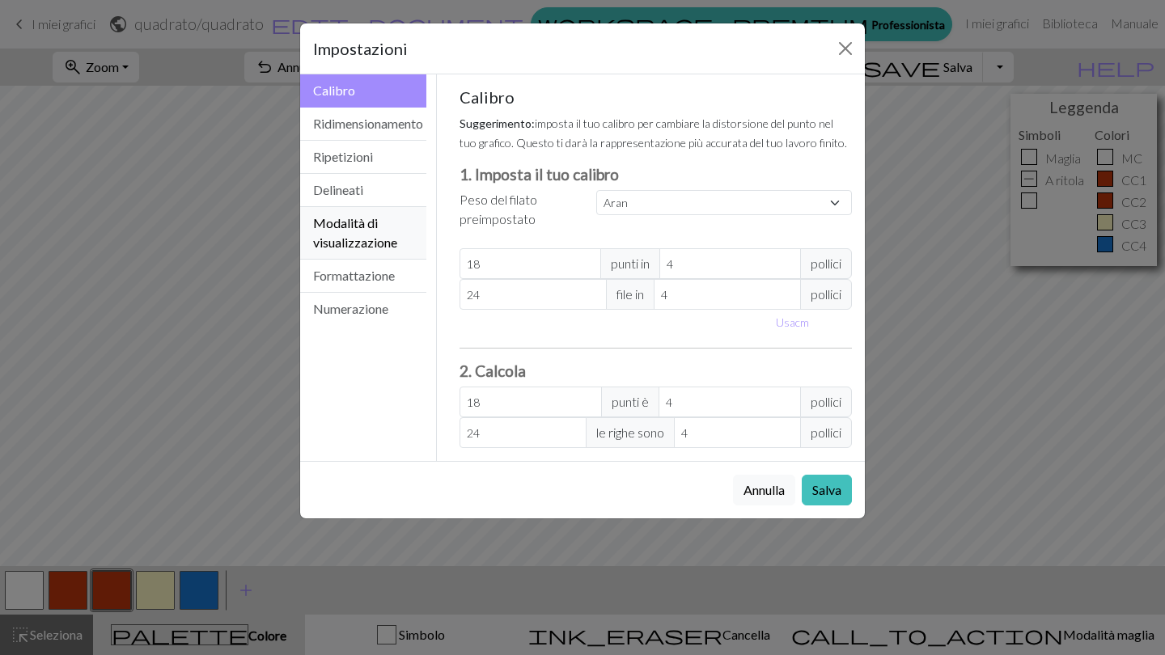
click at [388, 258] on button "Modalità di visualizzazione" at bounding box center [363, 233] width 126 height 53
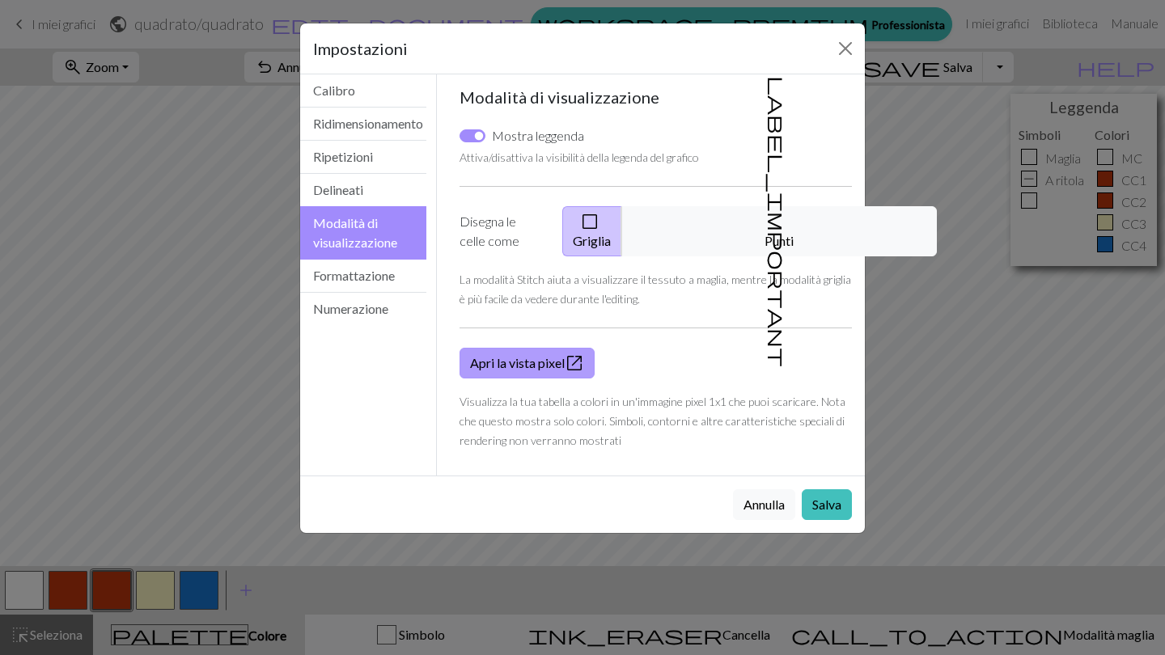
click at [516, 361] on link "Apri la vista pixel open_in_new" at bounding box center [527, 363] width 135 height 31
click at [837, 60] on button "chiudere" at bounding box center [845, 49] width 26 height 26
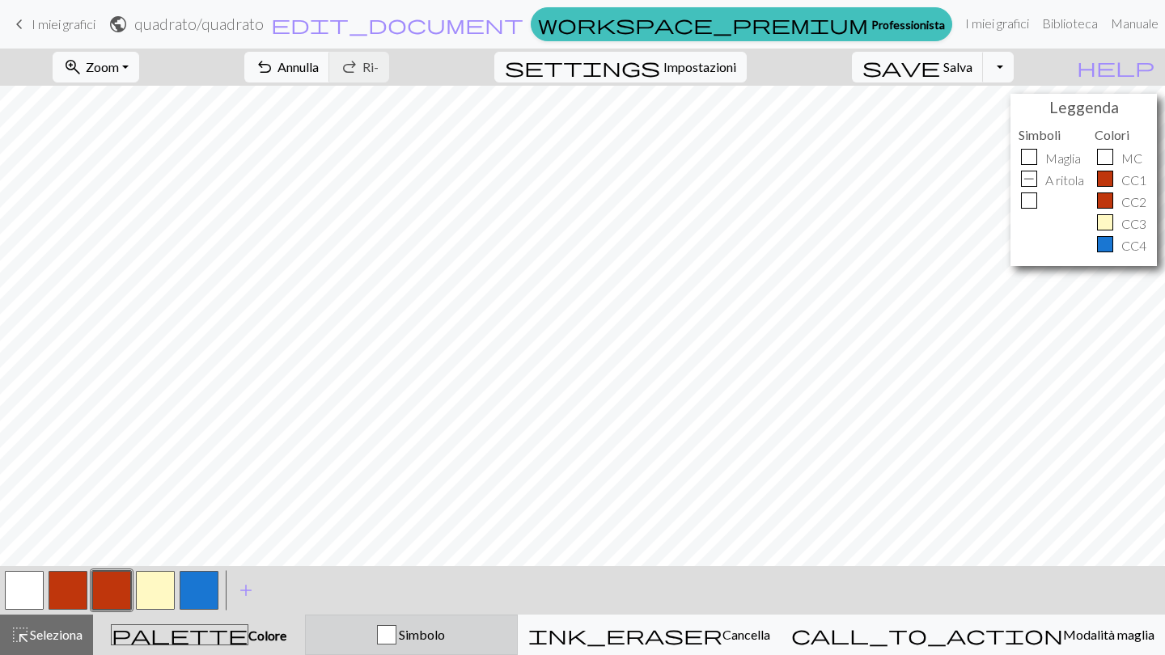
click at [433, 652] on button "Simbolo" at bounding box center [411, 635] width 213 height 40
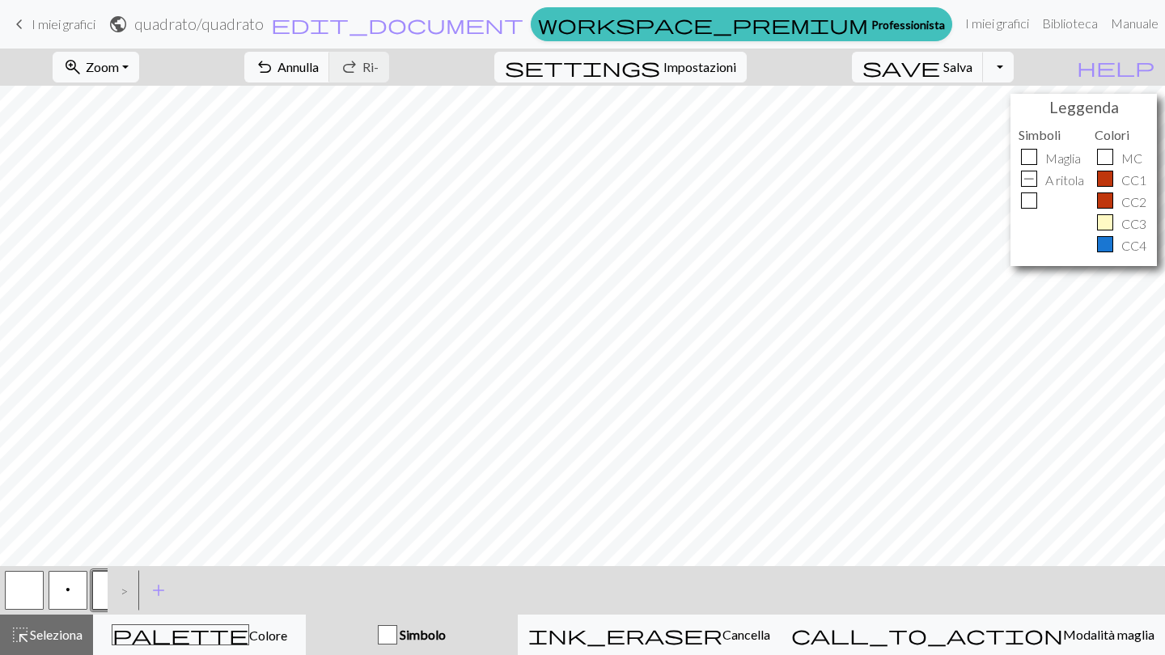
click at [119, 594] on div ">" at bounding box center [121, 591] width 26 height 44
click at [133, 594] on div "< p > add Aggiungi un simbolo" at bounding box center [582, 590] width 1165 height 49
click at [126, 591] on div ">" at bounding box center [121, 591] width 26 height 44
click at [161, 591] on span "add" at bounding box center [158, 590] width 19 height 23
click at [112, 589] on button "button" at bounding box center [111, 590] width 39 height 39
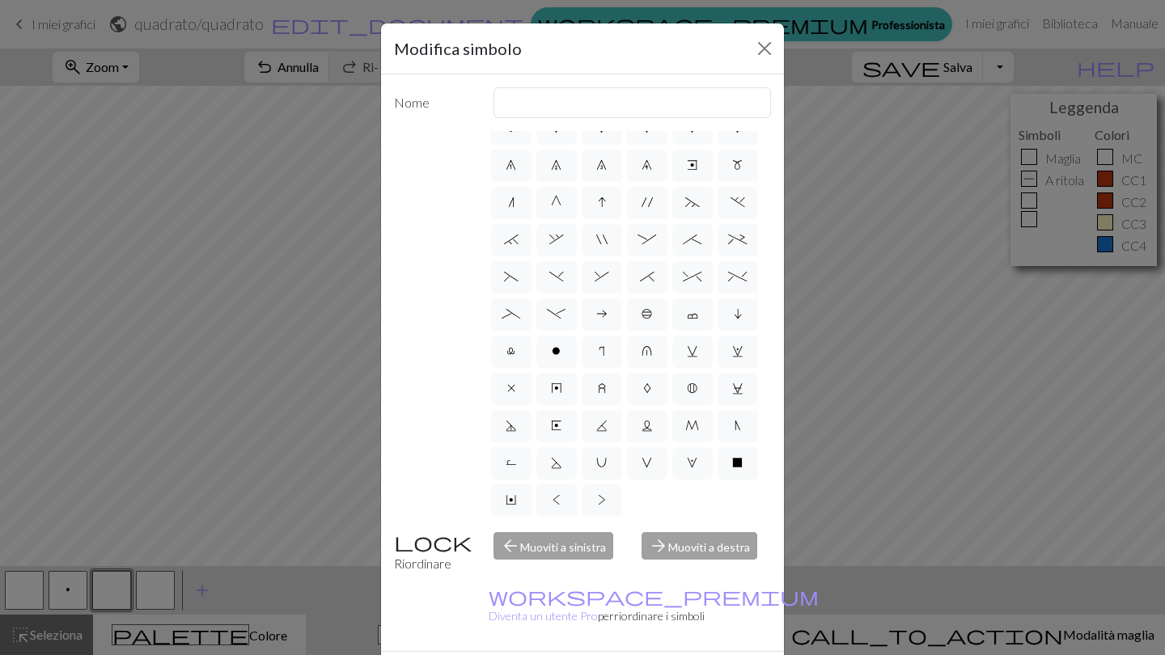
scroll to position [133, 0]
click at [759, 49] on button "chiudere" at bounding box center [765, 49] width 26 height 26
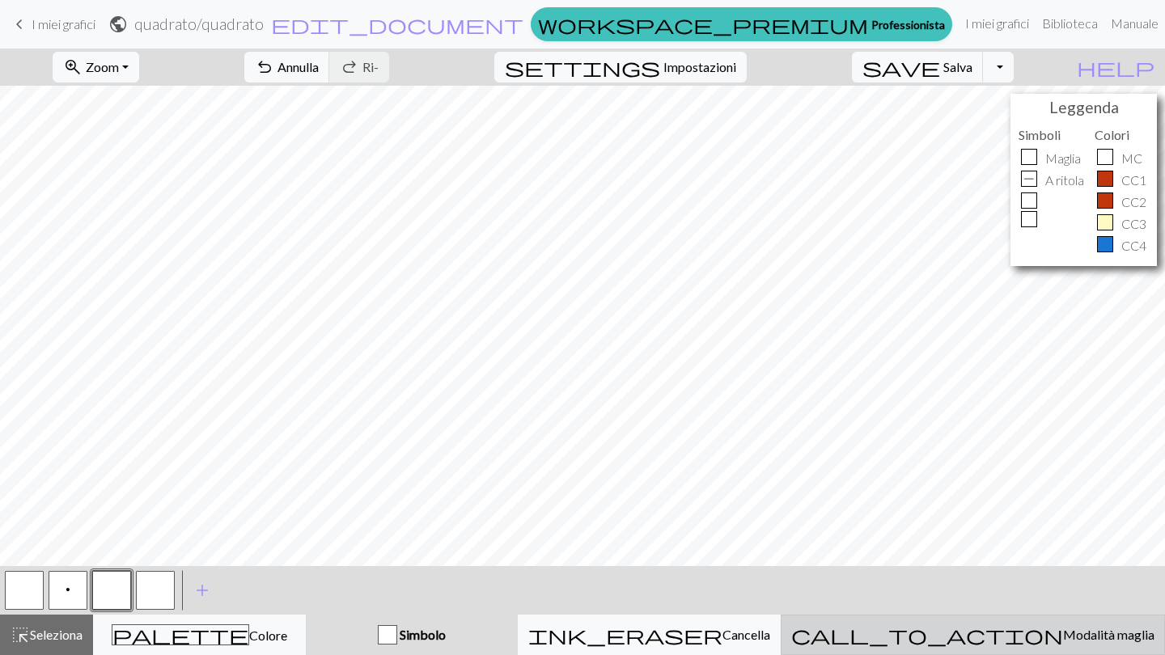
click at [1002, 655] on button "call_to_action Modalità maglia Modalità maglia" at bounding box center [973, 635] width 384 height 40
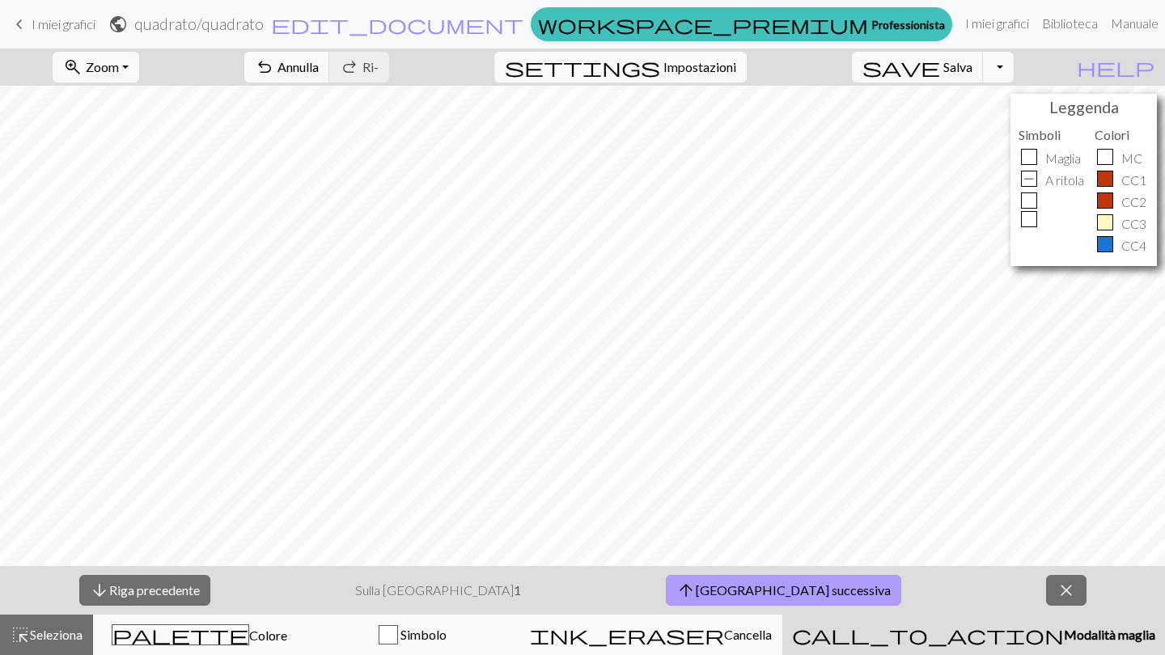
click at [701, 589] on button "arrow_upward Riga successiva" at bounding box center [783, 590] width 235 height 31
click at [702, 589] on button "arrow_upward Riga successiva" at bounding box center [783, 590] width 235 height 31
click at [703, 591] on button "arrow_upward Riga successiva" at bounding box center [783, 590] width 235 height 31
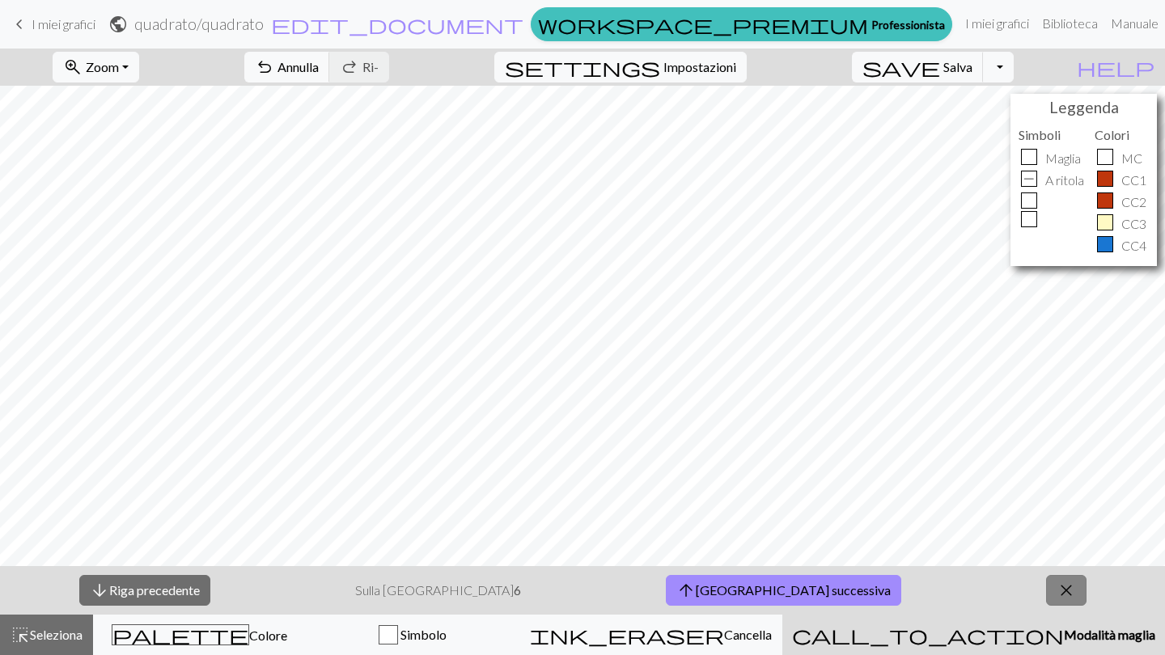
click at [1057, 582] on span "close" at bounding box center [1066, 590] width 19 height 23
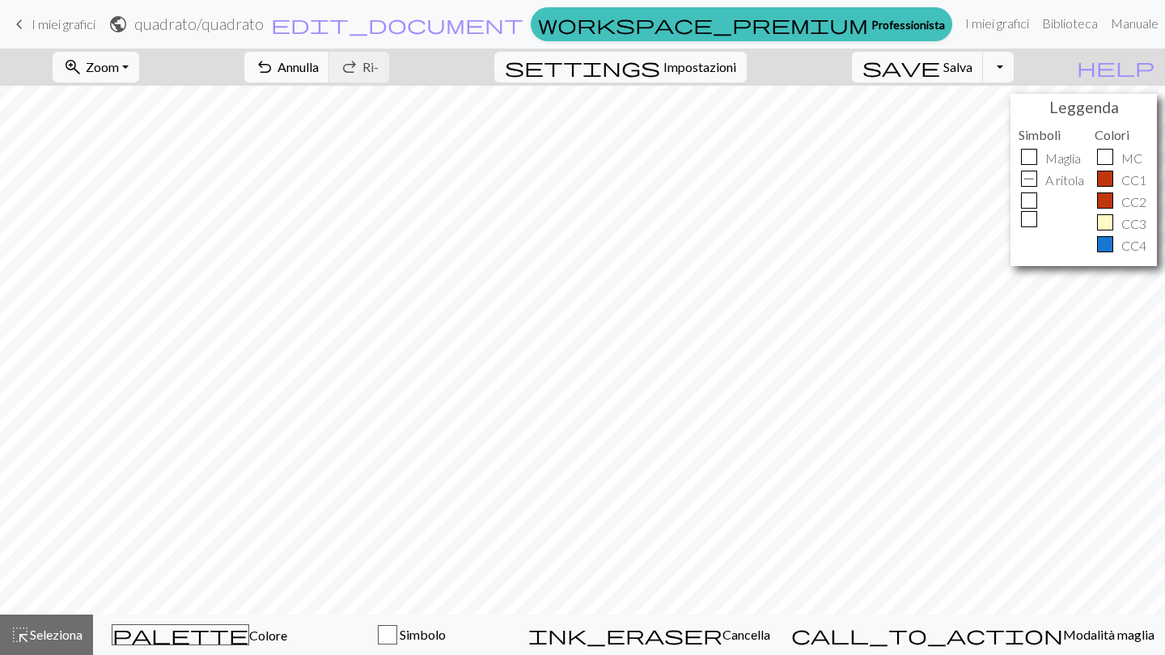
click at [1055, 116] on h4 "Leggenda" at bounding box center [1084, 107] width 138 height 19
click at [731, 64] on span "Impostazioni" at bounding box center [699, 66] width 73 height 19
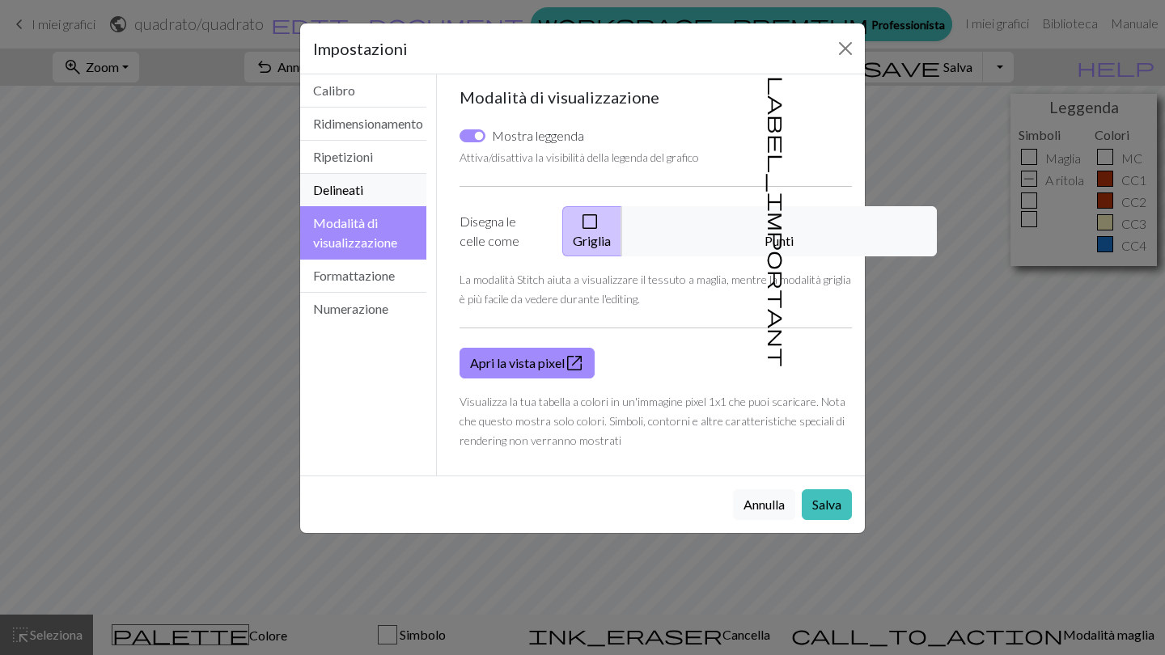
click at [382, 184] on button "Delineati" at bounding box center [363, 190] width 126 height 33
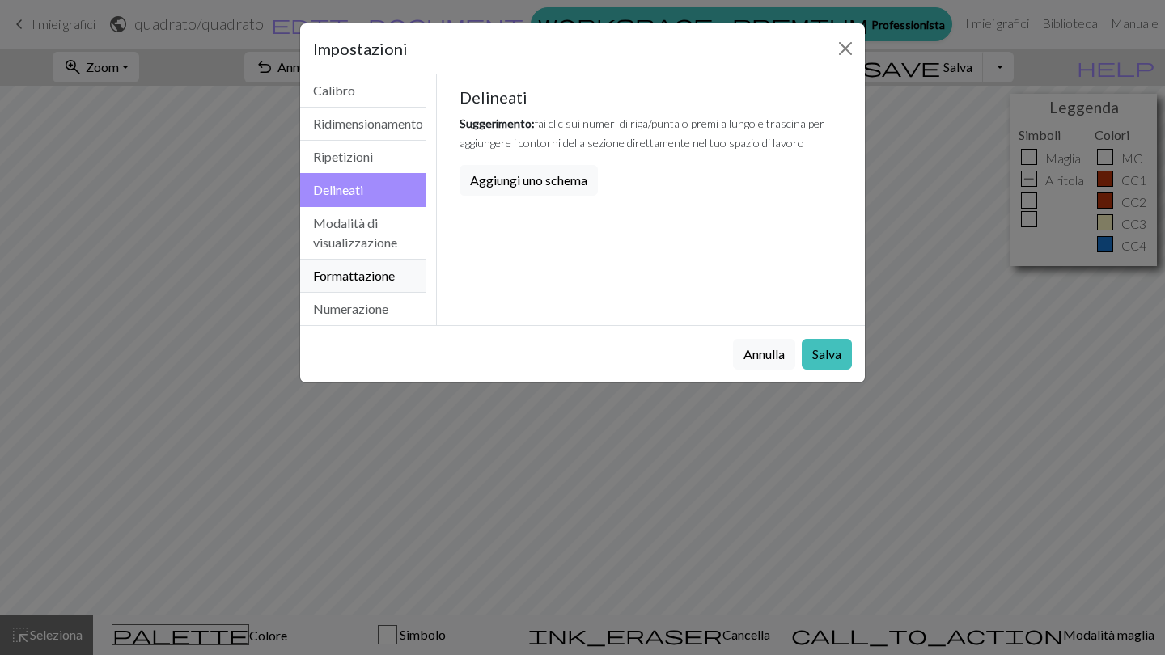
click at [394, 272] on button "Formattazione" at bounding box center [363, 276] width 126 height 33
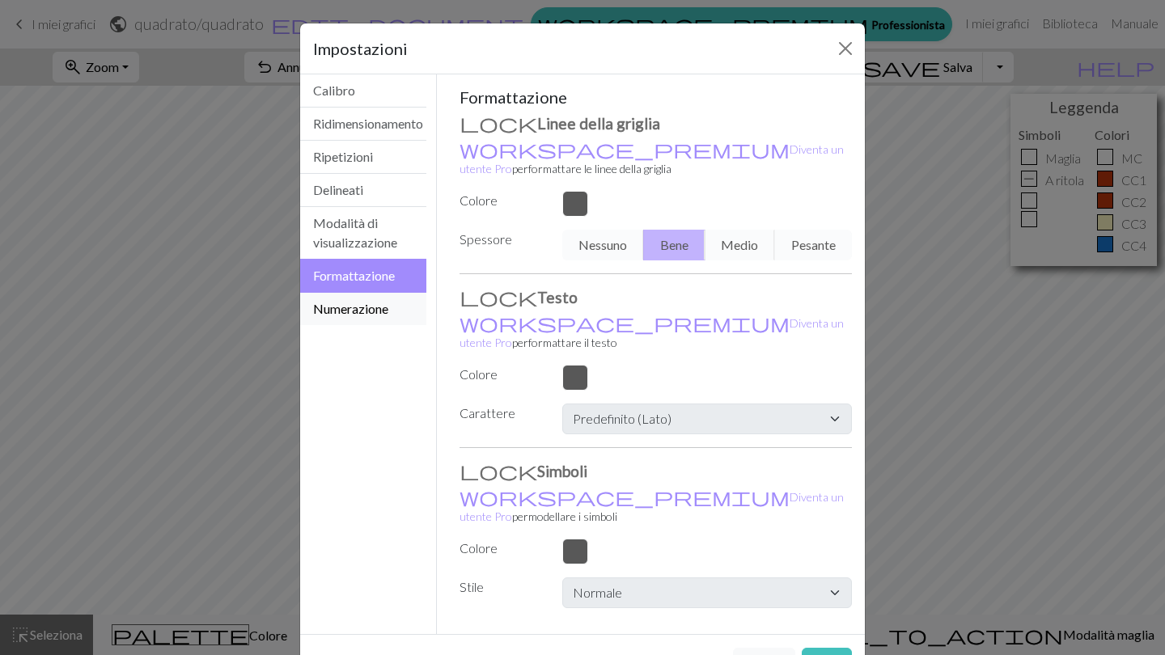
click at [392, 320] on button "Numerazione" at bounding box center [363, 309] width 126 height 32
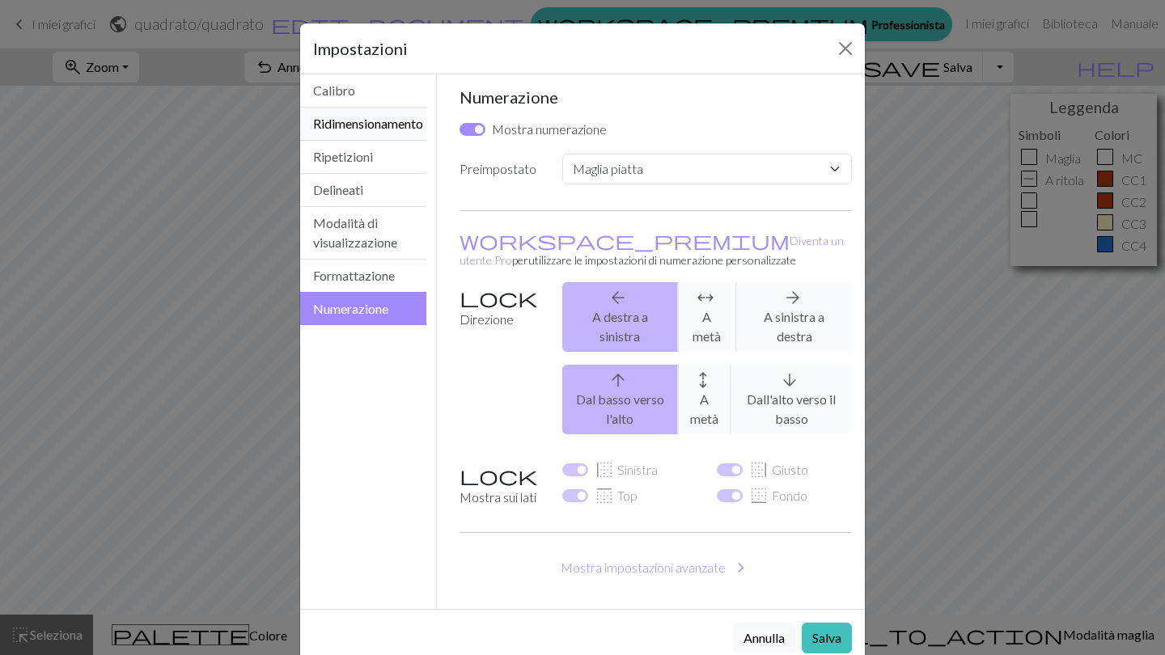
click at [388, 122] on button "Ridimensionamento" at bounding box center [363, 124] width 126 height 33
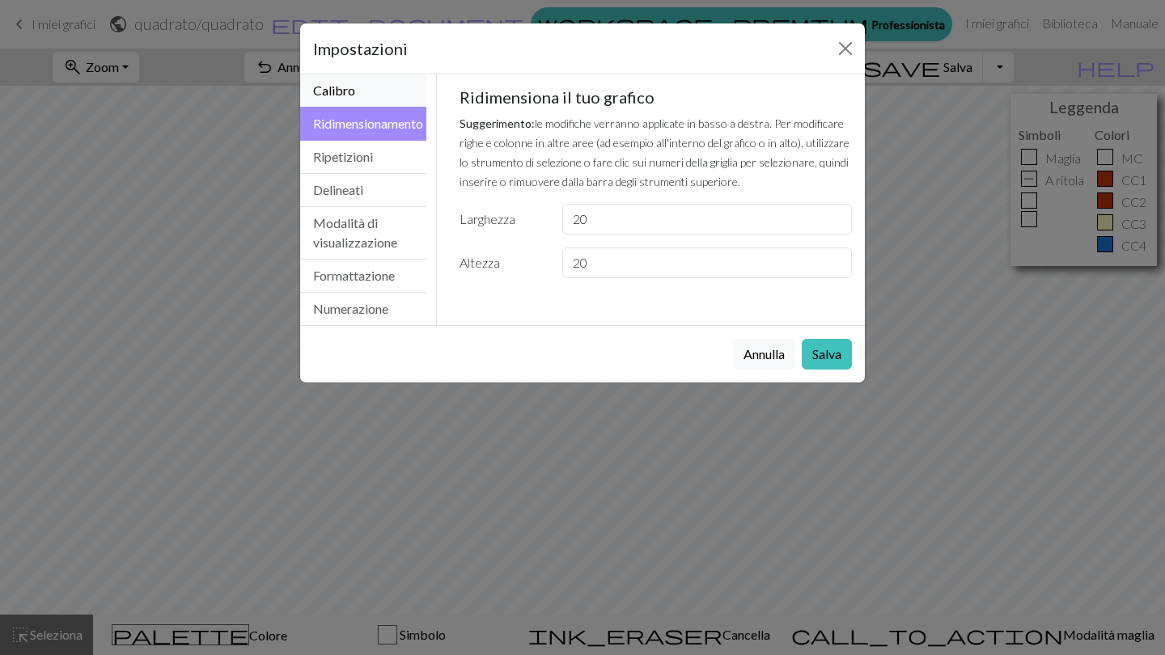
click at [379, 83] on button "Calibro" at bounding box center [363, 90] width 126 height 33
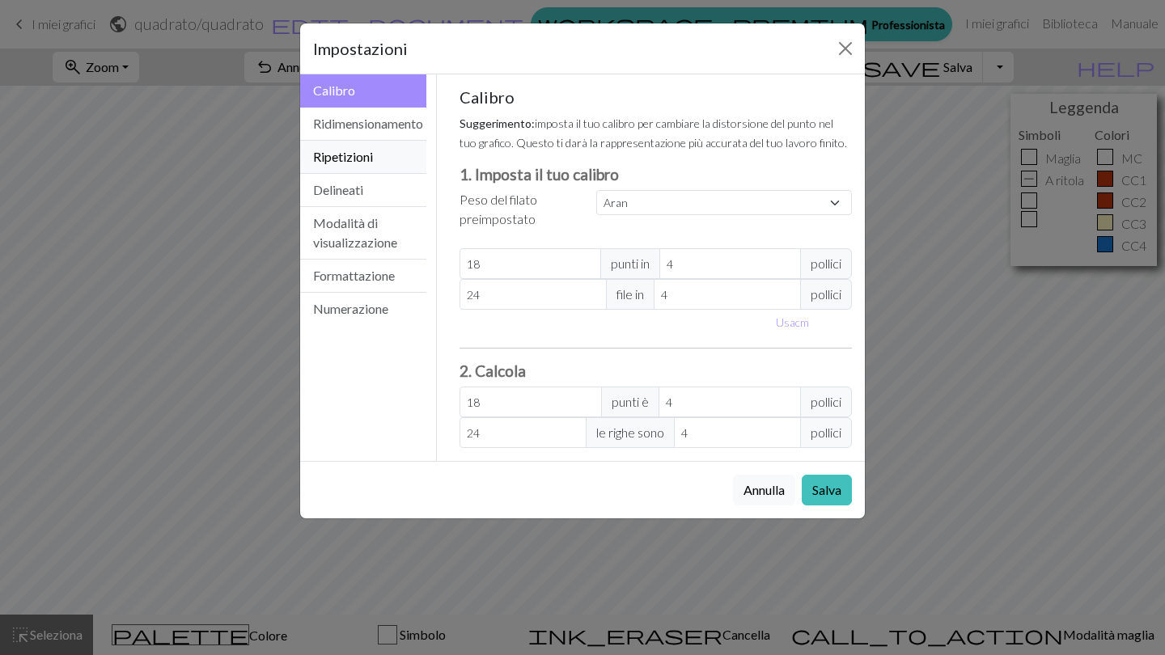
click at [377, 155] on button "Ripetizioni" at bounding box center [363, 157] width 126 height 33
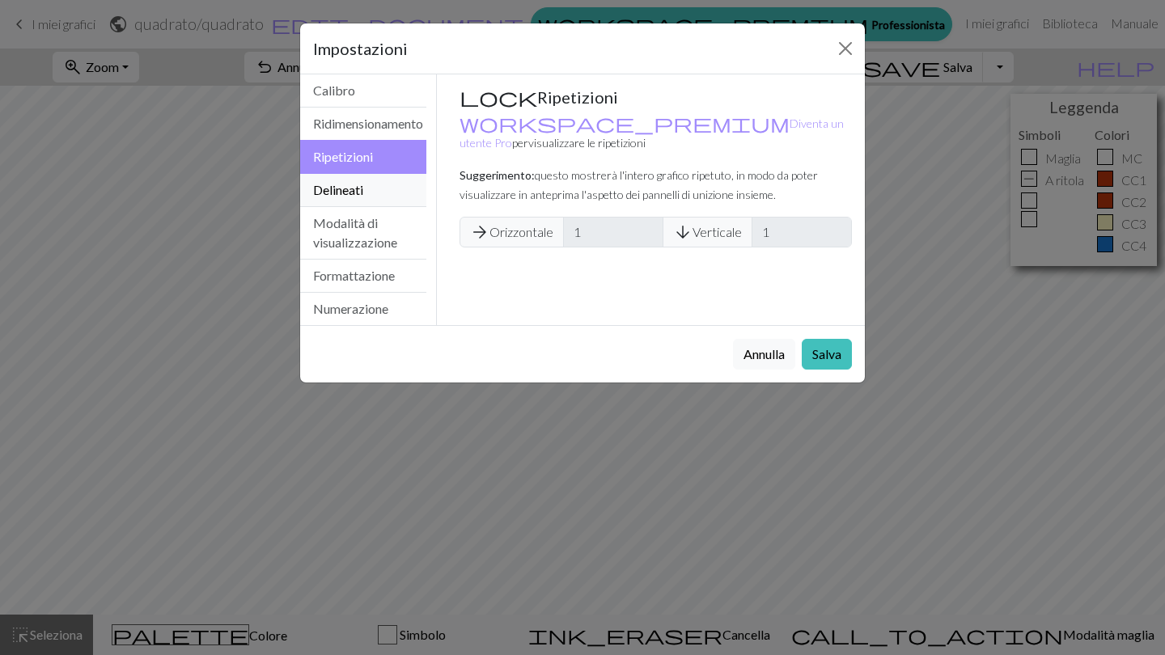
click at [377, 187] on button "Delineati" at bounding box center [363, 190] width 126 height 33
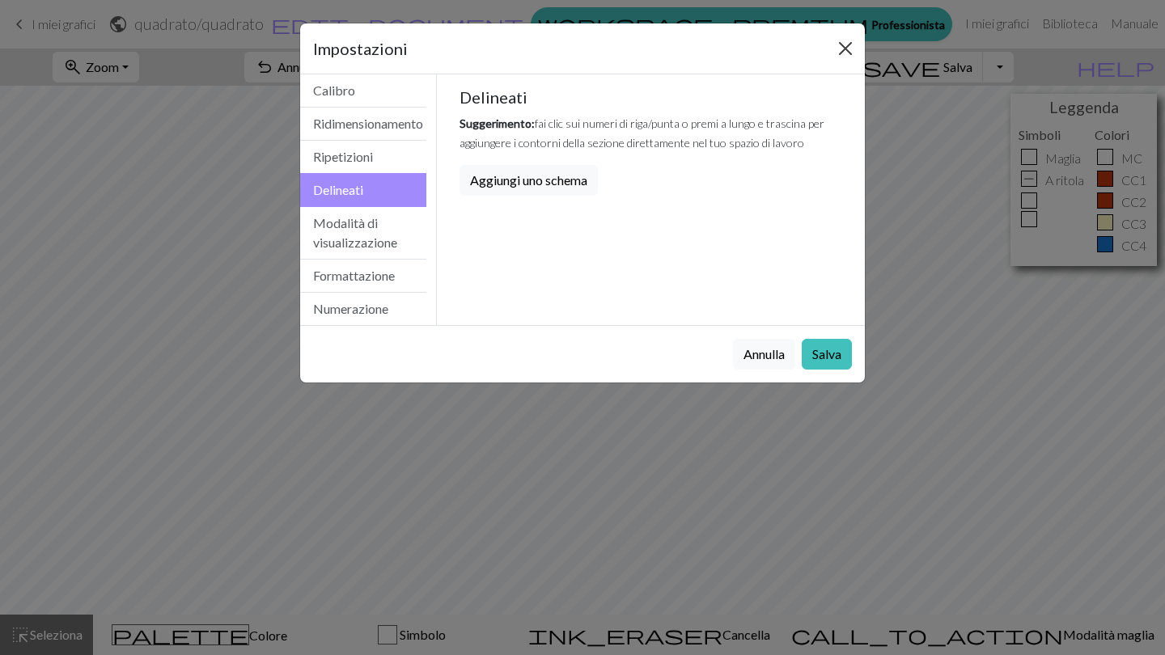
click at [850, 51] on button "chiudere" at bounding box center [845, 49] width 26 height 26
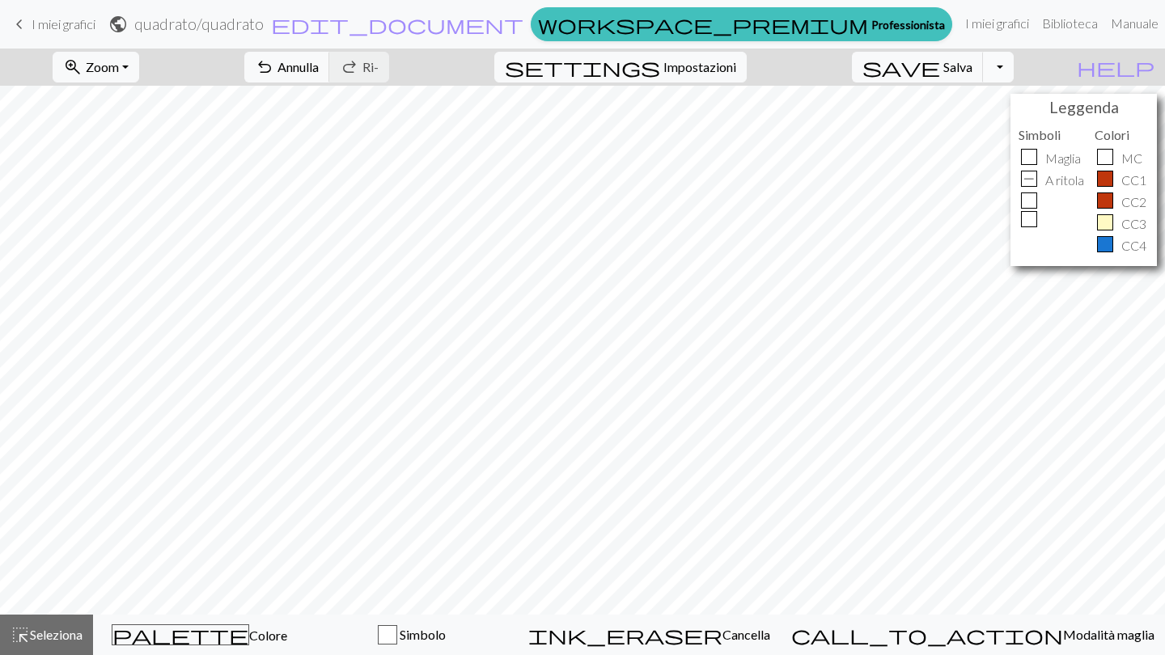
click at [1014, 66] on button "Attiva/disattiva a discesa" at bounding box center [998, 67] width 31 height 31
click at [1053, 67] on div "zoom_in Zoom Zoom Fit all Fit width Fit height 50% 100% 150% 200% undo Annulla …" at bounding box center [533, 67] width 1066 height 37
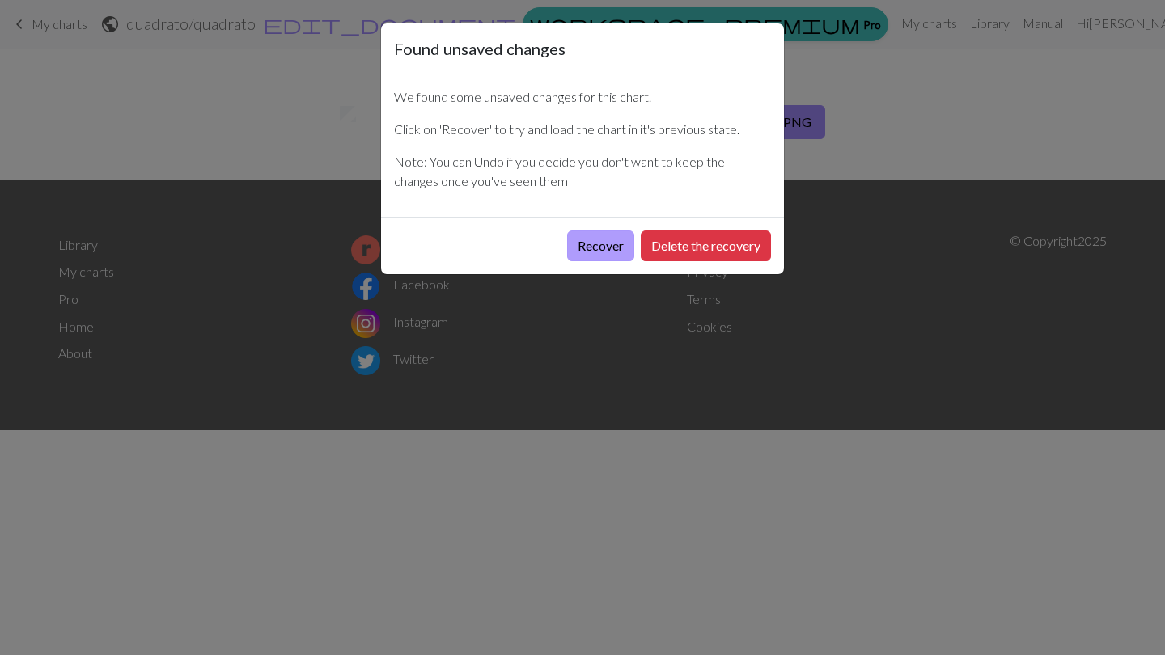
click at [613, 242] on button "Recover" at bounding box center [600, 246] width 67 height 31
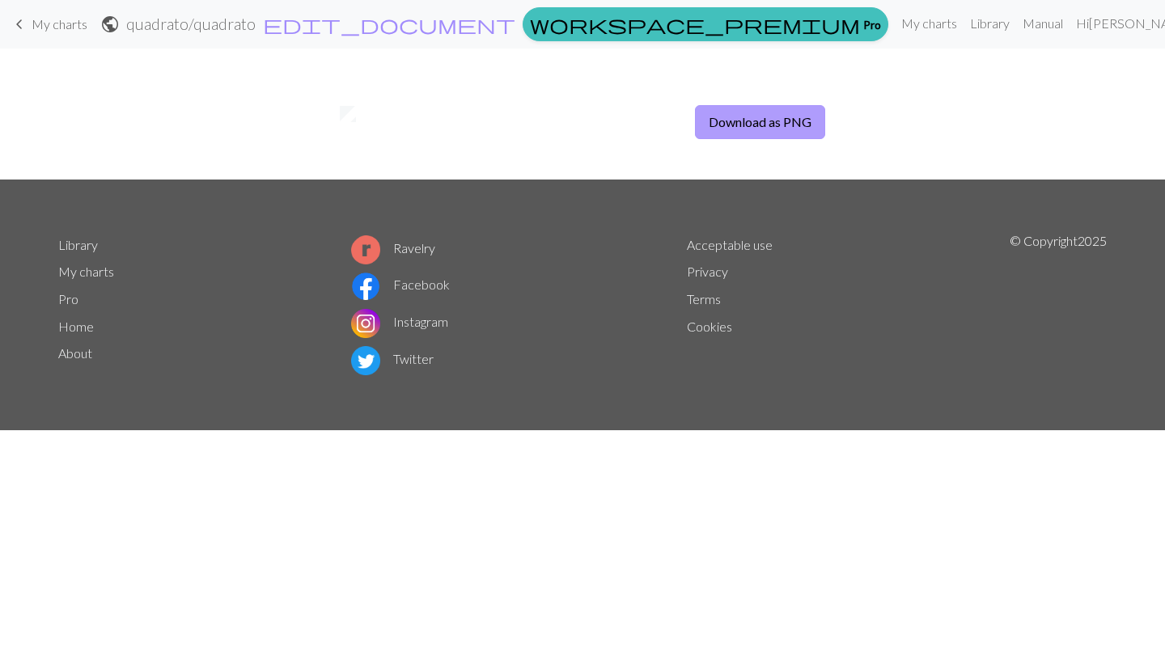
click at [744, 119] on button "Download as PNG" at bounding box center [760, 122] width 130 height 34
click at [532, 103] on div "Download as PNG" at bounding box center [582, 114] width 1165 height 131
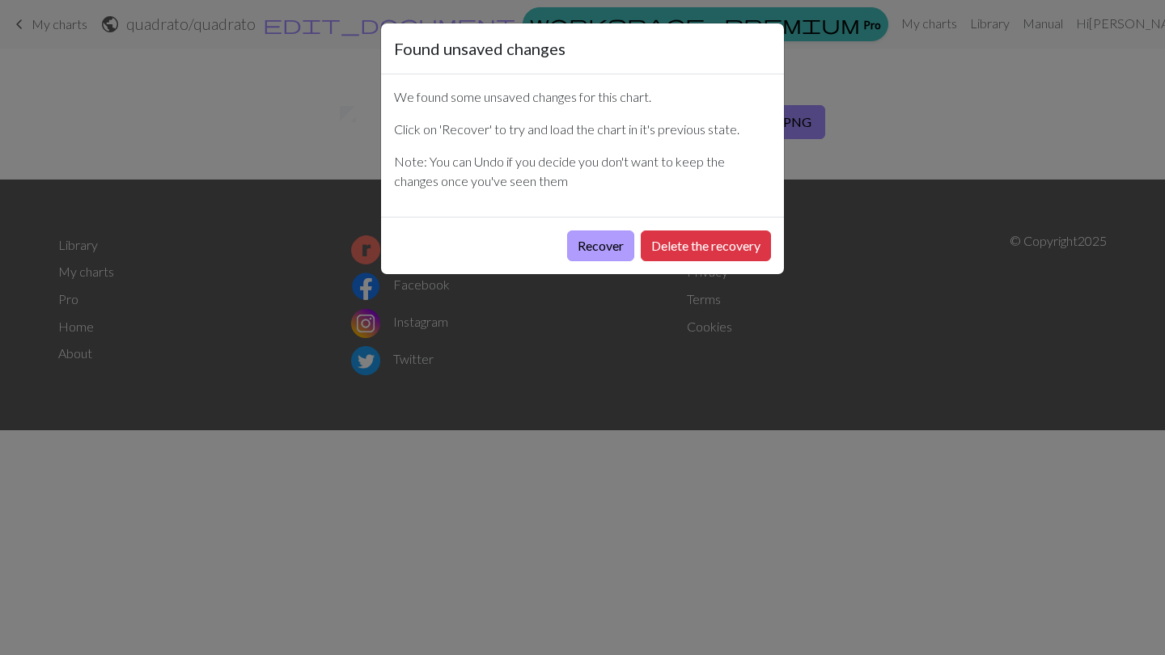
click at [593, 246] on button "Recover" at bounding box center [600, 246] width 67 height 31
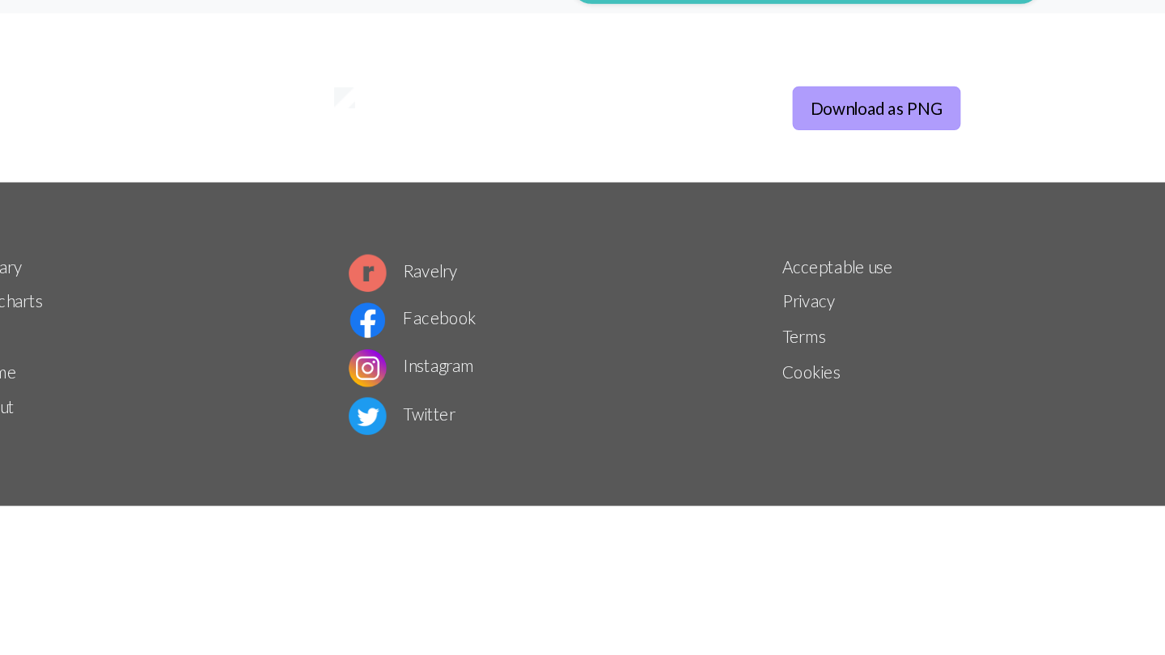
click at [695, 105] on button "Download as PNG" at bounding box center [760, 122] width 130 height 34
click at [468, 103] on div "Download as PNG" at bounding box center [582, 114] width 1165 height 131
